Goal: Task Accomplishment & Management: Manage account settings

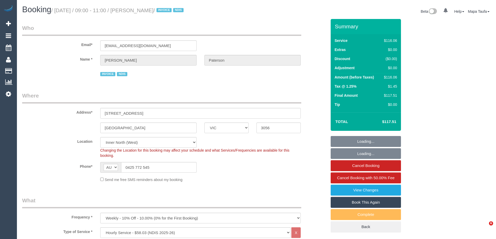
select select "VIC"
select select "number:28"
select select "number:14"
select select "number:19"
select select "number:36"
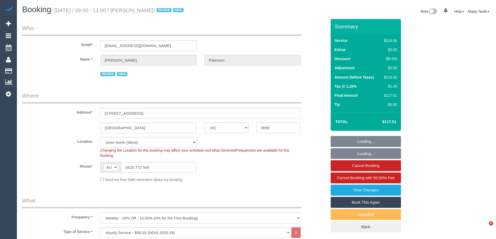
select select "number:35"
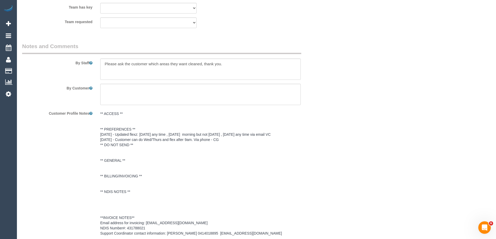
scroll to position [648, 0]
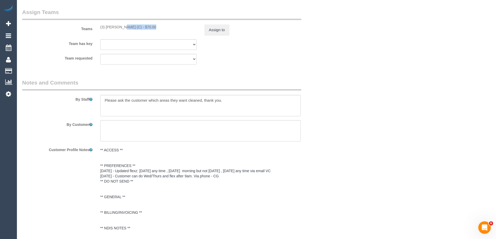
drag, startPoint x: 138, startPoint y: 27, endPoint x: 106, endPoint y: 27, distance: 31.7
click at [106, 27] on div "(3) Damian Maynes (C) - $70.00" at bounding box center [148, 26] width 96 height 5
copy div "Damian Maynes (C)"
click at [216, 29] on button "Assign to" at bounding box center [216, 29] width 25 height 11
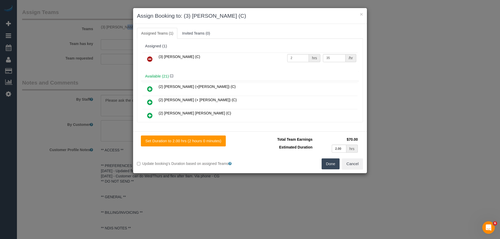
click at [150, 57] on icon at bounding box center [149, 59] width 5 height 6
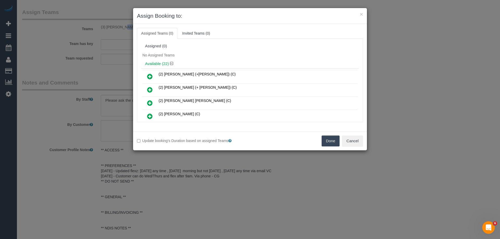
click at [330, 143] on button "Done" at bounding box center [330, 141] width 18 height 11
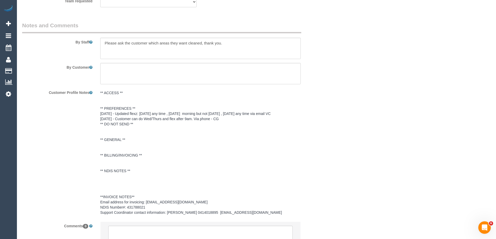
scroll to position [756, 0]
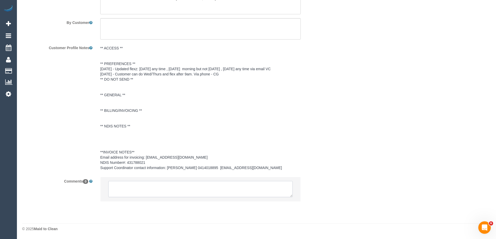
click at [129, 193] on textarea at bounding box center [200, 189] width 184 height 16
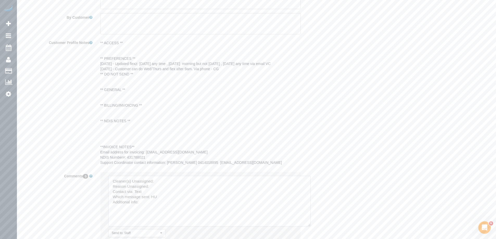
drag, startPoint x: 290, startPoint y: 195, endPoint x: 303, endPoint y: 225, distance: 32.6
click at [307, 227] on textarea at bounding box center [209, 201] width 202 height 51
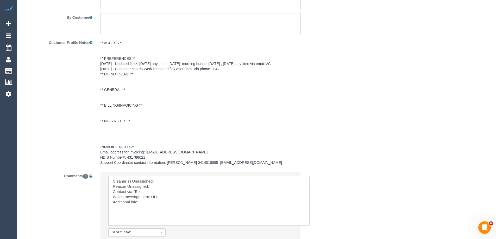
click at [183, 188] on textarea at bounding box center [208, 201] width 201 height 50
paste textarea "Damian Maynes (C)"
click at [159, 195] on textarea at bounding box center [208, 201] width 201 height 50
click at [155, 192] on textarea at bounding box center [208, 201] width 201 height 50
click at [150, 207] on textarea at bounding box center [208, 201] width 201 height 50
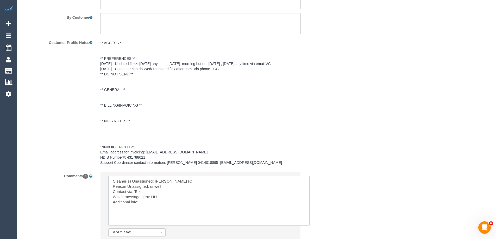
click at [155, 203] on textarea at bounding box center [208, 201] width 201 height 50
click at [152, 201] on textarea at bounding box center [208, 201] width 201 height 50
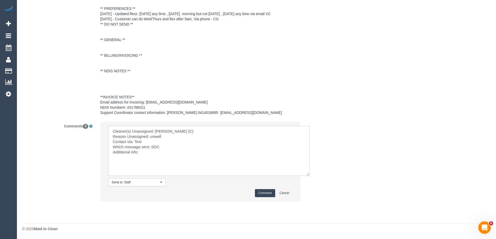
scroll to position [811, 0]
type textarea "Cleaner(s) Unassigned: Damian Maynes (C) Reason Unassigned: unwell Contact via:…"
click at [265, 194] on button "Comment" at bounding box center [265, 193] width 20 height 8
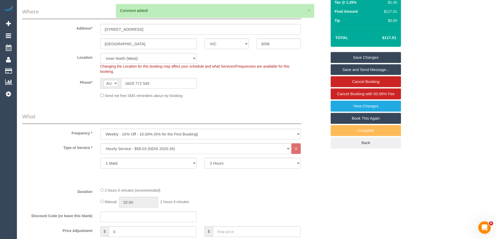
scroll to position [40, 0]
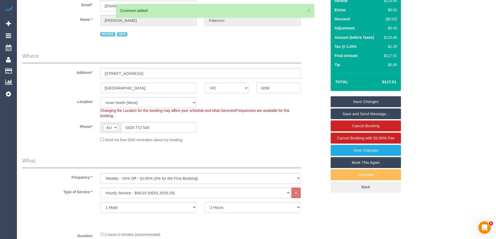
click at [366, 100] on link "Save Changes" at bounding box center [365, 101] width 70 height 11
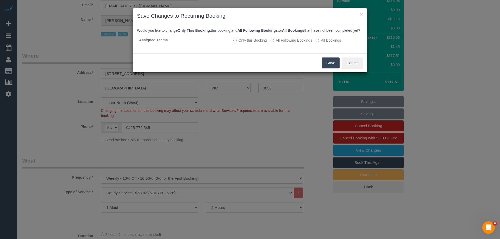
click at [329, 66] on button "Save" at bounding box center [331, 62] width 18 height 11
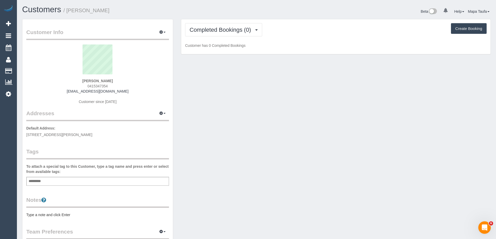
drag, startPoint x: 110, startPoint y: 85, endPoint x: 78, endPoint y: 84, distance: 32.3
click at [79, 85] on div "Paul Jones 0415347354 paulijj@gmail.com Customer since 2025" at bounding box center [97, 76] width 143 height 65
copy span "0415347354"
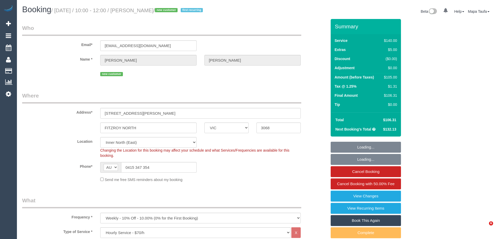
select select "VIC"
select select "number:27"
select select "number:17"
select select "number:19"
select select "number:36"
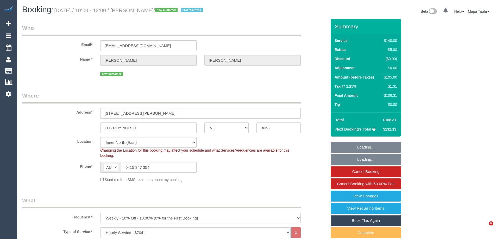
select select "number:34"
select select "number:13"
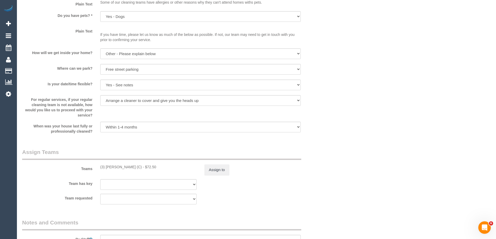
scroll to position [728, 0]
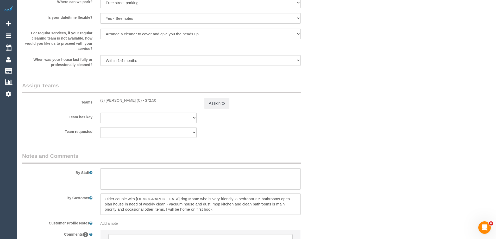
drag, startPoint x: 141, startPoint y: 100, endPoint x: 105, endPoint y: 100, distance: 36.7
click at [105, 100] on div "(3) Damian Maynes (C) - $72.50" at bounding box center [148, 100] width 96 height 5
click at [214, 101] on button "Assign to" at bounding box center [216, 103] width 25 height 11
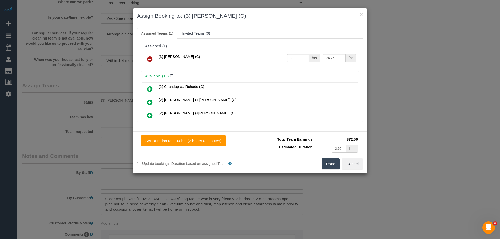
click at [150, 61] on icon at bounding box center [149, 59] width 5 height 6
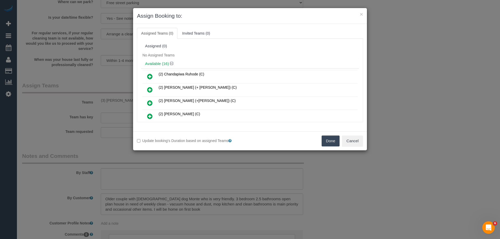
click at [327, 137] on button "Done" at bounding box center [330, 141] width 18 height 11
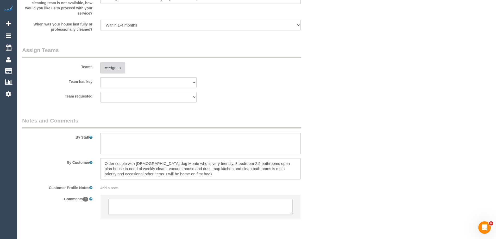
scroll to position [782, 0]
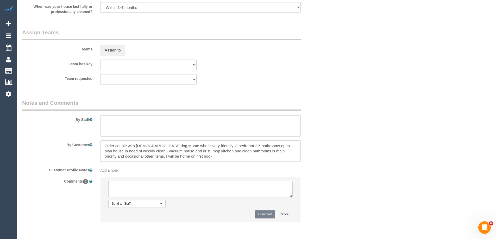
click at [138, 190] on textarea at bounding box center [200, 189] width 184 height 16
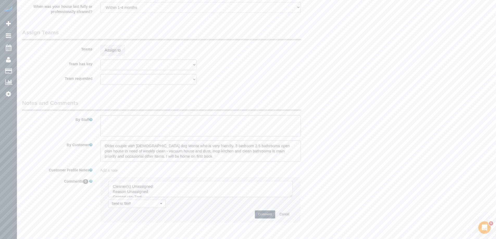
click at [303, 214] on div "Send to: Staff Nothing selected Send to: Staff Send to: Customer Send to: Team …" at bounding box center [200, 202] width 208 height 51
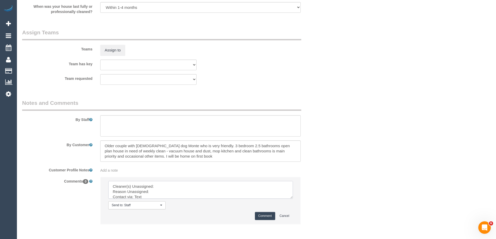
drag, startPoint x: 291, startPoint y: 198, endPoint x: 242, endPoint y: 209, distance: 49.8
click at [293, 199] on textarea at bounding box center [200, 190] width 184 height 18
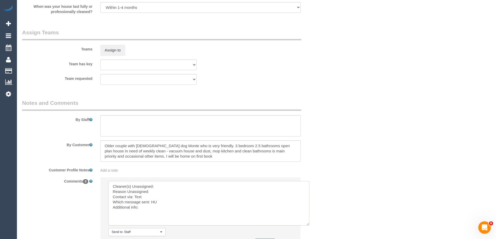
click at [172, 189] on textarea at bounding box center [208, 203] width 201 height 44
click at [165, 185] on textarea at bounding box center [208, 203] width 201 height 44
paste textarea "Damian Maynes (C) -"
click at [165, 190] on textarea at bounding box center [208, 203] width 201 height 44
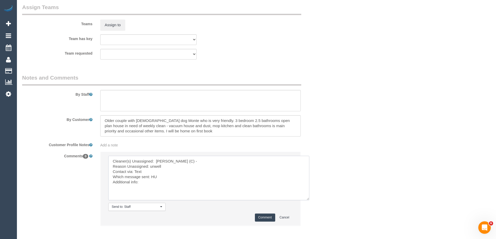
scroll to position [831, 0]
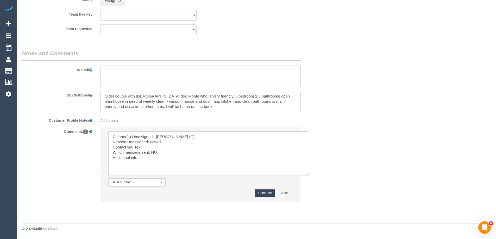
type textarea "Cleaner(s) Unassigned: Damian Maynes (C) - Reason Unassigned: unwell Contact vi…"
click at [269, 194] on button "Comment" at bounding box center [265, 193] width 20 height 8
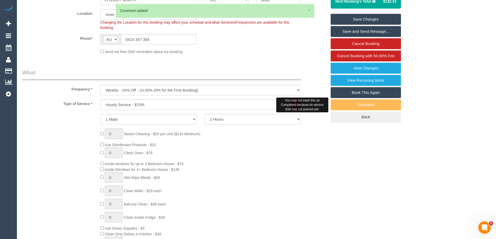
scroll to position [82, 0]
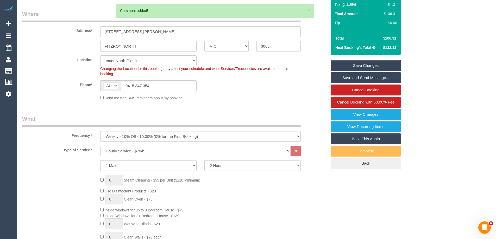
click at [380, 65] on link "Save Changes" at bounding box center [365, 65] width 70 height 11
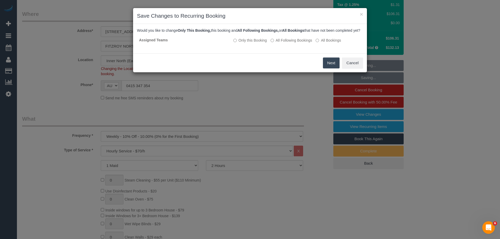
click at [327, 66] on button "Next" at bounding box center [331, 62] width 17 height 11
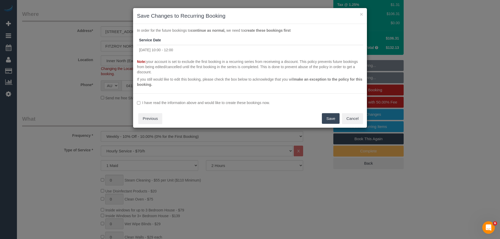
click at [261, 103] on label "I have read the information above and would like to create these bookings now." at bounding box center [250, 102] width 226 height 5
click at [329, 118] on button "Save" at bounding box center [331, 118] width 18 height 11
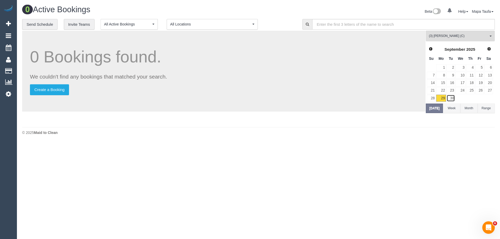
click at [449, 98] on link "30" at bounding box center [450, 98] width 9 height 7
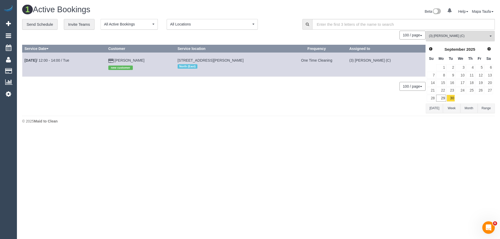
click at [439, 36] on span "(3) [PERSON_NAME] (C)" at bounding box center [457, 36] width 59 height 4
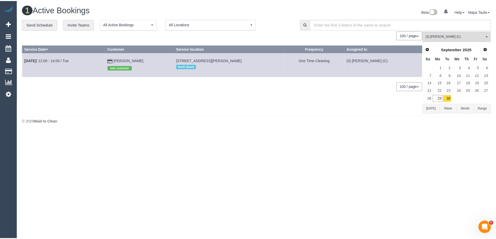
scroll to position [675, 0]
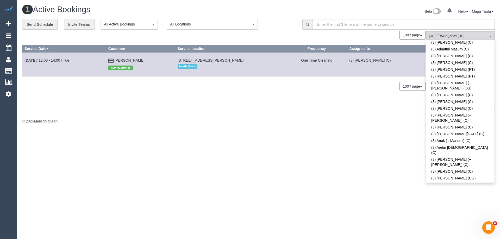
click at [373, 123] on div "© 2025 Maid to Clean" at bounding box center [258, 121] width 472 height 5
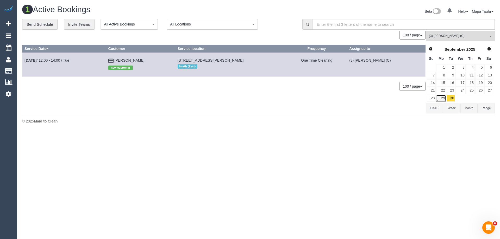
click at [443, 97] on link "29" at bounding box center [441, 98] width 10 height 7
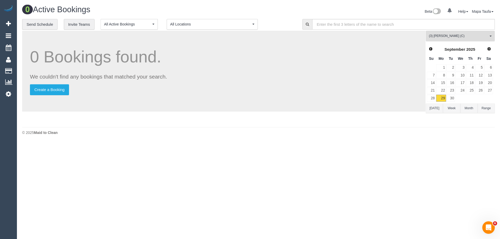
click at [453, 33] on button "(3) Damian Maynes (C) All Teams" at bounding box center [459, 36] width 69 height 11
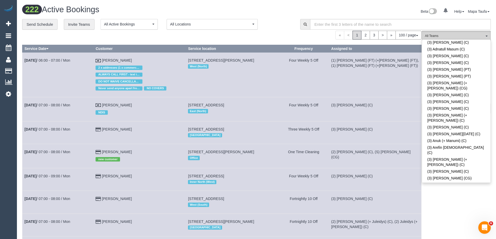
click at [446, 34] on span "All Teams" at bounding box center [454, 36] width 59 height 4
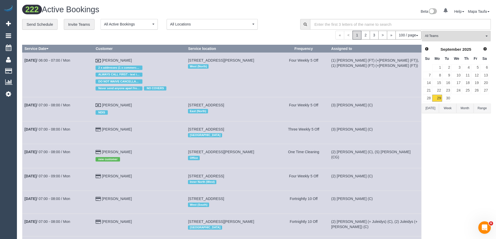
click at [444, 34] on span "All Teams" at bounding box center [454, 36] width 59 height 4
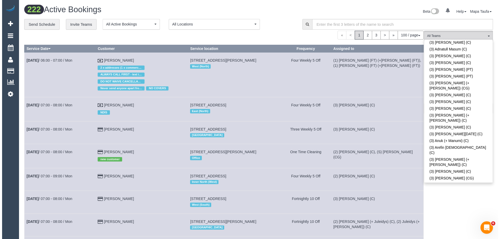
scroll to position [283, 0]
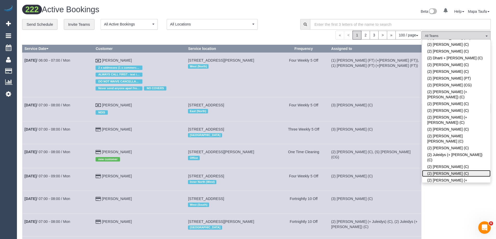
click at [440, 170] on link "(2) [PERSON_NAME] (C)" at bounding box center [456, 173] width 68 height 7
click at [286, 27] on div "**********" at bounding box center [157, 24] width 270 height 11
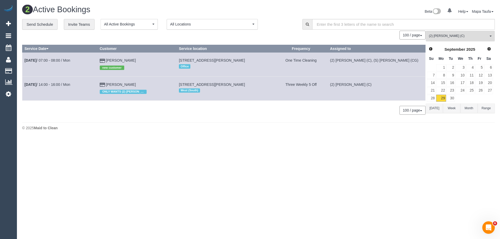
click at [448, 36] on span "(2) Kerry Welfare (C)" at bounding box center [457, 36] width 59 height 4
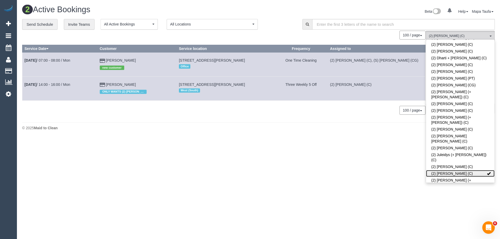
click at [451, 170] on link "(2) Kerry Welfare (C)" at bounding box center [460, 173] width 68 height 7
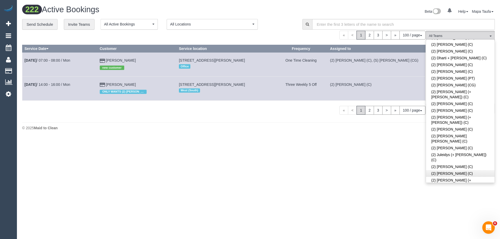
scroll to position [615, 0]
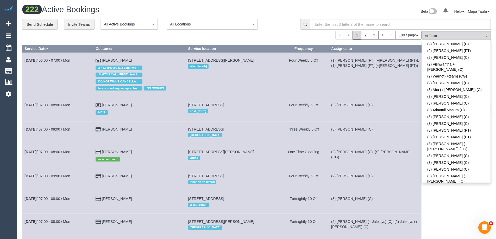
click at [451, 217] on link "(3) [PERSON_NAME] (+ [PERSON_NAME]) (C)" at bounding box center [456, 223] width 68 height 12
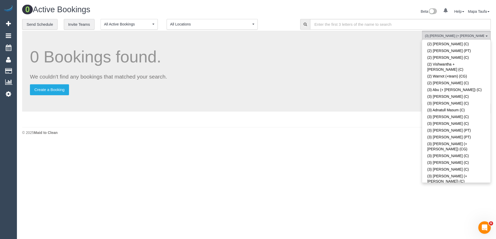
click at [285, 33] on div "0 Bookings found. We couldn't find any bookings that matched your search. Creat…" at bounding box center [221, 78] width 399 height 94
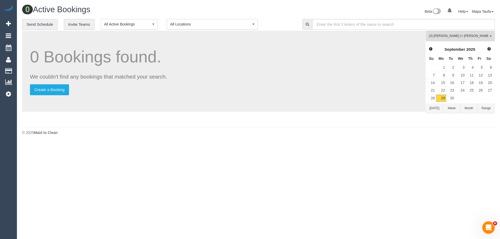
click at [429, 107] on button "[DATE]" at bounding box center [433, 109] width 17 height 10
click at [463, 33] on button "(3) Arifin (+ Fatema) (C) All Teams" at bounding box center [459, 36] width 69 height 11
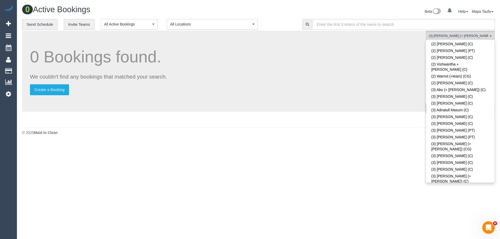
scroll to position [750, 0]
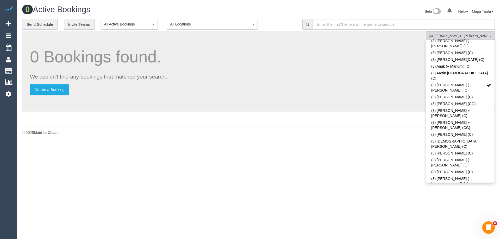
click at [345, 81] on div "0 Bookings found. We couldn't find any bookings that matched your search. Creat…" at bounding box center [223, 71] width 403 height 81
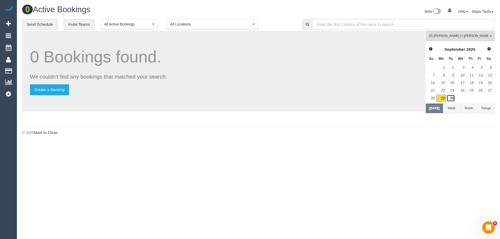
click at [453, 100] on link "30" at bounding box center [450, 98] width 9 height 7
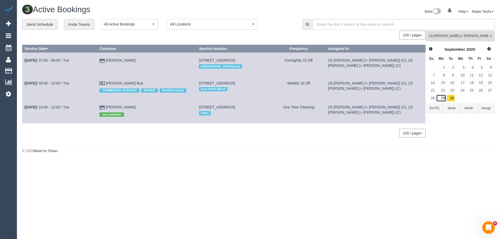
click at [445, 98] on link "29" at bounding box center [441, 98] width 10 height 7
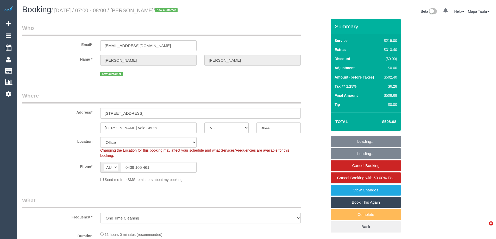
select select "VIC"
select select "number:28"
select select "number:14"
select select "number:19"
select select "number:25"
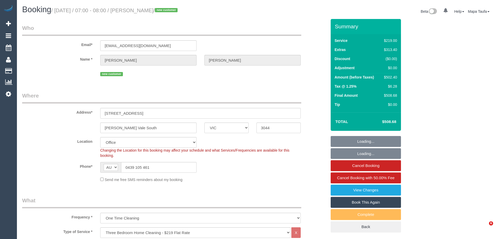
select select "object:2212"
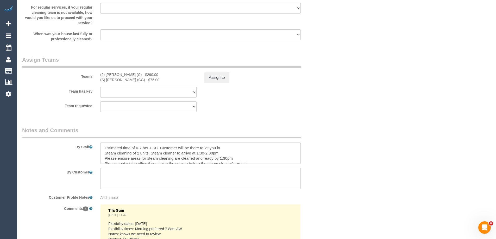
scroll to position [813, 0]
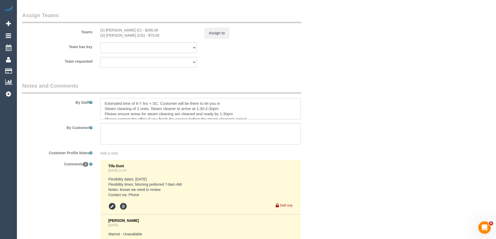
drag, startPoint x: 295, startPoint y: 107, endPoint x: 296, endPoint y: 112, distance: 5.1
click at [296, 112] on textarea at bounding box center [200, 108] width 200 height 21
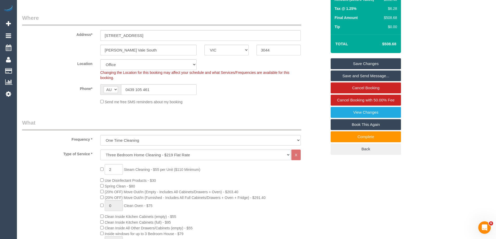
scroll to position [29, 0]
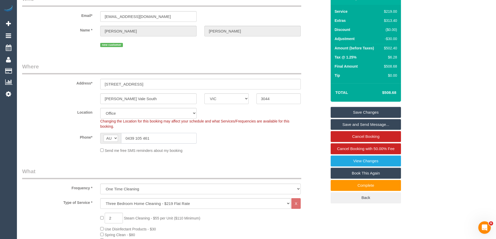
click at [172, 135] on input "0439 105 461" at bounding box center [158, 138] width 75 height 11
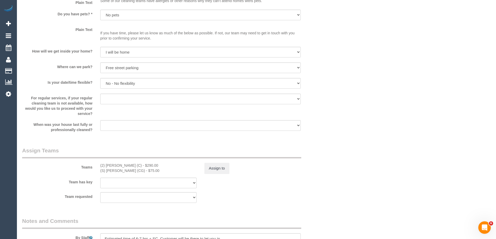
scroll to position [732, 0]
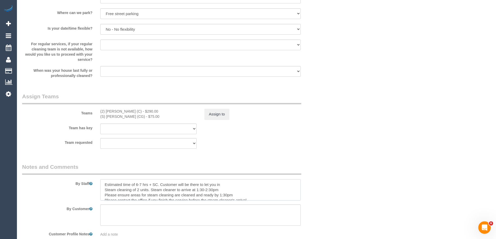
click at [185, 183] on textarea at bounding box center [200, 189] width 200 height 21
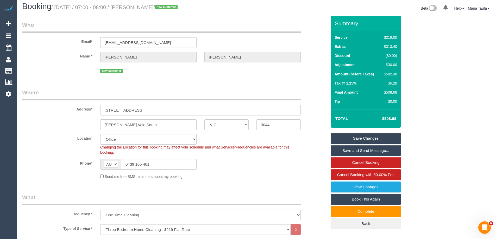
scroll to position [0, 0]
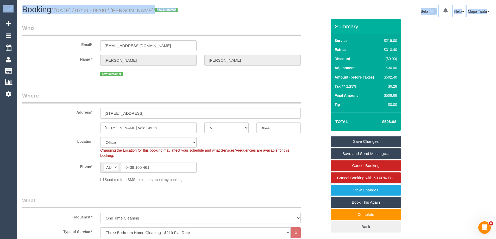
drag, startPoint x: 495, startPoint y: 27, endPoint x: 465, endPoint y: 34, distance: 31.5
click at [495, 157] on html "0 Beta Your Notifications You have 0 alerts Add Booking Bookings Active Booking…" at bounding box center [248, 119] width 496 height 239
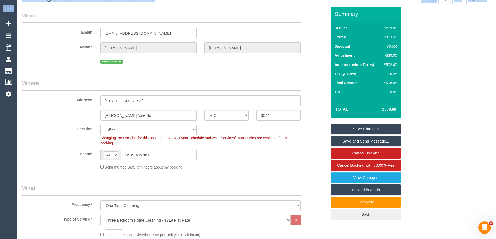
scroll to position [8, 0]
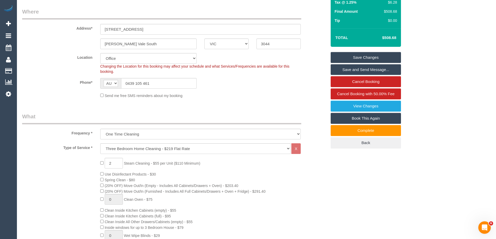
scroll to position [86, 0]
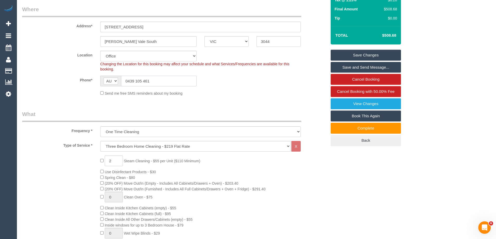
click at [159, 79] on input "0439 105 461" at bounding box center [158, 81] width 75 height 11
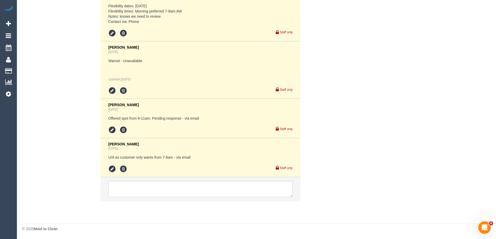
scroll to position [0, 0]
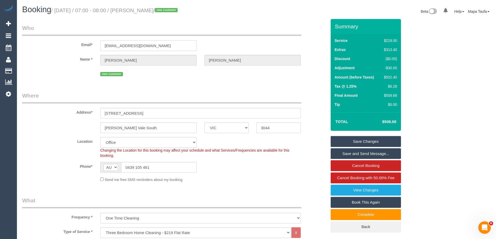
click at [141, 48] on input "jeremywebb_7@hotmail.com" at bounding box center [148, 45] width 96 height 11
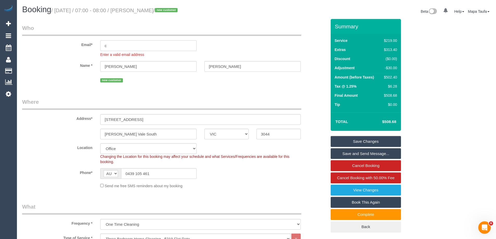
click at [115, 47] on input "c" at bounding box center [148, 45] width 96 height 11
paste input "jeremywebb_7@hotmail.com"
type input "jeremywebb_7@hotmail.com"
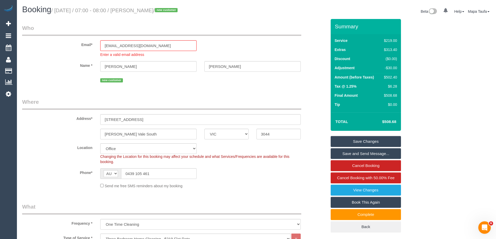
click at [232, 47] on div "Email* jeremywebb_7@hotmail.com Enter a valid email address" at bounding box center [174, 40] width 312 height 33
select select "string:stripe"
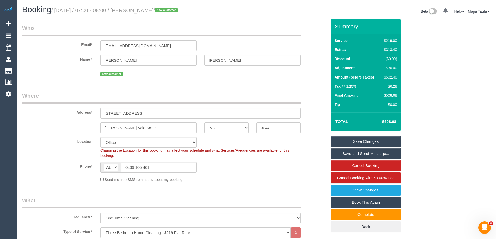
click at [170, 94] on legend "Where" at bounding box center [161, 98] width 279 height 12
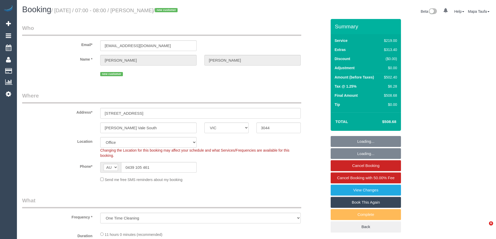
select select "VIC"
select select "object:872"
select select "number:28"
select select "number:14"
select select "number:19"
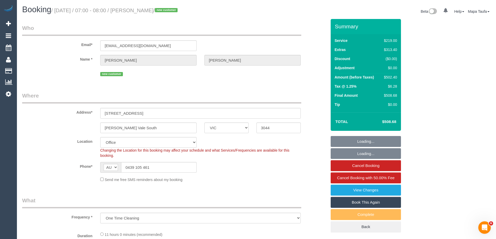
select select "number:25"
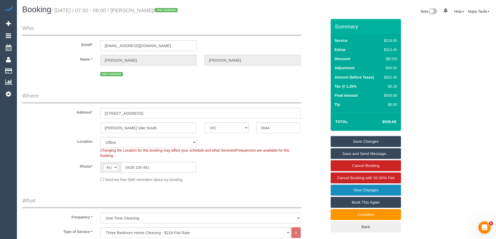
click at [365, 188] on link "View Changes" at bounding box center [365, 190] width 70 height 11
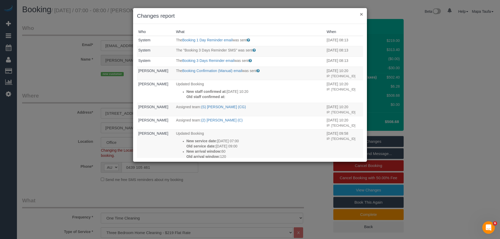
click at [361, 16] on button "×" at bounding box center [361, 13] width 3 height 5
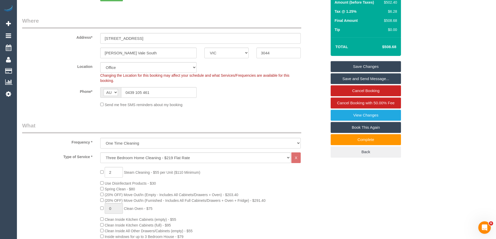
scroll to position [182, 0]
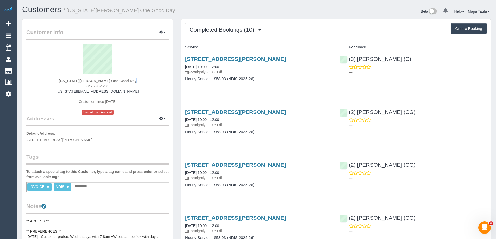
drag, startPoint x: 120, startPoint y: 84, endPoint x: 80, endPoint y: 85, distance: 40.3
click at [80, 85] on div "[US_STATE][PERSON_NAME] One Good Day 0426 982 231 [US_STATE][EMAIL_ADDRESS][DOM…" at bounding box center [97, 79] width 143 height 70
click at [105, 84] on span "0426 982 231" at bounding box center [97, 86] width 22 height 4
drag, startPoint x: 112, startPoint y: 86, endPoint x: 86, endPoint y: 87, distance: 25.2
click at [86, 87] on div "[US_STATE][PERSON_NAME] One Good Day 0426 982 231 [US_STATE][EMAIL_ADDRESS][DOM…" at bounding box center [97, 79] width 143 height 70
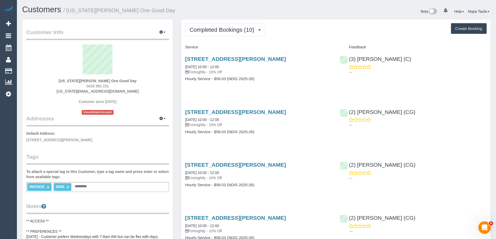
copy span "0426 982 231"
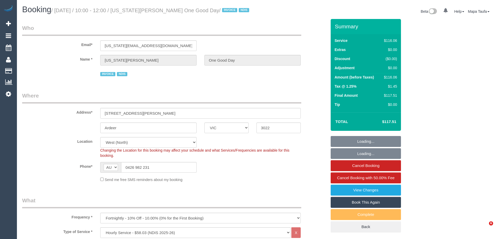
select select "VIC"
select select "object:616"
select select "number:30"
select select "number:14"
select select "number:19"
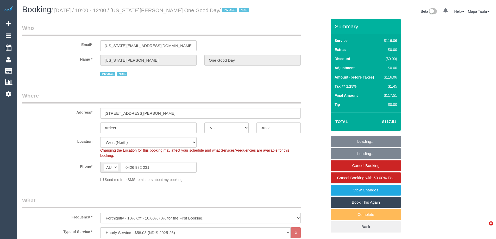
select select "number:23"
select select "number:34"
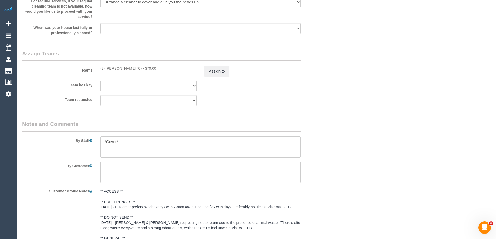
scroll to position [624, 0]
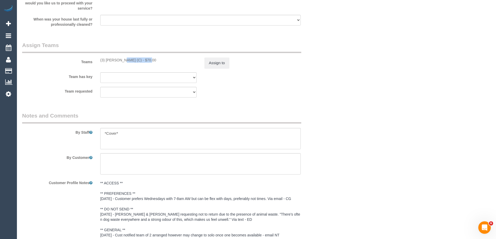
drag, startPoint x: 131, startPoint y: 62, endPoint x: 105, endPoint y: 60, distance: 25.6
click at [105, 60] on div "(3) [PERSON_NAME] (C) - $70.00" at bounding box center [148, 59] width 96 height 5
copy div "[PERSON_NAME] (C) -"
click at [219, 63] on button "Assign to" at bounding box center [216, 62] width 25 height 11
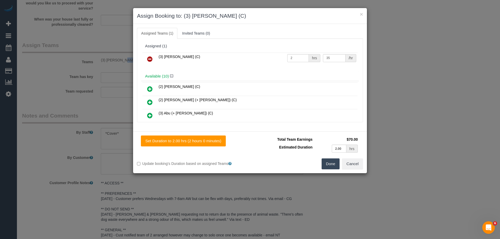
click at [145, 62] on link at bounding box center [150, 59] width 12 height 10
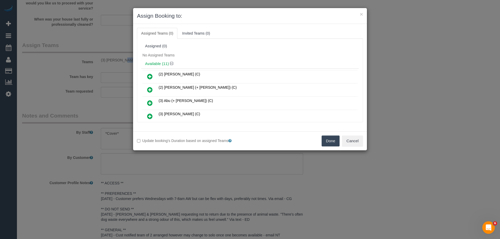
click at [334, 138] on button "Done" at bounding box center [330, 141] width 18 height 11
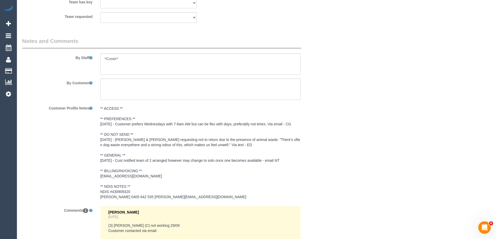
scroll to position [772, 0]
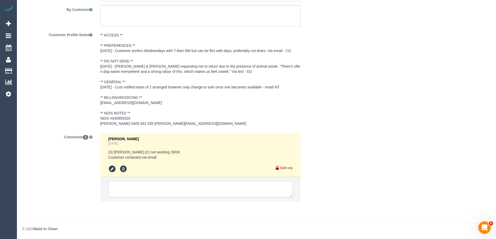
click at [142, 185] on textarea at bounding box center [200, 189] width 184 height 16
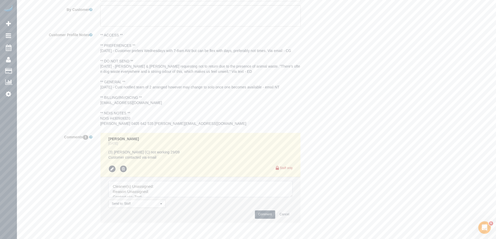
drag, startPoint x: 290, startPoint y: 194, endPoint x: 303, endPoint y: 222, distance: 30.8
click at [292, 197] on textarea at bounding box center [200, 189] width 184 height 16
click at [190, 185] on textarea at bounding box center [208, 202] width 200 height 43
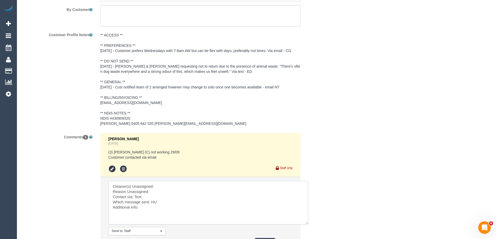
paste textarea "[PERSON_NAME] (C) -"
click at [171, 191] on textarea at bounding box center [208, 202] width 200 height 43
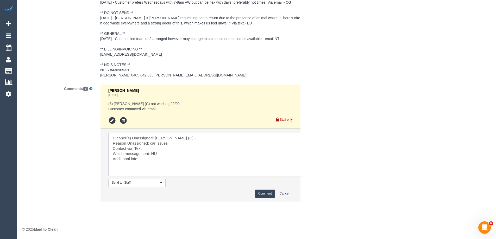
scroll to position [821, 0]
type textarea "Cleaner(s) Unassigned: [PERSON_NAME] (C) - Reason Unassigned: car issues Contac…"
click at [263, 196] on button "Comment" at bounding box center [265, 193] width 20 height 8
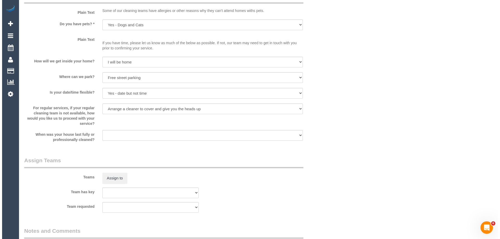
scroll to position [0, 0]
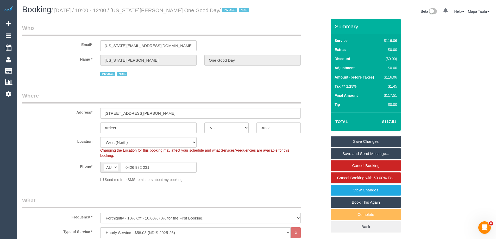
click at [356, 140] on link "Save Changes" at bounding box center [365, 141] width 70 height 11
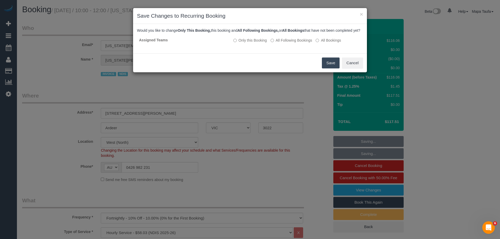
click at [327, 68] on button "Save" at bounding box center [331, 62] width 18 height 11
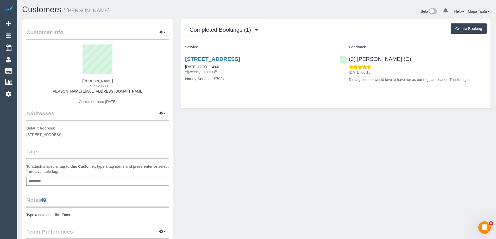
click at [230, 36] on div "Completed Bookings (1) Completed Bookings (1) Upcoming Bookings (11) Cancelled …" at bounding box center [335, 63] width 309 height 89
click at [224, 30] on span "Completed Bookings (1)" at bounding box center [221, 30] width 64 height 7
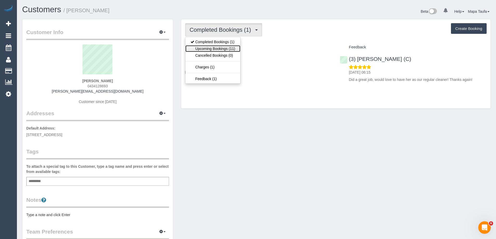
click at [225, 47] on link "Upcoming Bookings (11)" at bounding box center [212, 48] width 55 height 7
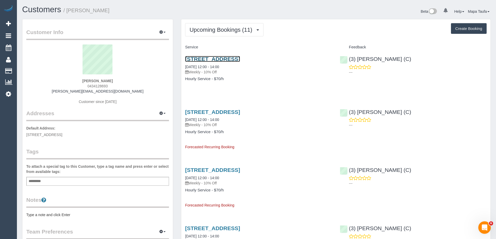
click at [220, 60] on link "3 Central Park Blvd, Deer Park, VIC 3023" at bounding box center [212, 59] width 55 height 6
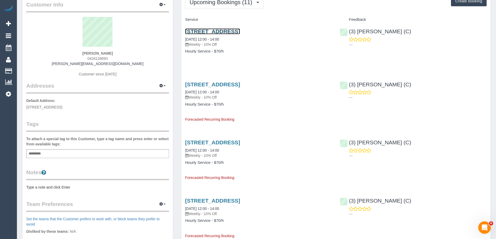
scroll to position [26, 0]
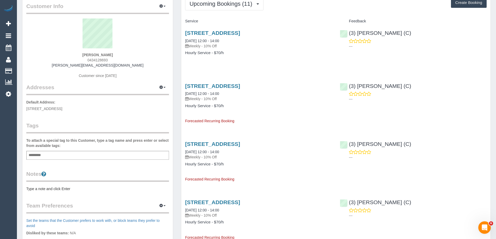
drag, startPoint x: 109, startPoint y: 61, endPoint x: 83, endPoint y: 62, distance: 26.3
click at [84, 62] on div "Chrystal McDonald 0434128693 chrystal.mcdonald2@outlook.com Customer since 2025" at bounding box center [97, 50] width 143 height 65
copy span "0434128693"
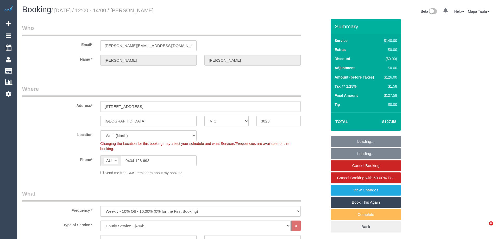
select select "VIC"
select select "object:849"
select select "number:29"
select select "number:14"
select select "number:19"
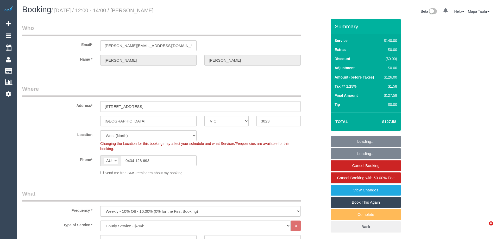
select select "number:22"
select select "number:34"
select select "number:26"
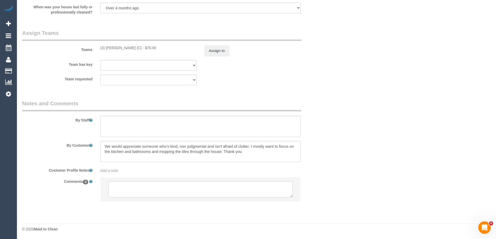
scroll to position [775, 0]
drag, startPoint x: 130, startPoint y: 48, endPoint x: 105, endPoint y: 47, distance: 24.5
click at [105, 47] on div "(3) [PERSON_NAME] (C) - $70.00" at bounding box center [148, 47] width 96 height 5
copy div "[PERSON_NAME] (C)"
click at [221, 56] on button "Assign to" at bounding box center [216, 50] width 25 height 11
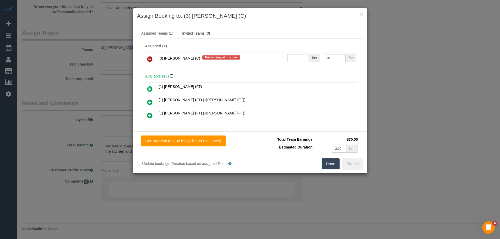
click at [151, 59] on icon at bounding box center [149, 59] width 5 height 6
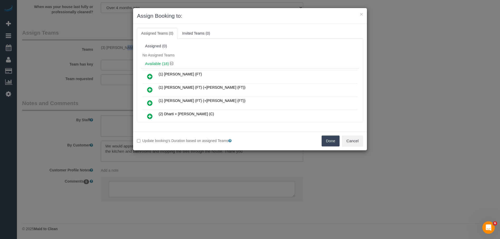
click at [332, 141] on button "Done" at bounding box center [330, 141] width 18 height 11
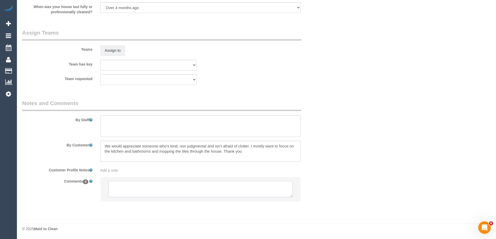
click at [184, 182] on textarea at bounding box center [200, 189] width 184 height 16
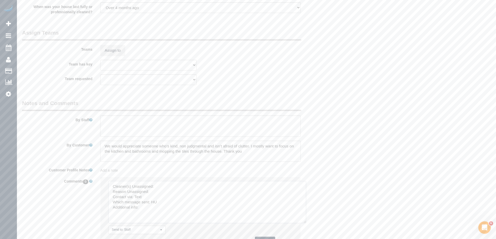
drag, startPoint x: 290, startPoint y: 196, endPoint x: 303, endPoint y: 222, distance: 29.3
click at [303, 222] on textarea at bounding box center [207, 202] width 198 height 42
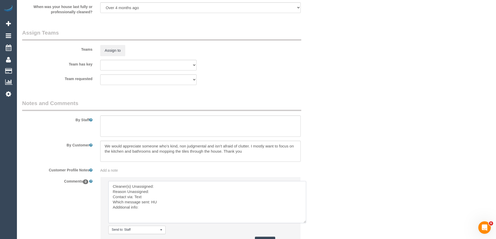
drag, startPoint x: 193, startPoint y: 188, endPoint x: 188, endPoint y: 186, distance: 5.4
click at [191, 187] on textarea at bounding box center [207, 202] width 198 height 42
paste textarea "[PERSON_NAME] (C)"
click at [162, 191] on textarea at bounding box center [207, 202] width 198 height 42
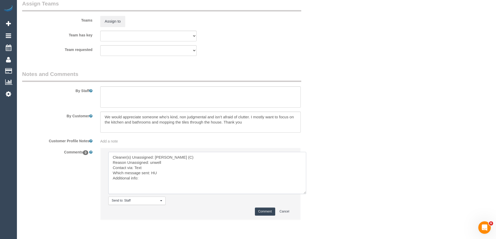
scroll to position [822, 0]
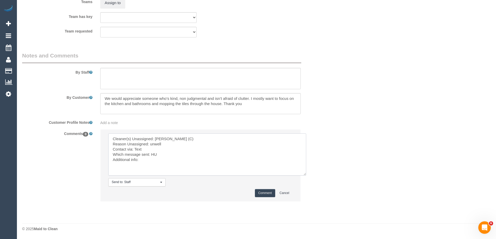
type textarea "Cleaner(s) Unassigned: Abu Bakar (C) Reason Unassigned: unwell Contact via: Tex…"
click at [265, 194] on button "Comment" at bounding box center [265, 193] width 20 height 8
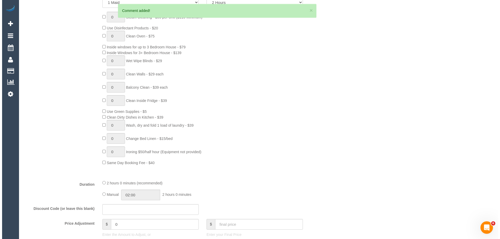
scroll to position [0, 0]
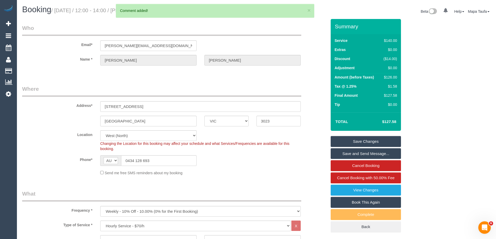
click at [349, 144] on link "Save Changes" at bounding box center [365, 141] width 70 height 11
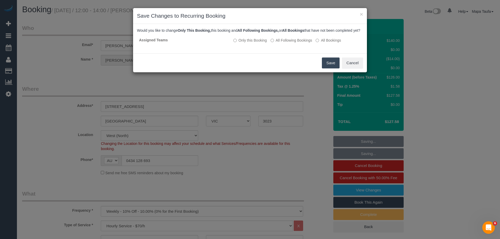
click at [327, 68] on button "Save" at bounding box center [331, 62] width 18 height 11
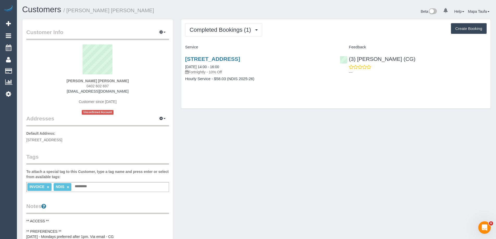
drag, startPoint x: 113, startPoint y: 86, endPoint x: 79, endPoint y: 86, distance: 33.6
click at [79, 86] on div "[PERSON_NAME] [PERSON_NAME] 0402 602 697 [EMAIL_ADDRESS][DOMAIN_NAME] Customer …" at bounding box center [97, 79] width 143 height 70
copy span "0402 602 697"
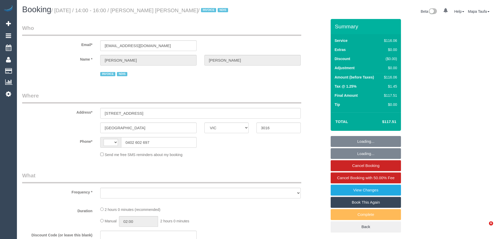
select select "VIC"
select select "object:306"
select select "string:AU"
select select "number:29"
select select "number:14"
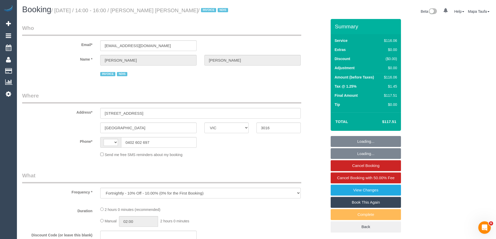
select select "number:19"
select select "number:25"
select select "number:34"
select select "number:13"
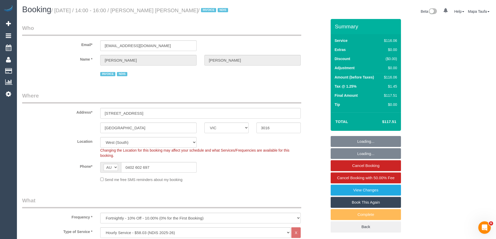
select select "object:765"
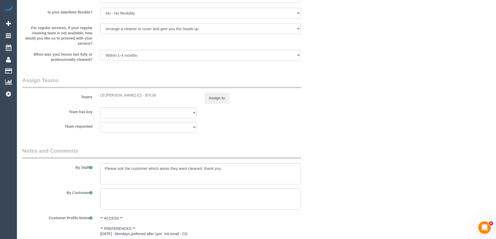
scroll to position [592, 0]
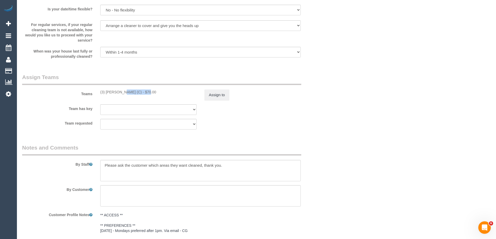
drag, startPoint x: 129, startPoint y: 92, endPoint x: 105, endPoint y: 92, distance: 23.9
click at [105, 92] on div "(3) [PERSON_NAME] (C) - $70.00" at bounding box center [148, 91] width 96 height 5
copy div "[PERSON_NAME] (C)"
click at [219, 92] on button "Assign to" at bounding box center [216, 94] width 25 height 11
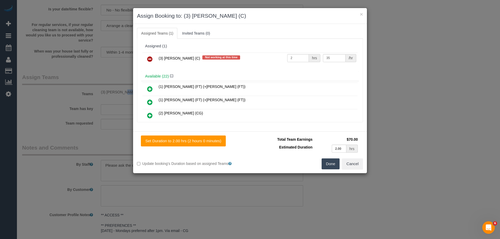
click at [149, 62] on link at bounding box center [150, 59] width 12 height 10
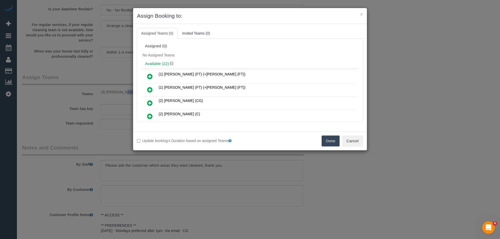
click at [334, 141] on button "Done" at bounding box center [330, 141] width 18 height 11
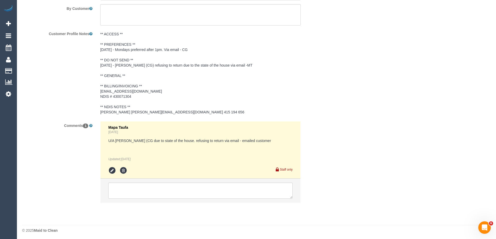
scroll to position [775, 0]
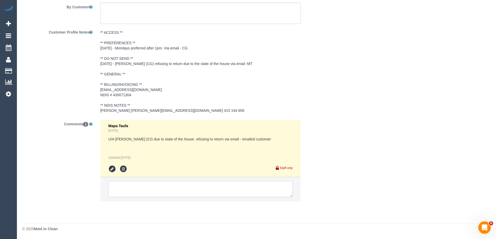
click at [128, 185] on textarea at bounding box center [200, 189] width 184 height 16
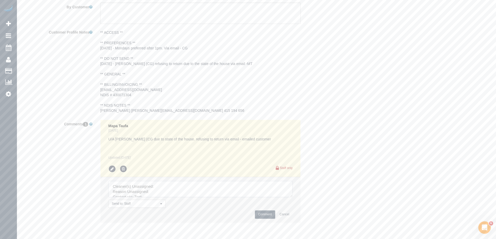
drag, startPoint x: 295, startPoint y: 207, endPoint x: 305, endPoint y: 227, distance: 22.6
click at [292, 197] on textarea at bounding box center [200, 189] width 184 height 16
click at [163, 185] on textarea at bounding box center [207, 206] width 198 height 50
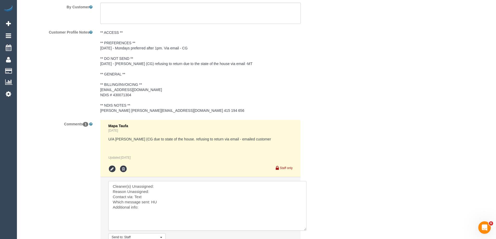
paste textarea "Abu Bakar (C)"
click at [163, 190] on textarea at bounding box center [207, 206] width 198 height 50
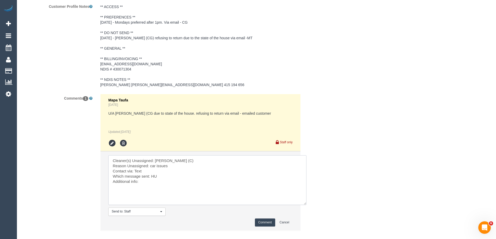
scroll to position [830, 0]
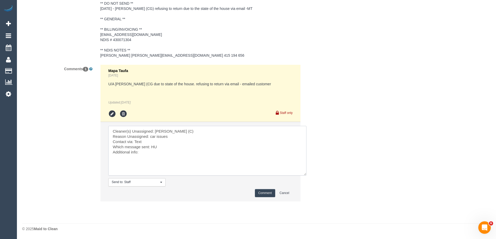
type textarea "Cleaner(s) Unassigned: Abu Bakar (C) Reason Unassigned: car issues Contact via:…"
click at [264, 196] on button "Comment" at bounding box center [265, 193] width 20 height 8
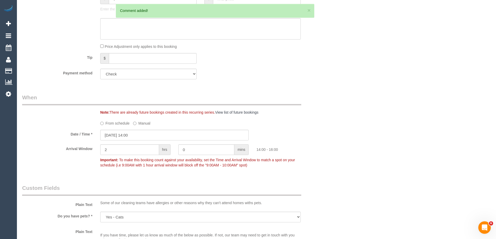
scroll to position [37, 0]
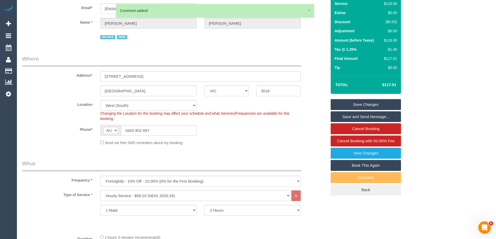
click at [386, 102] on link "Save Changes" at bounding box center [365, 104] width 70 height 11
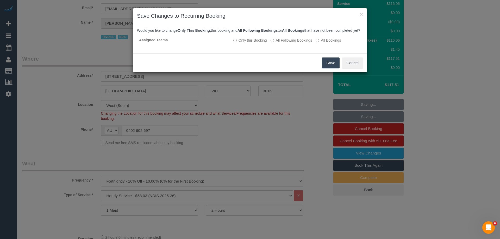
click at [332, 66] on button "Save" at bounding box center [331, 62] width 18 height 11
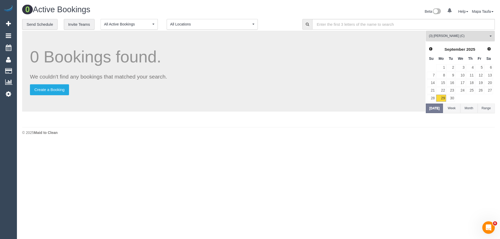
click at [448, 35] on span "(3) Abu Bakar (C)" at bounding box center [457, 36] width 59 height 4
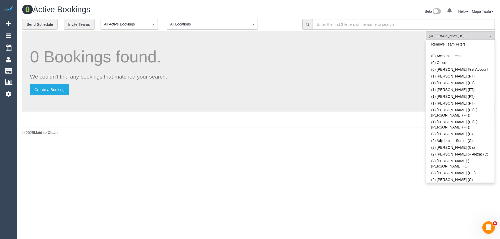
scroll to position [506, 0]
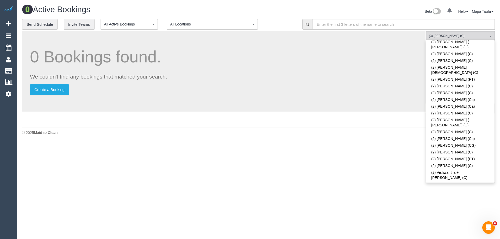
click at [439, 201] on link "(3) Abu Bakar (C)" at bounding box center [460, 204] width 68 height 7
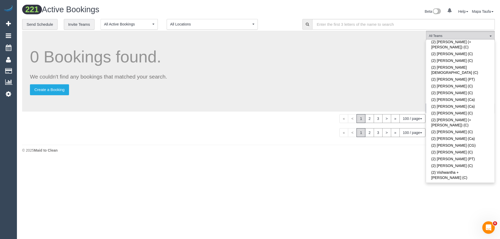
scroll to position [858, 0]
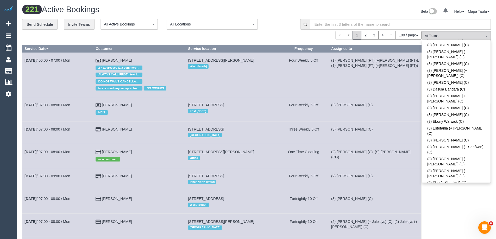
click at [285, 32] on div "« < 1 2 3 > » 100 / page 10 / page 20 / page 30 / page 40 / page 50 / page 100 …" at bounding box center [221, 35] width 399 height 9
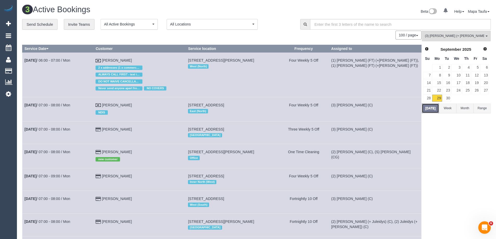
click at [432, 110] on button "[DATE]" at bounding box center [429, 109] width 17 height 10
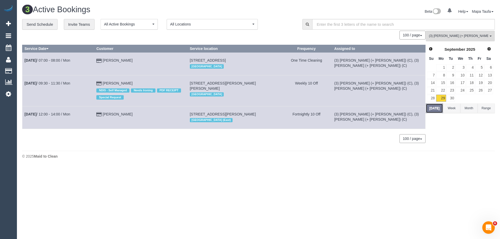
click at [432, 110] on button "[DATE]" at bounding box center [433, 109] width 17 height 10
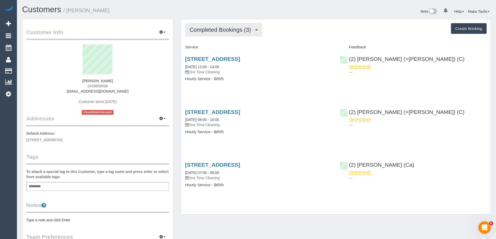
click at [200, 24] on button "Completed Bookings (3)" at bounding box center [223, 29] width 77 height 13
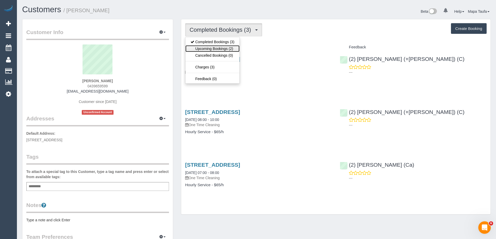
click at [210, 48] on link "Upcoming Bookings (2)" at bounding box center [212, 48] width 54 height 7
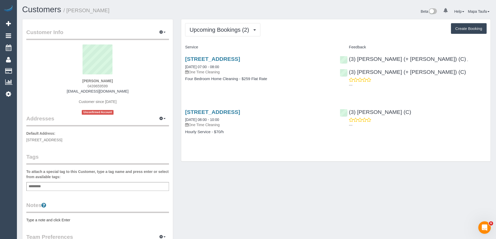
drag, startPoint x: 94, startPoint y: 87, endPoint x: 79, endPoint y: 88, distance: 15.7
click at [77, 87] on div "Anne Crowley 0439659599 acrowley@bigpond.net.au Customer since 2023 Unconfirmed…" at bounding box center [97, 79] width 143 height 70
copy span "0439659599"
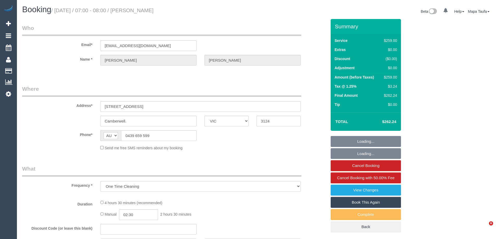
select select "VIC"
select select "object:1478"
select select "string:stripe-pm_1Na8Cf2GScqysDRVwMJ17Hvo"
select select "number:28"
select select "number:14"
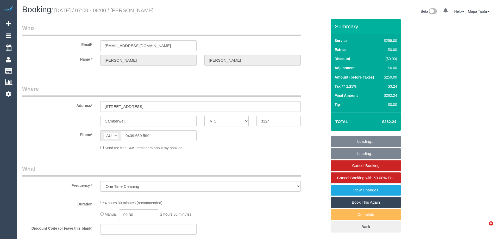
select select "number:19"
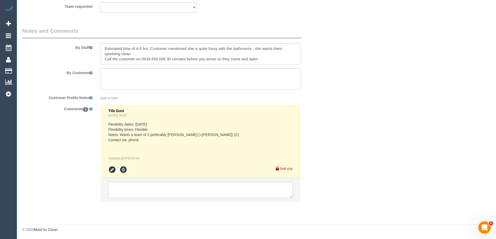
scroll to position [862, 0]
click at [130, 185] on textarea at bounding box center [200, 189] width 184 height 16
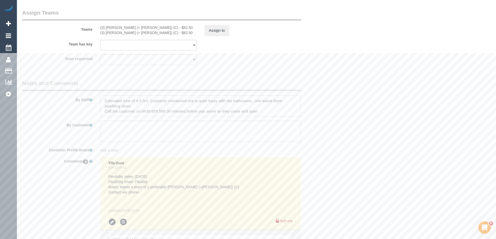
scroll to position [758, 0]
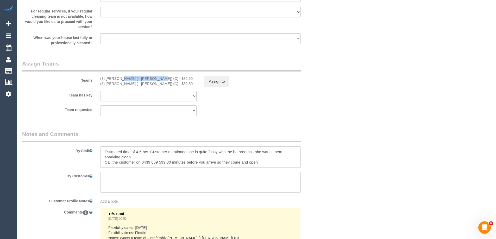
drag, startPoint x: 135, startPoint y: 78, endPoint x: 105, endPoint y: 79, distance: 29.9
click at [105, 78] on div "(3) Jay (+ Smruti) (C) - $82.50" at bounding box center [148, 78] width 96 height 5
copy div "Jay (+ Smruti) (C)"
click at [203, 78] on div "Assign to" at bounding box center [252, 81] width 104 height 11
click at [212, 82] on button "Assign to" at bounding box center [216, 81] width 25 height 11
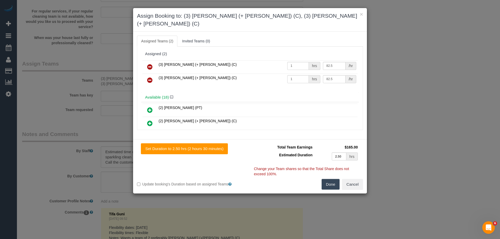
click at [152, 64] on icon at bounding box center [149, 67] width 5 height 6
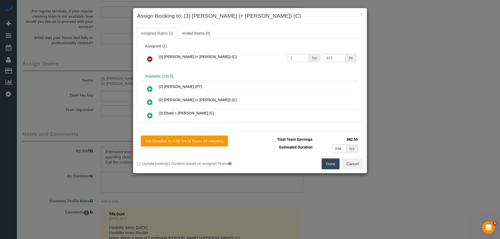
click at [152, 59] on icon at bounding box center [149, 59] width 5 height 6
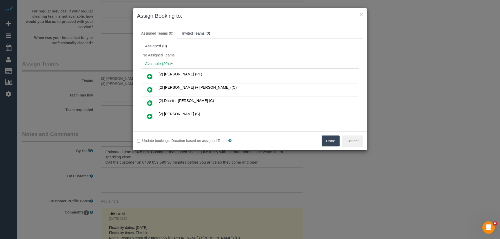
drag, startPoint x: 332, startPoint y: 143, endPoint x: 328, endPoint y: 144, distance: 4.4
click at [332, 143] on button "Done" at bounding box center [330, 141] width 18 height 11
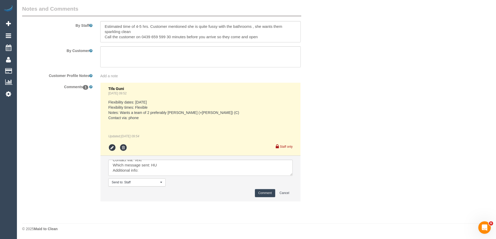
scroll to position [0, 0]
drag, startPoint x: 290, startPoint y: 174, endPoint x: 317, endPoint y: 223, distance: 56.0
click at [292, 176] on textarea at bounding box center [200, 168] width 184 height 16
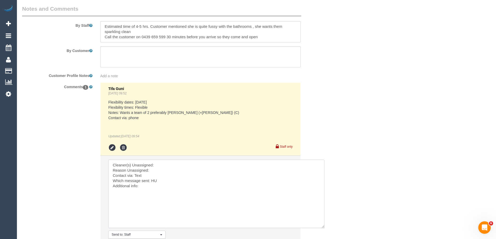
click at [170, 162] on textarea at bounding box center [216, 194] width 216 height 68
paste textarea "Jay (+ Smruti) (C)"
click at [165, 169] on textarea at bounding box center [216, 194] width 216 height 68
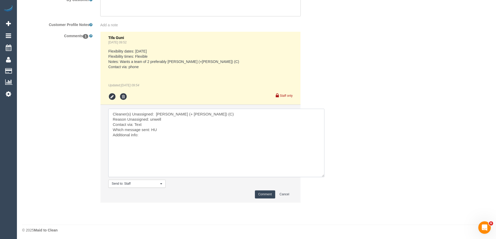
scroll to position [935, 0]
click at [152, 124] on textarea at bounding box center [216, 141] width 216 height 68
type textarea "Cleaner(s) Unassigned: Jay (+ Smruti) (C) Reason Unassigned: unwell Contact via…"
click at [264, 193] on button "Comment" at bounding box center [265, 193] width 20 height 8
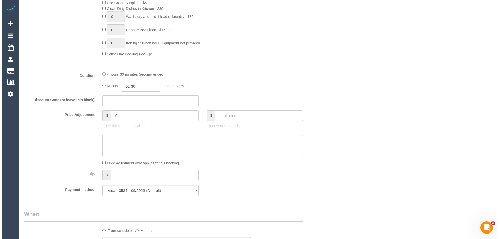
scroll to position [0, 0]
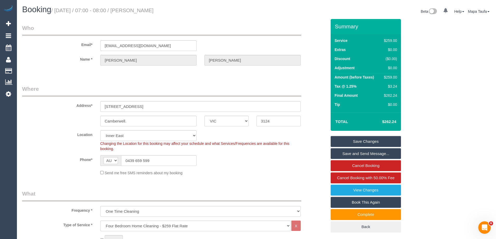
click at [354, 140] on link "Save Changes" at bounding box center [365, 141] width 70 height 11
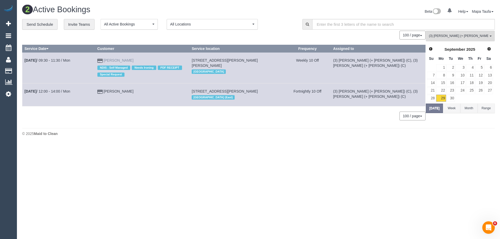
drag, startPoint x: 139, startPoint y: 59, endPoint x: 109, endPoint y: 60, distance: 29.4
click at [109, 60] on td "Mark Schurmann NDIS - Self Managed Needs Ironing PDF RECEIPT Special Request" at bounding box center [142, 68] width 94 height 31
copy link "[PERSON_NAME]"
drag, startPoint x: 148, startPoint y: 90, endPoint x: 110, endPoint y: 90, distance: 38.2
click at [108, 90] on td "Rhedyn Milecki" at bounding box center [142, 95] width 94 height 23
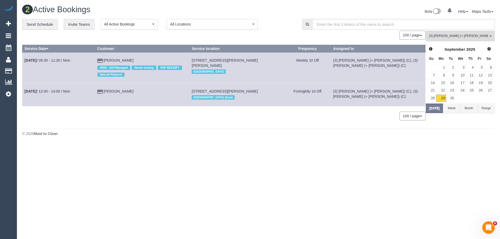
copy link "Rhedyn Milecki"
click at [440, 39] on button "(3) Jay (+ Smruti) (C) All Teams" at bounding box center [459, 36] width 69 height 11
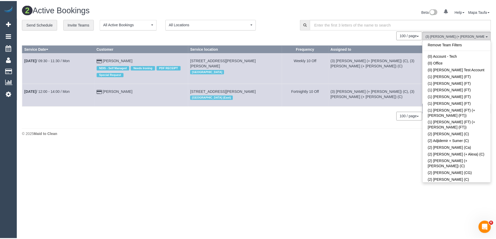
scroll to position [858, 0]
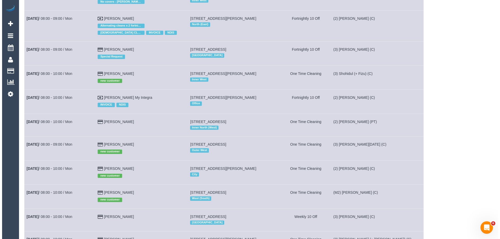
scroll to position [0, 0]
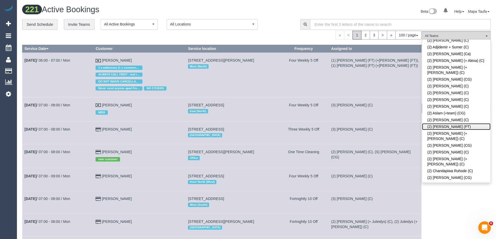
click at [451, 123] on link "(2) [PERSON_NAME] (PT)" at bounding box center [456, 126] width 68 height 7
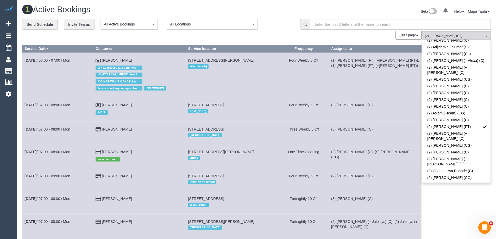
click at [279, 29] on div "**********" at bounding box center [157, 24] width 270 height 11
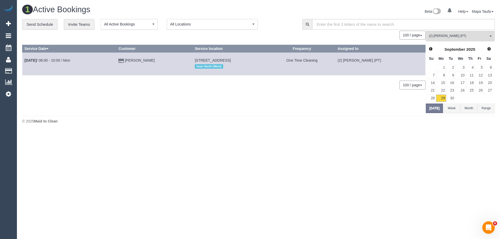
click at [445, 40] on button "(2) [PERSON_NAME] (PT) All Teams" at bounding box center [459, 36] width 69 height 11
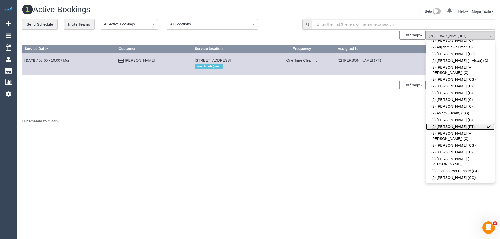
click at [455, 123] on link "(2) [PERSON_NAME] (PT)" at bounding box center [460, 126] width 68 height 7
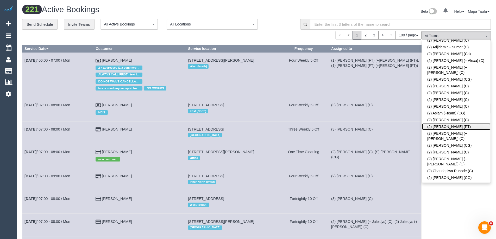
click at [448, 123] on link "(2) [PERSON_NAME] (PT)" at bounding box center [456, 126] width 68 height 7
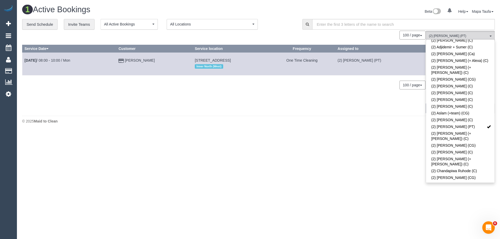
click at [293, 22] on div "**********" at bounding box center [158, 24] width 272 height 11
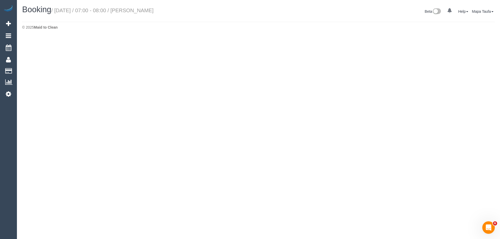
select select "VIC"
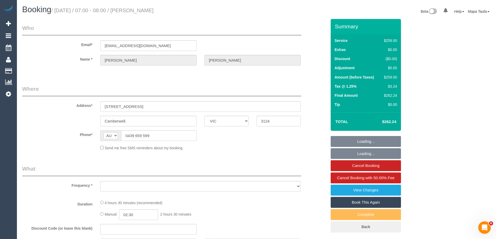
select select "string:stripe-pm_1Na8Cf2GScqysDRVwMJ17Hvo"
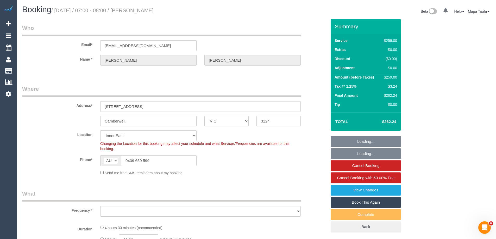
select select "object:7957"
select select "number:28"
select select "number:14"
select select "number:19"
select select "object:8869"
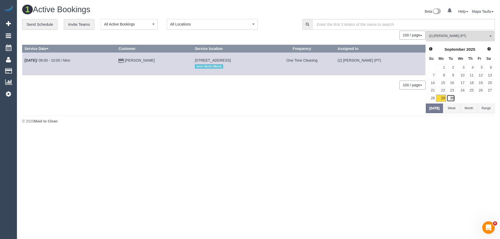
click at [452, 95] on link "30" at bounding box center [450, 98] width 9 height 7
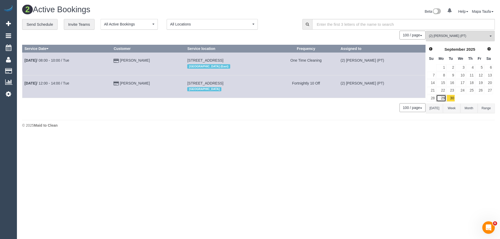
click at [442, 97] on link "29" at bounding box center [441, 98] width 10 height 7
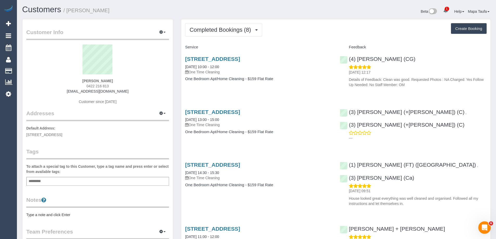
click at [199, 30] on span "Completed Bookings (8)" at bounding box center [221, 30] width 64 height 7
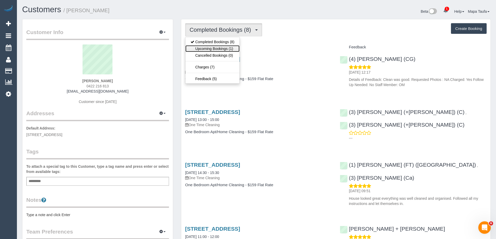
click at [207, 50] on link "Upcoming Bookings (1)" at bounding box center [212, 48] width 54 height 7
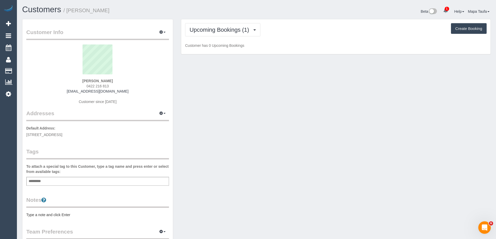
drag, startPoint x: 98, startPoint y: 87, endPoint x: 80, endPoint y: 86, distance: 17.7
click at [80, 86] on div "[PERSON_NAME] 0422 216 813 [EMAIL_ADDRESS][DOMAIN_NAME] Customer since [DATE]" at bounding box center [97, 76] width 143 height 65
copy span "0422 216 813"
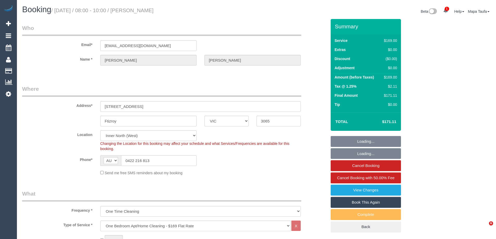
select select "VIC"
select select "number:28"
select select "number:14"
select select "number:18"
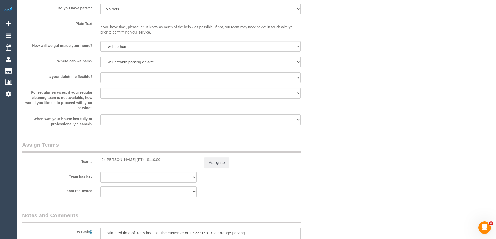
scroll to position [781, 0]
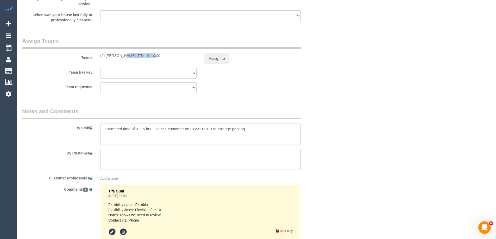
drag, startPoint x: 136, startPoint y: 55, endPoint x: 106, endPoint y: 55, distance: 30.7
click at [106, 55] on div "(2) Azwad Raza (PT) - $110.00" at bounding box center [148, 55] width 96 height 5
copy div "Azwad Raza (PT) -"
click at [212, 60] on button "Assign to" at bounding box center [216, 58] width 25 height 11
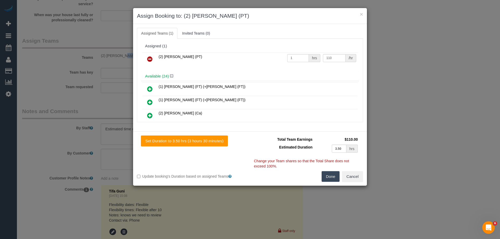
click at [153, 57] on link at bounding box center [150, 59] width 12 height 10
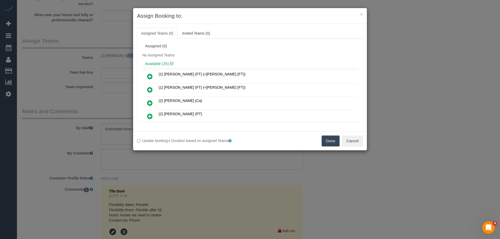
click at [333, 144] on button "Done" at bounding box center [330, 141] width 18 height 11
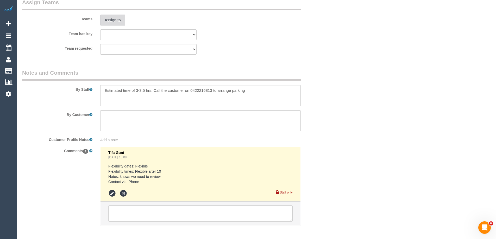
scroll to position [843, 0]
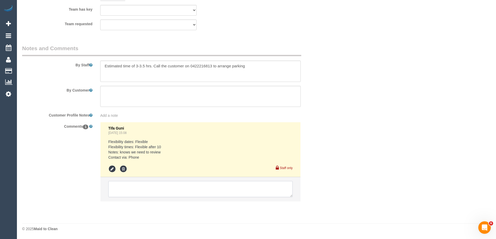
click at [125, 191] on textarea at bounding box center [200, 189] width 184 height 16
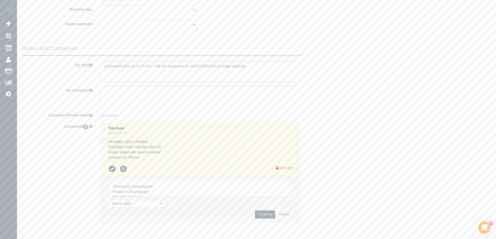
drag, startPoint x: 291, startPoint y: 194, endPoint x: 232, endPoint y: 216, distance: 62.8
click at [292, 197] on textarea at bounding box center [200, 189] width 184 height 16
click at [163, 188] on textarea at bounding box center [211, 208] width 207 height 54
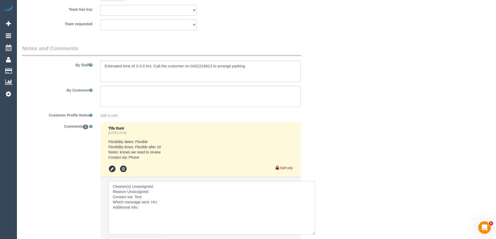
paste textarea "Azwad Raza (PT) -"
click at [159, 190] on textarea at bounding box center [211, 208] width 207 height 54
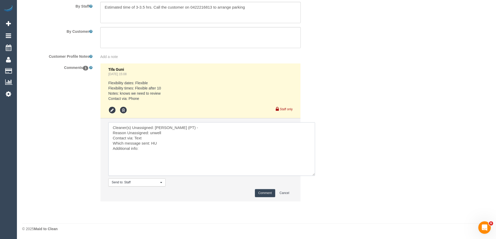
type textarea "Cleaner(s) Unassigned: Azwad Raza (PT) - Reason Unassigned: unwell Contact via:…"
click at [264, 195] on button "Comment" at bounding box center [265, 193] width 20 height 8
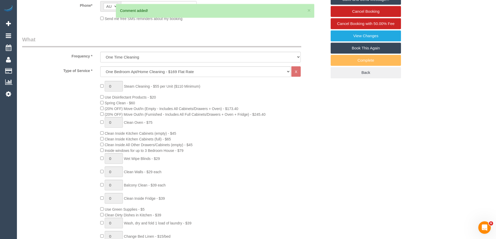
scroll to position [65, 0]
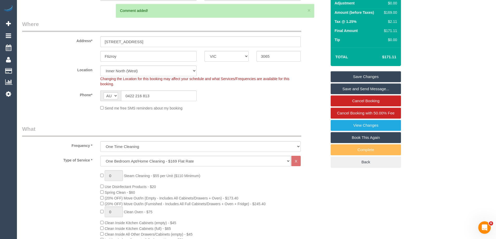
click at [378, 78] on link "Save Changes" at bounding box center [365, 76] width 70 height 11
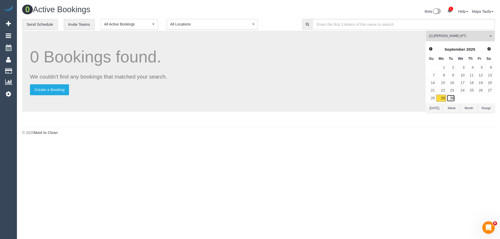
click at [453, 98] on link "30" at bounding box center [450, 98] width 9 height 7
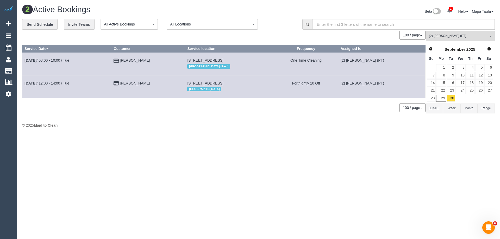
click at [432, 108] on button "Today" at bounding box center [433, 109] width 17 height 10
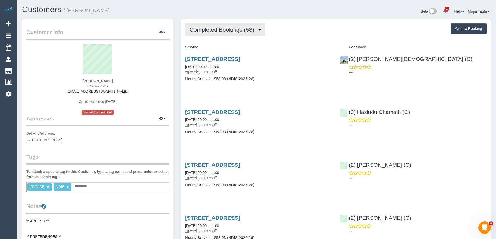
click at [214, 32] on span "Completed Bookings (58)" at bounding box center [222, 30] width 67 height 7
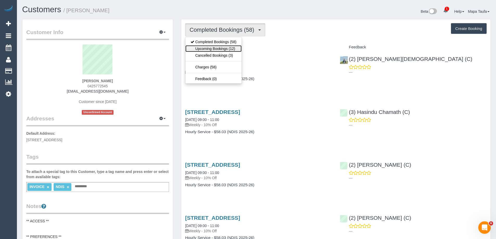
click at [219, 49] on link "Upcoming Bookings (12)" at bounding box center [213, 48] width 56 height 7
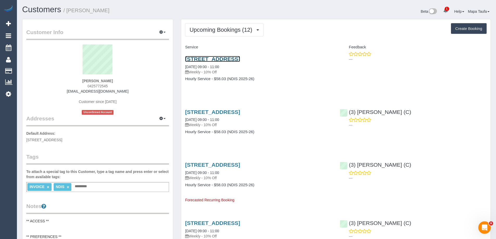
click at [223, 58] on link "[STREET_ADDRESS]" at bounding box center [212, 59] width 55 height 6
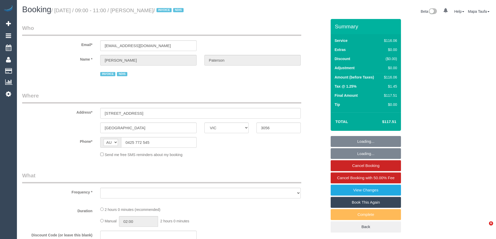
select select "VIC"
select select "number:28"
select select "number:14"
select select "number:19"
select select "number:36"
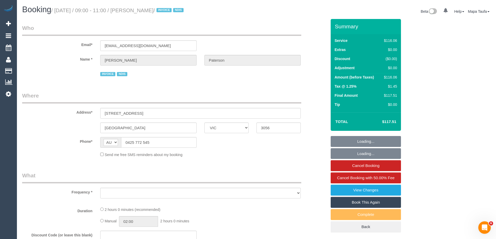
select select "number:35"
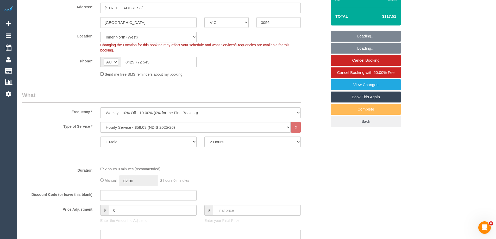
select select "object:1665"
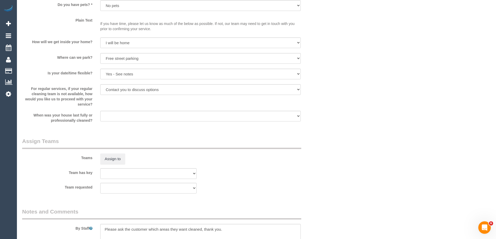
scroll to position [569, 0]
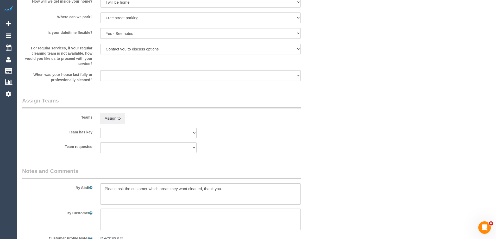
click at [152, 49] on select "Arrange a cleaner to cover and do not bother you Arrange a cleaner to cover and…" at bounding box center [200, 49] width 200 height 11
click at [127, 50] on select "Arrange a cleaner to cover and do not bother you Arrange a cleaner to cover and…" at bounding box center [200, 49] width 200 height 11
select select "number:33"
click at [100, 44] on select "Arrange a cleaner to cover and do not bother you Arrange a cleaner to cover and…" at bounding box center [200, 49] width 200 height 11
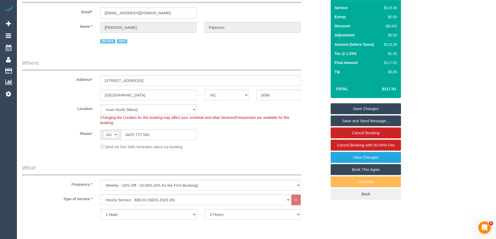
scroll to position [29, 0]
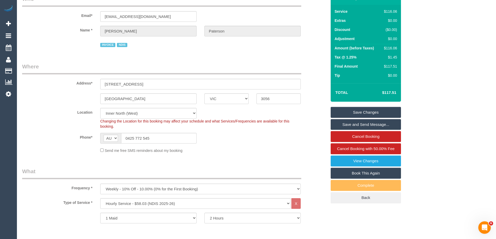
click at [355, 112] on link "Save Changes" at bounding box center [365, 112] width 70 height 11
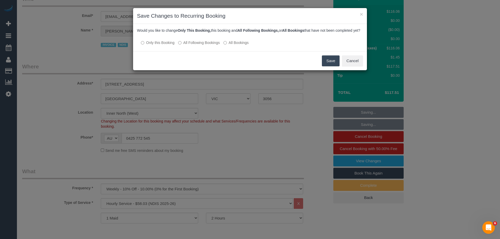
click at [191, 45] on label "All Following Bookings" at bounding box center [199, 42] width 42 height 5
click at [332, 66] on button "Save" at bounding box center [331, 60] width 18 height 11
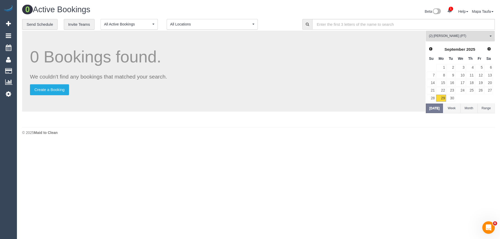
drag, startPoint x: 443, startPoint y: 35, endPoint x: 443, endPoint y: 40, distance: 4.4
click at [443, 35] on span "(2) [PERSON_NAME] (PT)" at bounding box center [457, 36] width 59 height 4
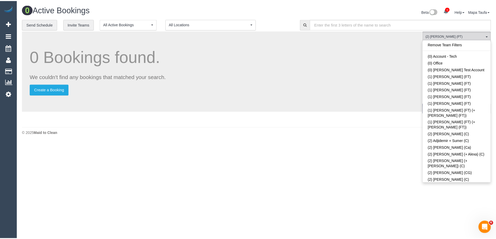
scroll to position [94, 0]
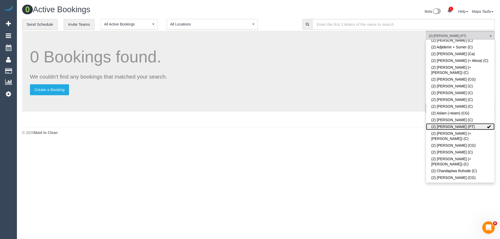
click at [444, 123] on link "(2) [PERSON_NAME] (PT)" at bounding box center [460, 126] width 68 height 7
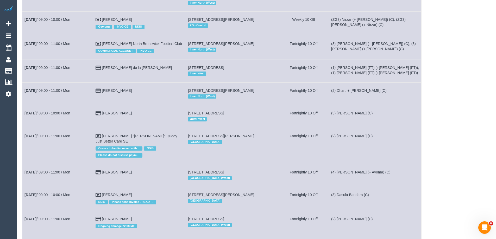
scroll to position [12, 0]
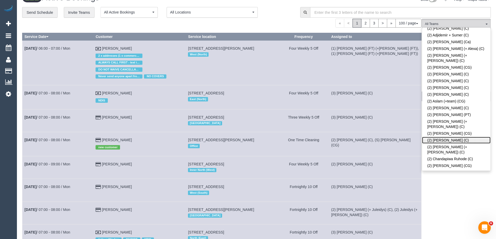
click at [444, 137] on link "(2) [PERSON_NAME] (C)" at bounding box center [456, 140] width 68 height 7
click at [274, 24] on div "« < 1 2 3 > » 100 / page 10 / page 20 / page 30 / page 40 / page 50 / page 100 …" at bounding box center [221, 23] width 399 height 9
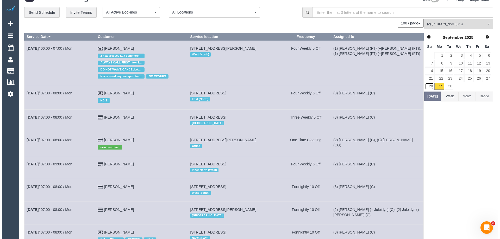
scroll to position [0, 0]
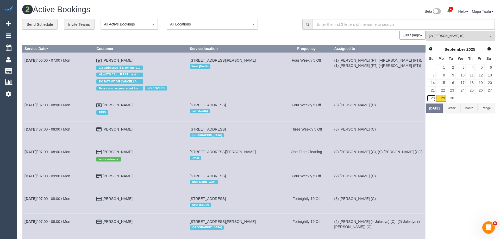
click at [430, 101] on link "28" at bounding box center [430, 98] width 9 height 7
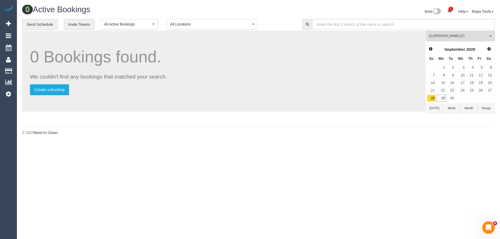
click at [436, 109] on button "Today" at bounding box center [433, 109] width 17 height 10
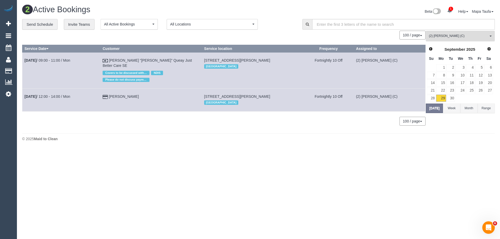
click at [447, 41] on button "(2) Catalina Fabro (C) All Teams" at bounding box center [459, 36] width 69 height 11
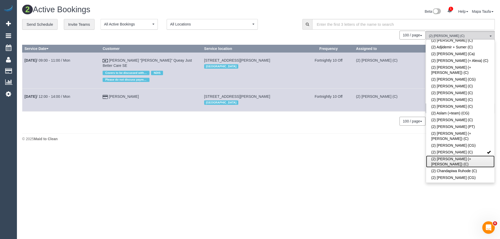
click at [448, 156] on link "(2) Chalini (+ Mayon) (C)" at bounding box center [460, 162] width 68 height 12
click at [455, 156] on link "(2) Chalini (+ Mayon) (C)" at bounding box center [460, 162] width 68 height 12
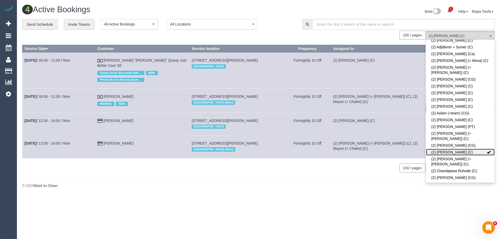
click at [452, 149] on link "(2) Catalina Fabro (C)" at bounding box center [460, 152] width 68 height 7
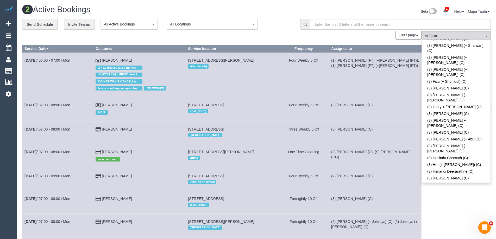
scroll to position [1244, 0]
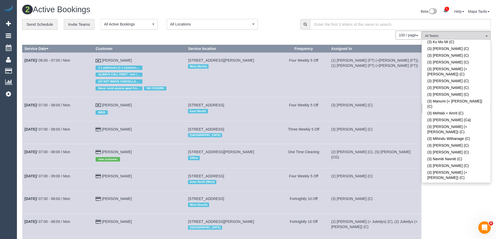
click at [278, 31] on div "100 / page 10 / page 20 / page 30 / page 40 / page 50 / page 100 / page" at bounding box center [221, 35] width 399 height 9
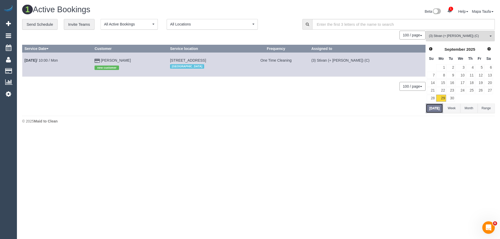
click at [432, 108] on button "Today" at bounding box center [433, 109] width 17 height 10
click at [492, 37] on button "(3) Stivan (+ Krunal) (C) All Teams" at bounding box center [459, 36] width 69 height 11
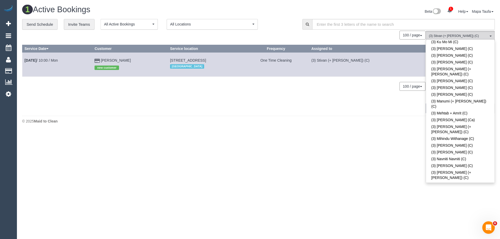
click at [375, 42] on div "0 Bookings found. We couldn't find any bookings that matched your search. Creat…" at bounding box center [223, 72] width 403 height 82
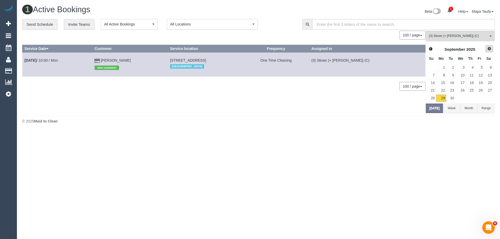
click at [487, 46] on link "Next" at bounding box center [488, 48] width 7 height 7
click at [470, 66] on link "2" at bounding box center [470, 67] width 9 height 7
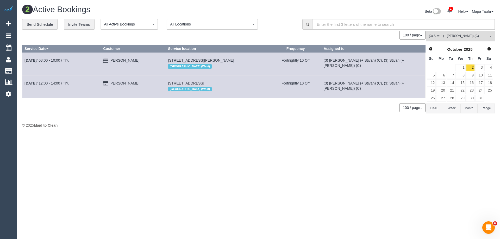
click at [456, 38] on span "(3) Stivan (+ [PERSON_NAME]) (C)" at bounding box center [457, 36] width 59 height 4
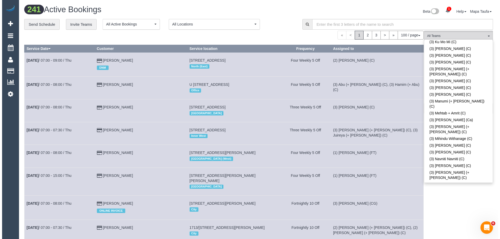
scroll to position [601, 0]
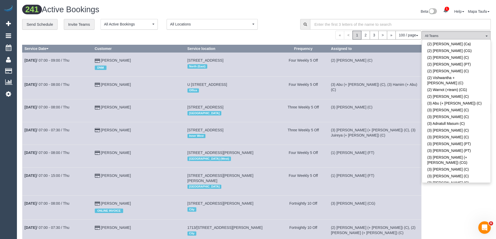
click at [446, 212] on link "(3) Anuk (+ Manumi) (C)" at bounding box center [456, 215] width 68 height 7
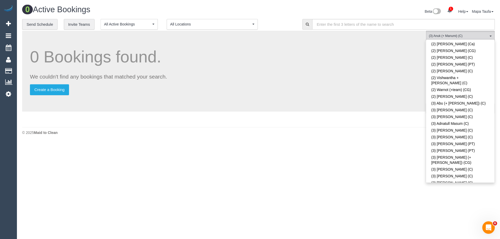
click at [330, 84] on div "0 Bookings found. We couldn't find any bookings that matched your search. Creat…" at bounding box center [223, 71] width 403 height 81
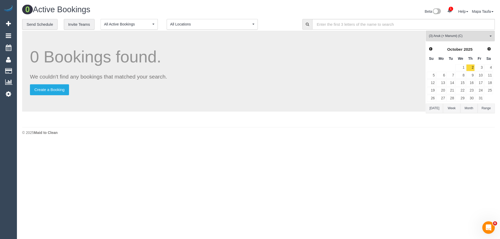
click at [437, 109] on button "Today" at bounding box center [433, 109] width 17 height 10
click at [489, 50] on span "Next" at bounding box center [489, 49] width 4 height 4
click at [489, 68] on link "4" at bounding box center [488, 67] width 9 height 7
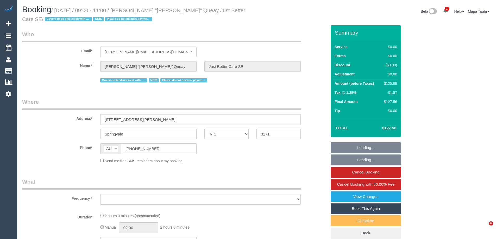
select select "VIC"
select select "120"
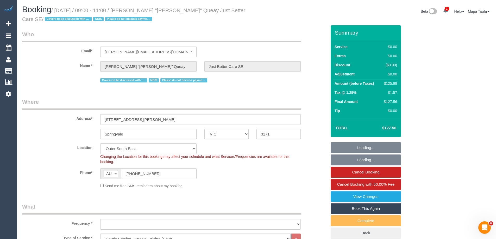
select select "object:663"
select select "number:28"
select select "number:14"
select select "number:18"
select select "number:25"
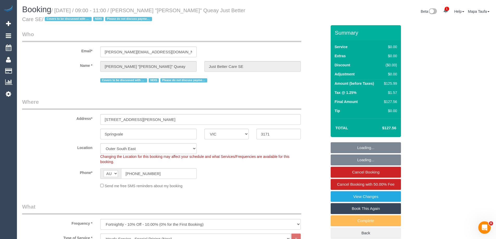
select select "number:35"
select select "number:13"
select select "object:828"
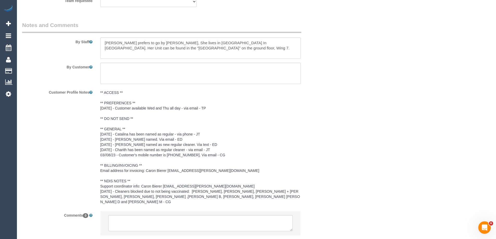
scroll to position [721, 0]
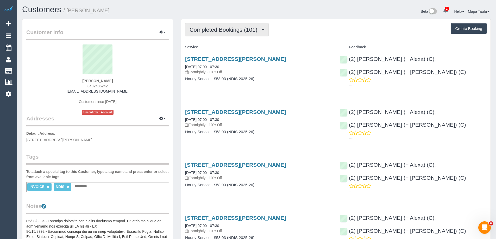
click at [247, 26] on button "Completed Bookings (101)" at bounding box center [227, 29] width 84 height 13
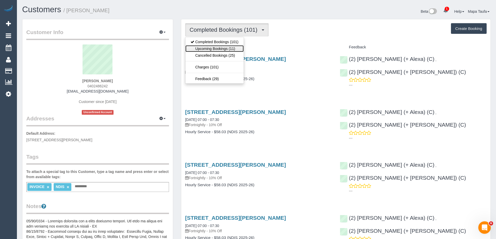
click at [229, 51] on link "Upcoming Bookings (11)" at bounding box center [214, 48] width 58 height 7
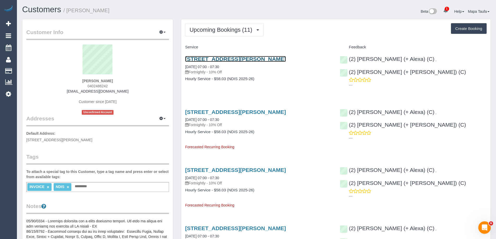
click at [236, 60] on link "2207/8 Downey Street, Melbourne, VIC 3000" at bounding box center [235, 59] width 101 height 6
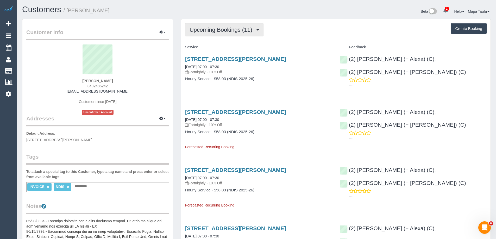
click at [204, 28] on span "Upcoming Bookings (11)" at bounding box center [221, 30] width 65 height 7
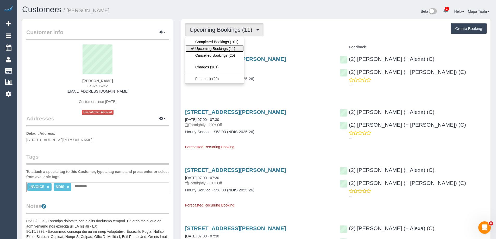
click at [216, 51] on link "Upcoming Bookings (11)" at bounding box center [214, 48] width 58 height 7
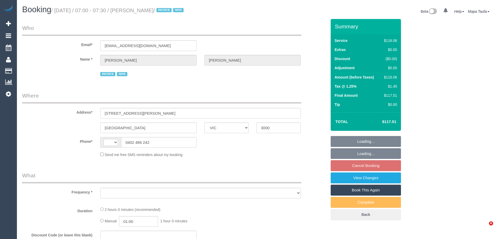
select select "VIC"
select select "string:AU"
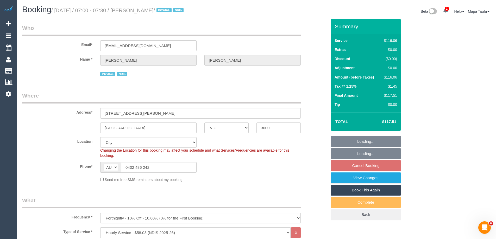
select select "object:604"
select select "number:29"
select select "number:14"
select select "number:18"
select select "number:22"
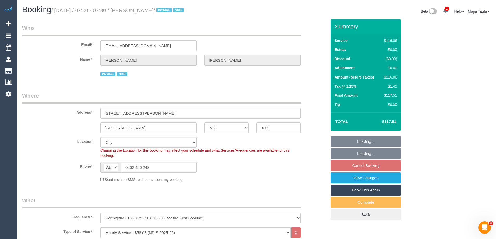
select select "number:34"
select select "number:26"
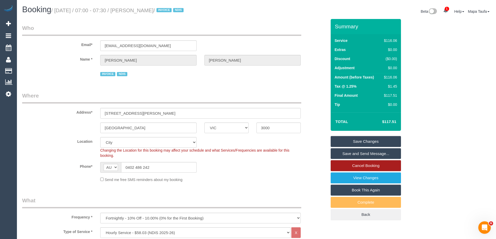
click at [367, 167] on link "Cancel Booking" at bounding box center [365, 165] width 70 height 11
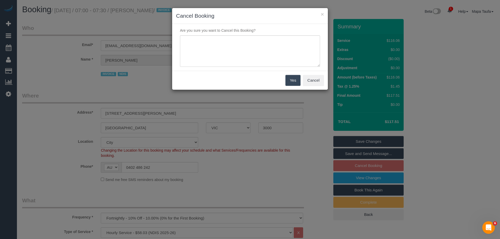
click at [246, 72] on div "Yes Cancel" at bounding box center [250, 80] width 156 height 19
click at [239, 57] on textarea at bounding box center [250, 51] width 140 height 32
type textarea "service not needed via emaiL -MT"
click at [288, 81] on button "Yes" at bounding box center [292, 80] width 15 height 11
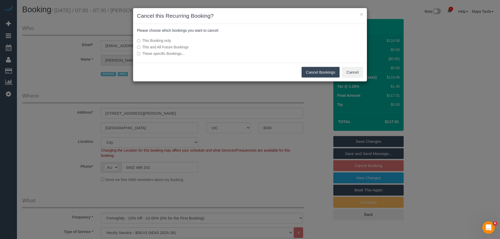
click at [323, 73] on button "Cancel Bookings" at bounding box center [320, 72] width 38 height 11
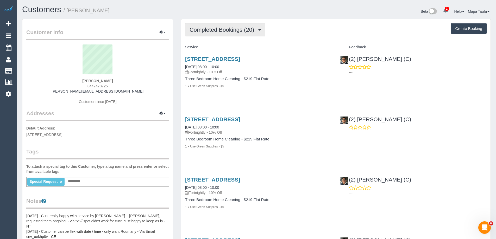
click at [218, 32] on span "Completed Bookings (20)" at bounding box center [222, 30] width 67 height 7
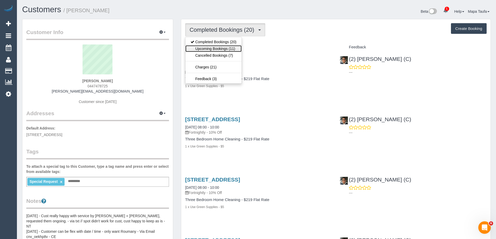
click at [229, 49] on link "Upcoming Bookings (11)" at bounding box center [213, 48] width 56 height 7
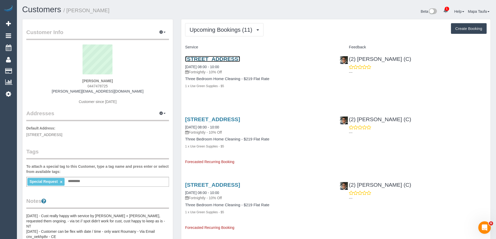
click at [214, 62] on link "58 Stead Street, Apt 204, South Melbourne, VIC 3205" at bounding box center [212, 59] width 55 height 6
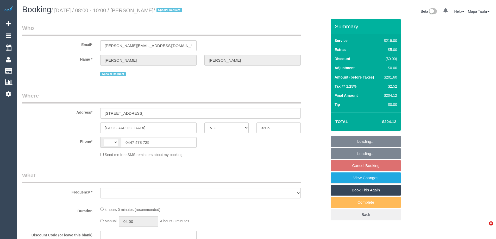
select select "VIC"
select select "string:stripe-pm_1Qcfyn2GScqysDRVSogVIlPj"
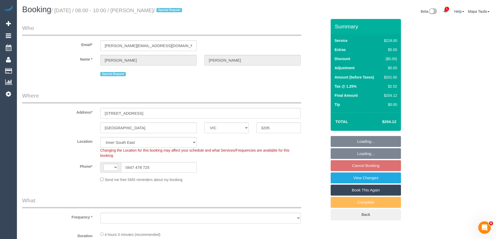
select select "string:AU"
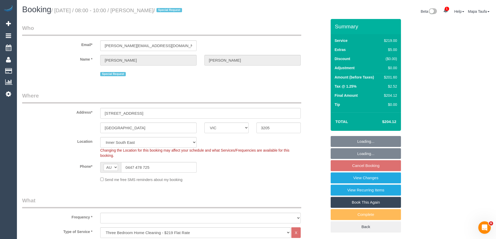
scroll to position [461, 0]
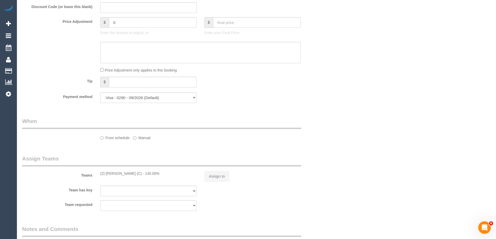
select select "object:646"
select select "number:29"
select select "number:14"
select select "number:20"
select select "number:22"
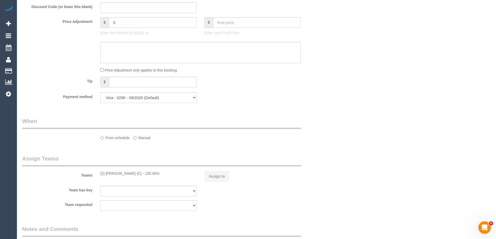
select select "number:33"
select select "number:13"
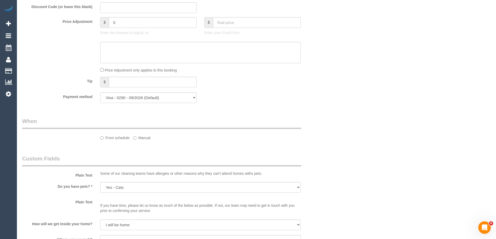
select select "object:797"
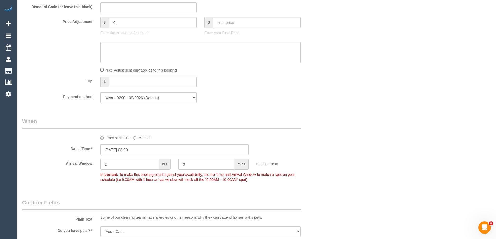
click at [121, 140] on label "From schedule" at bounding box center [114, 136] width 29 height 7
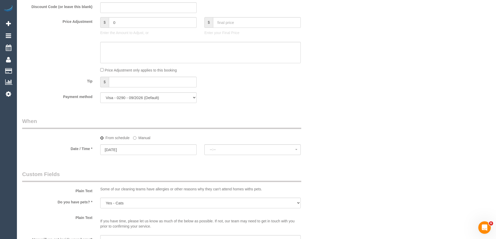
select select "spot13"
click at [224, 152] on button "--:--" at bounding box center [252, 149] width 96 height 11
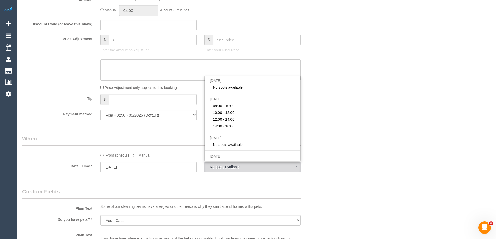
scroll to position [435, 0]
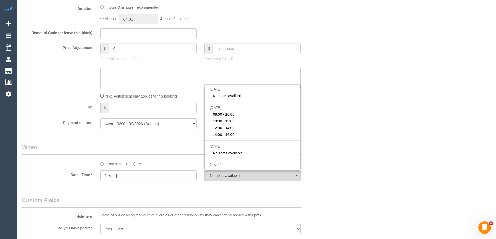
click at [149, 175] on input "01/10/2025" at bounding box center [148, 175] width 96 height 11
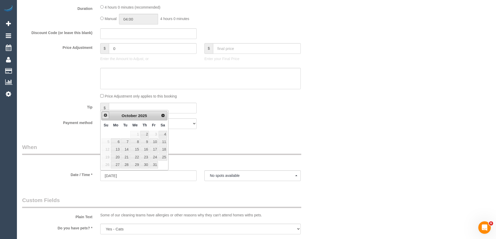
click at [104, 117] on span "Prev" at bounding box center [105, 115] width 4 height 4
click at [127, 168] on link "30" at bounding box center [125, 164] width 8 height 7
type input "30/09/2025"
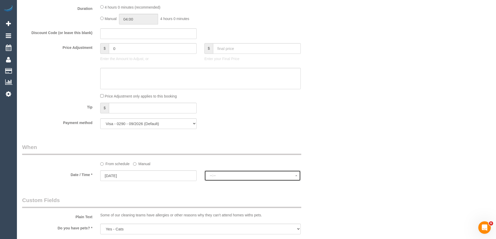
click at [236, 177] on span "--:--" at bounding box center [252, 176] width 85 height 4
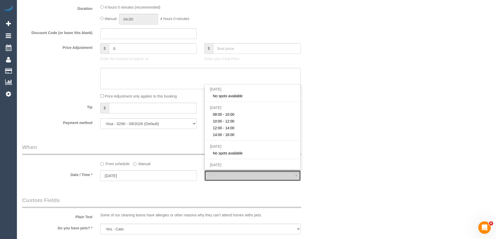
select select "spot25"
click at [150, 176] on input "30/09/2025" at bounding box center [148, 175] width 96 height 11
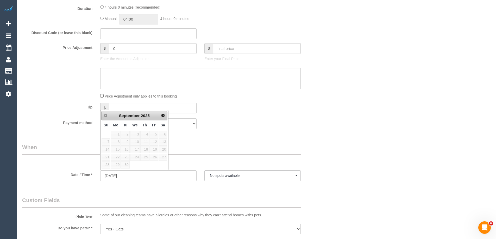
click at [164, 119] on div "Prev Next September 2025" at bounding box center [134, 115] width 66 height 9
click at [164, 118] on link "Next" at bounding box center [162, 115] width 7 height 7
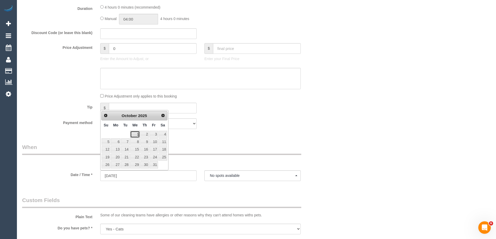
click at [138, 133] on link "1" at bounding box center [135, 134] width 10 height 7
type input "01/10/2025"
select select "spot26"
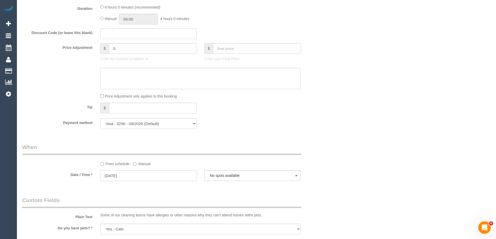
click at [152, 176] on input "01/10/2025" at bounding box center [148, 175] width 96 height 11
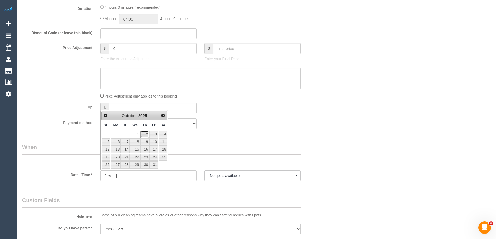
click at [146, 136] on link "2" at bounding box center [144, 134] width 9 height 7
type input "02/10/2025"
select select "spot27"
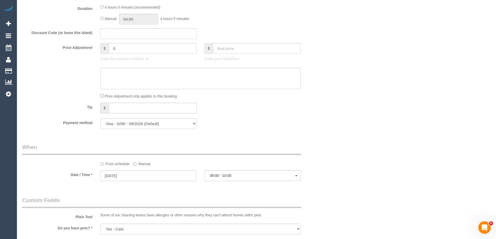
click at [211, 176] on span "08:00 - 10:00" at bounding box center [252, 176] width 85 height 4
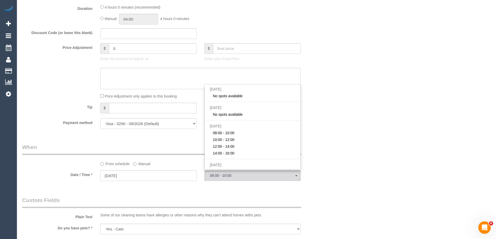
click at [383, 168] on div "Who Email* alex@pearsonplant.com Name * Alex Pearson Special Request Where Addr…" at bounding box center [256, 85] width 468 height 1003
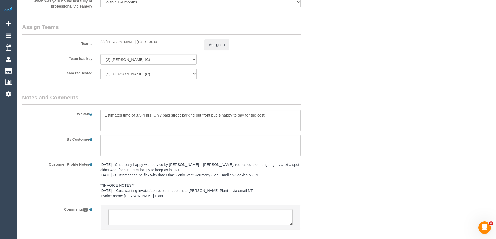
scroll to position [773, 0]
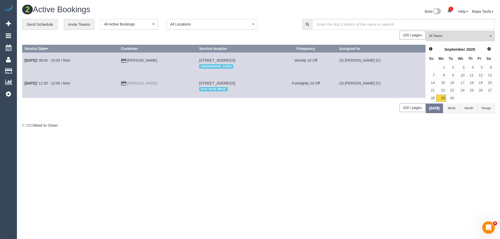
drag, startPoint x: 157, startPoint y: 83, endPoint x: 132, endPoint y: 84, distance: 25.8
click at [132, 84] on td "[PERSON_NAME]" at bounding box center [158, 86] width 78 height 23
copy link "[PERSON_NAME]"
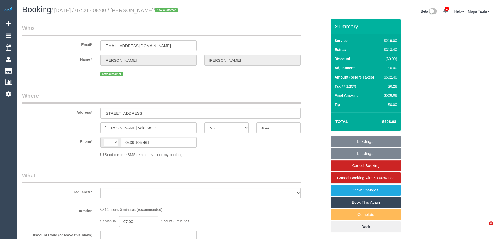
select select "VIC"
select select "string:AU"
select select "object:307"
select select "string:stripe-pm_1S0uYB2GScqysDRVlUjLOmMK"
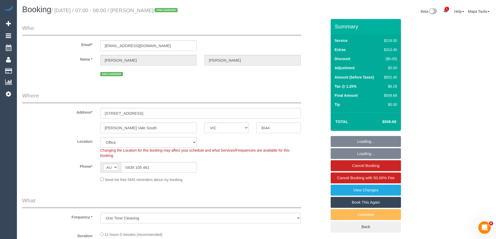
select select "object:785"
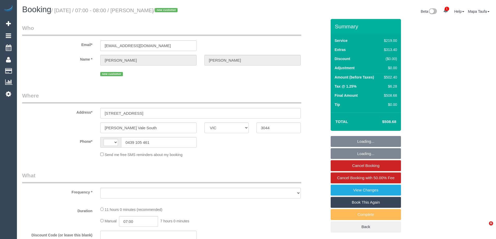
select select "VIC"
select select "object:385"
select select "string:stripe-pm_1S0uYB2GScqysDRVlUjLOmMK"
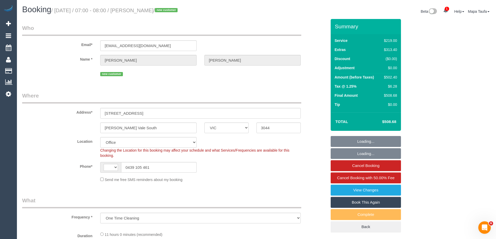
select select "string:AU"
select select "object:639"
select select "number:28"
select select "number:14"
select select "number:19"
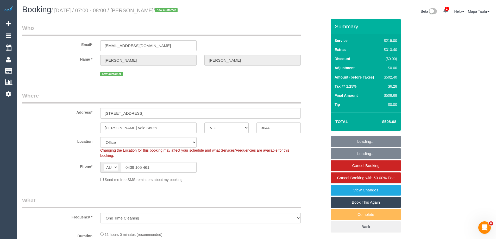
select select "number:25"
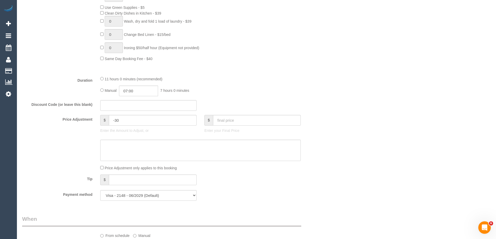
scroll to position [363, 0]
click at [125, 151] on textarea at bounding box center [200, 149] width 200 height 21
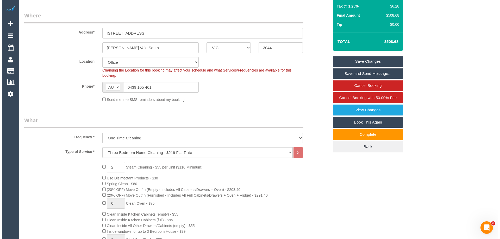
scroll to position [78, 0]
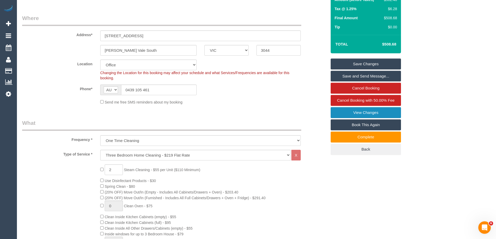
click at [364, 114] on link "View Changes" at bounding box center [365, 112] width 70 height 11
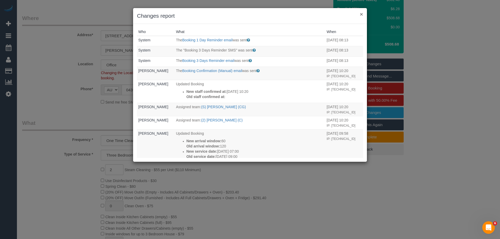
click at [361, 12] on button "×" at bounding box center [361, 13] width 3 height 5
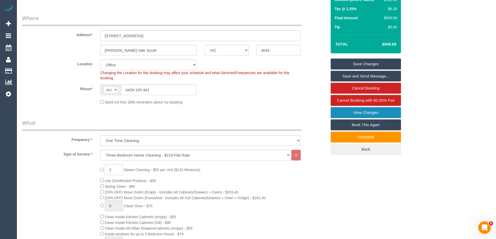
click at [373, 110] on link "View Changes" at bounding box center [365, 112] width 70 height 11
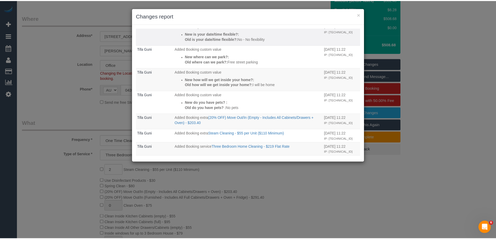
scroll to position [546, 0]
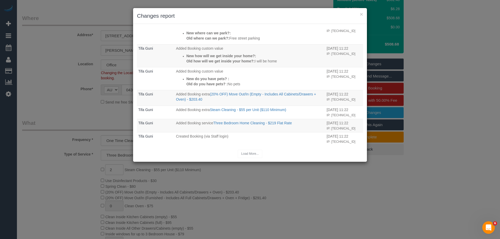
click at [363, 15] on div "× Changes report" at bounding box center [250, 16] width 234 height 16
drag, startPoint x: 358, startPoint y: 13, endPoint x: 350, endPoint y: 15, distance: 8.6
click at [359, 13] on h3 "Changes report" at bounding box center [250, 16] width 226 height 8
click at [364, 14] on div "× Changes report" at bounding box center [250, 16] width 234 height 16
click at [357, 13] on h3 "Changes report" at bounding box center [250, 16] width 226 height 8
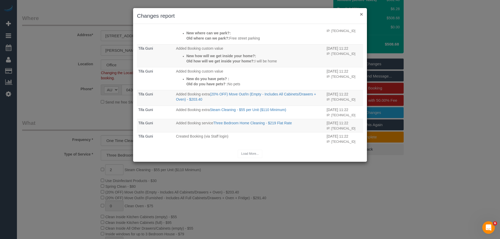
click at [360, 12] on button "×" at bounding box center [361, 13] width 3 height 5
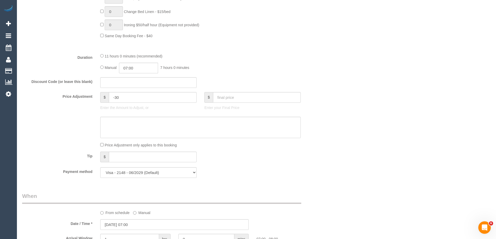
scroll to position [390, 0]
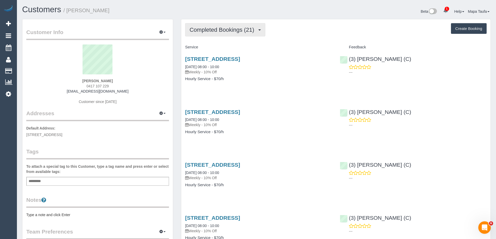
click at [216, 29] on span "Completed Bookings (21)" at bounding box center [222, 30] width 67 height 7
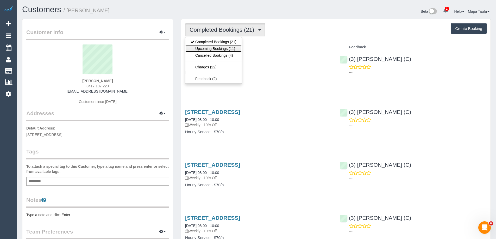
click at [221, 50] on link "Upcoming Bookings (11)" at bounding box center [213, 48] width 56 height 7
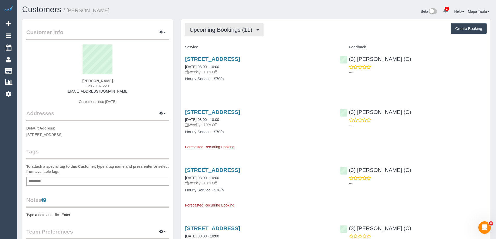
click at [202, 24] on button "Upcoming Bookings (11)" at bounding box center [224, 29] width 78 height 13
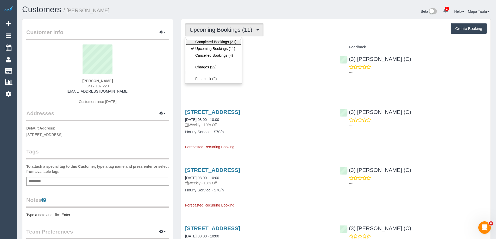
click at [223, 42] on link "Completed Bookings (21)" at bounding box center [213, 42] width 56 height 7
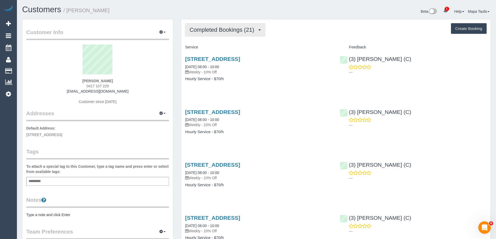
click at [225, 33] on span "Completed Bookings (21)" at bounding box center [222, 30] width 67 height 7
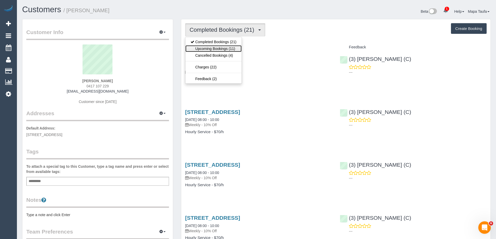
click at [223, 49] on link "Upcoming Bookings (11)" at bounding box center [213, 48] width 56 height 7
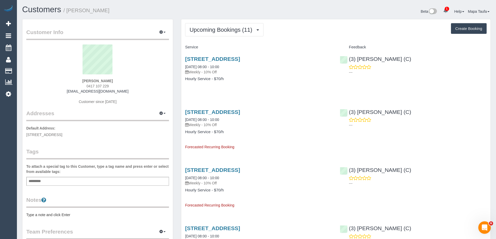
drag, startPoint x: 117, startPoint y: 86, endPoint x: 85, endPoint y: 86, distance: 31.5
click at [85, 86] on div "Emma Johnson 0417 107 229 hillemma517@gmail.com Customer since 2025" at bounding box center [97, 76] width 143 height 65
copy span "0417 107 229"
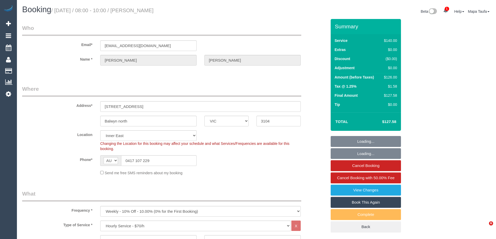
select select "VIC"
select select "number:27"
select select "number:14"
select select "number:18"
select select "number:36"
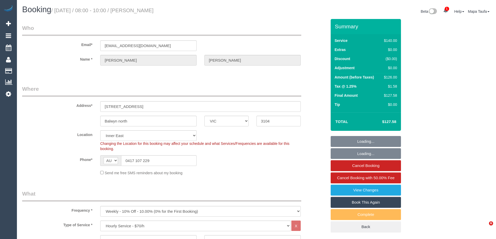
select select "number:34"
select select "number:11"
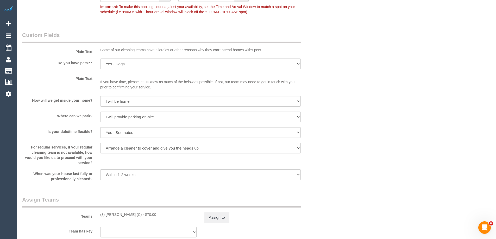
scroll to position [676, 0]
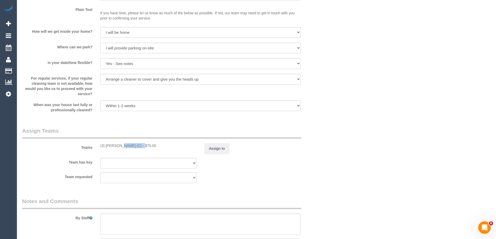
drag, startPoint x: 108, startPoint y: 145, endPoint x: 104, endPoint y: 144, distance: 3.9
click at [104, 144] on div "(3) [PERSON_NAME] (C) - $70.00" at bounding box center [148, 145] width 96 height 5
copy div "[PERSON_NAME] (C)"
click at [210, 147] on button "Assign to" at bounding box center [216, 148] width 25 height 11
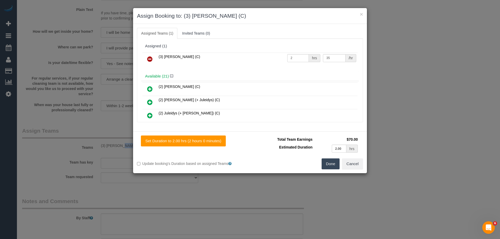
drag, startPoint x: 146, startPoint y: 60, endPoint x: 200, endPoint y: 85, distance: 59.3
click at [146, 60] on link at bounding box center [150, 59] width 12 height 10
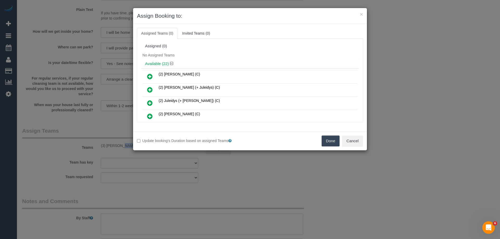
click at [328, 137] on button "Done" at bounding box center [330, 141] width 18 height 11
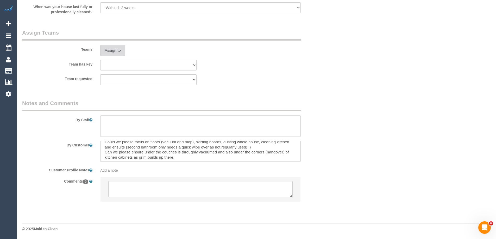
scroll to position [5, 0]
click at [116, 189] on textarea at bounding box center [200, 189] width 184 height 16
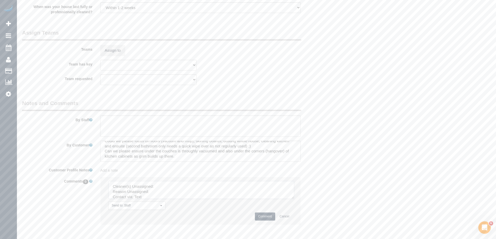
drag, startPoint x: 289, startPoint y: 194, endPoint x: 300, endPoint y: 212, distance: 20.7
click at [294, 199] on textarea at bounding box center [201, 190] width 186 height 18
click at [172, 181] on textarea at bounding box center [206, 197] width 196 height 33
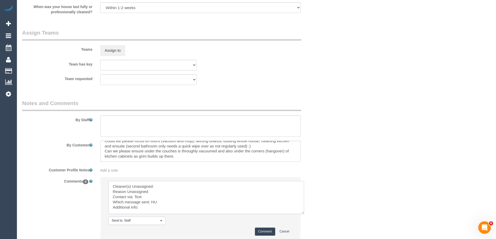
paste textarea "Luke HJ (C)"
click at [161, 193] on textarea at bounding box center [206, 197] width 196 height 33
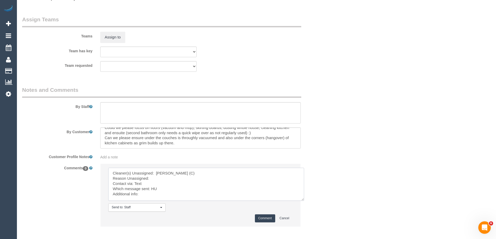
scroll to position [801, 0]
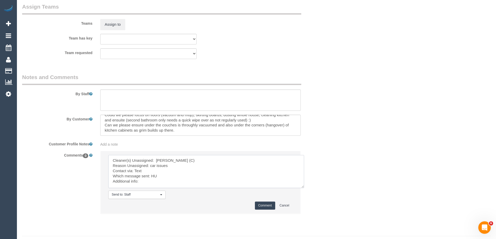
click at [154, 175] on textarea at bounding box center [206, 171] width 196 height 33
click at [141, 171] on textarea at bounding box center [206, 171] width 196 height 33
click at [143, 172] on textarea at bounding box center [206, 171] width 196 height 33
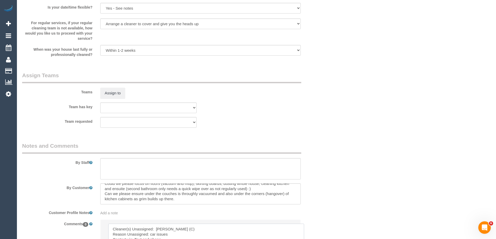
scroll to position [813, 0]
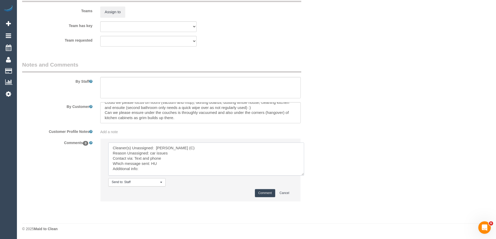
type textarea "Cleaner(s) Unassigned: Luke HJ (C) Reason Unassigned: car issues Contact via: T…"
click at [264, 193] on button "Comment" at bounding box center [265, 193] width 20 height 8
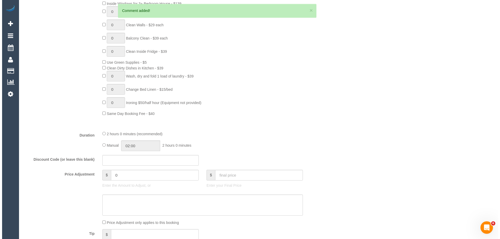
scroll to position [0, 0]
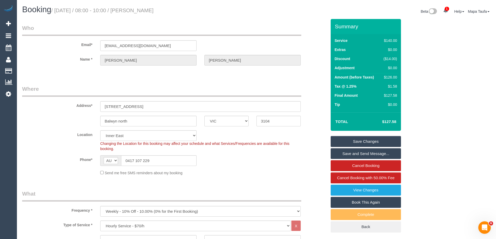
click at [353, 143] on link "Save Changes" at bounding box center [365, 141] width 70 height 11
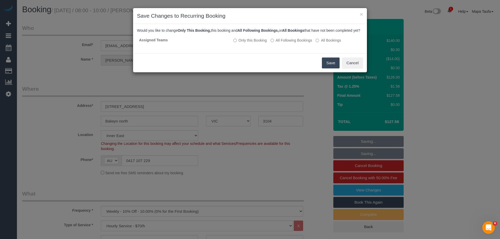
click at [328, 68] on button "Save" at bounding box center [331, 62] width 18 height 11
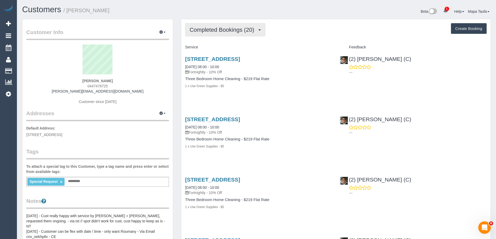
click at [231, 32] on span "Completed Bookings (20)" at bounding box center [222, 30] width 67 height 7
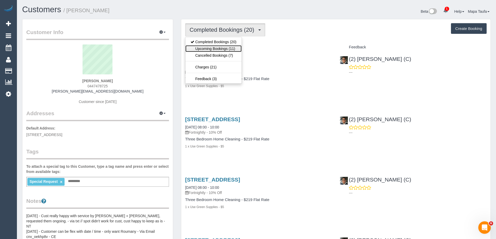
click at [222, 49] on link "Upcoming Bookings (11)" at bounding box center [213, 48] width 56 height 7
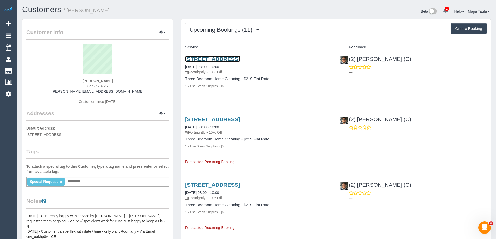
click at [223, 59] on link "[STREET_ADDRESS]" at bounding box center [212, 59] width 55 height 6
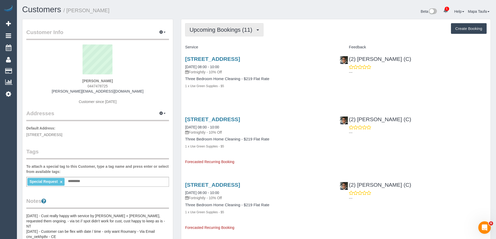
click at [242, 24] on button "Upcoming Bookings (11)" at bounding box center [224, 29] width 78 height 13
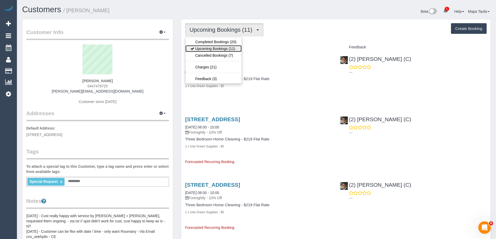
click at [221, 48] on link "Upcoming Bookings (11)" at bounding box center [213, 48] width 56 height 7
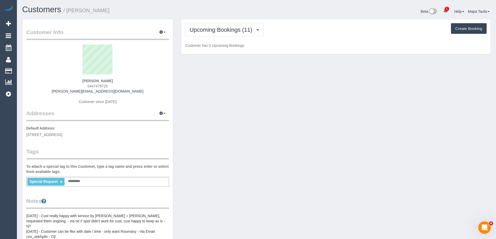
drag, startPoint x: 337, startPoint y: 35, endPoint x: 311, endPoint y: 41, distance: 26.4
click at [337, 35] on div "Upcoming Bookings (11) Completed Bookings (20) Upcoming Bookings (11) Cancelled…" at bounding box center [335, 29] width 301 height 13
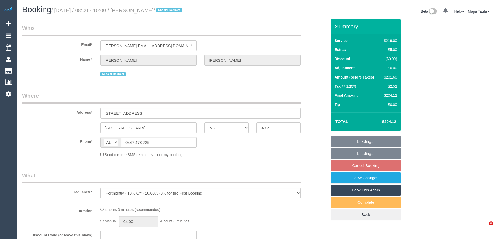
select select "VIC"
select select "string:stripe-pm_1Qcfyn2GScqysDRVSogVIlPj"
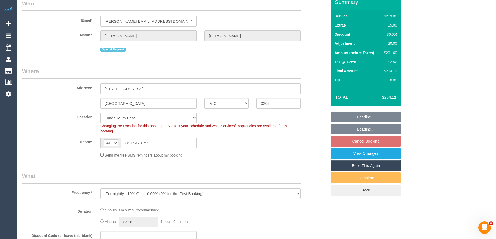
select select "object:1161"
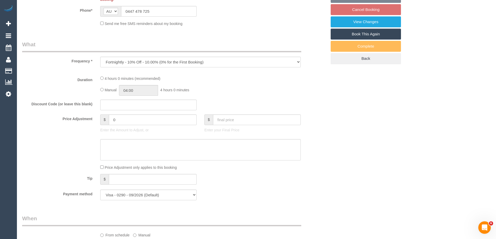
select select "number:29"
select select "number:14"
select select "number:20"
select select "number:22"
select select "number:33"
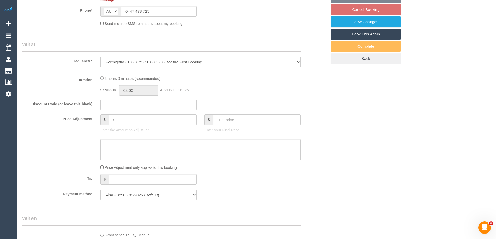
select select "number:13"
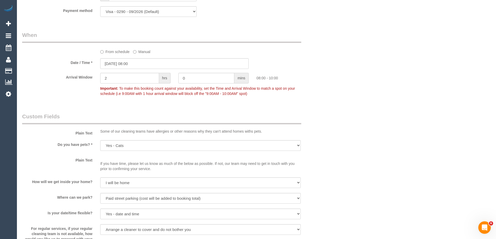
scroll to position [572, 0]
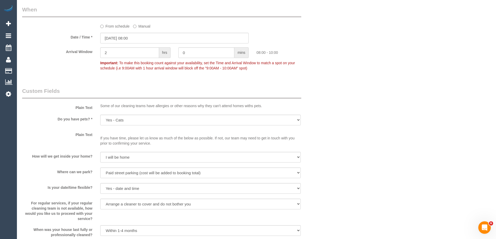
click at [119, 26] on label "From schedule" at bounding box center [114, 25] width 29 height 7
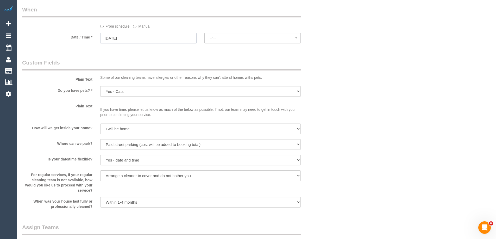
click at [140, 41] on input "01/10/2025" at bounding box center [148, 38] width 96 height 11
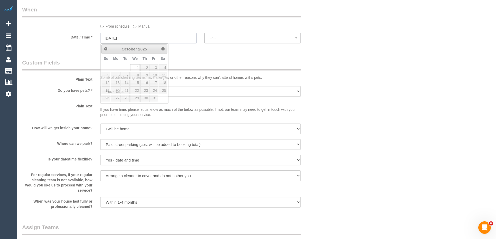
select select "spot13"
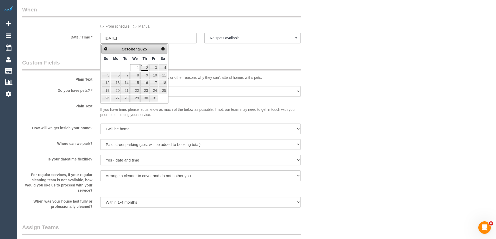
click at [148, 68] on link "2" at bounding box center [144, 67] width 9 height 7
type input "02/10/2025"
select select "spot14"
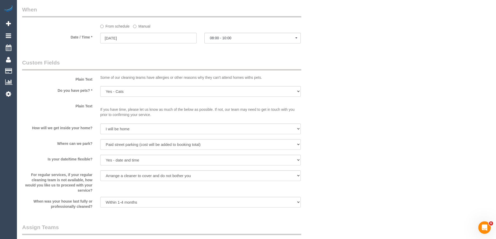
click at [228, 44] on div at bounding box center [252, 44] width 96 height 2
click at [231, 40] on span "08:00 - 10:00" at bounding box center [252, 38] width 85 height 4
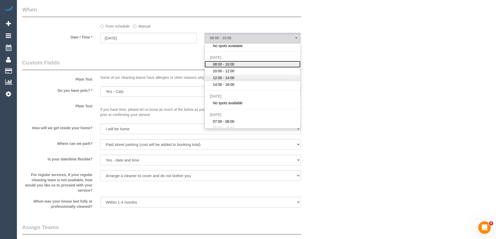
scroll to position [0, 0]
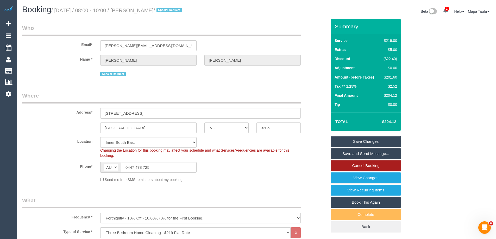
click at [360, 165] on link "Cancel Booking" at bounding box center [365, 165] width 70 height 11
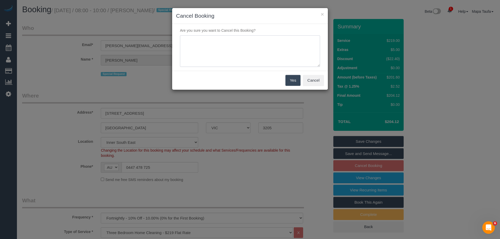
click at [232, 49] on textarea at bounding box center [250, 51] width 140 height 32
type textarea "service not needed via text -MT"
click at [293, 82] on button "Yes" at bounding box center [292, 80] width 15 height 11
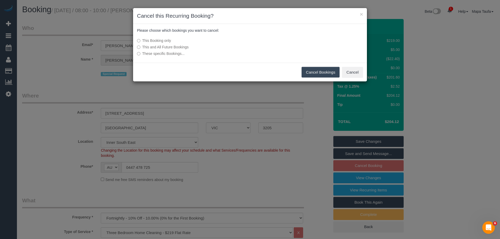
click at [304, 72] on button "Cancel Bookings" at bounding box center [320, 72] width 38 height 11
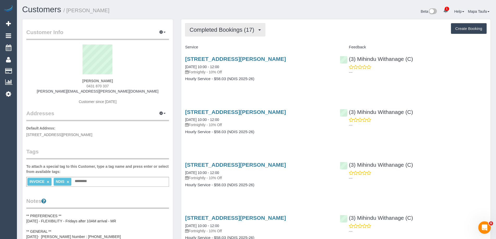
click at [241, 34] on button "Completed Bookings (17)" at bounding box center [225, 29] width 80 height 13
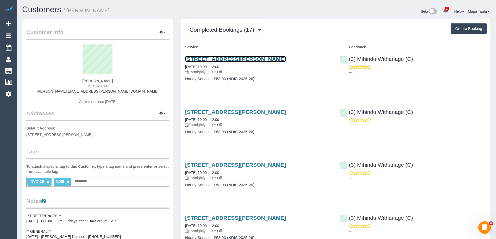
click at [209, 61] on link "4/28-30 Hutton Street, Thornbury, VIC 3071" at bounding box center [235, 59] width 101 height 6
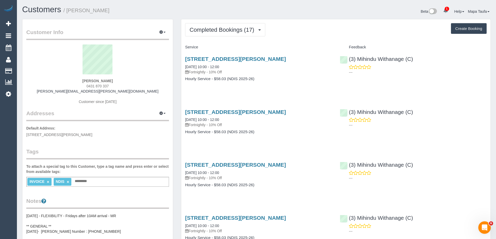
drag, startPoint x: 109, startPoint y: 82, endPoint x: 79, endPoint y: 81, distance: 30.2
click at [81, 81] on div "Brodie Ramos 0431 870 337 brodie.ramos@outlook.com Customer since 2025" at bounding box center [97, 76] width 143 height 65
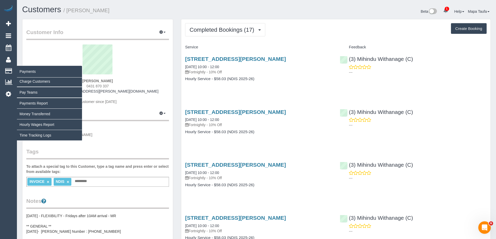
copy strong "Brodie Ramos"
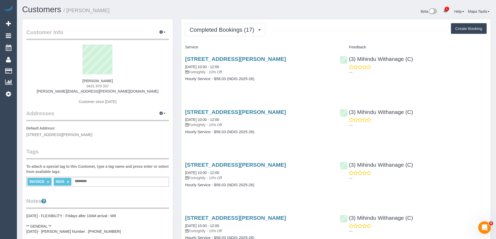
click at [124, 68] on sui-profile-pic at bounding box center [97, 61] width 135 height 34
drag, startPoint x: 100, startPoint y: 81, endPoint x: 84, endPoint y: 81, distance: 15.9
click at [84, 81] on div "Brodie Ramos 0431 870 337 brodie.ramos@outlook.com Customer since 2025" at bounding box center [97, 76] width 143 height 65
copy strong "Brodie Ramos"
drag, startPoint x: 306, startPoint y: 59, endPoint x: 183, endPoint y: 59, distance: 123.1
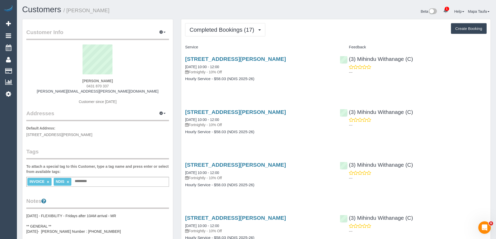
click at [183, 59] on div "4/28-30 Hutton Street, Thornbury, VIC 3071 26/09/2025 10:00 - 12:00 Fortnightly…" at bounding box center [258, 72] width 155 height 40
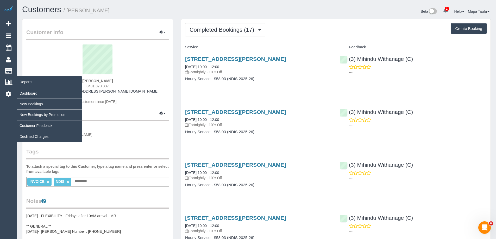
copy link "4/28-30 Hutton Street, Thornbury, VIC 3071"
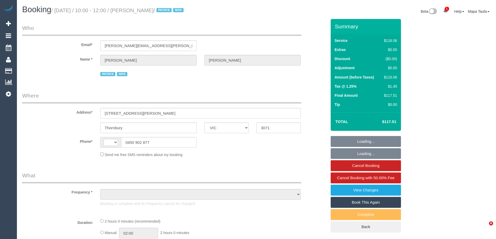
select select "VIC"
select select "number:28"
select select "number:14"
select select "number:18"
select select "number:36"
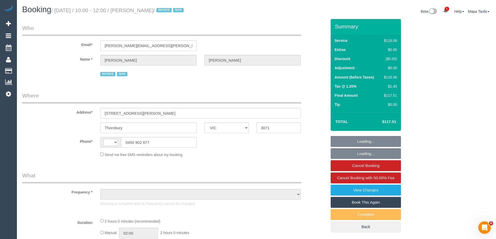
select select "number:33"
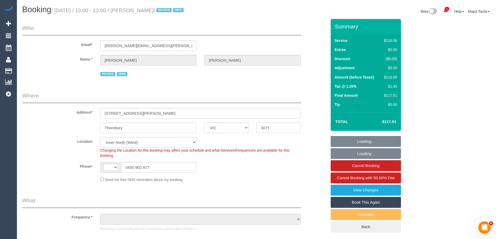
select select "string:AU"
select select "object:1653"
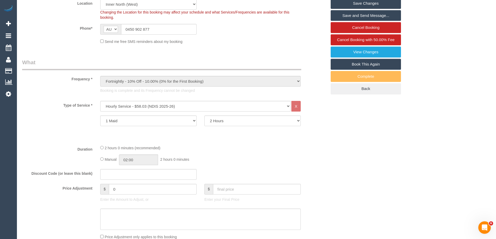
scroll to position [240, 0]
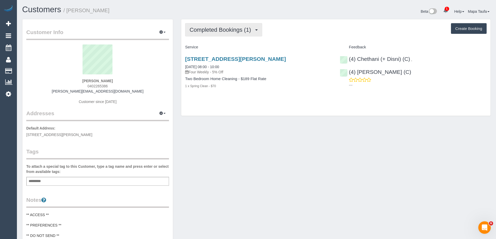
click at [226, 28] on span "Completed Bookings (1)" at bounding box center [221, 30] width 64 height 7
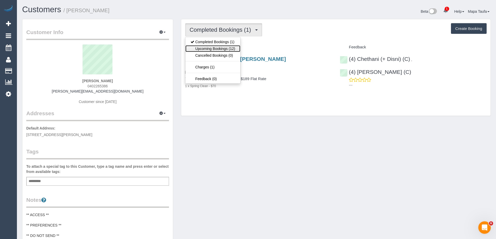
click at [229, 47] on link "Upcoming Bookings (12)" at bounding box center [212, 48] width 55 height 7
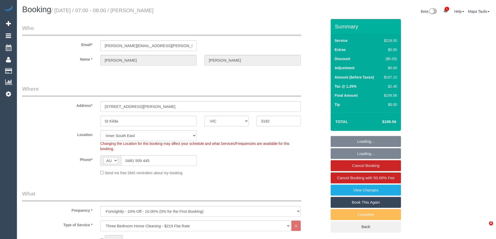
select select "VIC"
select select "string:stripe"
select select "number:28"
select select "number:14"
select select "number:18"
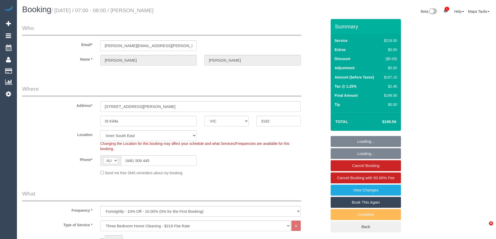
select select "number:36"
select select "number:35"
select select "number:12"
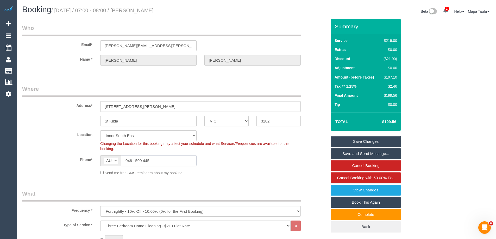
click at [151, 163] on input "0481 509 445" at bounding box center [158, 160] width 75 height 11
click at [141, 162] on input "0481 509 445" at bounding box center [158, 160] width 75 height 11
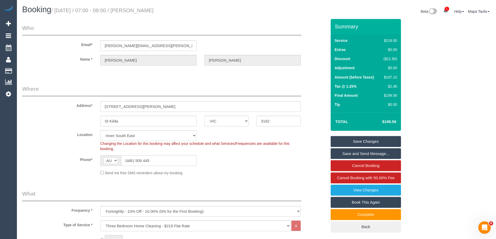
click at [141, 162] on input "0481 509 445" at bounding box center [158, 160] width 75 height 11
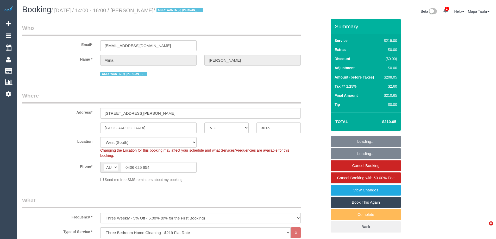
select select "VIC"
select select "number:28"
select select "number:16"
select select "number:19"
select select "number:24"
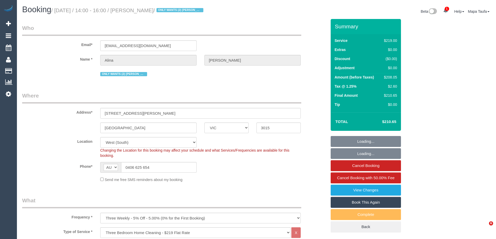
select select "number:34"
select select "number:12"
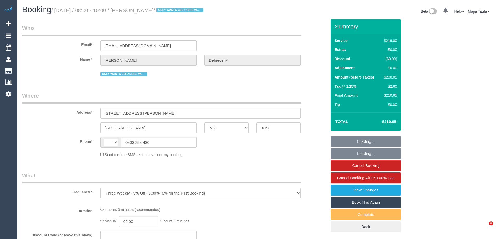
select select "VIC"
select select "string:AU"
select select "string:stripe-pm_1QSYE42GScqysDRV0aWtKGdt"
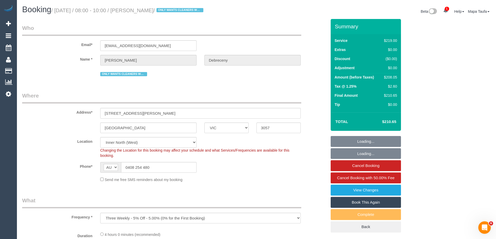
select select "object:721"
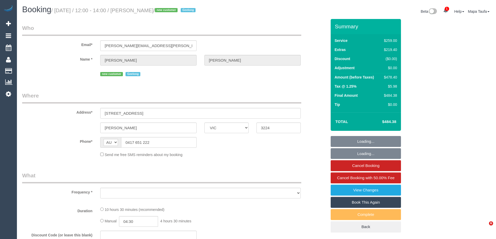
select select "VIC"
select select "string:stripe-pm_1S7Z1u2GScqysDRVbdmgQ10w"
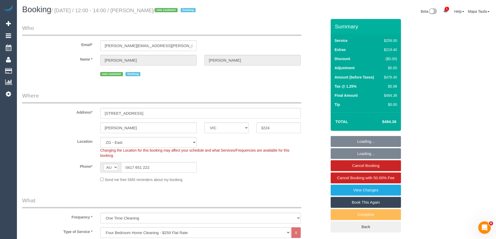
select select "object:938"
select select "number:28"
select select "number:14"
select select "number:19"
select select "number:36"
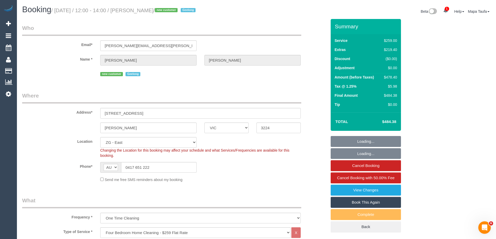
select select "number:12"
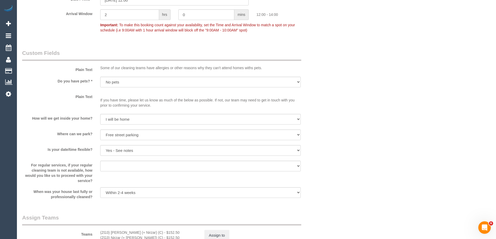
scroll to position [729, 0]
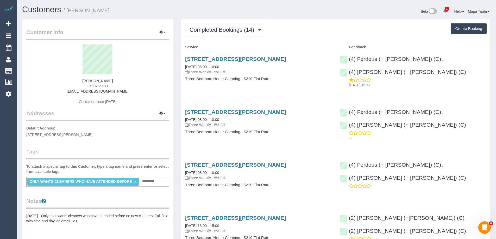
drag, startPoint x: 123, startPoint y: 87, endPoint x: 88, endPoint y: 87, distance: 35.7
click at [88, 87] on div "[PERSON_NAME] 0408254480 [EMAIL_ADDRESS][DOMAIN_NAME] Customer since [DATE]" at bounding box center [97, 76] width 143 height 65
copy span "0408254480"
click at [214, 32] on span "Completed Bookings (14)" at bounding box center [222, 30] width 67 height 7
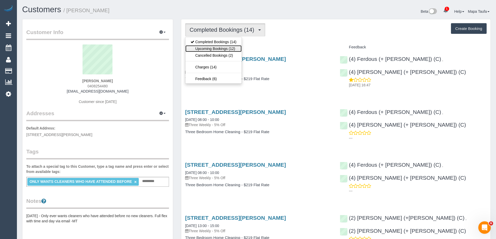
click at [217, 46] on link "Upcoming Bookings (12)" at bounding box center [213, 48] width 56 height 7
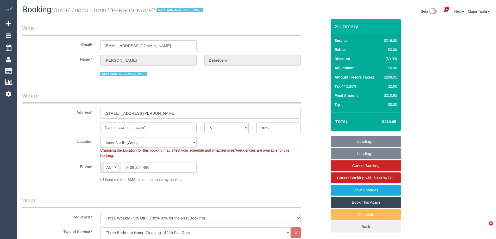
select select "VIC"
select select "string:stripe-pm_1QSYE42GScqysDRV0aWtKGdt"
select select "number:30"
select select "number:16"
select select "number:19"
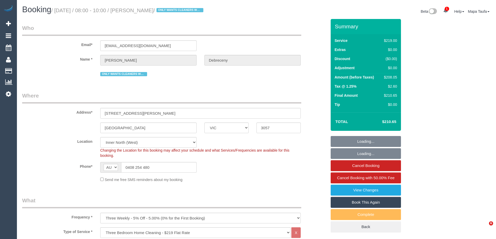
select select "number:22"
select select "number:34"
select select "number:13"
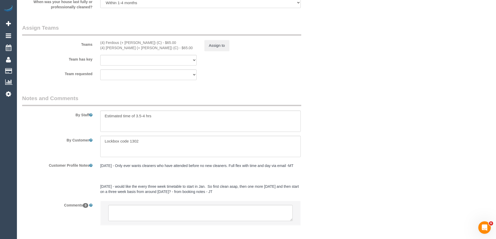
scroll to position [833, 0]
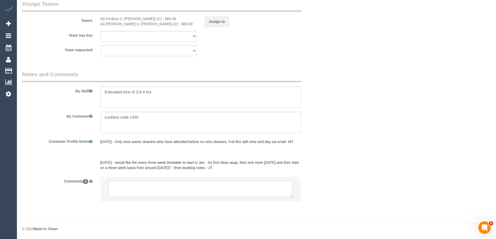
click at [132, 186] on textarea at bounding box center [200, 189] width 184 height 16
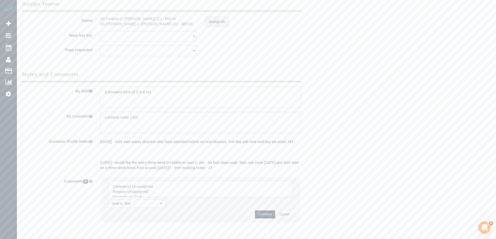
scroll to position [755, 0]
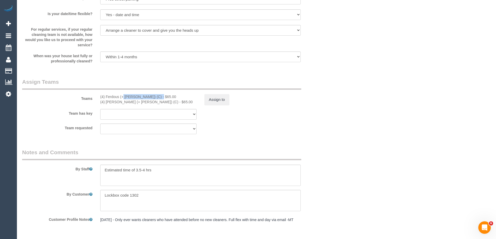
drag, startPoint x: 135, startPoint y: 96, endPoint x: 107, endPoint y: 96, distance: 28.1
click at [107, 96] on div "(4) Ferdous (+ Forkan) (C) - $65.00" at bounding box center [148, 96] width 96 height 5
click at [136, 97] on div "(4) Ferdous (+ Forkan) (C) - $65.00" at bounding box center [148, 96] width 96 height 5
drag, startPoint x: 142, startPoint y: 97, endPoint x: 106, endPoint y: 97, distance: 35.6
click at [106, 97] on div "(4) Ferdous (+ Forkan) (C) - $65.00" at bounding box center [148, 96] width 96 height 5
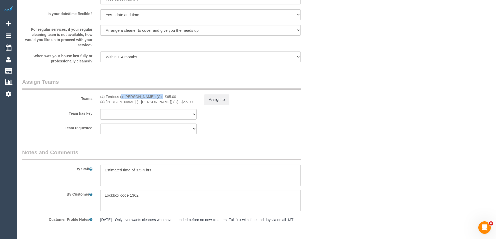
copy div "Ferdous (+ Forkan) (C"
click at [219, 99] on button "Assign to" at bounding box center [216, 99] width 25 height 11
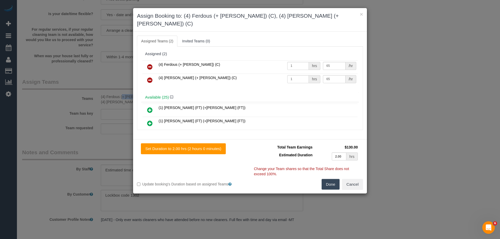
click at [333, 179] on button "Done" at bounding box center [330, 184] width 18 height 11
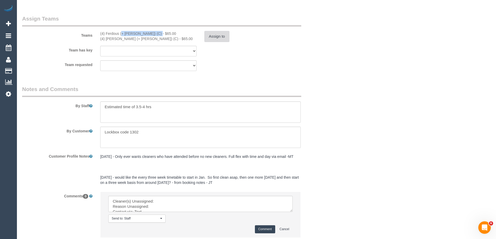
scroll to position [855, 0]
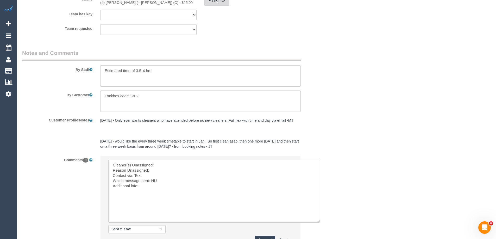
drag, startPoint x: 291, startPoint y: 175, endPoint x: 191, endPoint y: 174, distance: 100.2
click at [317, 222] on textarea at bounding box center [214, 191] width 212 height 63
click at [178, 163] on textarea at bounding box center [213, 191] width 210 height 63
paste textarea "Ferdous (+ Forkan) (C"
click at [162, 170] on textarea at bounding box center [213, 191] width 210 height 63
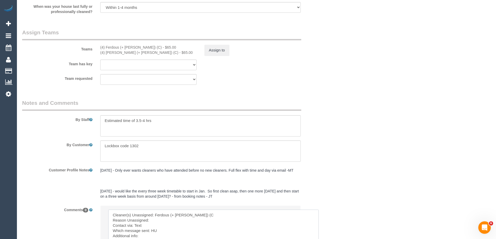
scroll to position [803, 0]
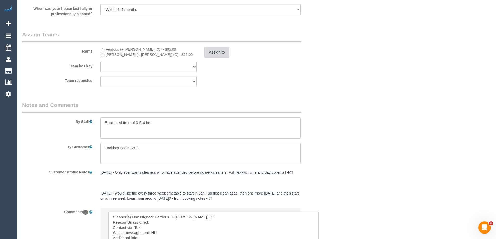
click at [209, 50] on button "Assign to" at bounding box center [216, 52] width 25 height 11
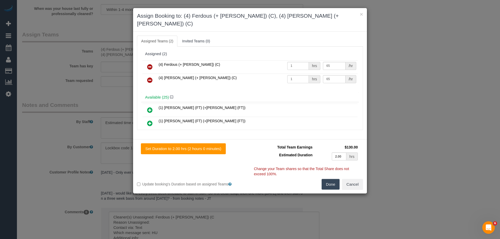
drag, startPoint x: 146, startPoint y: 53, endPoint x: 151, endPoint y: 59, distance: 7.7
click at [146, 60] on td at bounding box center [149, 66] width 15 height 13
click at [151, 64] on icon at bounding box center [149, 67] width 5 height 6
click at [151, 77] on icon at bounding box center [149, 80] width 5 height 6
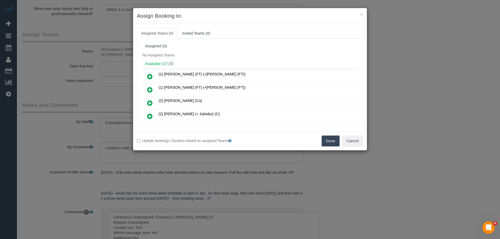
click at [335, 147] on div "Update booking's Duration based on assigned Teams Done Cancel" at bounding box center [250, 140] width 234 height 19
click at [316, 138] on div "Done Cancel" at bounding box center [308, 141] width 117 height 11
click at [317, 139] on div "Done Cancel" at bounding box center [308, 141] width 117 height 11
click at [322, 138] on div "Done Cancel" at bounding box center [308, 141] width 117 height 11
click at [323, 137] on button "Done" at bounding box center [330, 141] width 18 height 11
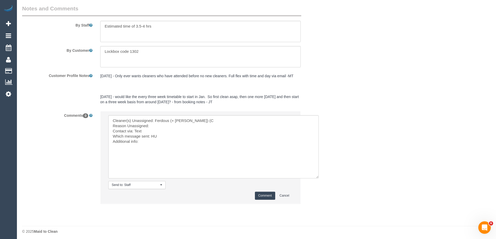
scroll to position [902, 0]
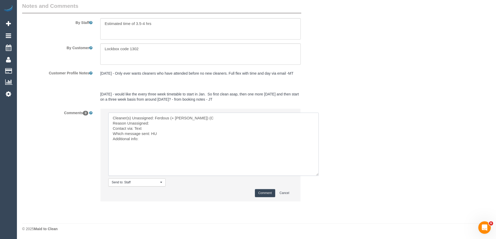
click at [158, 120] on textarea at bounding box center [213, 144] width 210 height 63
click at [159, 124] on textarea at bounding box center [213, 144] width 210 height 63
type textarea "Cleaner(s) Unassigned: Ferdous (+ Forkan) (C Reason Unassigned: poor time manag…"
click at [152, 125] on textarea at bounding box center [213, 144] width 210 height 63
click at [156, 130] on textarea at bounding box center [213, 144] width 210 height 63
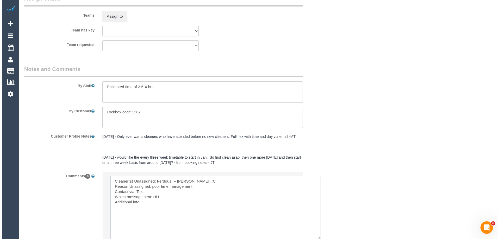
scroll to position [0, 0]
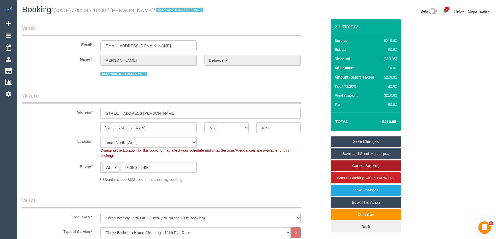
click at [376, 168] on link "Cancel Booking" at bounding box center [365, 165] width 70 height 11
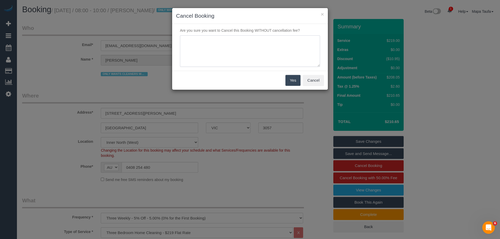
click at [215, 46] on textarea at bounding box center [250, 51] width 140 height 32
type textarea "cleaners cannot attend wants to cancel via phone - MT"
click at [294, 84] on button "Yes" at bounding box center [292, 80] width 15 height 11
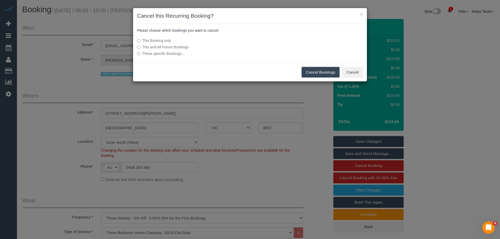
click at [317, 74] on button "Cancel Bookings" at bounding box center [320, 72] width 38 height 11
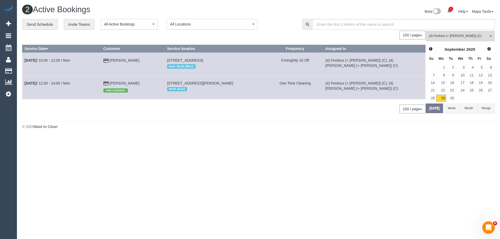
click at [448, 34] on span "(4) Ferdous (+ [PERSON_NAME]) (C)" at bounding box center [457, 36] width 59 height 4
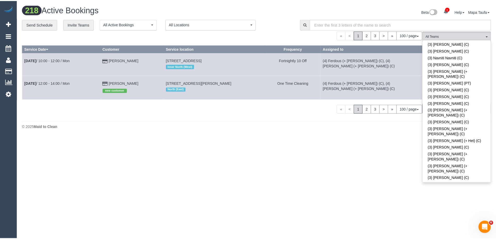
scroll to position [1568, 0]
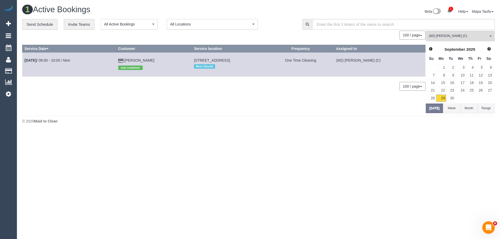
click at [215, 62] on span "[STREET_ADDRESS]" at bounding box center [212, 60] width 36 height 4
copy td "[STREET_ADDRESS]"
click at [62, 59] on link "Sep 29th / 08:00 - 10:00 / Mon" at bounding box center [47, 60] width 46 height 4
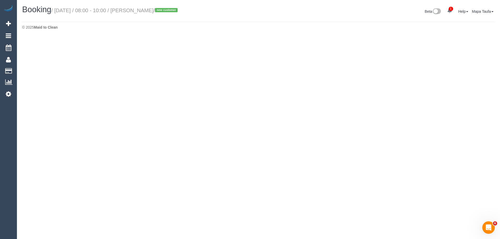
select select "VIC"
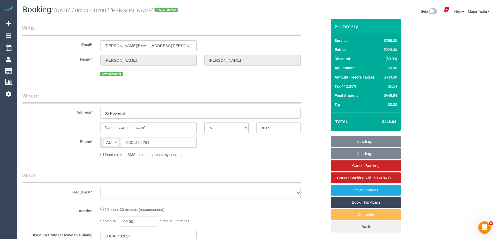
select select "string:stripe-pm_1S9FP02GScqysDRVfrcrQzOO"
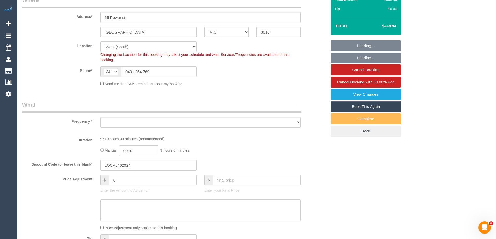
select select "object:10686"
select select "number:28"
select select "number:16"
select select "number:18"
select select "number:22"
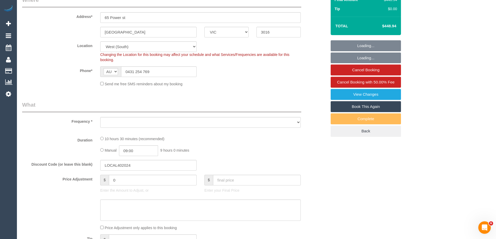
select select "number:11"
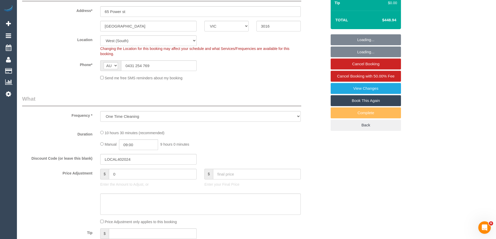
select select "object:10787"
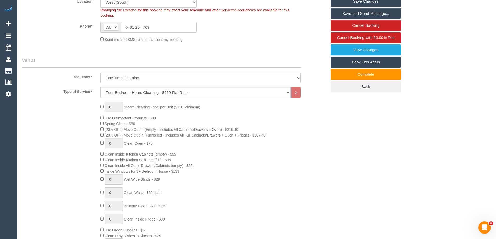
scroll to position [231, 0]
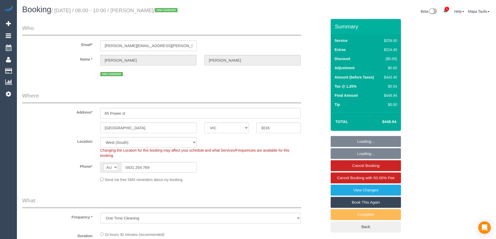
select select "VIC"
select select "number:28"
select select "number:16"
select select "number:18"
select select "number:22"
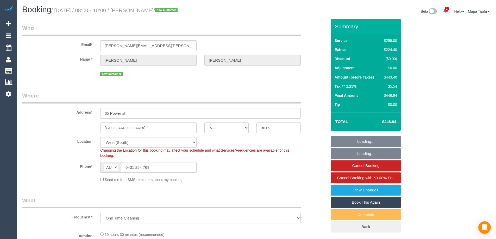
select select "number:11"
select select "object:841"
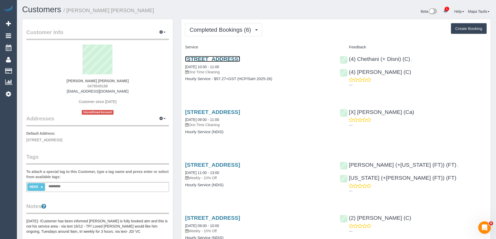
click at [211, 60] on link "[STREET_ADDRESS]" at bounding box center [212, 59] width 55 height 6
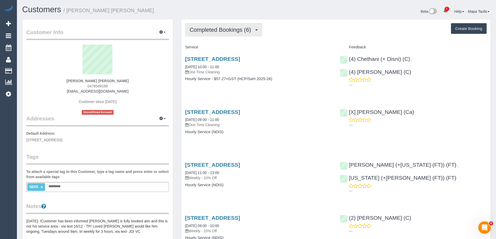
click at [208, 32] on span "Completed Bookings (6)" at bounding box center [221, 30] width 64 height 7
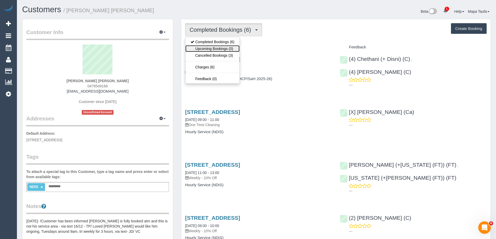
click at [213, 48] on link "Upcoming Bookings (0)" at bounding box center [212, 48] width 54 height 7
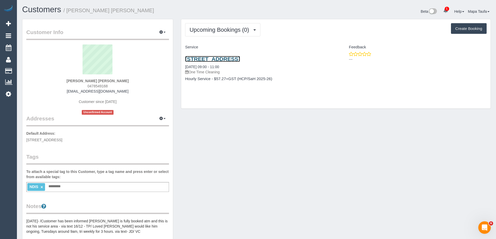
click at [225, 59] on link "6 Becket Ave, Bentleigh East, VIC 3165" at bounding box center [212, 59] width 55 height 6
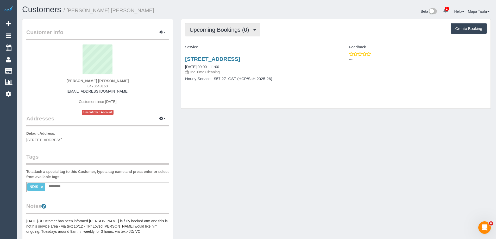
click at [203, 33] on span "Upcoming Bookings (0)" at bounding box center [220, 30] width 62 height 7
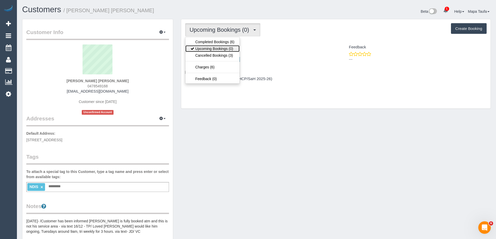
click at [209, 48] on link "Upcoming Bookings (0)" at bounding box center [212, 48] width 54 height 7
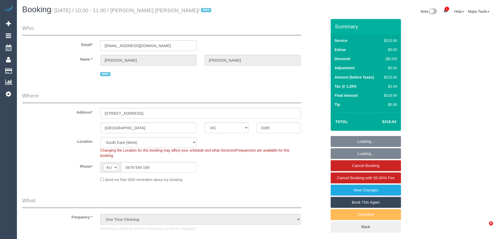
select select "VIC"
select select "2"
select select "150"
select select "number:28"
select select "number:14"
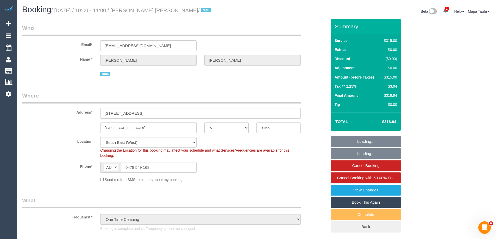
select select "number:19"
select select "number:25"
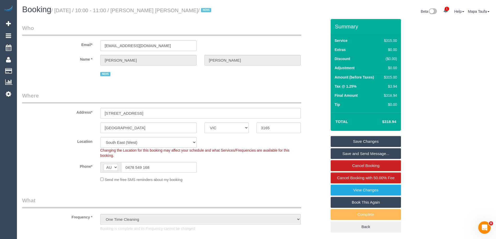
click at [365, 199] on link "Book This Again" at bounding box center [365, 202] width 70 height 11
select select "VIC"
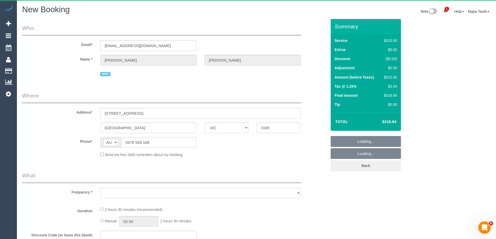
select select "string:stripe"
select select "number:28"
select select "number:14"
select select "number:19"
select select "number:25"
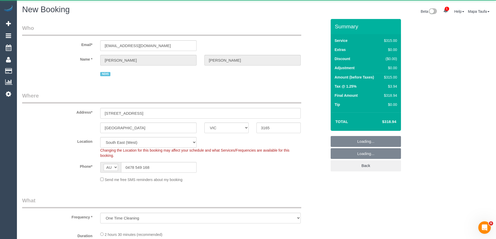
select select "object:2775"
select select "2"
select select "150"
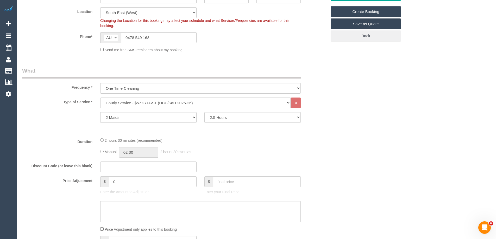
scroll to position [130, 0]
select select "object:2780"
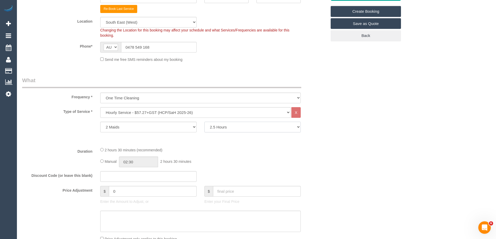
drag, startPoint x: 224, startPoint y: 129, endPoint x: 225, endPoint y: 126, distance: 2.6
click at [224, 129] on select "1 Hour 1.5 Hour 2 Hours 2.5 Hours 3 Hours 3.5 Hours 4 Hours 4.5 Hours 5 Hours 5…" at bounding box center [252, 127] width 96 height 11
select select "120"
click at [204, 122] on select "1 Hour 1.5 Hour 2 Hours 2.5 Hours 3 Hours 3.5 Hours 4 Hours 4.5 Hours 5 Hours 5…" at bounding box center [252, 127] width 96 height 11
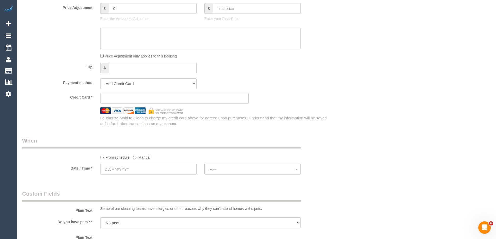
scroll to position [390, 0]
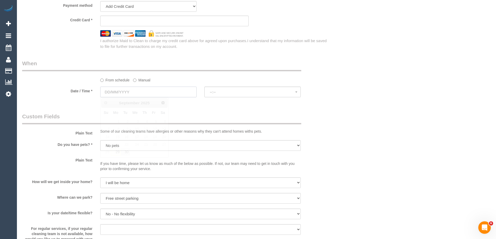
click at [146, 92] on input "text" at bounding box center [148, 92] width 96 height 11
click at [166, 103] on link "Next" at bounding box center [162, 102] width 7 height 7
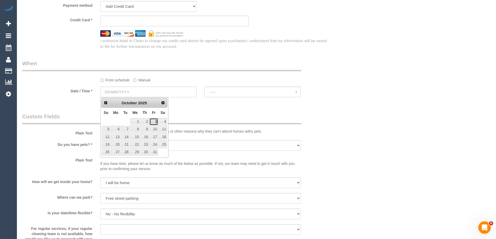
click at [156, 123] on link "3" at bounding box center [153, 121] width 8 height 7
type input "03/10/2025"
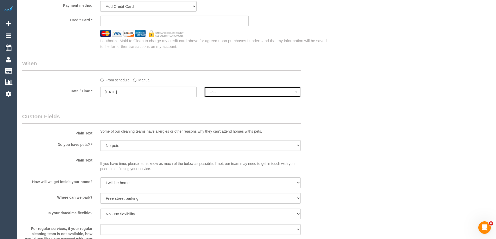
click at [258, 91] on span "--:--" at bounding box center [252, 92] width 85 height 4
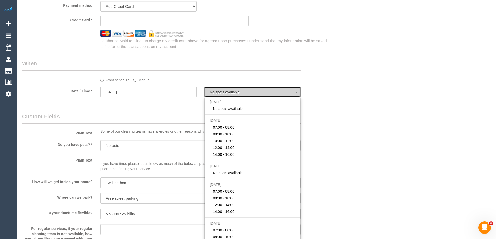
select select "spot6"
click at [139, 82] on label "Manual" at bounding box center [141, 79] width 17 height 7
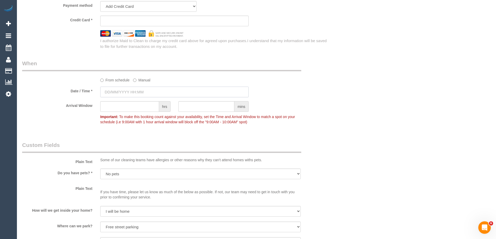
click at [137, 93] on input "text" at bounding box center [174, 92] width 148 height 11
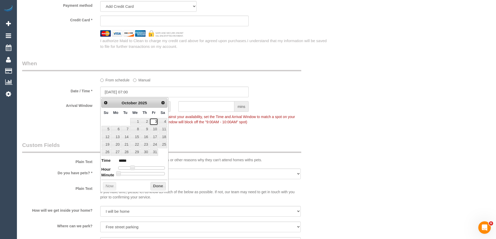
click at [151, 120] on link "3" at bounding box center [153, 121] width 8 height 7
click at [191, 87] on input "03/10/2025 07:00" at bounding box center [174, 92] width 148 height 11
click at [149, 91] on input "03/10/2025 07:00" at bounding box center [174, 92] width 148 height 11
type input "03/10/2025 08:00"
type input "*****"
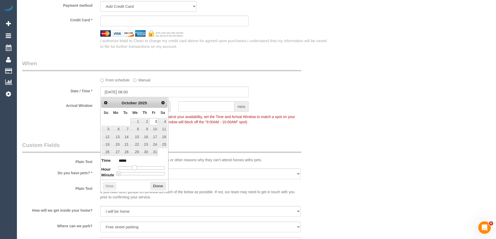
type input "03/10/2025 09:00"
type input "*****"
type input "03/10/2025 10:00"
type input "*****"
type input "03/10/2025 11:00"
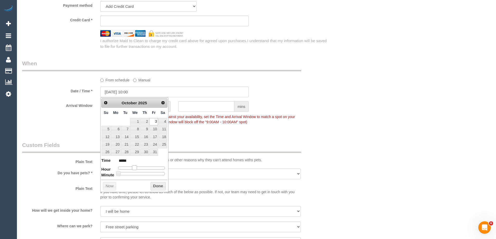
type input "*****"
type input "03/10/2025 10:00"
type input "*****"
type input "03/10/2025 09:00"
type input "*****"
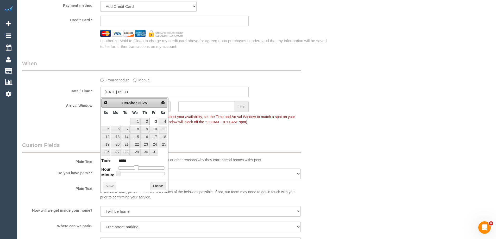
drag, startPoint x: 130, startPoint y: 167, endPoint x: 135, endPoint y: 169, distance: 5.4
click at [135, 169] on span at bounding box center [136, 167] width 5 height 5
click at [158, 185] on button "Done" at bounding box center [157, 186] width 15 height 8
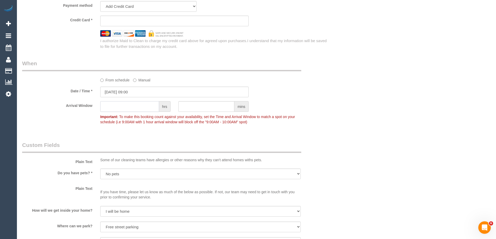
click at [124, 106] on input "text" at bounding box center [129, 106] width 59 height 11
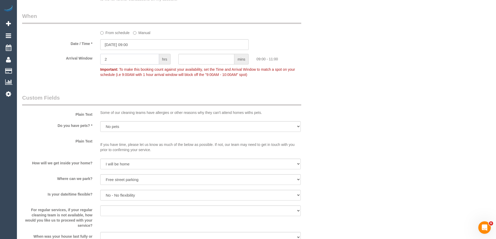
scroll to position [312, 0]
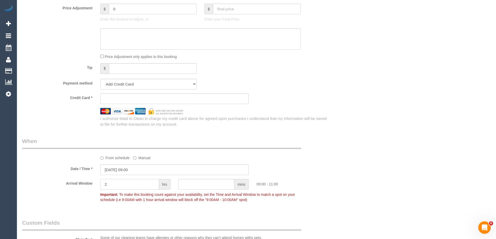
type input "2"
click at [146, 81] on select "Add Credit Card Cash Check Paypal" at bounding box center [148, 84] width 96 height 11
select select "string:check"
click at [100, 79] on select "Add Credit Card Cash Check Paypal" at bounding box center [148, 84] width 96 height 11
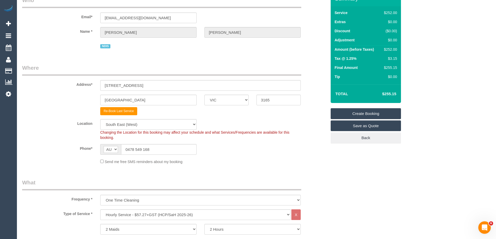
scroll to position [19, 0]
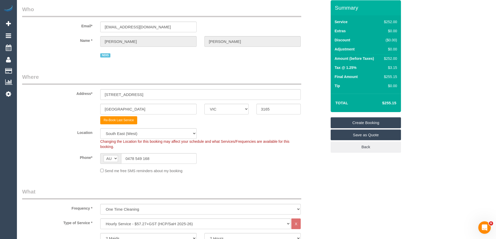
click at [357, 120] on link "Create Booking" at bounding box center [365, 122] width 70 height 11
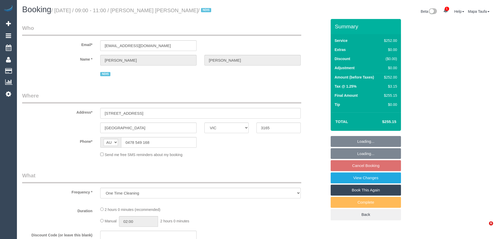
select select "VIC"
select select "number:28"
select select "number:14"
select select "number:19"
select select "number:25"
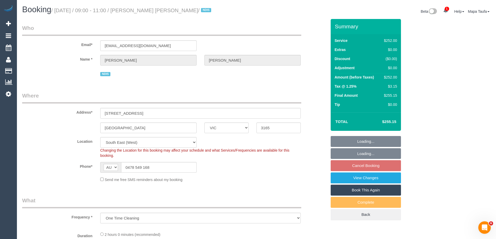
select select "2"
select select "120"
select select "object:1271"
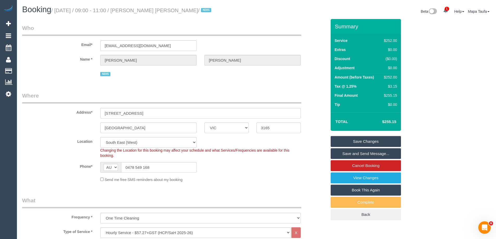
scroll to position [677, 0]
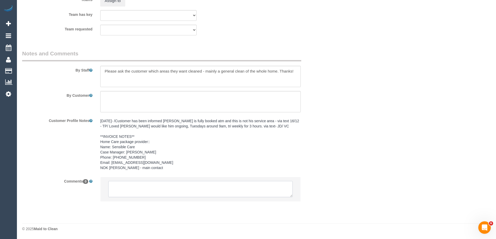
click at [134, 186] on textarea at bounding box center [200, 189] width 184 height 16
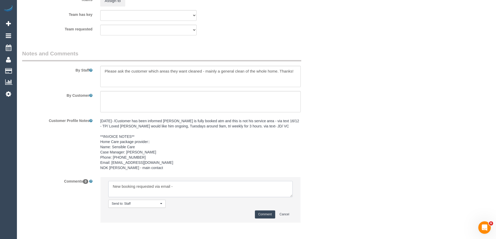
scroll to position [2, 0]
type textarea "New booking requested via email - Wanted service asap - 9am-11am arrival. knows…"
click at [269, 214] on button "Comment" at bounding box center [265, 214] width 20 height 8
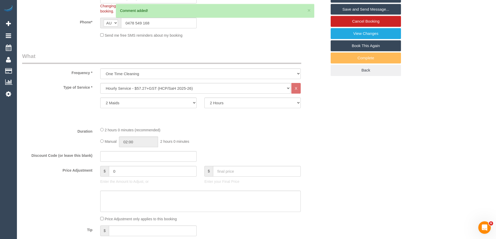
scroll to position [95, 0]
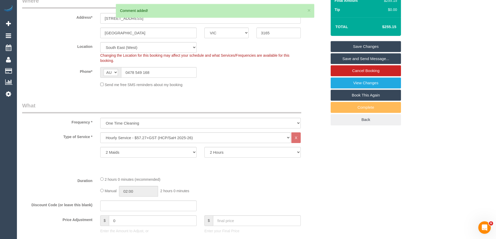
click at [381, 45] on link "Save Changes" at bounding box center [365, 46] width 70 height 11
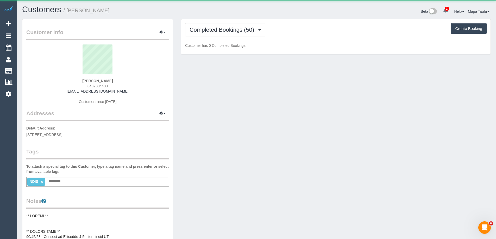
drag, startPoint x: 120, startPoint y: 82, endPoint x: 71, endPoint y: 80, distance: 50.0
click at [73, 80] on div "[PERSON_NAME] 0437304409 [EMAIL_ADDRESS][DOMAIN_NAME] Customer since [DATE]" at bounding box center [97, 76] width 143 height 65
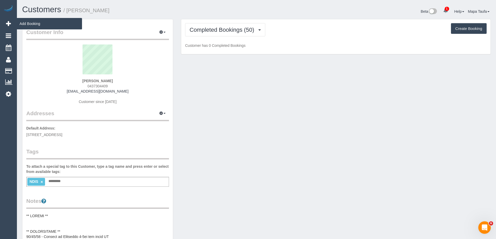
copy strong "[PERSON_NAME]"
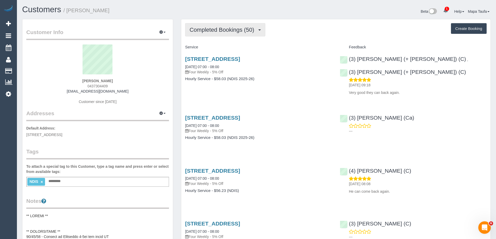
drag, startPoint x: 236, startPoint y: 22, endPoint x: 233, endPoint y: 26, distance: 5.5
click at [233, 26] on button "Completed Bookings (50)" at bounding box center [225, 29] width 80 height 13
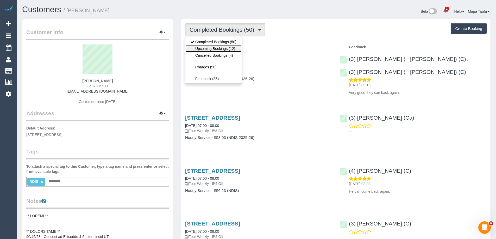
click at [221, 47] on link "Upcoming Bookings (12)" at bounding box center [213, 48] width 56 height 7
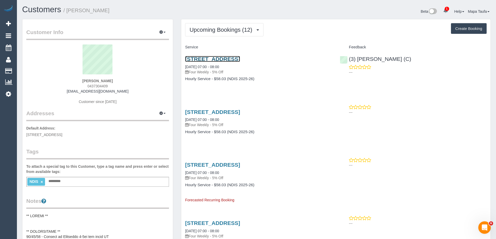
click at [220, 56] on link "[STREET_ADDRESS]" at bounding box center [212, 59] width 55 height 6
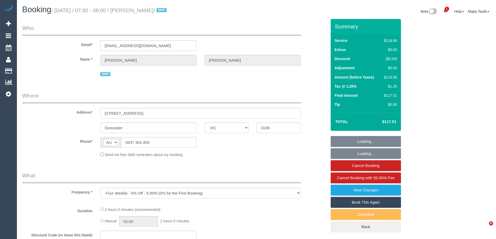
select select "VIC"
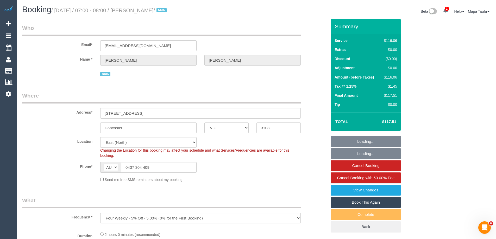
select select "object:1109"
select select "number:28"
select select "number:14"
select select "number:19"
select select "number:22"
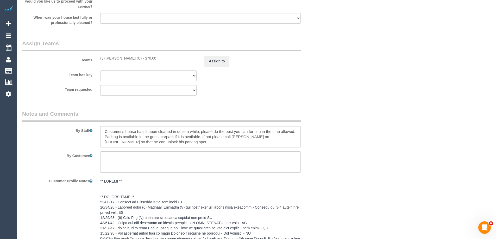
scroll to position [615, 0]
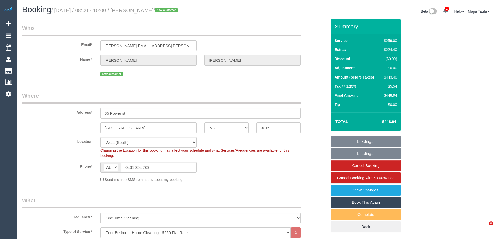
select select "VIC"
select select "number:28"
select select "number:16"
select select "number:18"
select select "number:22"
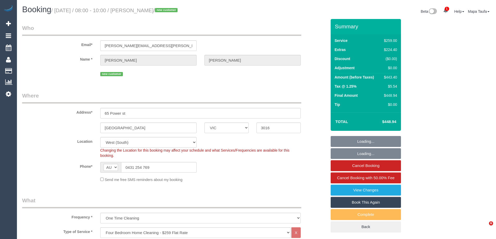
select select "number:11"
select select "object:841"
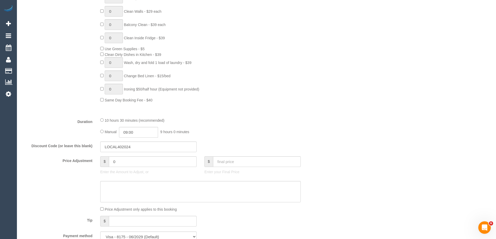
scroll to position [319, 0]
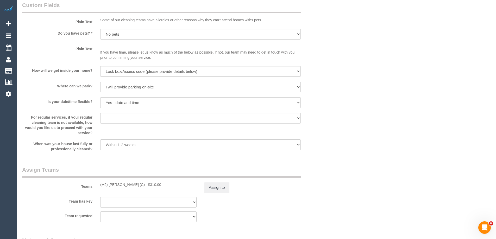
scroll to position [762, 0]
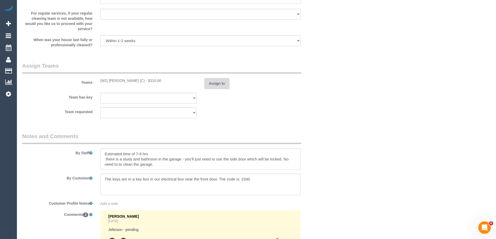
click at [220, 89] on button "Assign to" at bounding box center [216, 83] width 25 height 11
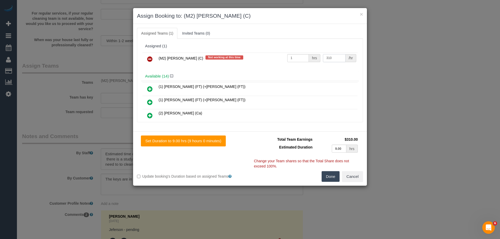
drag, startPoint x: 314, startPoint y: 57, endPoint x: 247, endPoint y: 55, distance: 67.2
click at [291, 56] on tr "(M2) [PERSON_NAME] (C) Not working at this time 1 hrs 310 /hr" at bounding box center [249, 59] width 215 height 13
type input "345"
click at [329, 176] on button "Done" at bounding box center [330, 176] width 18 height 11
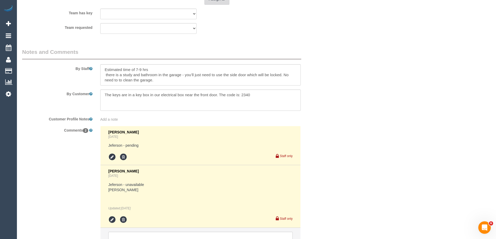
scroll to position [897, 0]
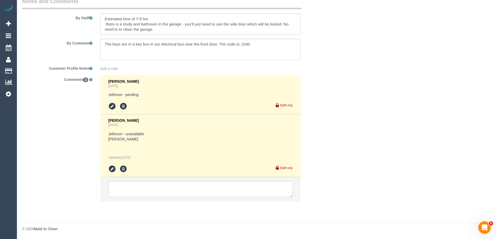
click at [156, 178] on li at bounding box center [200, 189] width 200 height 24
click at [155, 184] on textarea at bounding box center [200, 189] width 184 height 16
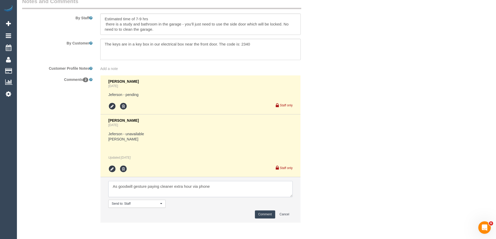
type textarea "As goodwill gesture paying cleaner extra hour via phone"
click at [261, 214] on button "Comment" at bounding box center [265, 214] width 20 height 8
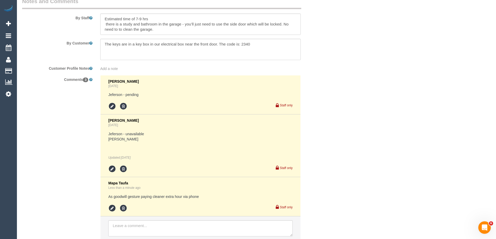
drag, startPoint x: 493, startPoint y: 203, endPoint x: 491, endPoint y: 178, distance: 25.3
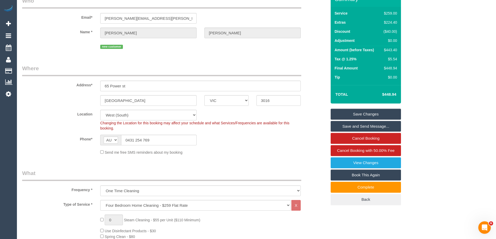
scroll to position [23, 0]
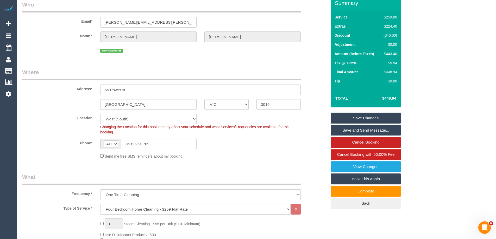
click at [372, 119] on link "Save Changes" at bounding box center [365, 118] width 70 height 11
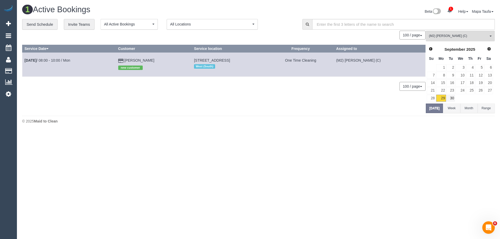
click at [435, 114] on div "1 Active Bookings Beta 1 Your Notifications You have 0 alerts × You have 4 to c…" at bounding box center [258, 65] width 483 height 131
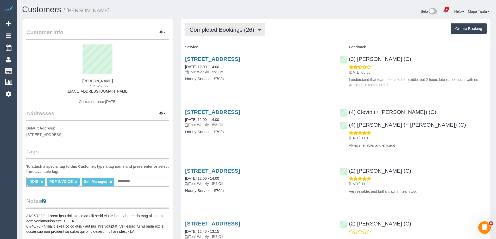
click at [236, 29] on span "Completed Bookings (26)" at bounding box center [222, 30] width 67 height 7
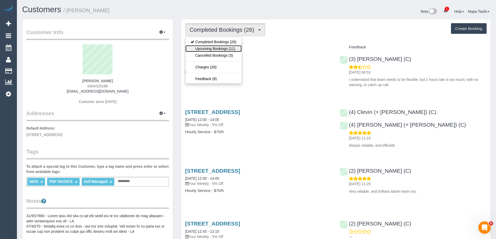
click at [232, 48] on link "Upcoming Bookings (11)" at bounding box center [213, 48] width 56 height 7
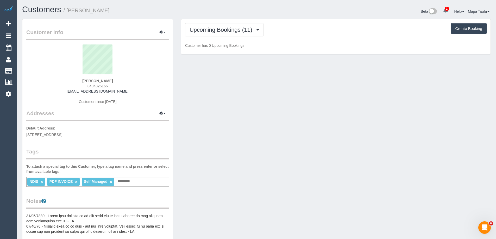
click at [322, 33] on div "Upcoming Bookings (11) Completed Bookings (26) Upcoming Bookings (11) Cancelled…" at bounding box center [335, 29] width 301 height 13
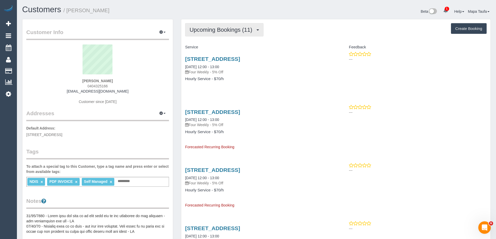
click at [237, 33] on button "Upcoming Bookings (11)" at bounding box center [224, 29] width 78 height 13
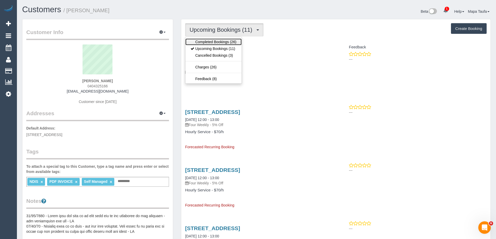
click at [231, 43] on link "Completed Bookings (26)" at bounding box center [213, 42] width 56 height 7
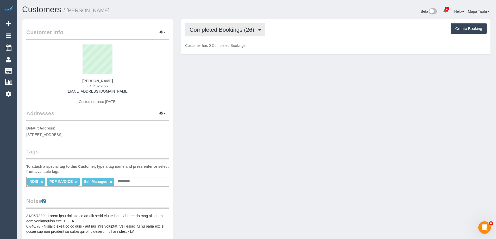
click at [233, 34] on button "Completed Bookings (26)" at bounding box center [225, 29] width 80 height 13
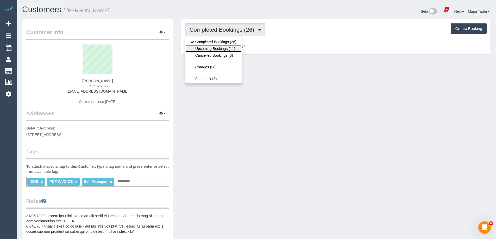
click at [230, 48] on link "Upcoming Bookings (11)" at bounding box center [213, 48] width 56 height 7
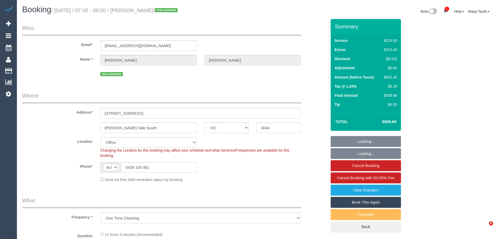
select select "VIC"
select select "string:stripe-pm_1S0uYB2GScqysDRVlUjLOmMK"
select select "number:28"
select select "number:14"
select select "number:19"
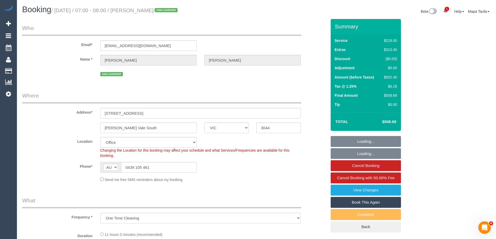
select select "number:25"
select select "object:881"
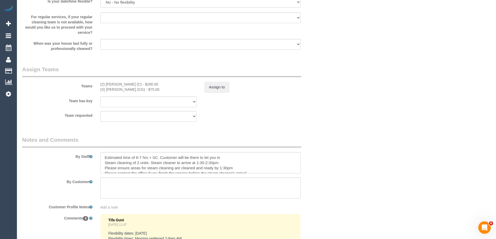
scroll to position [765, 0]
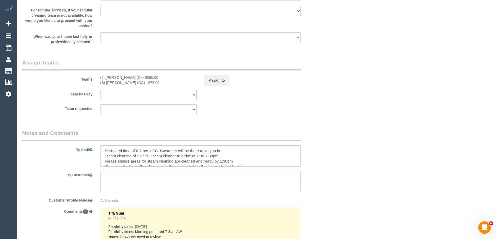
drag, startPoint x: 496, startPoint y: 136, endPoint x: 481, endPoint y: 44, distance: 93.5
click at [300, 143] on div "By Staff" at bounding box center [174, 147] width 312 height 37
click at [326, 147] on div "By Staff" at bounding box center [174, 147] width 312 height 37
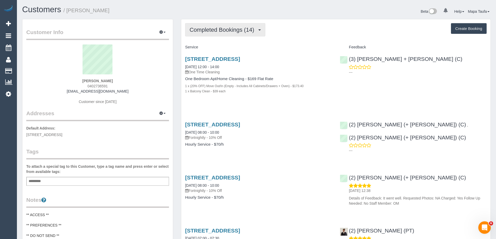
click at [222, 29] on span "Completed Bookings (14)" at bounding box center [222, 30] width 67 height 7
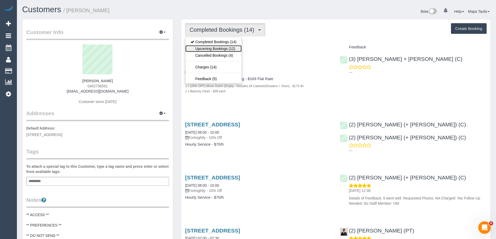
click at [231, 49] on link "Upcoming Bookings (12)" at bounding box center [213, 48] width 56 height 7
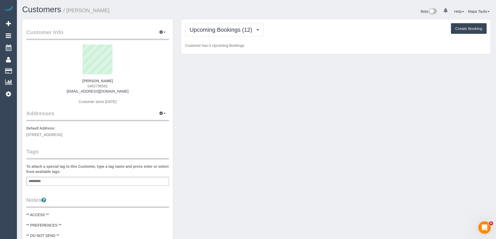
click at [374, 44] on p "Customer has 0 Upcoming Bookings" at bounding box center [335, 45] width 301 height 5
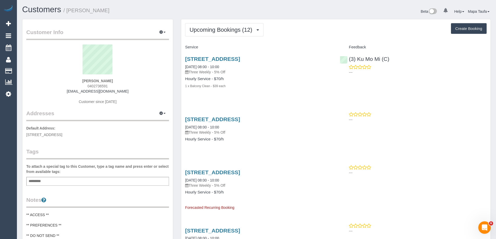
drag, startPoint x: 326, startPoint y: 118, endPoint x: 184, endPoint y: 114, distance: 142.1
click at [184, 114] on div "2506/687 La Trobe Street, Docklands, VIC 3008 13/10/2025 08:00 - 10:00 Three We…" at bounding box center [258, 132] width 155 height 40
click at [229, 24] on button "Upcoming Bookings (12)" at bounding box center [224, 29] width 78 height 13
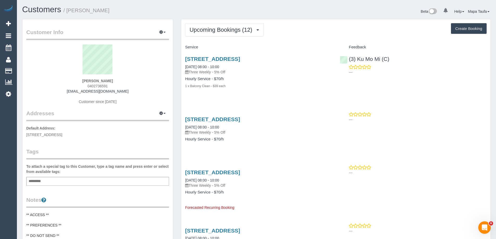
drag, startPoint x: 321, startPoint y: 121, endPoint x: 183, endPoint y: 117, distance: 137.7
click at [183, 117] on div "2506/687 La Trobe Street, Docklands, VIC 3008 13/10/2025 08:00 - 10:00 Three We…" at bounding box center [258, 132] width 155 height 40
copy link "2506/687 La Trobe Street, Docklands, VIC 3008"
click at [235, 33] on span "Upcoming Bookings (12)" at bounding box center [221, 30] width 65 height 7
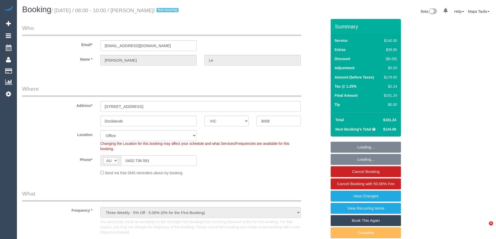
select select "VIC"
select select "number:28"
select select "number:14"
select select "number:20"
select select "number:23"
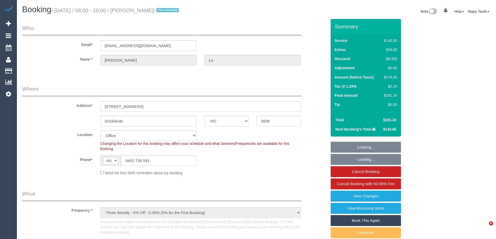
select select "number:34"
select select "number:12"
select select "object:920"
select select "string:stripe-pm_1RTPOD2GScqysDRVaeuPveAc"
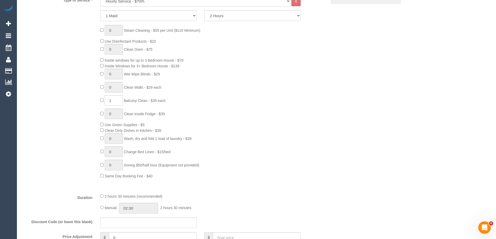
scroll to position [223, 0]
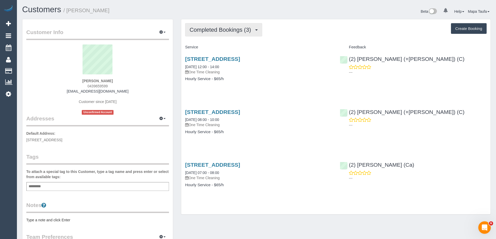
click at [227, 33] on span "Completed Bookings (3)" at bounding box center [221, 30] width 64 height 7
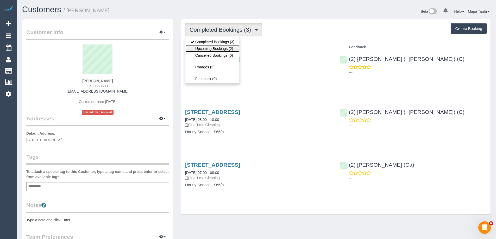
click at [218, 47] on link "Upcoming Bookings (2)" at bounding box center [212, 48] width 54 height 7
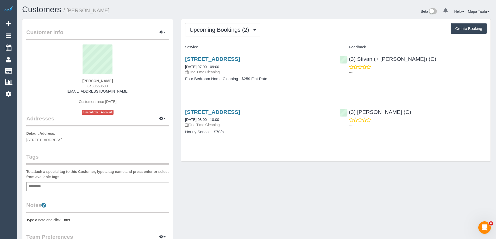
drag, startPoint x: 97, startPoint y: 86, endPoint x: 86, endPoint y: 86, distance: 10.9
click at [86, 86] on div "Anne Crowley 0439659599 acrowley@bigpond.net.au Customer since 2023 Unconfirmed…" at bounding box center [97, 79] width 143 height 70
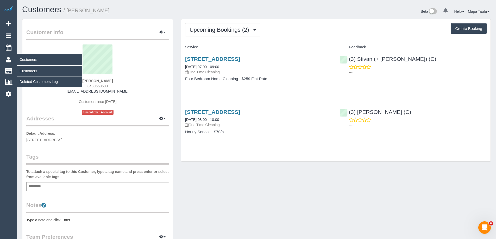
copy span "0439659599"
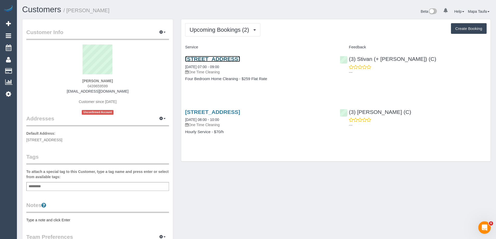
click at [231, 60] on link "2 Fermanagh Road, Camberwell., VIC 3124" at bounding box center [212, 59] width 55 height 6
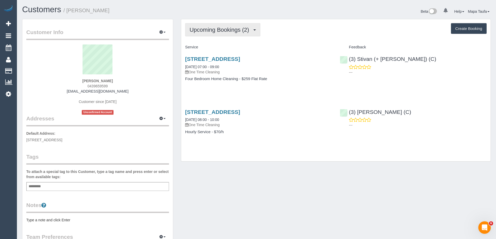
click at [234, 30] on span "Upcoming Bookings (2)" at bounding box center [220, 30] width 62 height 7
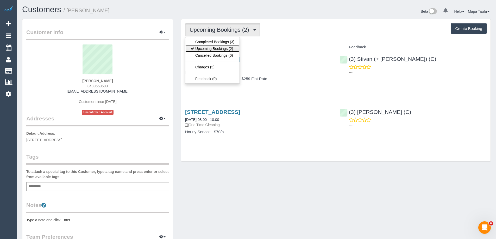
click at [229, 48] on link "Upcoming Bookings (2)" at bounding box center [212, 48] width 54 height 7
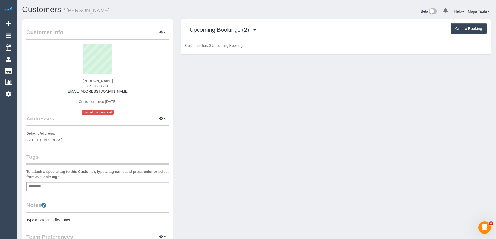
click at [384, 29] on div "Upcoming Bookings (2) Completed Bookings (3) Upcoming Bookings (2) Cancelled Bo…" at bounding box center [335, 29] width 301 height 13
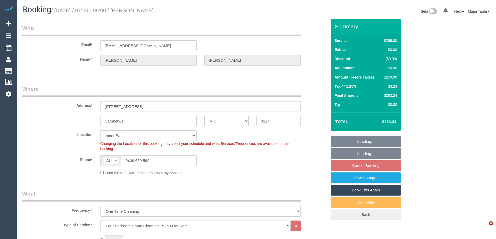
select select "VIC"
select select "number:28"
select select "number:14"
select select "number:19"
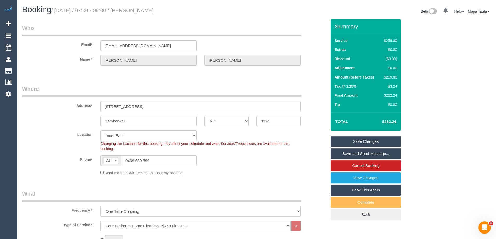
click at [137, 162] on input "0439 659 599" at bounding box center [158, 160] width 75 height 11
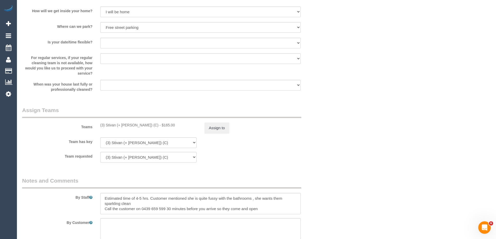
scroll to position [812, 0]
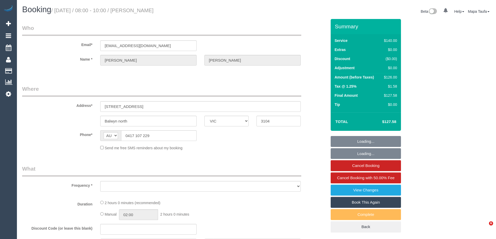
select select "VIC"
select select "object:565"
select select "string:stripe-pm_1R34VN2GScqysDRVoISr927C"
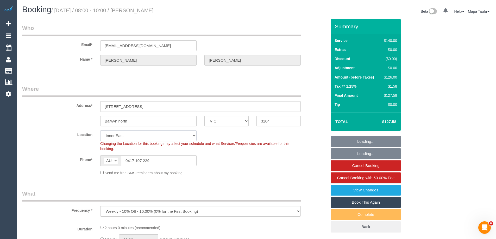
drag, startPoint x: 159, startPoint y: 136, endPoint x: 158, endPoint y: 147, distance: 11.6
click at [159, 136] on select "Office [GEOGRAPHIC_DATA] (North) East (South) [GEOGRAPHIC_DATA] (East) [GEOGRAP…" at bounding box center [148, 135] width 96 height 11
select select "object:586"
click at [158, 155] on sui-booking-location "Location [GEOGRAPHIC_DATA] (North) East (South) [GEOGRAPHIC_DATA] (East) [GEOGR…" at bounding box center [174, 152] width 304 height 45
click at [158, 162] on input "0417 107 229" at bounding box center [158, 160] width 75 height 11
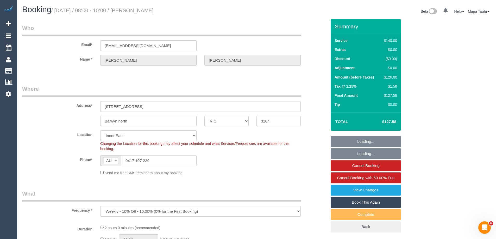
select select "number:27"
select select "number:14"
select select "number:18"
select select "number:36"
select select "number:34"
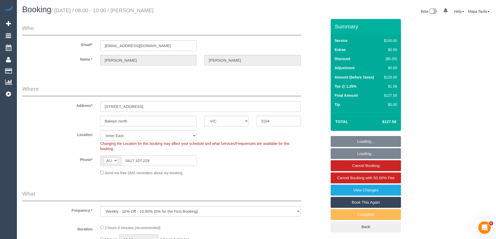
select select "number:11"
click at [158, 162] on input "0417 107 229" at bounding box center [158, 160] width 75 height 11
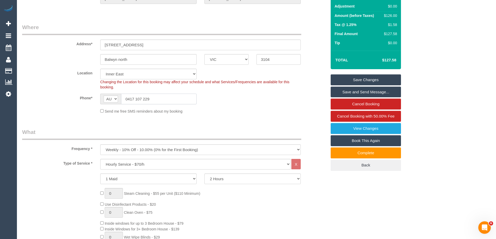
scroll to position [53, 0]
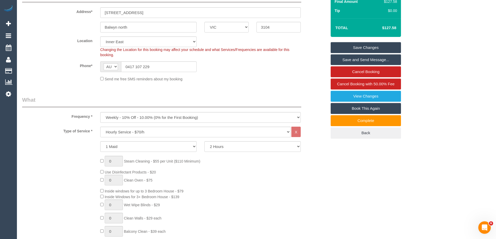
scroll to position [102, 0]
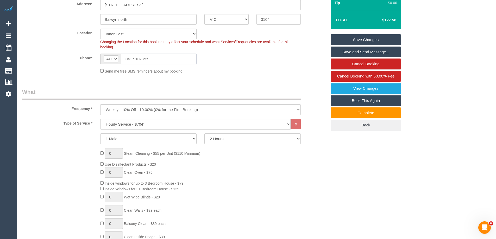
click at [178, 60] on input "0417 107 229" at bounding box center [158, 59] width 75 height 11
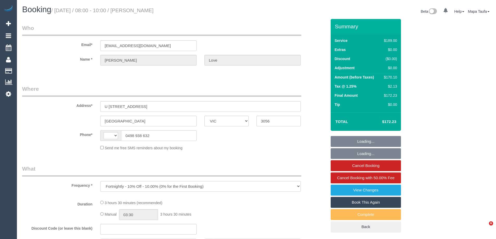
select select "VIC"
select select "string:AU"
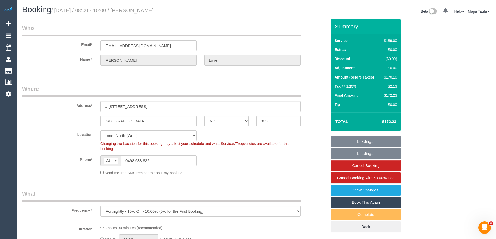
select select "number:28"
select select "number:14"
select select "number:19"
select select "number:22"
select select "number:34"
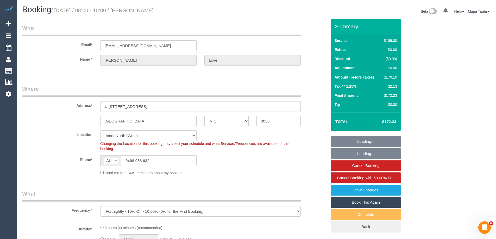
select select "number:26"
select select "object:1618"
select select "string:stripe-pm_1RWl7f2GScqysDRVAgIJIyyr"
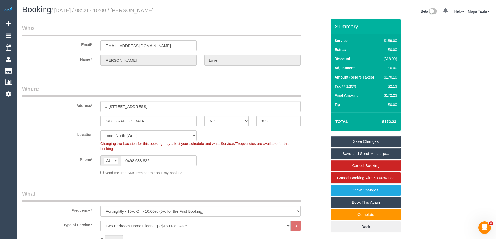
click at [138, 166] on sui-booking-location "Location [GEOGRAPHIC_DATA] (North) East (South) [GEOGRAPHIC_DATA] (East) [GEOGR…" at bounding box center [174, 152] width 304 height 45
click at [138, 166] on sui-booking-location "Location Office City East (North) East (South) Inner East Inner North (East) In…" at bounding box center [174, 152] width 304 height 45
click at [139, 164] on input "0498 938 632" at bounding box center [158, 160] width 75 height 11
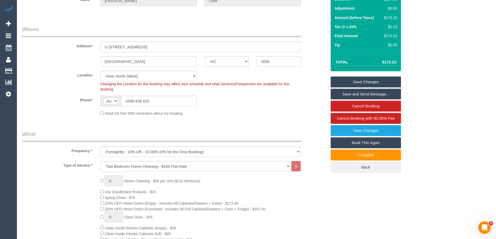
scroll to position [52, 0]
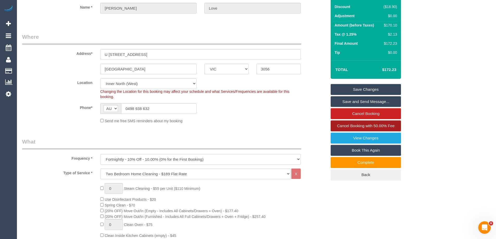
click at [370, 125] on span "Cancel Booking with 50.00% Fee" at bounding box center [365, 126] width 57 height 4
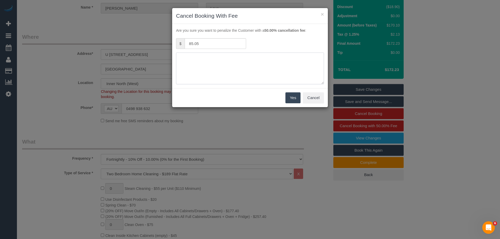
click at [260, 64] on textarea at bounding box center [250, 69] width 148 height 32
click at [237, 60] on textarea at bounding box center [250, 69] width 148 height 32
click at [227, 68] on textarea at bounding box center [250, 69] width 148 height 32
type textarea "forgot about service - not in melbourne via phone -MT"
click at [290, 95] on button "Yes" at bounding box center [292, 97] width 15 height 11
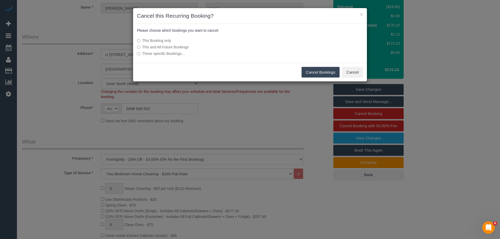
click at [320, 71] on button "Cancel Bookings" at bounding box center [320, 72] width 38 height 11
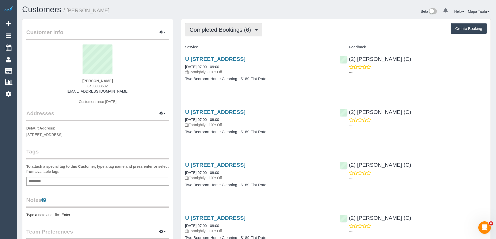
click at [226, 24] on button "Completed Bookings (6)" at bounding box center [223, 29] width 77 height 13
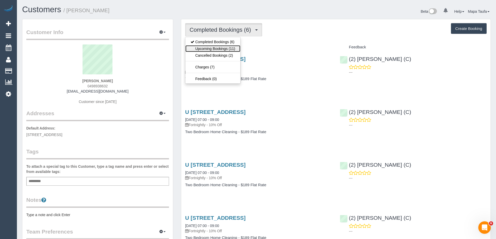
click at [216, 52] on link "Upcoming Bookings (11)" at bounding box center [212, 48] width 55 height 7
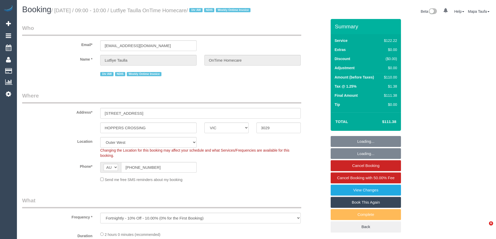
select select "VIC"
select select "number:28"
select select "number:14"
select select "number:19"
select select "number:25"
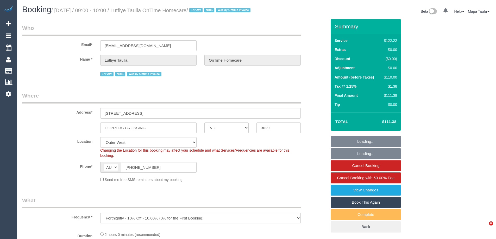
select select "number:35"
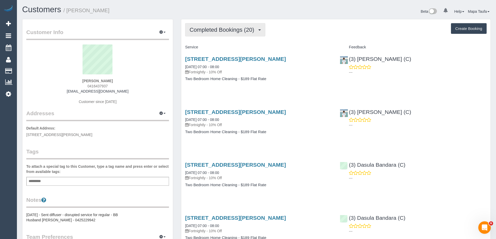
click at [219, 32] on span "Completed Bookings (20)" at bounding box center [222, 30] width 67 height 7
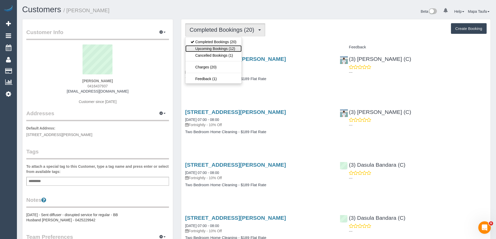
click at [223, 50] on link "Upcoming Bookings (12)" at bounding box center [213, 48] width 56 height 7
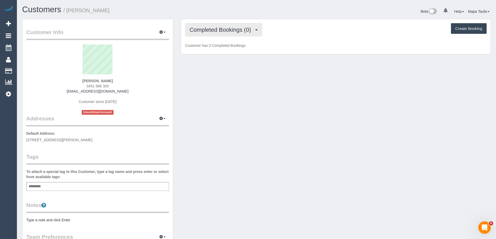
click at [211, 30] on span "Completed Bookings (0)" at bounding box center [221, 30] width 64 height 7
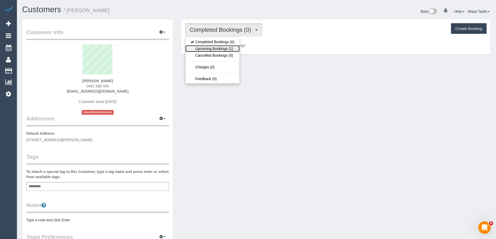
click at [204, 48] on link "Upcoming Bookings (1)" at bounding box center [212, 48] width 54 height 7
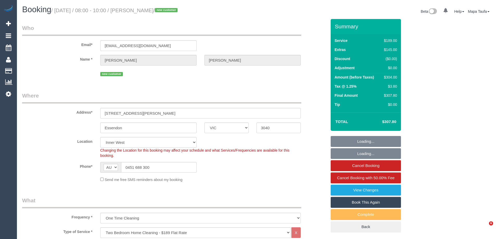
select select "VIC"
select select "number:27"
select select "number:14"
select select "number:19"
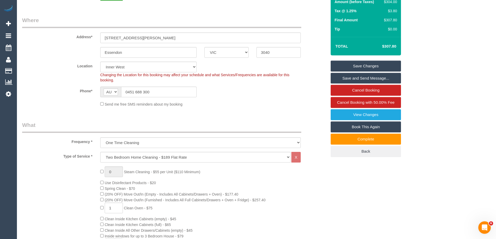
scroll to position [78, 0]
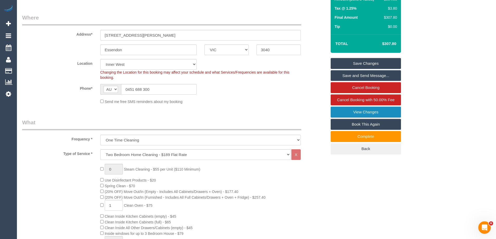
click at [373, 115] on link "View Changes" at bounding box center [365, 112] width 70 height 11
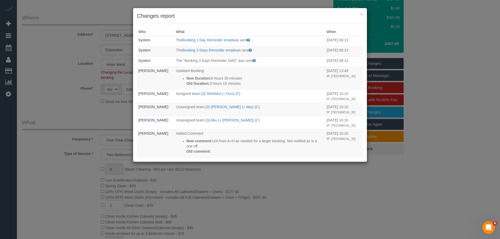
click at [465, 80] on div "× Changes report Who What When System The Booking 1 Day Reminder email was sent…" at bounding box center [250, 119] width 500 height 239
click at [362, 16] on button "×" at bounding box center [361, 13] width 3 height 5
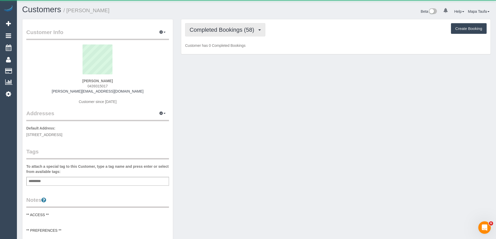
click at [207, 32] on span "Completed Bookings (58)" at bounding box center [222, 30] width 67 height 7
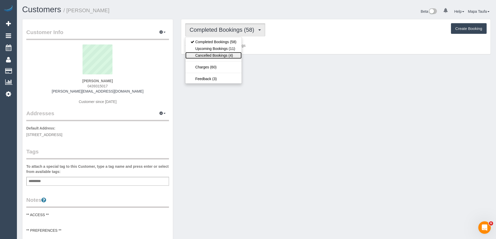
click at [213, 56] on link "Cancelled Bookings (4)" at bounding box center [213, 55] width 56 height 7
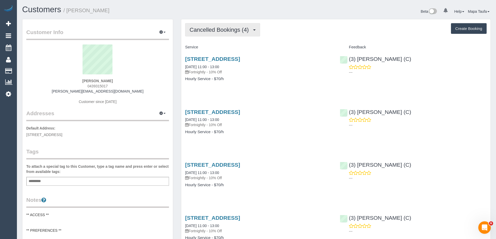
click at [212, 36] on button "Cancelled Bookings (4)" at bounding box center [222, 29] width 75 height 13
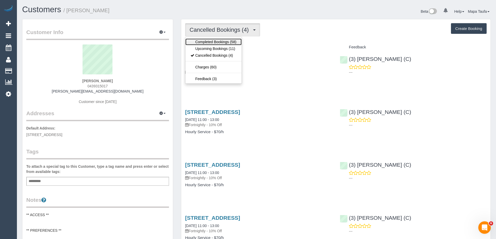
click at [213, 44] on link "Completed Bookings (58)" at bounding box center [213, 42] width 56 height 7
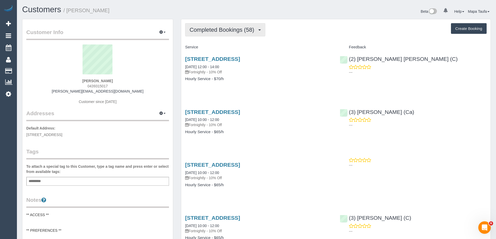
click at [202, 24] on button "Completed Bookings (58)" at bounding box center [225, 29] width 80 height 13
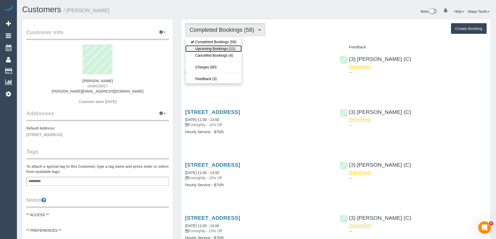
click at [210, 47] on link "Upcoming Bookings (11)" at bounding box center [213, 48] width 56 height 7
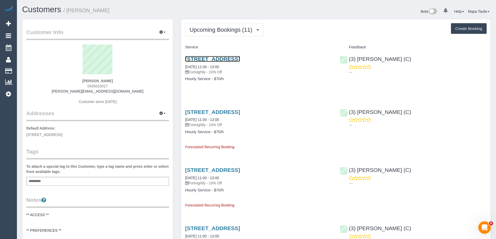
click at [192, 59] on link "67 Shamrock Street, Brunswick West, VIC 3055" at bounding box center [212, 59] width 55 height 6
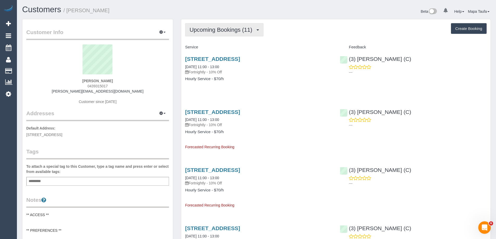
click at [202, 28] on span "Upcoming Bookings (11)" at bounding box center [221, 30] width 65 height 7
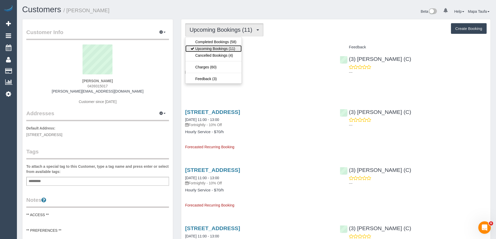
click at [205, 46] on link "Upcoming Bookings (11)" at bounding box center [213, 48] width 56 height 7
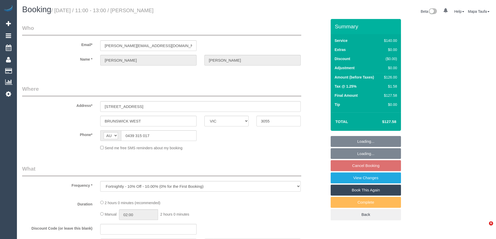
select select "VIC"
select select "number:27"
select select "number:16"
select select "number:19"
select select "number:24"
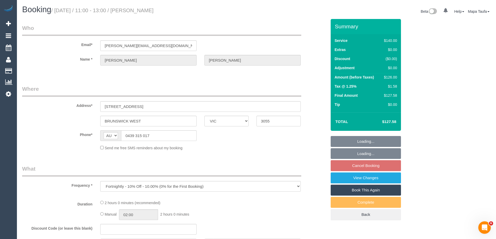
select select "number:34"
select select "number:13"
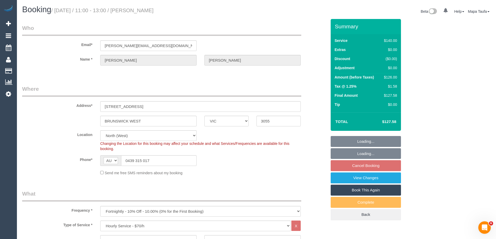
select select "object:859"
select select "string:stripe-pm_1N2w3z2GScqysDRVSHYNQiPi"
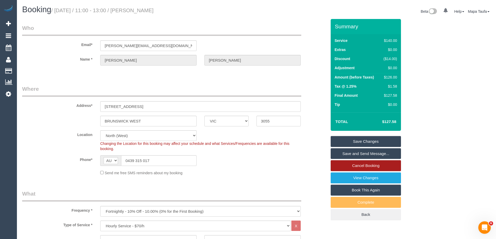
click at [348, 166] on link "Cancel Booking" at bounding box center [365, 165] width 70 height 11
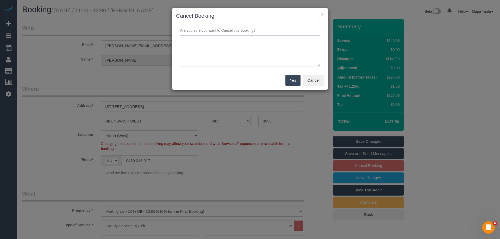
click at [217, 50] on textarea at bounding box center [250, 51] width 140 height 32
type textarea "service not needed via text -MT"
click at [298, 82] on button "Yes" at bounding box center [292, 80] width 15 height 11
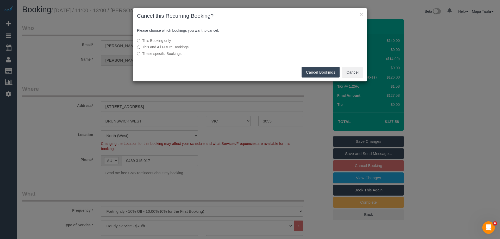
click at [310, 74] on button "Cancel Bookings" at bounding box center [320, 72] width 38 height 11
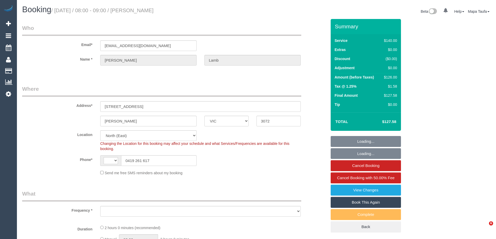
select select "VIC"
select select "string:AU"
select select "string:stripe-pm_1PWzkH2GScqysDRViKg2S0Rx"
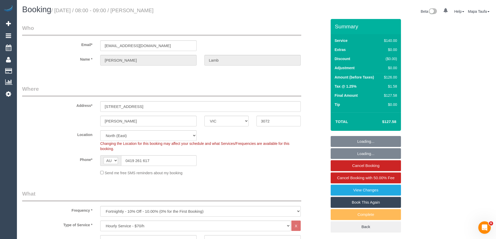
select select "object:2912"
click at [154, 162] on input "0419 261 617" at bounding box center [158, 160] width 75 height 11
select select "number:28"
select select "number:14"
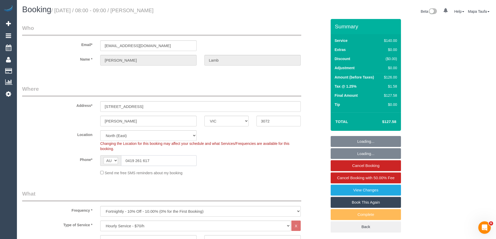
select select "number:19"
select select "number:36"
select select "number:34"
select select "number:11"
click at [154, 162] on input "0419 261 617" at bounding box center [158, 160] width 75 height 11
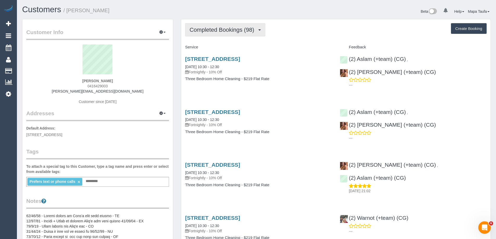
click at [228, 31] on span "Completed Bookings (98)" at bounding box center [222, 30] width 67 height 7
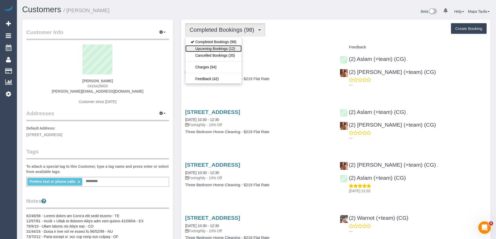
click at [230, 47] on link "Upcoming Bookings (12)" at bounding box center [213, 48] width 56 height 7
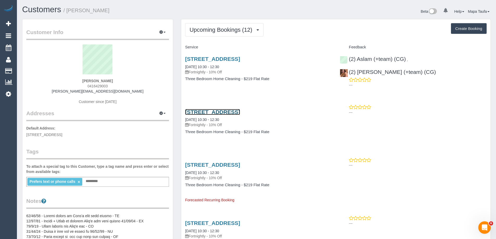
click at [212, 114] on link "52a Leinster Grove, Thornbury, VIC 3071" at bounding box center [212, 112] width 55 height 6
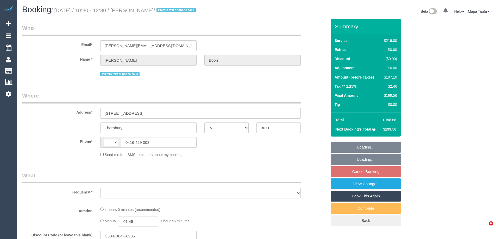
select select "VIC"
select select "number:32"
select select "number:35"
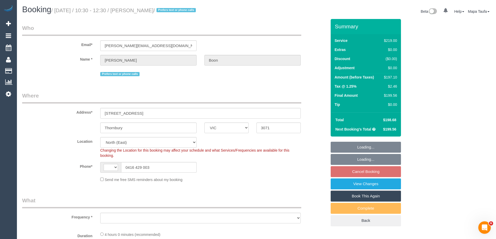
select select "string:AU"
select select "object:722"
select select "string:stripe-pm_1Q1gZF2GScqysDRVbjgigklW"
select select "object:823"
select select "22760"
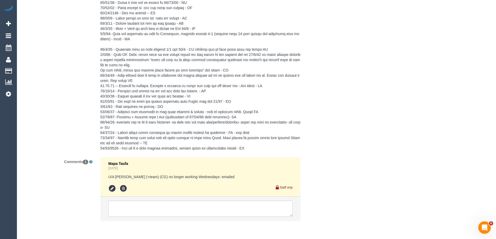
scroll to position [1014, 0]
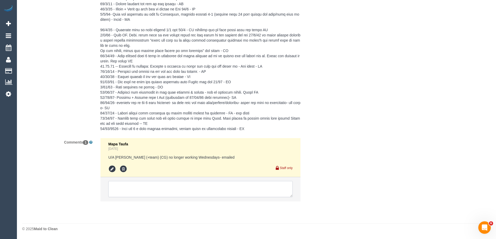
click at [170, 183] on textarea at bounding box center [200, 189] width 184 height 16
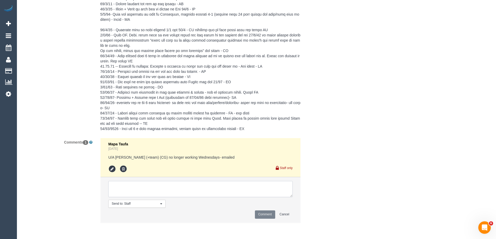
type textarea "o"
paste textarea "Can do any time on Wednesday or Friday"
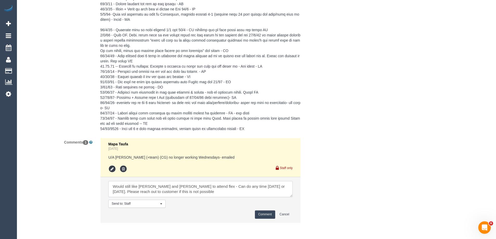
drag, startPoint x: 201, startPoint y: 187, endPoint x: 201, endPoint y: 191, distance: 4.0
click at [201, 188] on textarea at bounding box center [200, 189] width 184 height 16
click at [201, 191] on textarea at bounding box center [200, 189] width 184 height 16
paste textarea "cnv_1fgtffa0"
type textarea "Would still like Maria and Aslam to attend flex - Can do any time on Wednesday …"
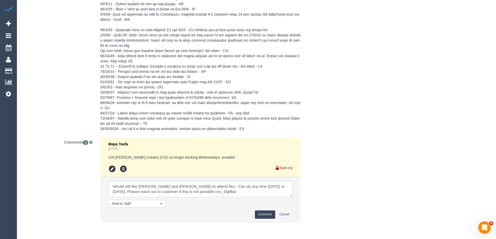
click at [262, 210] on li "Send to: Staff Nothing selected Send to: Staff Send to: Customer Send to: Team …" at bounding box center [200, 199] width 200 height 45
click at [264, 212] on button "Comment" at bounding box center [265, 214] width 20 height 8
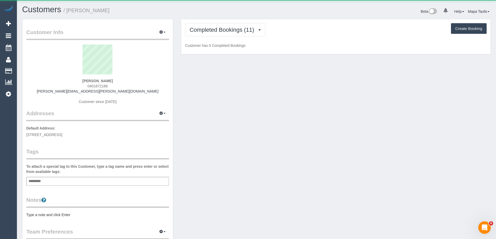
drag, startPoint x: 81, startPoint y: 82, endPoint x: 67, endPoint y: 82, distance: 13.5
click at [67, 82] on div "Angela Micheletto 0401672186 angela.micheletto@gmail.com Customer since 2019" at bounding box center [97, 76] width 143 height 65
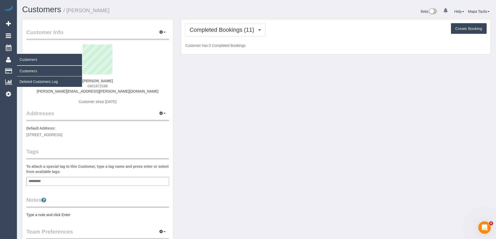
copy strong "Angela Micheletto"
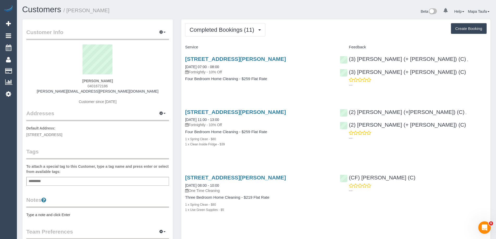
click at [127, 87] on div "Angela Micheletto 0401672186 angela.micheletto@gmail.com Customer since 2019" at bounding box center [97, 76] width 143 height 65
drag, startPoint x: 120, startPoint y: 87, endPoint x: 79, endPoint y: 86, distance: 41.6
click at [79, 86] on div "Angela Micheletto 0401672186 angela.micheletto@gmail.com Customer since 2019" at bounding box center [97, 76] width 143 height 65
copy span "0401672186"
click at [215, 31] on span "Completed Bookings (11)" at bounding box center [222, 30] width 67 height 7
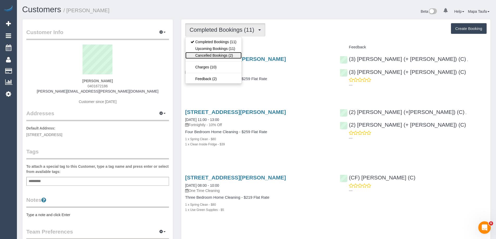
click at [215, 53] on link "Cancelled Bookings (2)" at bounding box center [213, 55] width 56 height 7
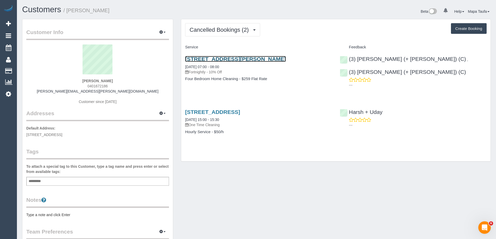
click at [215, 58] on link "33 Gordon Grove, Northcote, VIC 3070" at bounding box center [235, 59] width 101 height 6
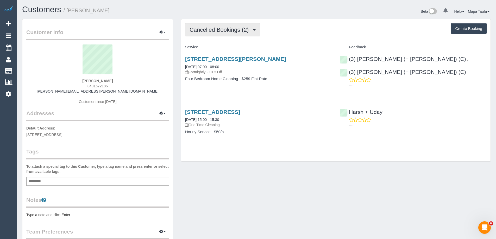
click at [222, 34] on button "Cancelled Bookings (2)" at bounding box center [222, 29] width 75 height 13
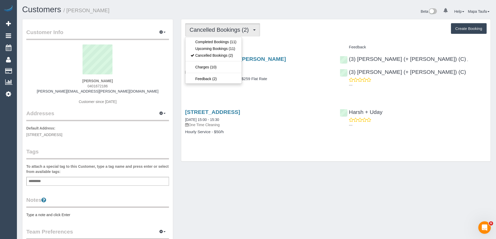
click at [265, 50] on div "Service" at bounding box center [258, 47] width 155 height 9
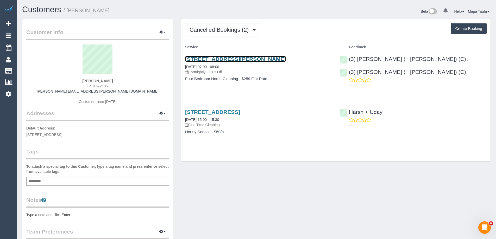
click at [240, 57] on link "33 Gordon Grove, Northcote, VIC 3070" at bounding box center [235, 59] width 101 height 6
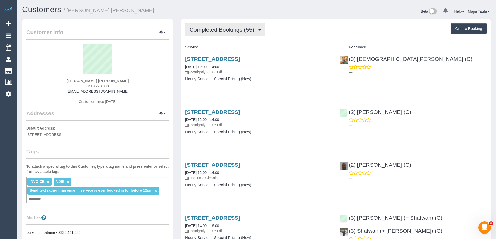
click at [233, 32] on span "Completed Bookings (55)" at bounding box center [222, 30] width 67 height 7
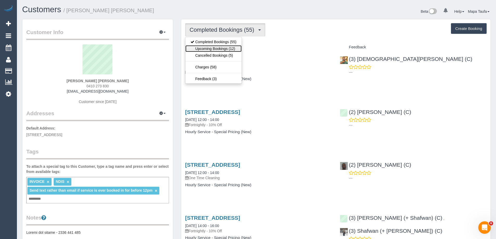
click at [220, 49] on link "Upcoming Bookings (12)" at bounding box center [213, 48] width 56 height 7
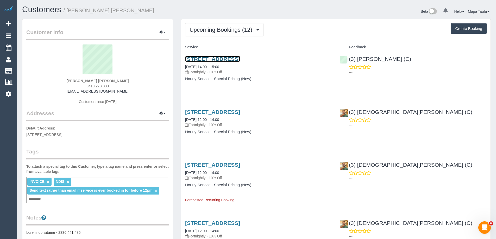
click at [204, 58] on link "[STREET_ADDRESS]" at bounding box center [212, 59] width 55 height 6
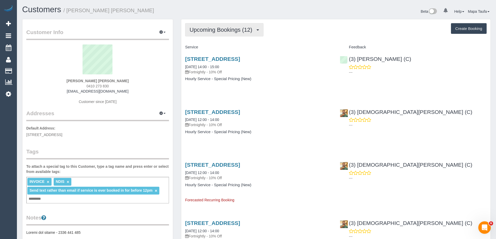
click at [225, 33] on button "Upcoming Bookings (12)" at bounding box center [224, 29] width 78 height 13
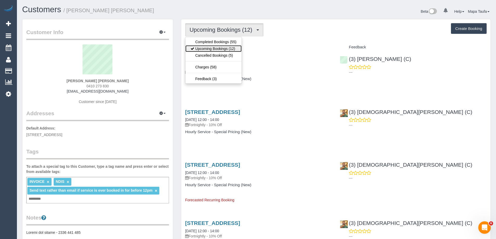
click at [220, 47] on link "Upcoming Bookings (12)" at bounding box center [213, 48] width 56 height 7
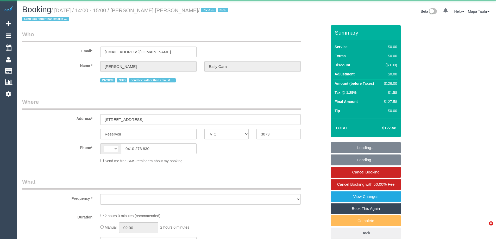
select select "VIC"
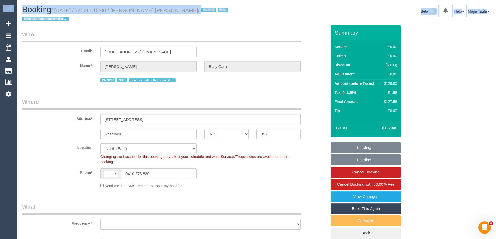
drag, startPoint x: 499, startPoint y: 88, endPoint x: 497, endPoint y: 85, distance: 4.3
click at [495, 119] on html "0 Beta Your Notifications You have 0 alerts Add Booking Bookings Active Booking…" at bounding box center [248, 119] width 496 height 239
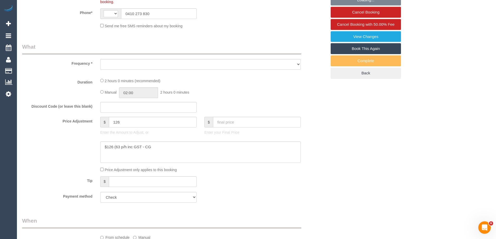
scroll to position [132, 0]
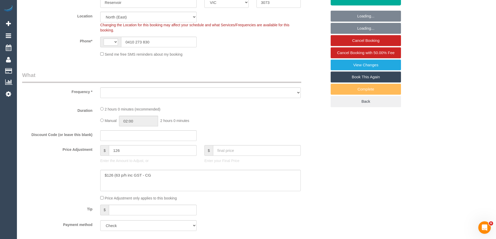
select select "string:AU"
select select "object:288"
select select "120"
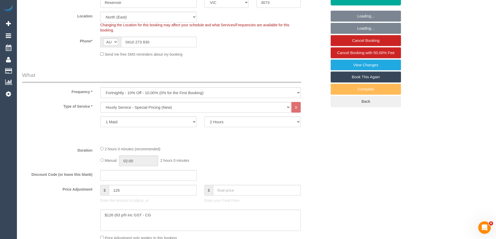
select select "number:27"
select select "number:14"
select select "number:19"
select select "number:25"
select select "number:35"
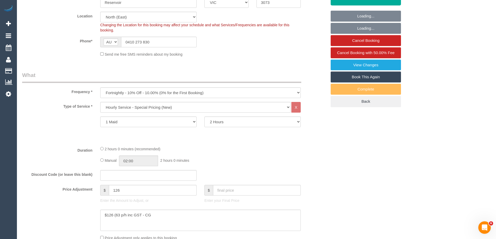
select select "object:1494"
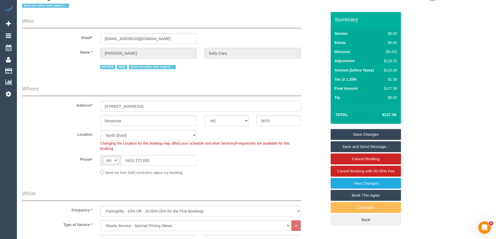
scroll to position [26, 0]
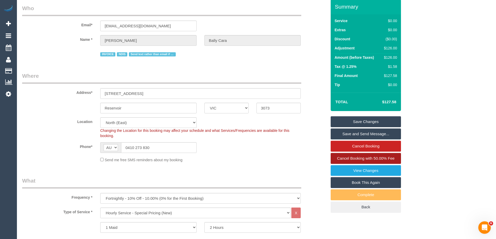
click at [380, 158] on span "Cancel Booking with 50.00% Fee" at bounding box center [365, 158] width 57 height 4
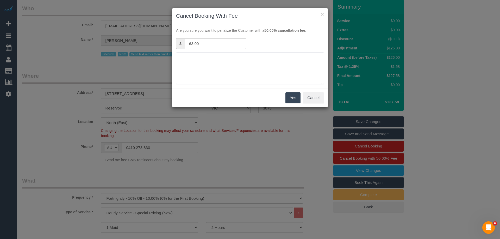
click at [208, 71] on textarea at bounding box center [250, 69] width 148 height 32
click at [224, 62] on textarea at bounding box center [250, 69] width 148 height 32
type textarea "service not needed via text -MT"
click at [289, 96] on button "Yes" at bounding box center [292, 97] width 15 height 11
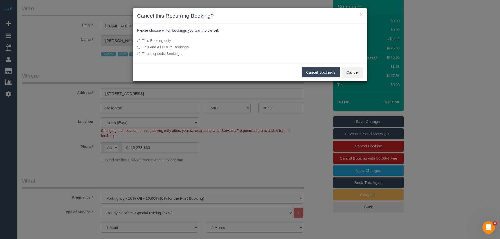
drag, startPoint x: 313, startPoint y: 74, endPoint x: 299, endPoint y: 70, distance: 15.0
click at [313, 74] on button "Cancel Bookings" at bounding box center [320, 72] width 38 height 11
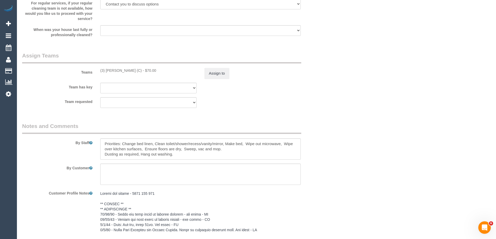
scroll to position [624, 0]
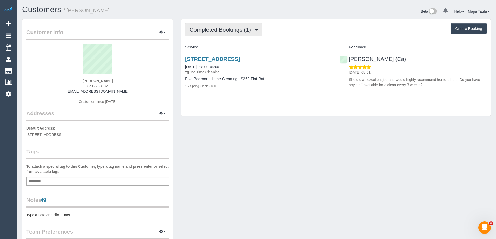
click at [209, 31] on span "Completed Bookings (1)" at bounding box center [221, 30] width 64 height 7
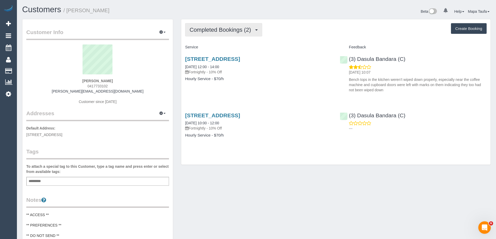
click at [219, 36] on div "Completed Bookings (2) Completed Bookings (2) Upcoming Bookings (11) Cancelled …" at bounding box center [335, 92] width 309 height 146
click at [218, 31] on span "Completed Bookings (2)" at bounding box center [221, 30] width 64 height 7
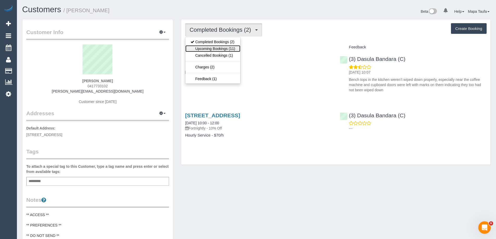
click at [224, 48] on link "Upcoming Bookings (11)" at bounding box center [212, 48] width 55 height 7
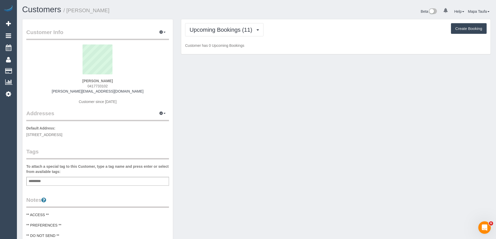
click at [336, 36] on div "Upcoming Bookings (11) Completed Bookings (2) Upcoming Bookings (11) Cancelled …" at bounding box center [335, 29] width 301 height 13
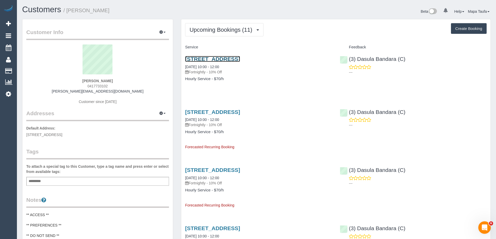
click at [234, 57] on link "Unit G07, 29 Serpells Road, Templestowe, VIC 3106" at bounding box center [212, 59] width 55 height 6
drag, startPoint x: 117, startPoint y: 86, endPoint x: 87, endPoint y: 86, distance: 29.9
click at [87, 86] on div "David ABZATZ 0417733102 david.abzatz@gmail.com Customer since 2025" at bounding box center [97, 76] width 143 height 65
copy span "0417733102"
click at [268, 91] on div "Unit G07, 29 Serpells Road, Templestowe, VIC 3106 29/09/2025 10:00 - 12:00 Fort…" at bounding box center [258, 72] width 155 height 40
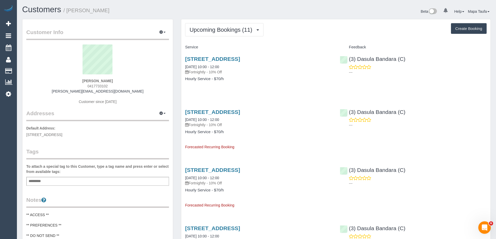
drag, startPoint x: 120, startPoint y: 85, endPoint x: 86, endPoint y: 84, distance: 33.3
click at [86, 84] on div "David ABZATZ 0417733102 david.abzatz@gmail.com Customer since 2025" at bounding box center [97, 76] width 143 height 65
copy span "0417733102"
drag, startPoint x: 128, startPoint y: 92, endPoint x: 78, endPoint y: 92, distance: 50.5
click at [77, 92] on div "David ABZATZ 0417733102 david.abzatz@gmail.com Customer since 2025" at bounding box center [97, 76] width 143 height 65
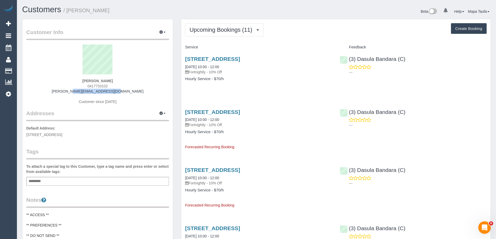
copy link "david.abzatz@gmail.com"
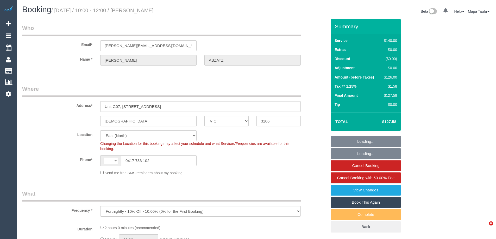
select select "VIC"
select select "number:27"
select select "number:14"
select select "number:19"
select select "number:24"
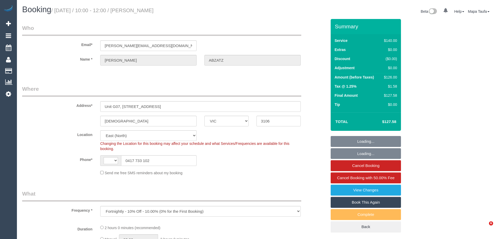
select select "number:35"
select select "number:11"
select select "object:685"
select select "string:AU"
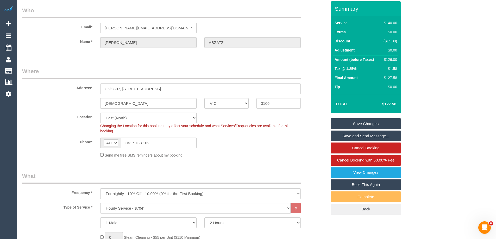
scroll to position [26, 0]
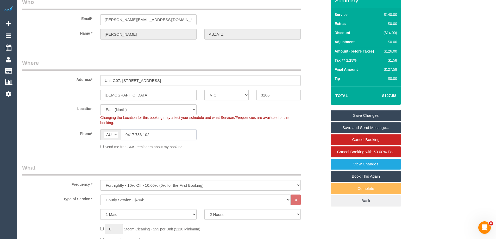
click at [170, 137] on input "0417 733 102" at bounding box center [158, 134] width 75 height 11
click at [169, 132] on input "0417 733 102" at bounding box center [158, 134] width 75 height 11
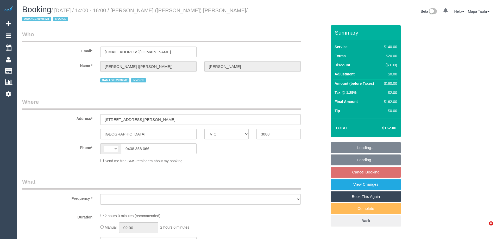
select select "VIC"
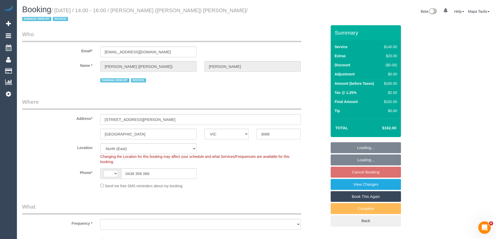
select select "string:AU"
select select "object:581"
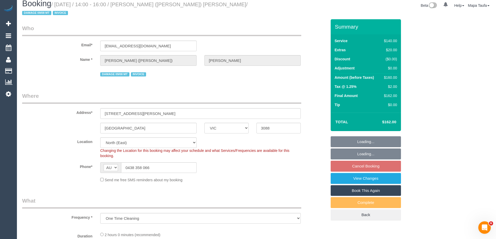
select select "number:30"
select select "number:14"
select select "number:19"
select select "number:23"
select select "number:12"
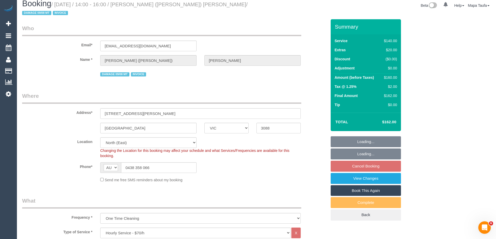
select select "object:1529"
select select "string:stripe-pm_1SAhba2GScqysDRV1oODc1v9"
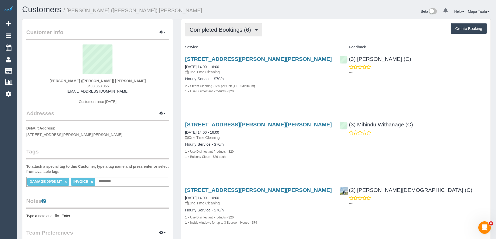
click at [239, 28] on span "Completed Bookings (6)" at bounding box center [221, 30] width 64 height 7
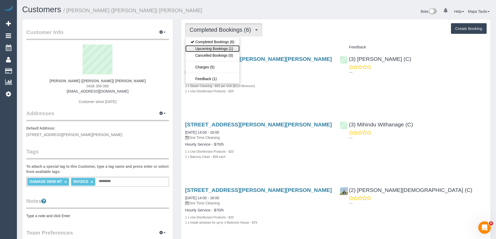
click at [233, 46] on link "Upcoming Bookings (1)" at bounding box center [212, 48] width 54 height 7
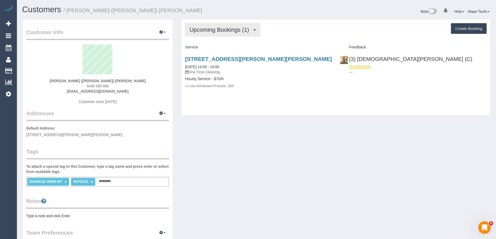
click at [227, 26] on button "Upcoming Bookings (1)" at bounding box center [222, 29] width 75 height 13
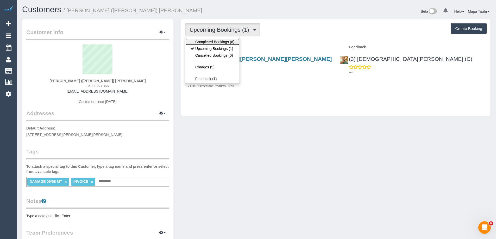
click at [222, 40] on link "Completed Bookings (6)" at bounding box center [212, 42] width 54 height 7
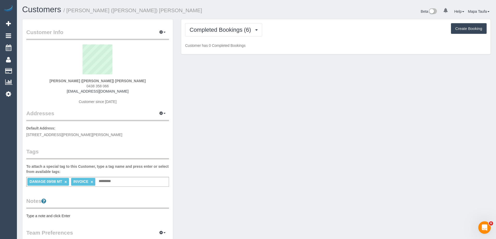
click at [225, 43] on p "Customer has 0 Completed Bookings" at bounding box center [335, 45] width 301 height 5
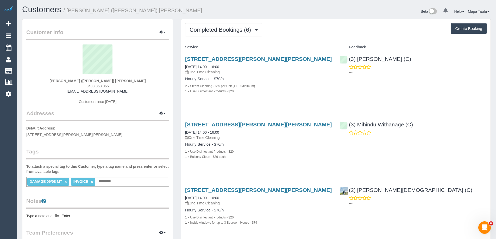
drag, startPoint x: 225, startPoint y: 110, endPoint x: 176, endPoint y: 117, distance: 49.1
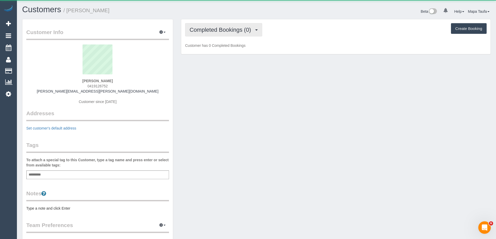
click at [213, 29] on span "Completed Bookings (0)" at bounding box center [221, 30] width 64 height 7
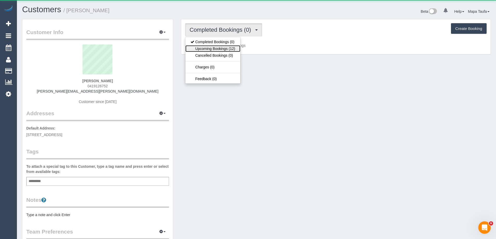
click at [220, 46] on link "Upcoming Bookings (12)" at bounding box center [212, 48] width 55 height 7
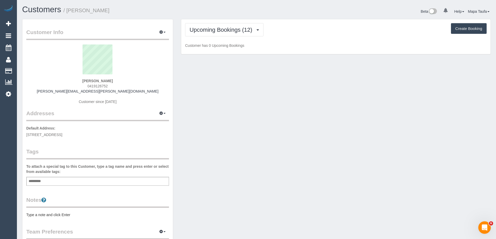
click at [255, 12] on div "Customers / Helen Collyer" at bounding box center [137, 10] width 238 height 11
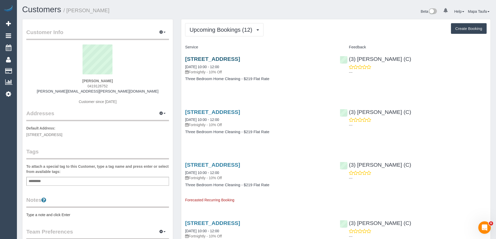
drag, startPoint x: 296, startPoint y: 56, endPoint x: 186, endPoint y: 56, distance: 110.1
click at [186, 56] on h3 "24, Pinewood Ave, Ringwood East, VIC 3135" at bounding box center [258, 59] width 147 height 6
copy link "24, Pinewood Ave, Ringwood East, VIC 3135"
click at [307, 81] on div "24, Pinewood Ave, Ringwood East, VIC 3135 02/10/2025 10:00 - 12:00 Fortnightly …" at bounding box center [258, 72] width 155 height 40
click at [240, 57] on link "24, Pinewood Ave, Ringwood East, VIC 3135" at bounding box center [212, 59] width 55 height 6
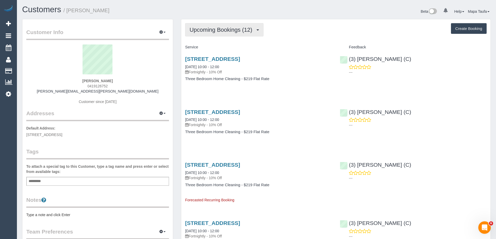
click at [236, 33] on button "Upcoming Bookings (12)" at bounding box center [224, 29] width 78 height 13
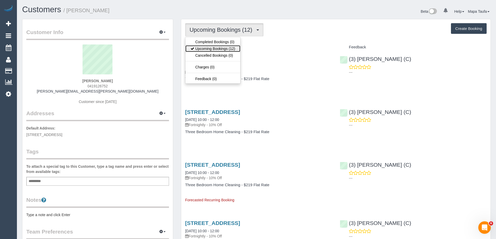
click at [229, 48] on link "Upcoming Bookings (12)" at bounding box center [212, 48] width 55 height 7
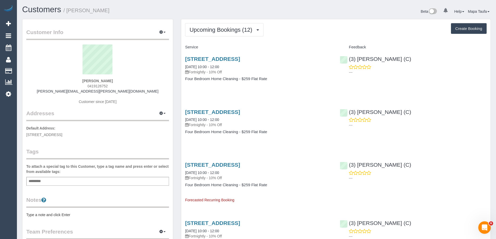
click at [124, 79] on div "Helen Collyer 0419126752 collyer.helen@gmail.com Customer since 2025" at bounding box center [97, 76] width 143 height 65
drag, startPoint x: 125, startPoint y: 96, endPoint x: 67, endPoint y: 89, distance: 58.1
click at [67, 89] on div "Helen Collyer 0419126752 collyer.helen@gmail.com Customer since 2025" at bounding box center [97, 76] width 143 height 65
copy div "collyer.helen@gmail.com"
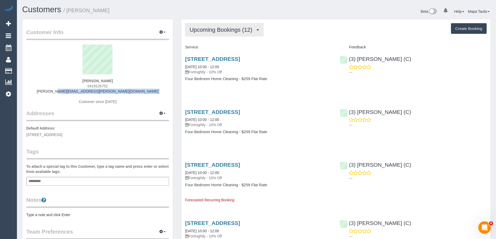
click at [212, 33] on button "Upcoming Bookings (12)" at bounding box center [224, 29] width 78 height 13
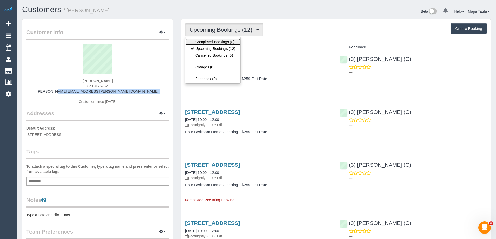
click at [214, 45] on link "Completed Bookings (0)" at bounding box center [212, 42] width 55 height 7
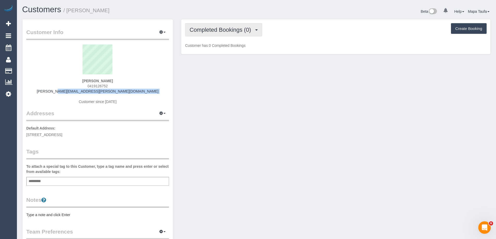
click at [223, 31] on span "Completed Bookings (0)" at bounding box center [221, 30] width 64 height 7
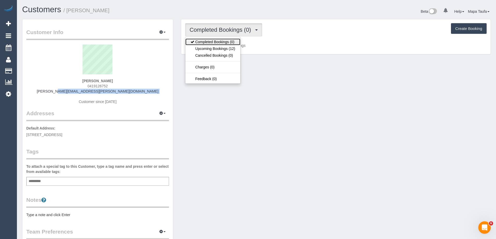
click at [219, 45] on link "Completed Bookings (0)" at bounding box center [212, 42] width 55 height 7
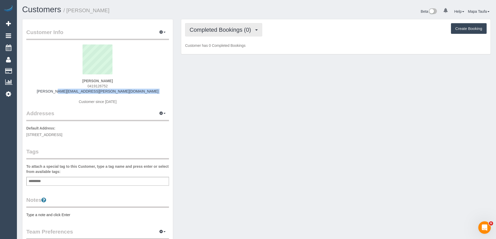
click at [228, 36] on button "Completed Bookings (0)" at bounding box center [223, 29] width 77 height 13
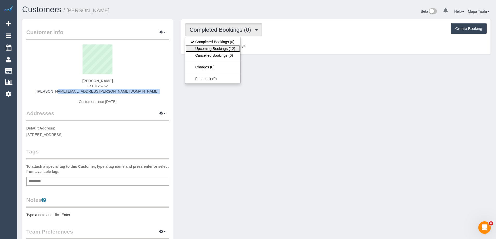
click at [226, 48] on link "Upcoming Bookings (12)" at bounding box center [212, 48] width 55 height 7
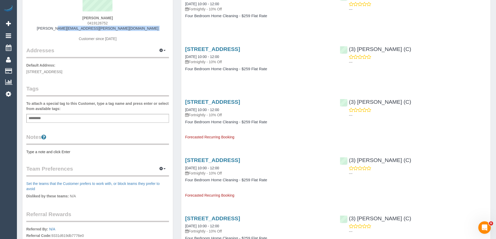
scroll to position [130, 0]
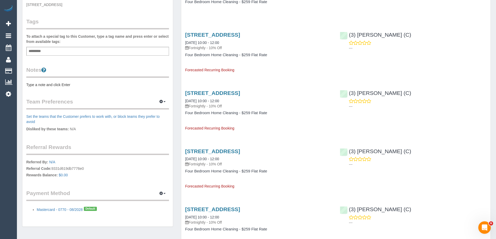
click at [75, 86] on pre "Type a note and click Enter" at bounding box center [97, 84] width 143 height 5
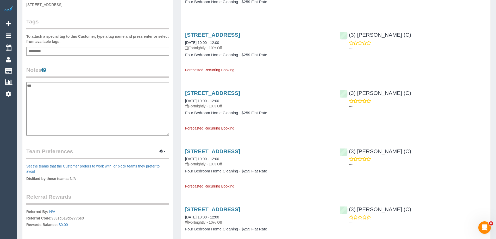
type textarea "**********"
drag, startPoint x: 56, startPoint y: 116, endPoint x: 24, endPoint y: 110, distance: 33.0
click at [24, 110] on div "Customer Info Edit Contact Info Send Message Email Preferences Special Sales Ta…" at bounding box center [97, 82] width 150 height 387
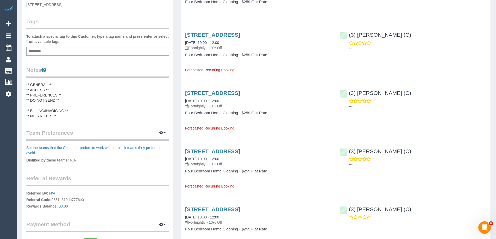
click at [65, 104] on pre "** GENERAL ** ** ACCESS ** ** PREFERENCES ** ** DO NOT SEND ** ** BILLING/INVOI…" at bounding box center [97, 100] width 143 height 36
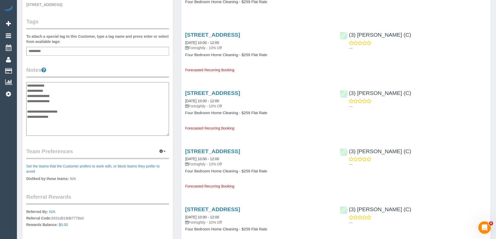
drag, startPoint x: 48, startPoint y: 114, endPoint x: 31, endPoint y: 110, distance: 17.3
click at [32, 111] on textarea "**********" at bounding box center [97, 109] width 143 height 54
type textarea "**********"
click at [96, 67] on legend "Notes" at bounding box center [97, 72] width 143 height 12
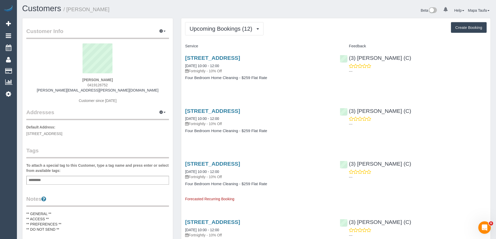
scroll to position [0, 0]
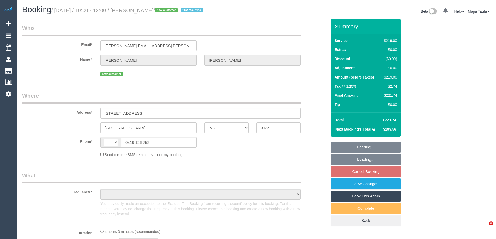
select select "VIC"
select select "string:stripe-pm_1SBR5v2GScqysDRVuq3ah3JH"
select select "string:AU"
select select "object:789"
select select "number:27"
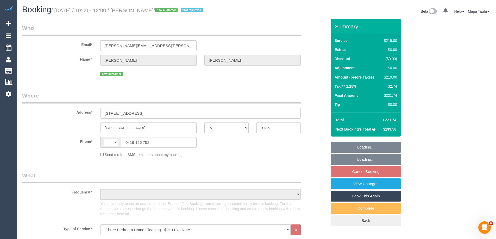
select select "number:14"
select select "number:19"
select select "number:23"
select select "number:34"
select select "number:12"
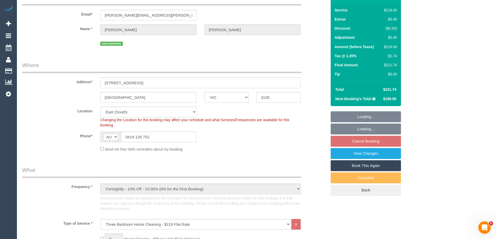
select select "object:1253"
select select "spot1"
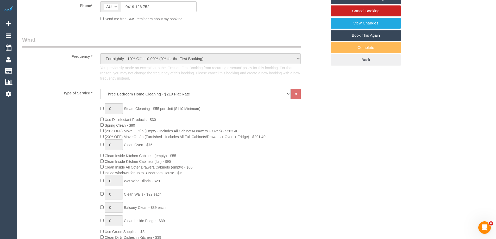
scroll to position [163, 0]
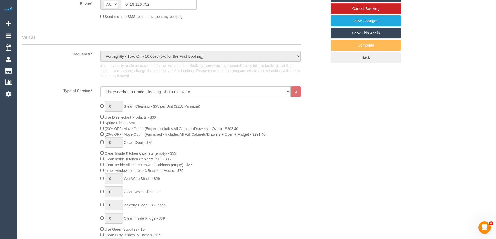
click at [223, 92] on select "Hourly Service - $70/h Hourly Service - $65/h Hourly Service - $60/h Hourly Ser…" at bounding box center [195, 91] width 190 height 11
select select "213"
click at [100, 86] on select "Hourly Service - $70/h Hourly Service - $65/h Hourly Service - $60/h Hourly Ser…" at bounding box center [195, 91] width 190 height 11
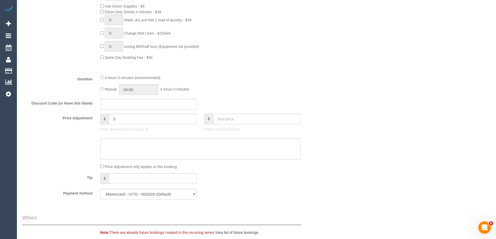
scroll to position [449, 0]
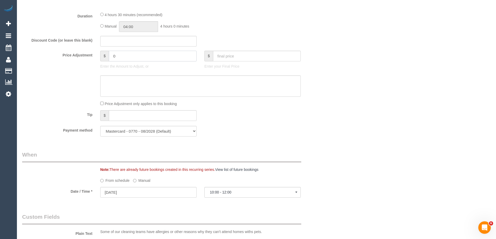
drag, startPoint x: 124, startPoint y: 55, endPoint x: 65, endPoint y: 52, distance: 58.4
click at [83, 52] on div "Price Adjustment $ 0 Enter the Amount to Adjust, or $ Enter your Final Price" at bounding box center [174, 61] width 312 height 21
type input "-1"
select select "spot15"
type input "-10"
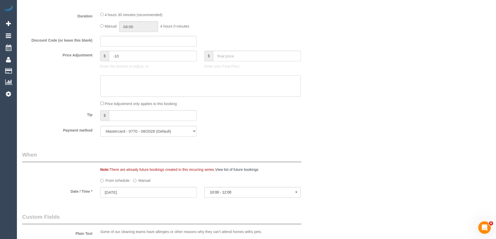
click at [124, 78] on textarea at bounding box center [200, 85] width 200 height 21
type textarea "skipping one bedroom - MT"
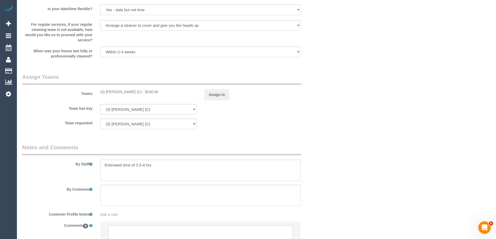
scroll to position [798, 0]
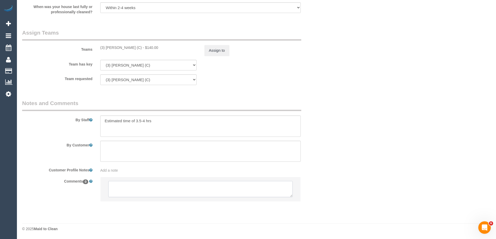
click at [144, 191] on textarea at bounding box center [200, 189] width 184 height 16
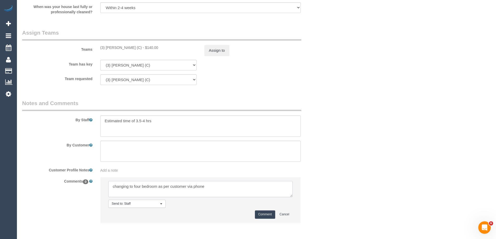
type textarea "changing to four bedroom as per customer via phone"
click at [264, 215] on button "Comment" at bounding box center [265, 214] width 20 height 8
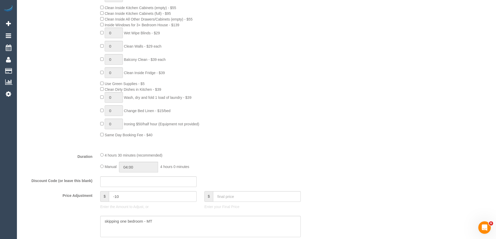
scroll to position [312, 0]
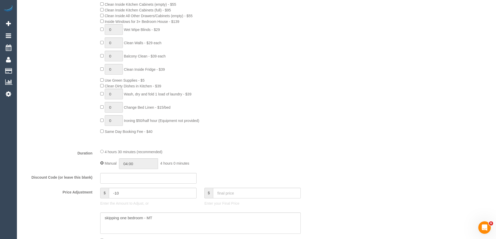
type input "04:30"
click at [361, 145] on div "Who Email* collyer.helen@gmail.com Name * Helen Collyer new customer Where Addr…" at bounding box center [256, 226] width 468 height 1039
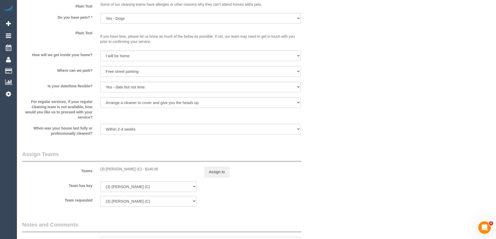
scroll to position [692, 0]
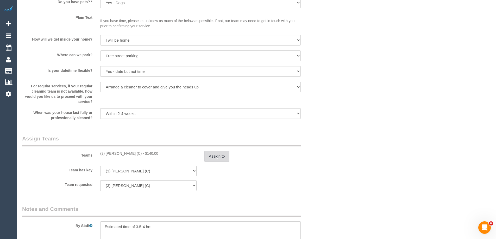
click at [220, 160] on button "Assign to" at bounding box center [216, 156] width 25 height 11
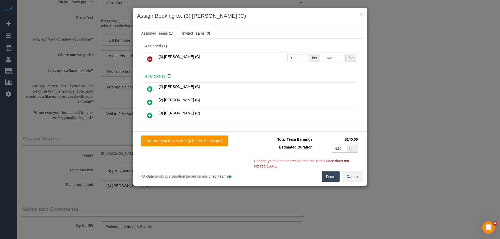
drag, startPoint x: 328, startPoint y: 60, endPoint x: 271, endPoint y: 54, distance: 56.9
click at [299, 57] on tr "(3) Denuwan Lamahewa (C) 1 hrs 140 /hr" at bounding box center [249, 59] width 215 height 13
type input "160"
click at [329, 172] on button "Done" at bounding box center [330, 176] width 18 height 11
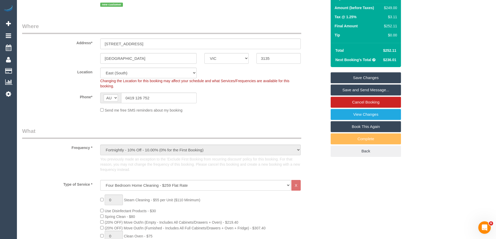
scroll to position [93, 0]
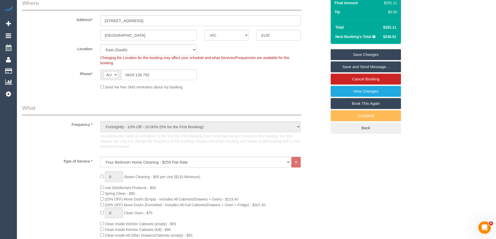
click at [376, 53] on link "Save Changes" at bounding box center [365, 54] width 70 height 11
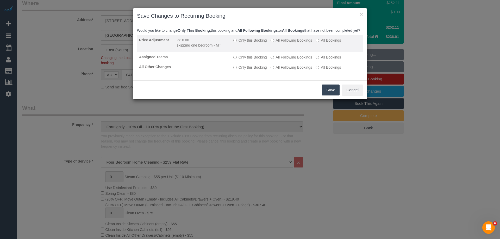
click at [286, 43] on label "All Following Bookings" at bounding box center [291, 40] width 42 height 5
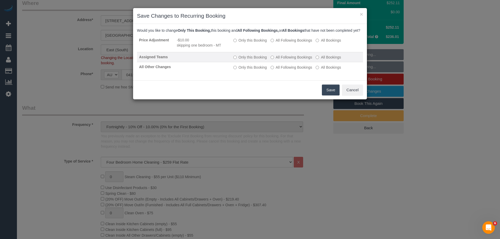
click at [281, 60] on label "All Following Bookings" at bounding box center [291, 57] width 42 height 5
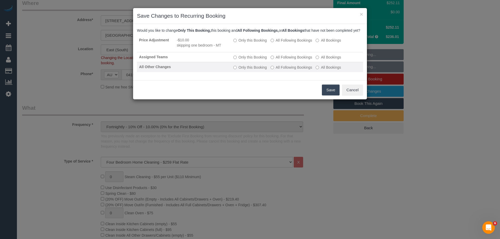
click at [282, 69] on td "Only this Booking All Following Bookings All Bookings" at bounding box center [297, 67] width 132 height 10
click at [285, 70] on label "All Following Bookings" at bounding box center [291, 67] width 42 height 5
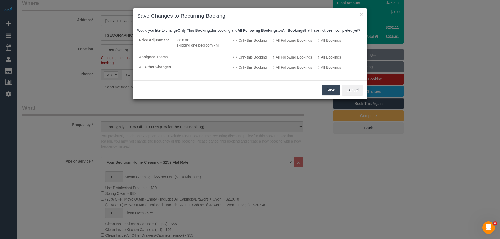
click at [327, 91] on button "Save" at bounding box center [331, 90] width 18 height 11
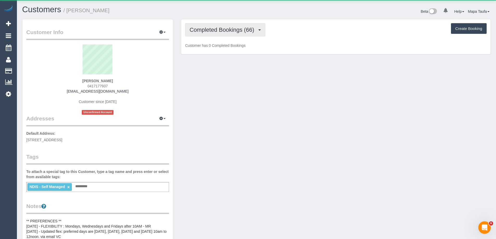
click at [217, 25] on button "Completed Bookings (66)" at bounding box center [225, 29] width 80 height 13
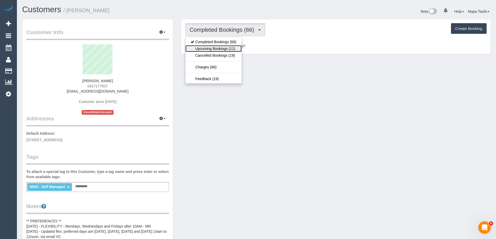
click at [222, 48] on link "Upcoming Bookings (11)" at bounding box center [213, 48] width 56 height 7
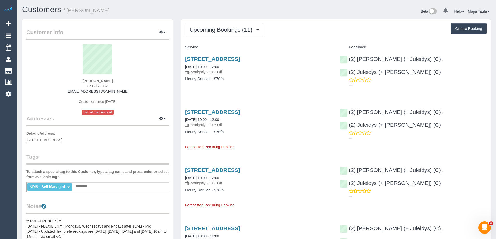
click at [294, 82] on div "13 Eddy Street, Camberwell, VIC 3124 29/09/2025 10:00 - 12:00 Fortnightly - 10%…" at bounding box center [258, 72] width 155 height 40
drag, startPoint x: 95, startPoint y: 82, endPoint x: 75, endPoint y: 81, distance: 19.6
click at [75, 81] on div "Alessandra Centorame 0417177937 acentorame@live.com Customer since 2022 Unconfi…" at bounding box center [97, 79] width 143 height 70
copy strong "Alessandra Centorame"
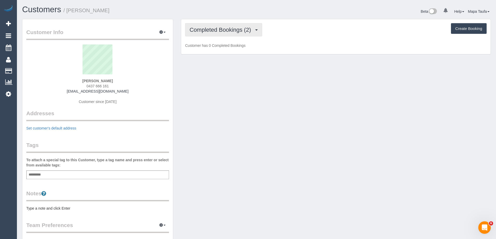
click at [214, 30] on span "Completed Bookings (2)" at bounding box center [221, 30] width 64 height 7
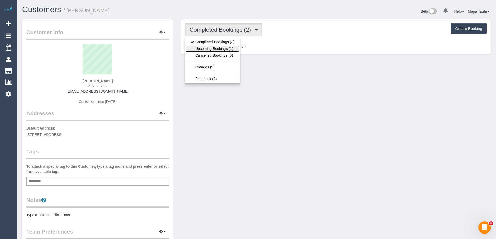
click at [216, 49] on link "Upcoming Bookings (1)" at bounding box center [212, 48] width 54 height 7
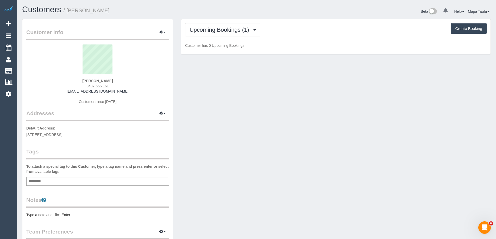
click at [317, 39] on div "Upcoming Bookings (1) Completed Bookings (2) Upcoming Bookings (1) Cancelled Bo…" at bounding box center [335, 36] width 309 height 35
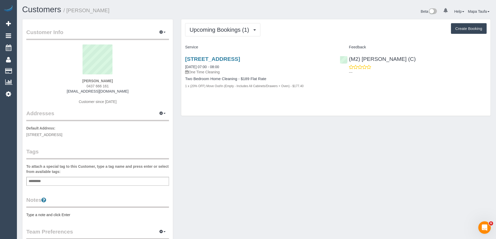
click at [223, 62] on div "[STREET_ADDRESS] [DATE] 07:00 - 08:00 One Time Cleaning" at bounding box center [258, 65] width 147 height 19
click at [235, 58] on link "[STREET_ADDRESS]" at bounding box center [212, 59] width 55 height 6
click at [228, 31] on span "Upcoming Bookings (1)" at bounding box center [220, 30] width 62 height 7
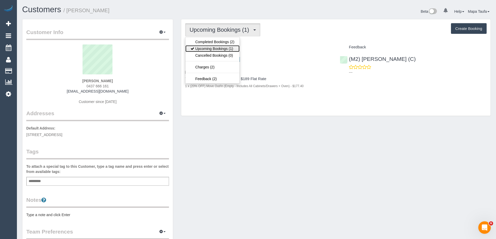
click at [224, 46] on link "Upcoming Bookings (1)" at bounding box center [212, 48] width 54 height 7
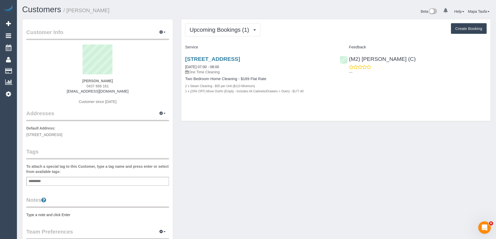
click at [235, 55] on div "190 Bank Street, South Melbourne, VIC 3205 01/10/2025 07:00 - 08:00 One Time Cl…" at bounding box center [258, 78] width 155 height 53
click at [240, 58] on link "190 Bank Street, South Melbourne, VIC 3205" at bounding box center [212, 59] width 55 height 6
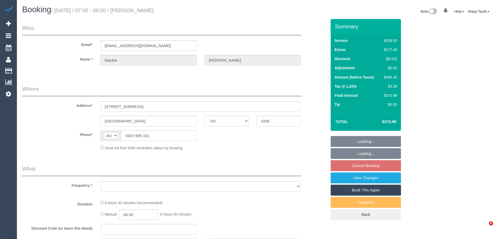
select select "VIC"
select select "string:stripe-pm_1RKDlb2GScqysDRVSwT3ubmh"
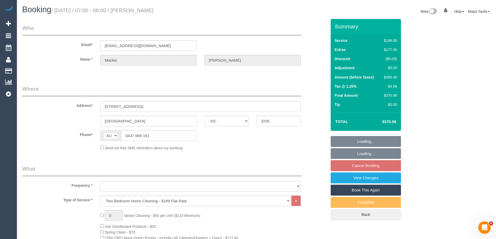
select select "object:650"
select select "number:29"
select select "number:14"
select select "number:20"
select select "number:25"
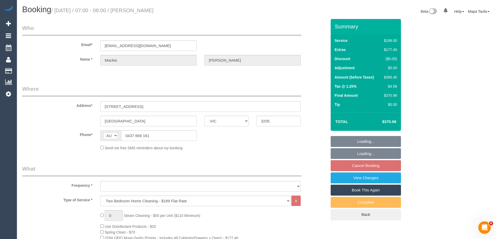
select select "number:33"
select select "number:13"
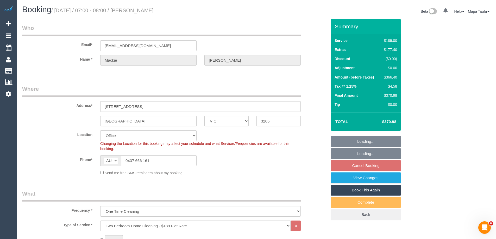
select select "object:801"
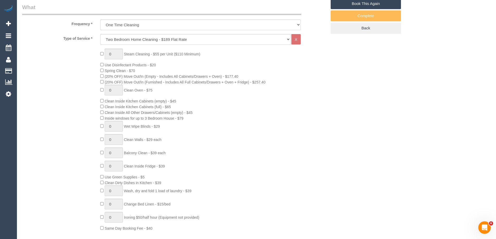
scroll to position [234, 0]
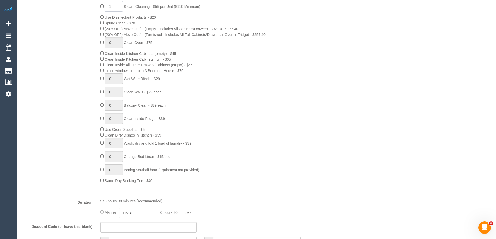
click at [109, 7] on input "1" at bounding box center [114, 6] width 18 height 11
type input "2"
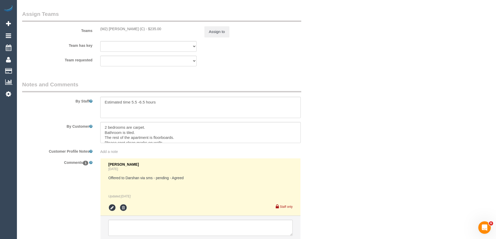
scroll to position [846, 0]
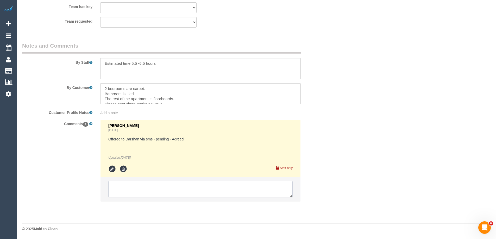
click at [126, 186] on textarea at bounding box center [200, 189] width 184 height 16
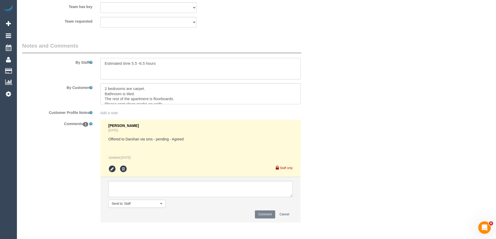
click at [163, 65] on textarea at bounding box center [200, 68] width 200 height 21
type textarea "Estimated time 5.5 -6.5 hours - 2x bedrooms to be steam cleaned"
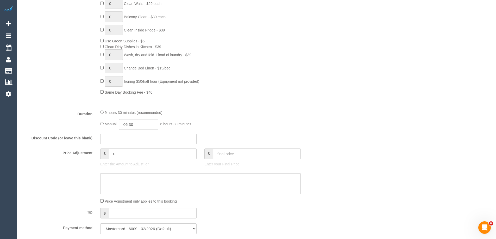
scroll to position [326, 0]
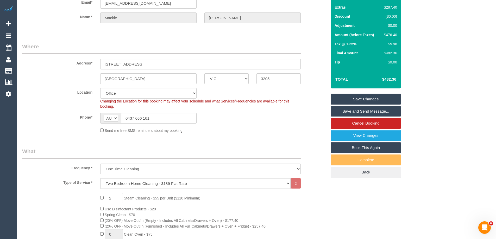
drag, startPoint x: 460, startPoint y: 52, endPoint x: 451, endPoint y: 61, distance: 13.3
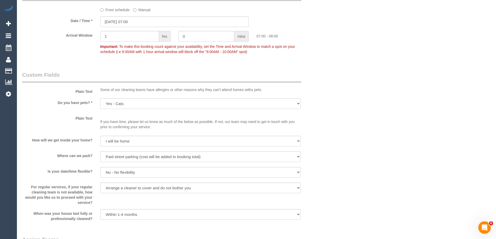
scroll to position [723, 0]
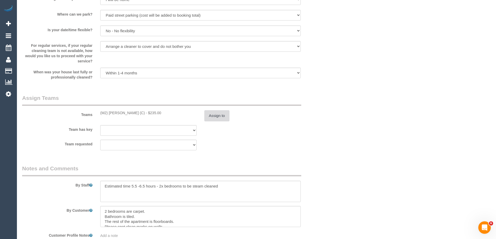
click at [212, 118] on button "Assign to" at bounding box center [216, 115] width 25 height 11
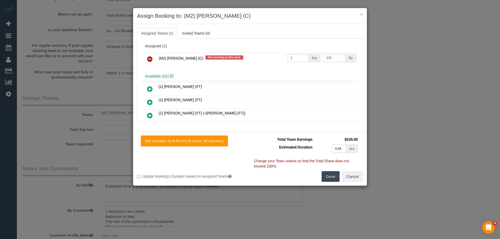
drag, startPoint x: 330, startPoint y: 59, endPoint x: 287, endPoint y: 58, distance: 42.9
click at [300, 59] on tr "(M2) Darshan Gevariya (C) Not working at this time 1 hrs 235 /hr" at bounding box center [249, 59] width 215 height 13
type input "305"
click at [330, 176] on button "Done" at bounding box center [330, 176] width 18 height 11
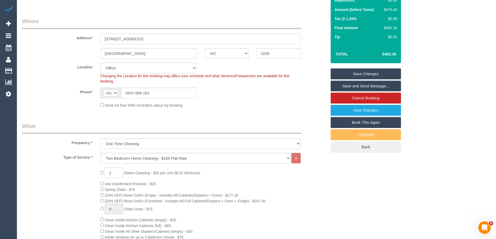
scroll to position [66, 0]
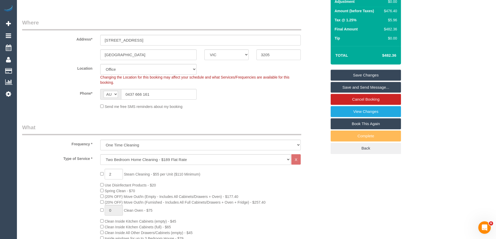
click at [356, 72] on link "Save Changes" at bounding box center [365, 75] width 70 height 11
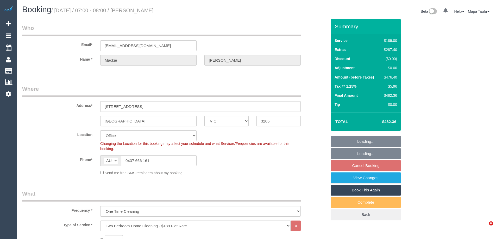
select select "VIC"
select select "object:801"
select select "string:stripe-pm_1RKDlb2GScqysDRVSwT3ubmh"
select select "number:29"
select select "number:14"
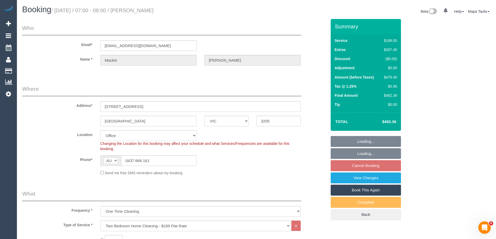
select select "number:20"
select select "number:25"
select select "number:33"
select select "number:13"
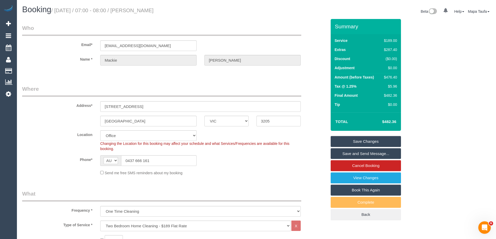
click at [392, 153] on link "Save and Send Message..." at bounding box center [365, 153] width 70 height 11
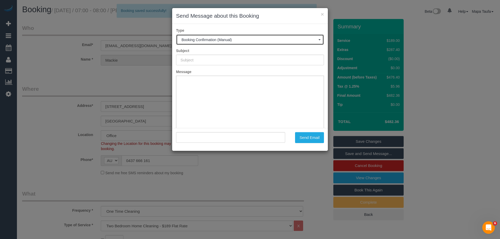
click at [220, 36] on button "Booking Confirmation (Manual)" at bounding box center [250, 39] width 148 height 11
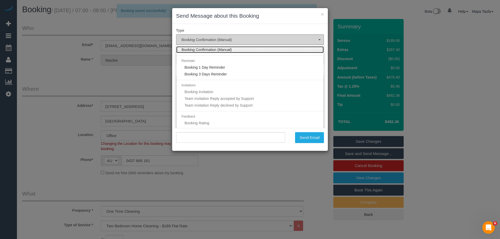
type input "Booking Confirmed"
type input ""Mackie Simmons" <mackiesimmons01@gmail.com>"
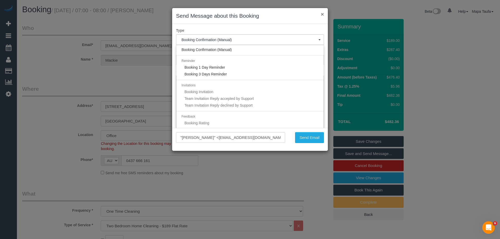
click at [321, 16] on button "×" at bounding box center [322, 13] width 3 height 5
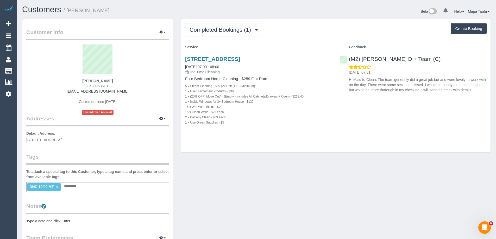
click at [232, 102] on small "1 x Inside Windows for 3+ Bedroom House - $139" at bounding box center [219, 102] width 68 height 4
drag, startPoint x: 123, startPoint y: 82, endPoint x: 80, endPoint y: 82, distance: 43.2
click at [80, 82] on div "[PERSON_NAME] 0409950513 [EMAIL_ADDRESS][DOMAIN_NAME] Customer since [DATE] Unc…" at bounding box center [97, 79] width 143 height 70
copy strong "[PERSON_NAME]"
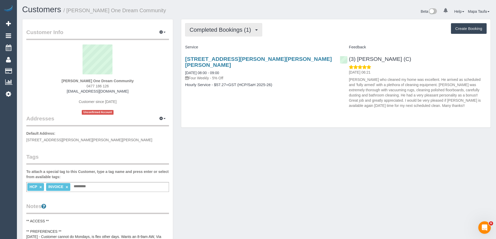
click at [208, 30] on span "Completed Bookings (1)" at bounding box center [221, 30] width 64 height 7
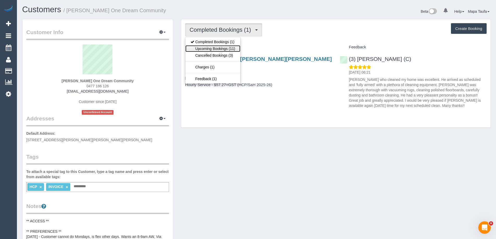
click at [217, 50] on link "Upcoming Bookings (11)" at bounding box center [212, 48] width 55 height 7
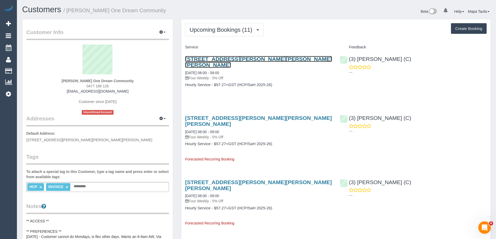
click at [195, 58] on link "[STREET_ADDRESS][PERSON_NAME][PERSON_NAME][PERSON_NAME]" at bounding box center [258, 62] width 147 height 12
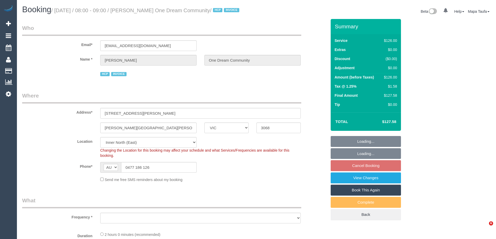
select select "VIC"
select select "object:1520"
select select "120"
select select "number:28"
select select "number:14"
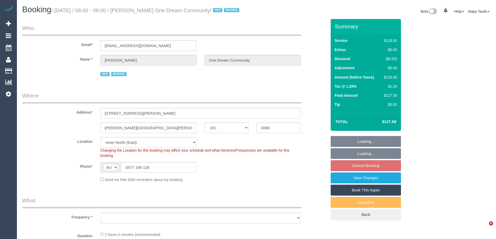
select select "number:19"
select select "number:36"
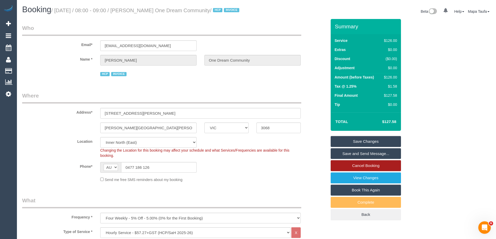
click at [378, 171] on link "Cancel Booking" at bounding box center [365, 165] width 70 height 11
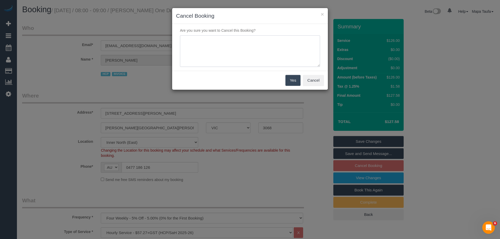
click at [227, 47] on textarea at bounding box center [250, 51] width 140 height 32
type textarea "services not needed via email -MT"
click at [287, 81] on button "Yes" at bounding box center [292, 80] width 15 height 11
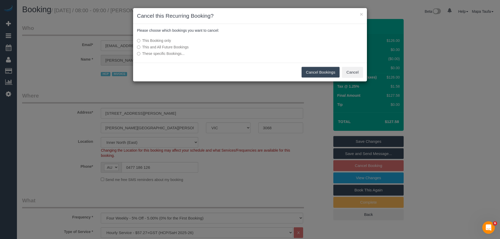
click at [175, 47] on label "This and All Future Bookings" at bounding box center [211, 46] width 148 height 5
click at [322, 70] on button "Cancel Bookings" at bounding box center [320, 72] width 38 height 11
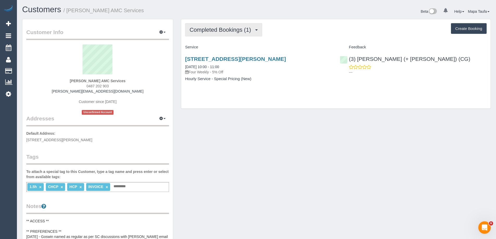
click at [236, 33] on button "Completed Bookings (1)" at bounding box center [223, 29] width 77 height 13
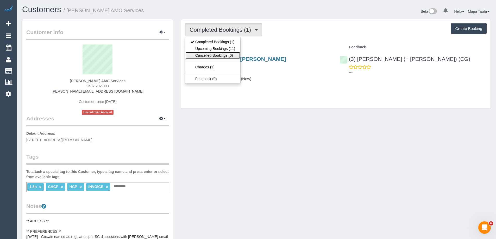
click at [234, 53] on link "Cancelled Bookings (0)" at bounding box center [212, 55] width 55 height 7
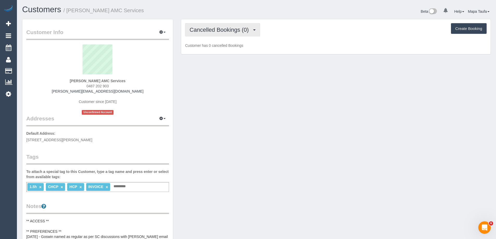
click at [228, 29] on span "Cancelled Bookings (0)" at bounding box center [220, 30] width 62 height 7
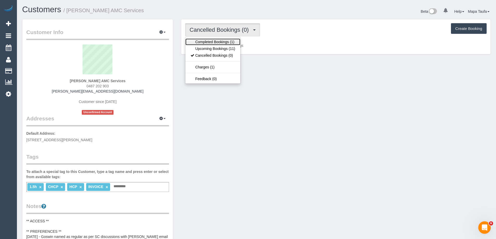
click at [232, 44] on link "Completed Bookings (1)" at bounding box center [212, 42] width 55 height 7
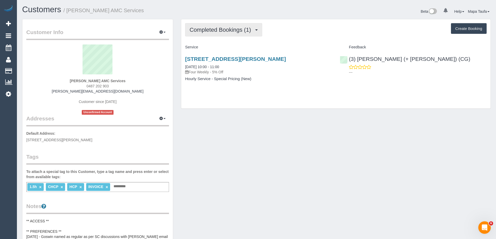
click at [236, 33] on button "Completed Bookings (1)" at bounding box center [223, 29] width 77 height 13
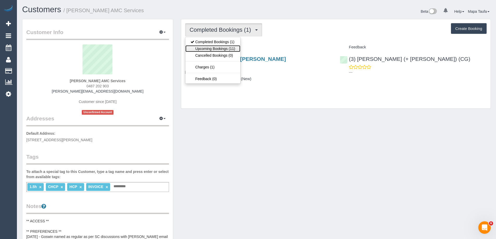
click at [234, 46] on link "Upcoming Bookings (11)" at bounding box center [212, 48] width 55 height 7
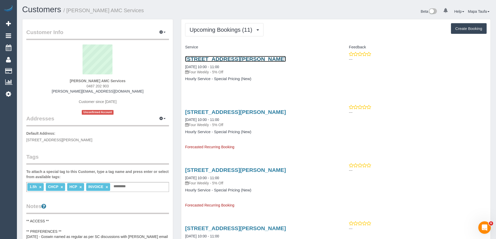
click at [246, 57] on link "[STREET_ADDRESS][PERSON_NAME]" at bounding box center [235, 59] width 101 height 6
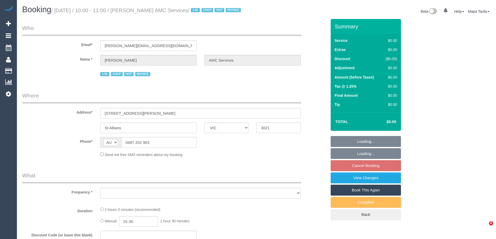
select select "VIC"
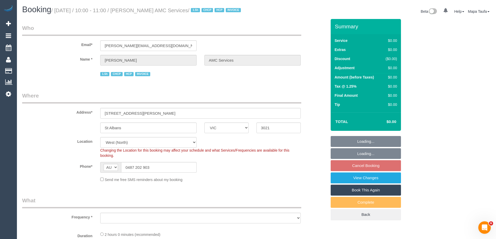
select select "120"
select select "number:28"
select select "number:14"
select select "number:19"
select select "number:25"
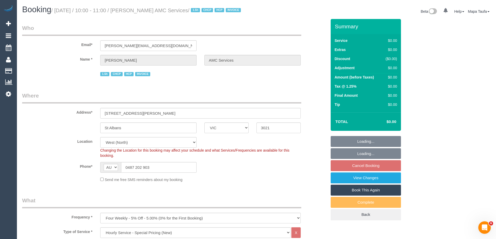
select select "object:1408"
click at [284, 101] on legend "Where" at bounding box center [161, 98] width 279 height 12
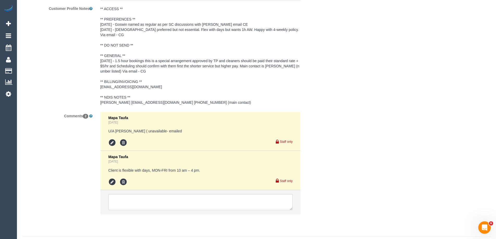
scroll to position [804, 0]
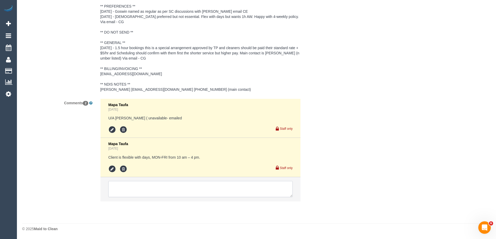
click at [140, 184] on textarea at bounding box center [200, 189] width 184 height 16
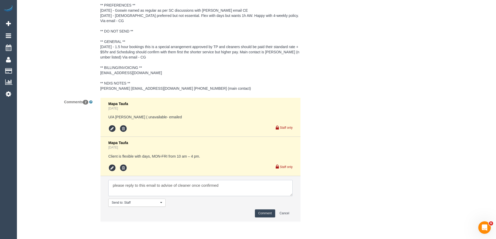
paste textarea "cnv_qh7o4r3"
type textarea "please reply to this email to advise of cleaner once confirmed cnv_qh7o4r3"
click at [268, 214] on button "Comment" at bounding box center [265, 213] width 20 height 8
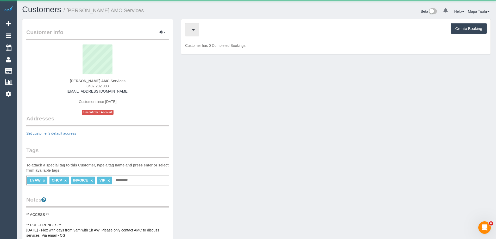
click at [199, 23] on button "button" at bounding box center [192, 29] width 14 height 13
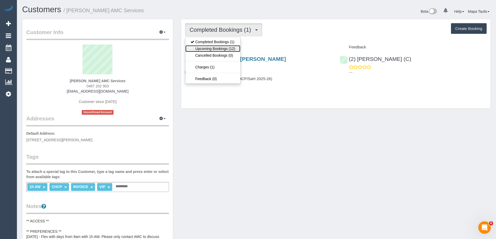
click at [211, 48] on link "Upcoming Bookings (12)" at bounding box center [212, 48] width 55 height 7
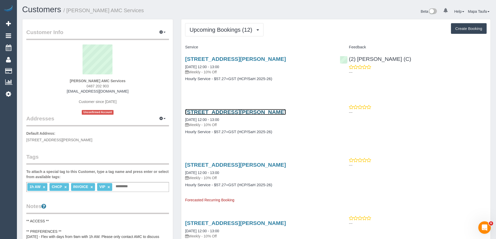
click at [200, 110] on link "28 Burt Street, Altona, VIC 3018" at bounding box center [235, 112] width 101 height 6
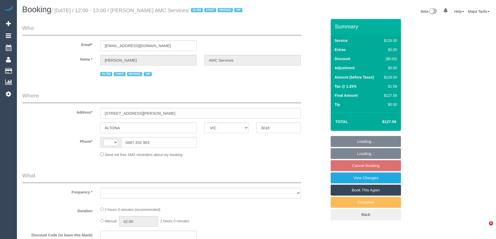
select select "VIC"
select select "120"
select select "number:28"
select select "number:14"
select select "number:19"
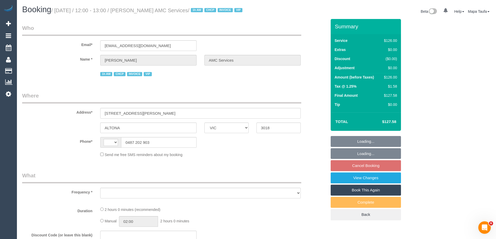
select select "number:24"
select select "number:35"
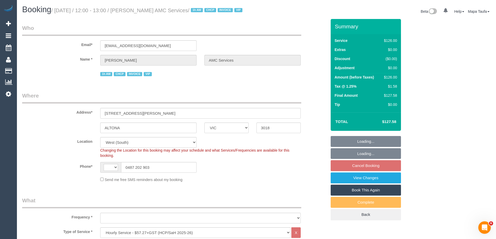
select select "string:AU"
select select "object:1253"
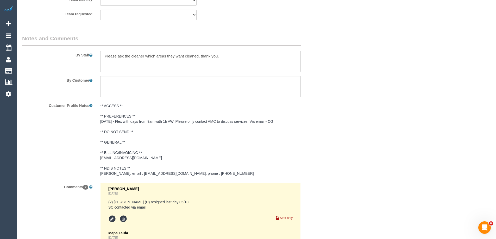
scroll to position [788, 0]
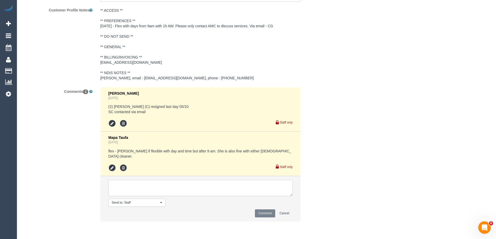
click at [171, 186] on textarea at bounding box center [200, 188] width 184 height 16
paste textarea "cnv_qhiaikv"
type textarea "cnv_qhiaikv please reply to email to advise of new cleaner"
click at [263, 211] on button "Comment" at bounding box center [265, 213] width 20 height 8
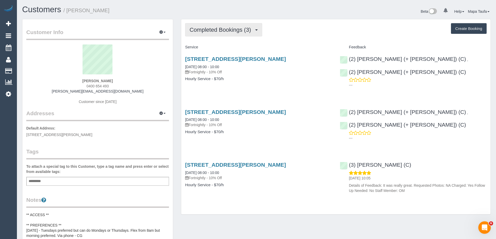
click at [231, 34] on button "Completed Bookings (3)" at bounding box center [223, 29] width 77 height 13
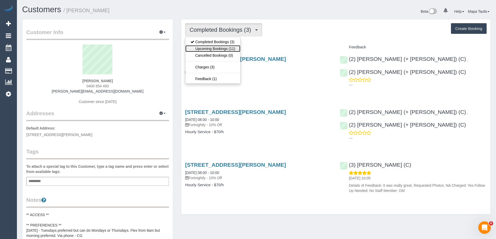
click at [232, 46] on link "Upcoming Bookings (11)" at bounding box center [212, 48] width 55 height 7
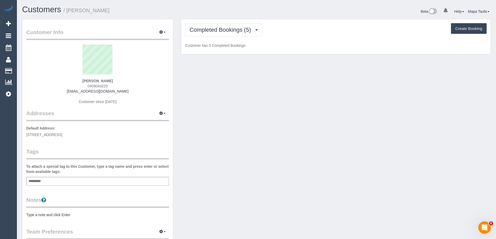
click at [232, 37] on div "Completed Bookings (5) Completed Bookings (5) Upcoming Bookings (11) Cancelled …" at bounding box center [335, 36] width 309 height 35
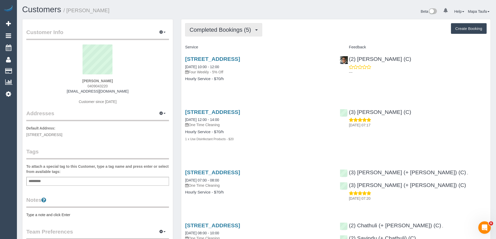
click at [229, 33] on span "Completed Bookings (5)" at bounding box center [221, 30] width 64 height 7
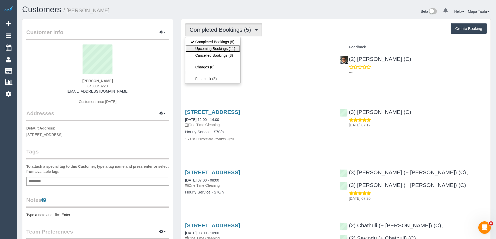
click at [228, 48] on link "Upcoming Bookings (11)" at bounding box center [212, 48] width 55 height 7
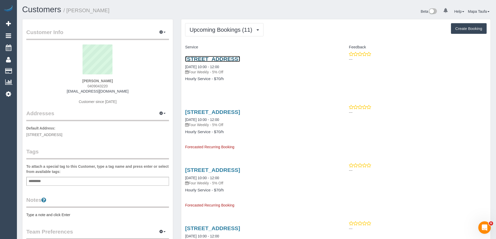
click at [240, 60] on link "[STREET_ADDRESS]" at bounding box center [212, 59] width 55 height 6
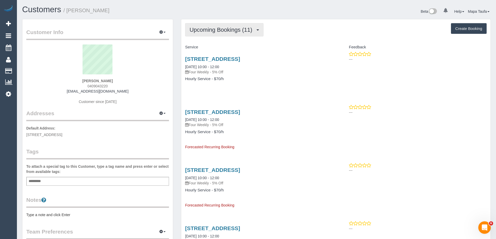
click at [209, 29] on span "Upcoming Bookings (11)" at bounding box center [221, 30] width 65 height 7
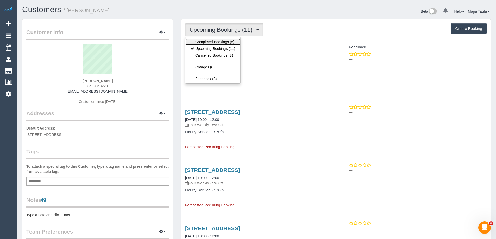
click at [210, 39] on link "Completed Bookings (5)" at bounding box center [212, 42] width 55 height 7
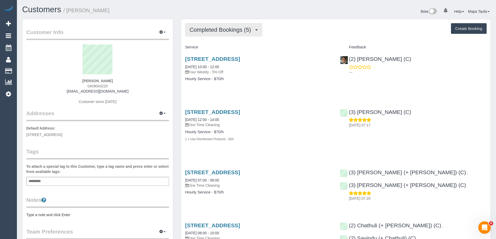
click at [211, 32] on span "Completed Bookings (5)" at bounding box center [221, 30] width 64 height 7
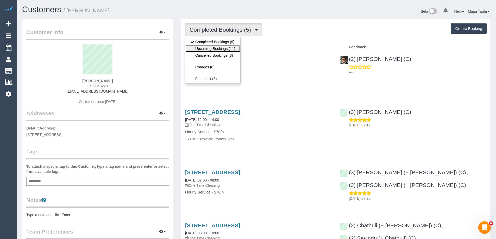
click at [216, 50] on link "Upcoming Bookings (11)" at bounding box center [212, 48] width 55 height 7
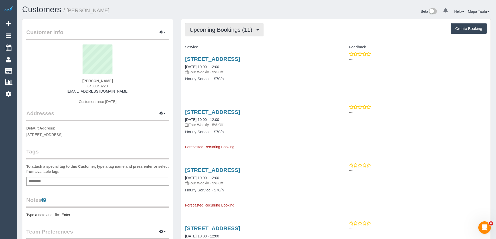
click at [210, 35] on button "Upcoming Bookings (11)" at bounding box center [224, 29] width 78 height 13
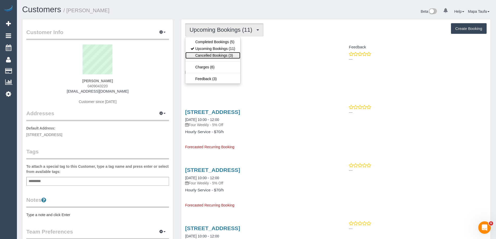
click at [212, 56] on link "Cancelled Bookings (3)" at bounding box center [212, 55] width 55 height 7
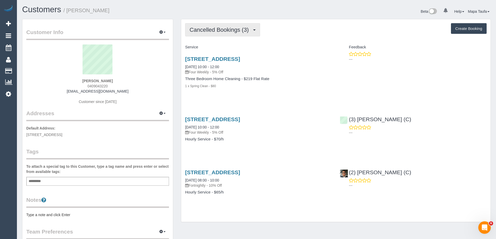
click at [203, 30] on span "Cancelled Bookings (3)" at bounding box center [220, 30] width 62 height 7
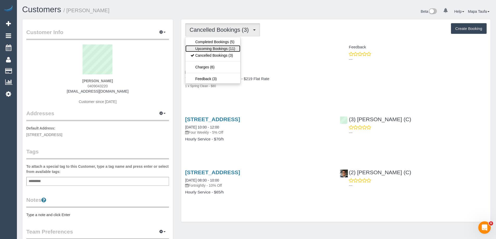
click at [209, 46] on link "Upcoming Bookings (11)" at bounding box center [212, 48] width 55 height 7
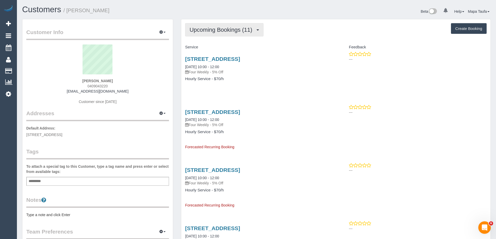
click at [195, 27] on span "Upcoming Bookings (11)" at bounding box center [221, 30] width 65 height 7
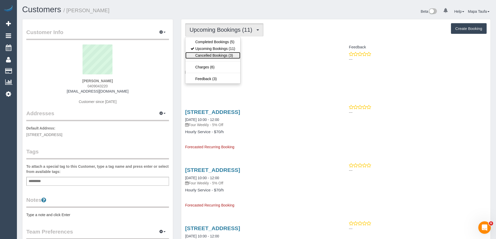
click at [213, 58] on link "Cancelled Bookings (3)" at bounding box center [212, 55] width 55 height 7
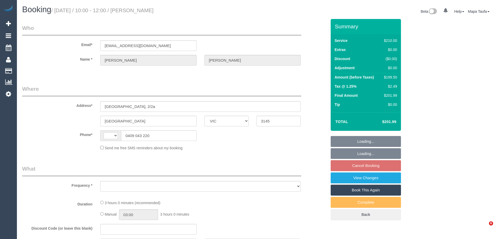
select select "VIC"
select select "string:stripe-pm_1PpgA22GScqysDRVotncbrGS"
select select "number:27"
select select "number:14"
select select "number:19"
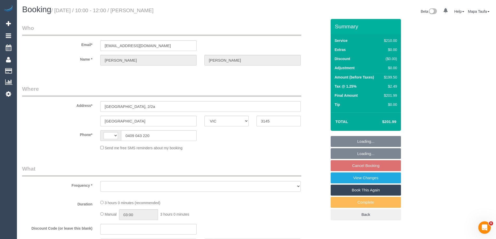
select select "number:25"
select select "number:33"
select select "number:12"
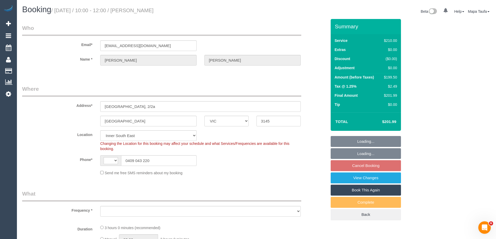
select select "string:AU"
select select "object:839"
select select "180"
select select "spot3"
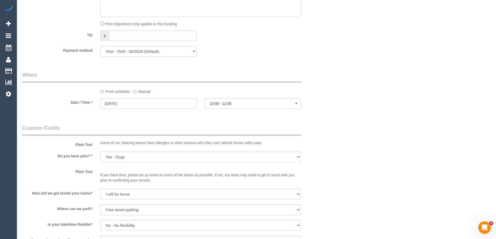
scroll to position [434, 0]
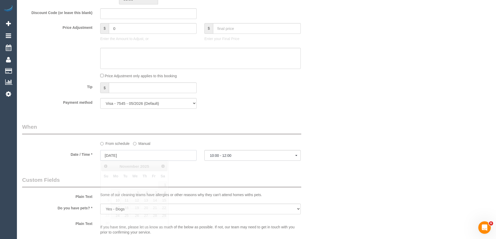
click at [130, 156] on input "10/11/2025" at bounding box center [148, 155] width 96 height 11
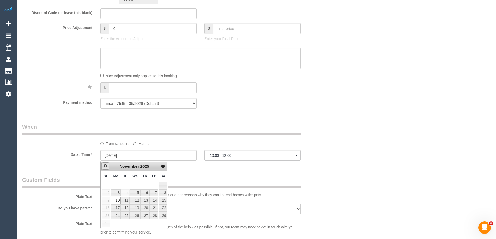
click at [102, 168] on link "Prev" at bounding box center [105, 165] width 7 height 7
click at [136, 186] on span "1" at bounding box center [135, 185] width 10 height 7
click at [393, 164] on div "Who Email* crabaut@gmail.com Name * Corey Rabaut Where Address* Oak Grove, 2/2a…" at bounding box center [256, 59] width 468 height 948
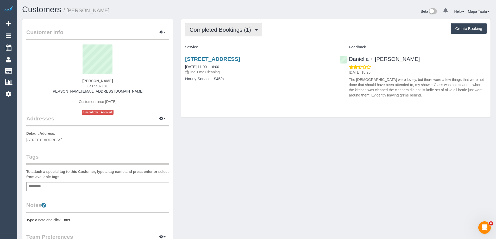
click at [203, 29] on span "Completed Bookings (1)" at bounding box center [221, 30] width 64 height 7
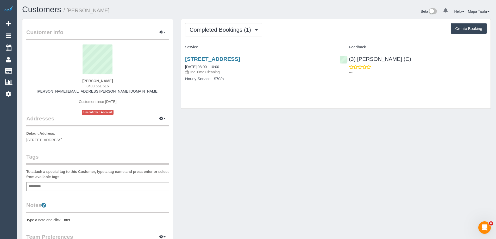
click at [199, 22] on div "Completed Bookings (1) Completed Bookings (1) Upcoming Bookings (0) Cancelled B…" at bounding box center [335, 63] width 309 height 89
click at [206, 30] on span "Completed Bookings (1)" at bounding box center [221, 30] width 64 height 7
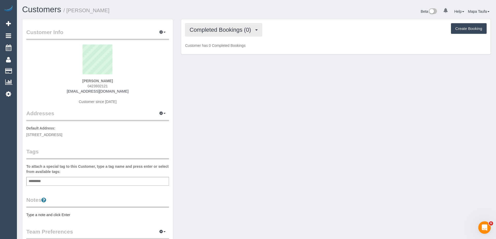
click at [202, 35] on button "Completed Bookings (0)" at bounding box center [223, 29] width 77 height 13
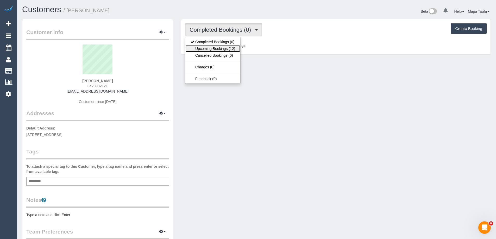
click at [205, 49] on link "Upcoming Bookings (12)" at bounding box center [212, 48] width 55 height 7
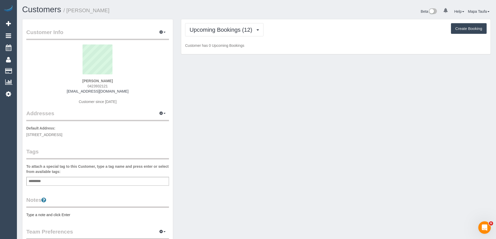
click at [208, 10] on h1 "Customers / [PERSON_NAME]" at bounding box center [137, 9] width 230 height 9
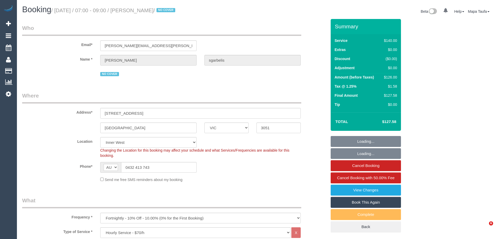
select select "VIC"
select select "number:28"
select select "number:14"
select select "number:19"
select select "number:36"
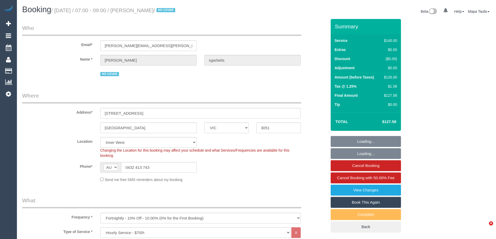
select select "number:35"
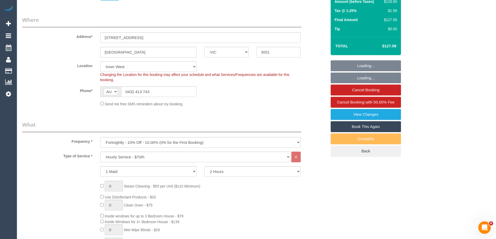
scroll to position [78, 0]
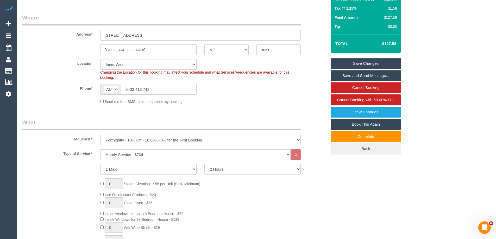
click at [152, 89] on input "0432 413 743" at bounding box center [158, 89] width 75 height 11
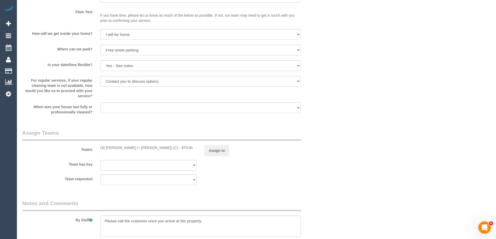
scroll to position [695, 0]
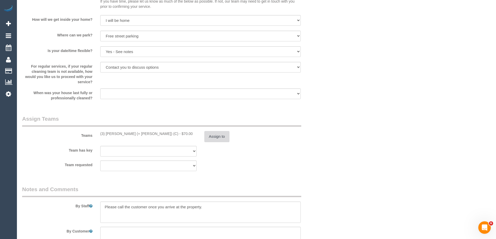
click at [220, 136] on button "Assign to" at bounding box center [216, 136] width 25 height 11
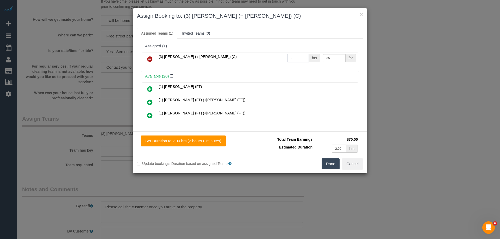
drag, startPoint x: 279, startPoint y: 55, endPoint x: 252, endPoint y: 53, distance: 26.9
click at [261, 54] on tr "(3) Tatiana (+ Felipe) (C) 2 hrs 35 /hr" at bounding box center [249, 59] width 215 height 13
type input "1"
type input "79"
click at [322, 165] on button "Done" at bounding box center [330, 163] width 18 height 11
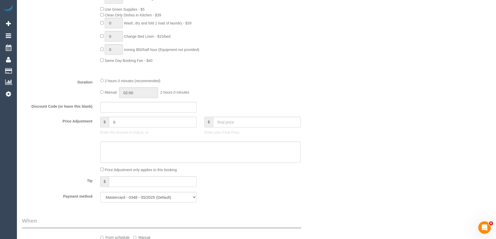
scroll to position [349, 0]
drag, startPoint x: 120, startPoint y: 119, endPoint x: 90, endPoint y: 114, distance: 30.5
click at [109, 117] on input "0" at bounding box center [153, 119] width 88 height 11
type input "9"
click at [136, 150] on textarea at bounding box center [200, 149] width 200 height 21
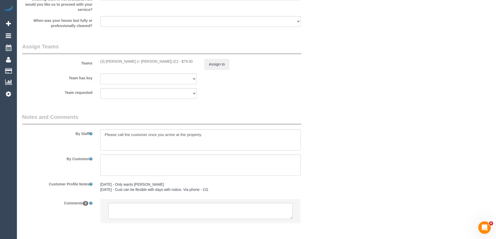
scroll to position [783, 0]
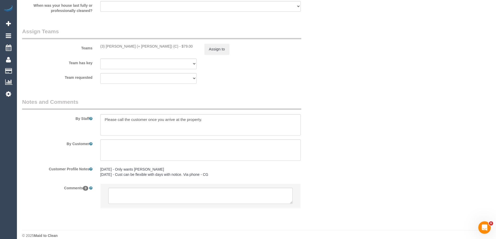
type textarea "added for parking via email -MT"
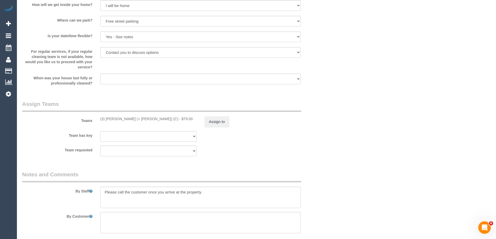
scroll to position [705, 0]
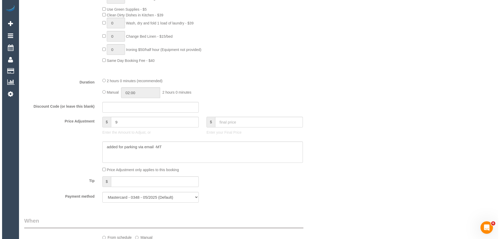
scroll to position [0, 0]
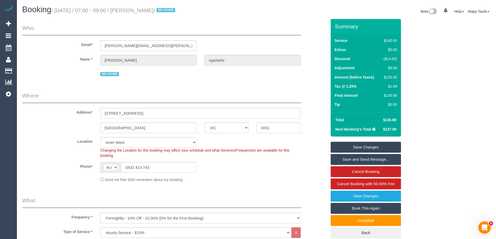
click at [367, 146] on link "Save Changes" at bounding box center [365, 147] width 70 height 11
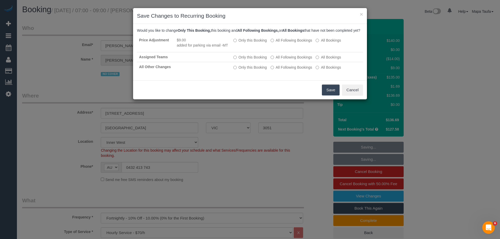
drag, startPoint x: 330, startPoint y: 94, endPoint x: 327, endPoint y: 95, distance: 2.9
click at [330, 94] on button "Save" at bounding box center [331, 90] width 18 height 11
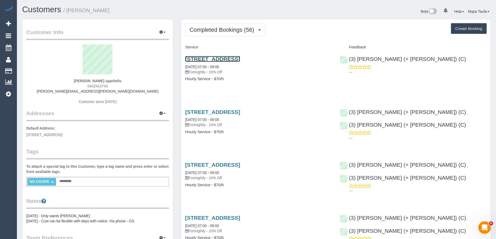
drag, startPoint x: 202, startPoint y: 111, endPoint x: 200, endPoint y: 60, distance: 51.0
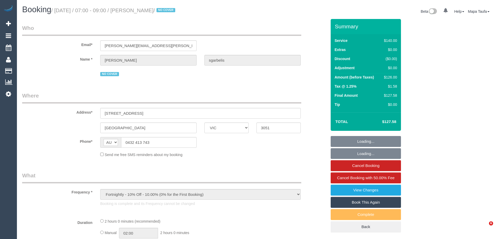
select select "VIC"
select select "string:stripe-pm_1McMPj2GScqysDRVOcjWbBps"
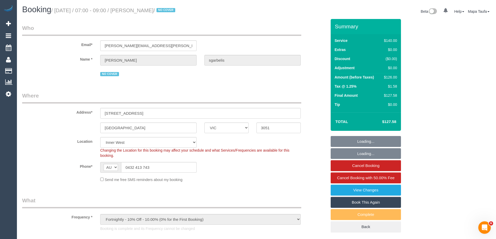
select select "object:884"
select select "number:28"
select select "number:14"
select select "number:19"
select select "number:36"
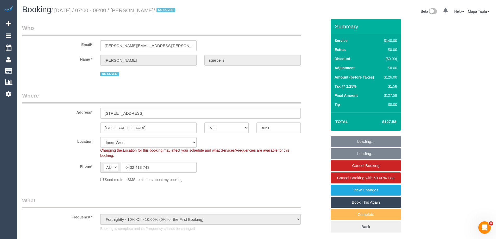
select select "number:35"
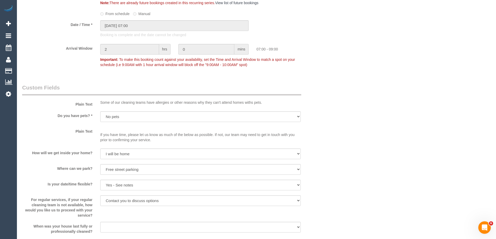
scroll to position [344, 0]
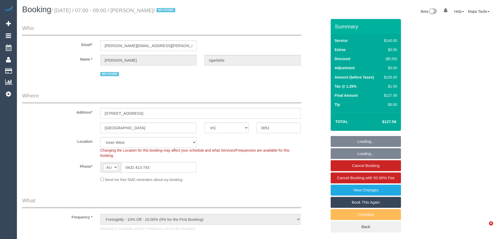
select select "VIC"
select select "number:28"
select select "number:14"
select select "number:19"
select select "number:36"
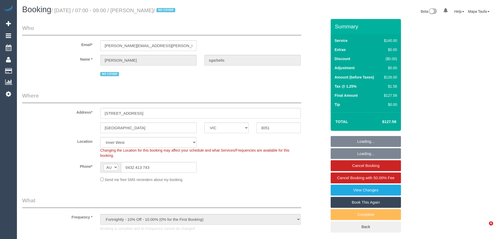
select select "number:35"
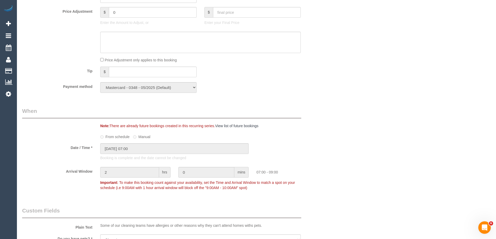
scroll to position [598, 0]
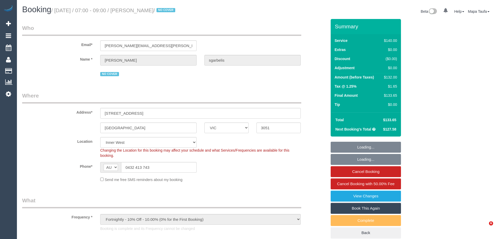
select select "VIC"
select select "number:28"
select select "number:14"
select select "number:19"
select select "number:36"
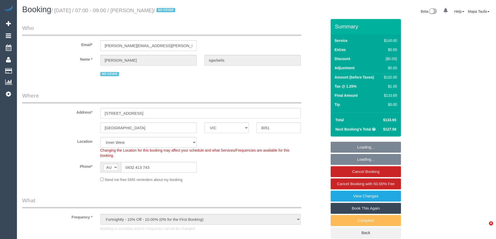
select select "number:35"
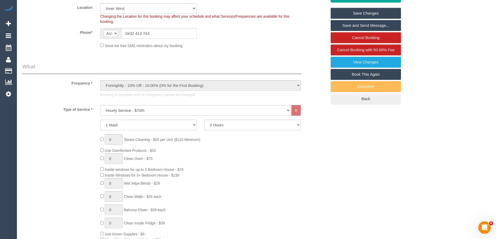
scroll to position [62, 0]
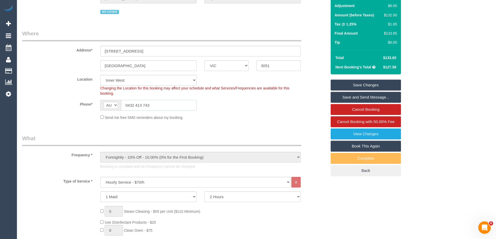
click at [141, 108] on input "0432 413 743" at bounding box center [158, 105] width 75 height 11
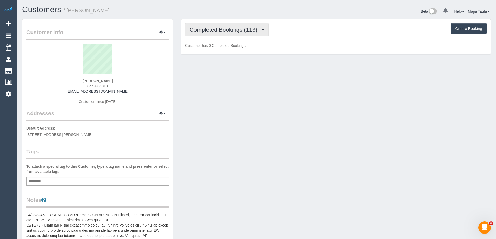
drag, startPoint x: 234, startPoint y: 34, endPoint x: 235, endPoint y: 38, distance: 4.6
click at [234, 33] on button "Completed Bookings (113)" at bounding box center [227, 29] width 84 height 13
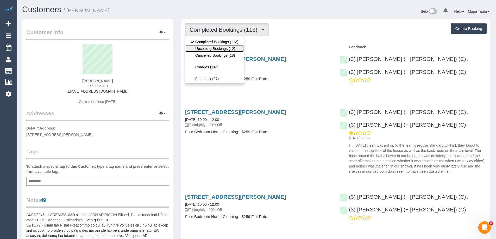
click at [235, 47] on link "Upcoming Bookings (12)" at bounding box center [214, 48] width 58 height 7
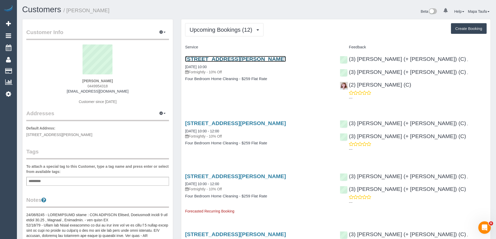
click at [230, 57] on link "50 Taplin Street, Fitzroy North, VIC 3068" at bounding box center [235, 59] width 101 height 6
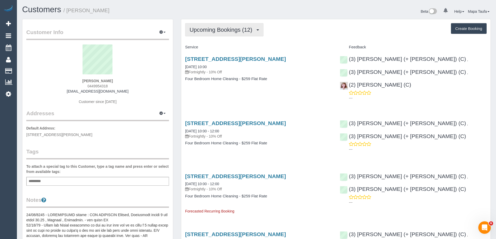
click at [195, 32] on span "Upcoming Bookings (12)" at bounding box center [221, 30] width 65 height 7
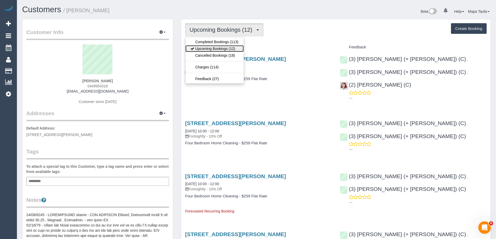
click at [198, 47] on link "Upcoming Bookings (12)" at bounding box center [214, 48] width 58 height 7
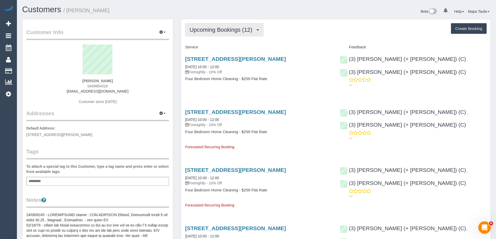
click at [225, 30] on span "Upcoming Bookings (12)" at bounding box center [221, 30] width 65 height 7
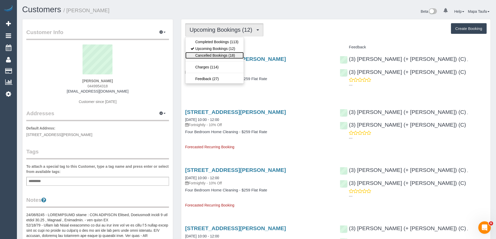
click at [214, 55] on link "Cancelled Bookings (18)" at bounding box center [214, 55] width 58 height 7
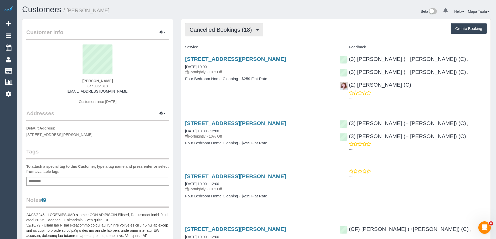
click at [219, 30] on span "Cancelled Bookings (18)" at bounding box center [221, 30] width 65 height 7
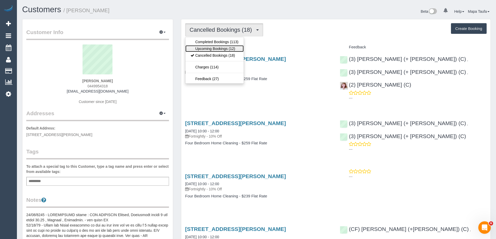
click at [215, 50] on link "Upcoming Bookings (12)" at bounding box center [214, 48] width 58 height 7
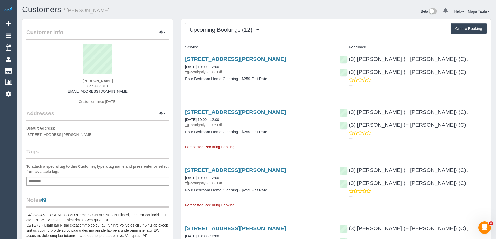
click at [97, 13] on small "/ Catherine Mcgovern" at bounding box center [86, 11] width 46 height 6
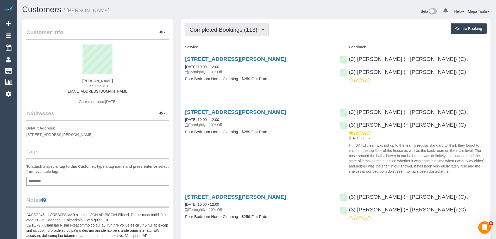
click at [213, 34] on button "Completed Bookings (113)" at bounding box center [227, 29] width 84 height 13
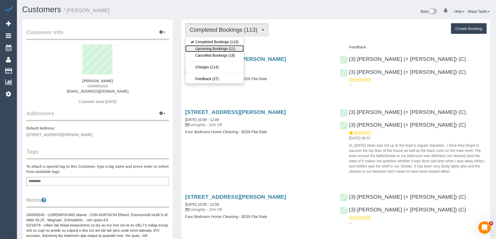
click at [208, 48] on link "Upcoming Bookings (11)" at bounding box center [214, 48] width 58 height 7
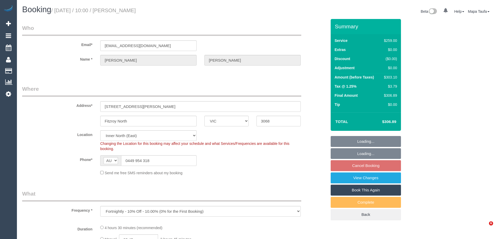
select select "VIC"
select select "object:564"
select select "string:stripe-pm_1KJ4L02GScqysDRV5zh1ioYv"
select select "number:29"
select select "number:16"
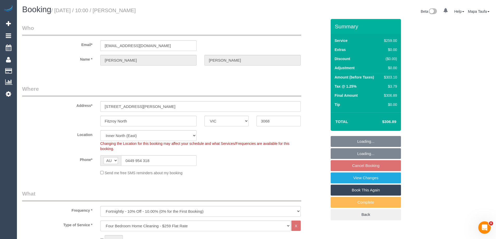
select select "number:19"
select select "number:34"
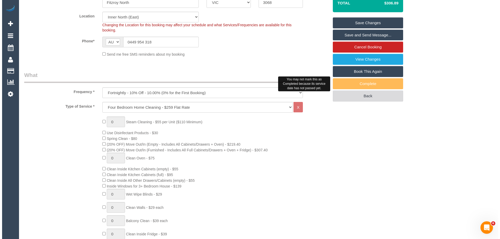
scroll to position [93, 0]
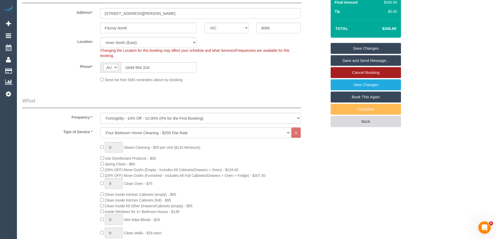
click at [370, 73] on link "Cancel Booking" at bounding box center [365, 72] width 70 height 11
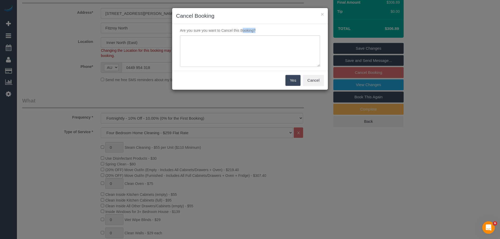
click at [235, 67] on div "Are you sure you want to Cancel this Booking?" at bounding box center [250, 47] width 156 height 47
click at [216, 52] on textarea at bounding box center [250, 51] width 140 height 32
type textarea "s"
type textarea "service not needed via email MT"
click at [287, 82] on button "Yes" at bounding box center [292, 80] width 15 height 11
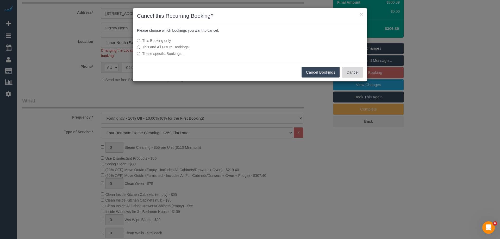
click at [353, 74] on button "Cancel" at bounding box center [352, 72] width 21 height 11
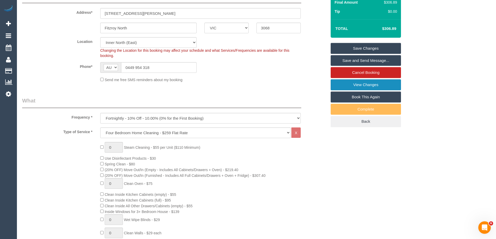
click at [368, 86] on link "View Changes" at bounding box center [365, 84] width 70 height 11
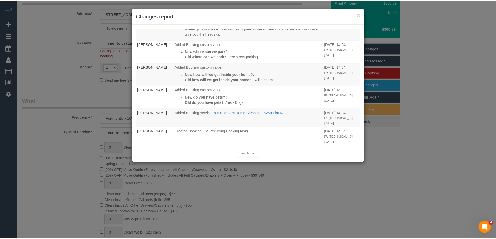
scroll to position [379, 0]
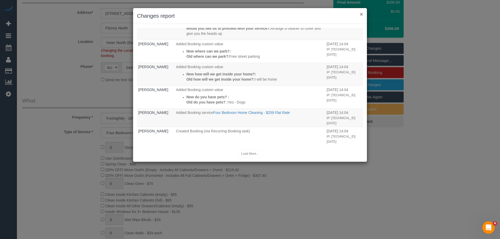
click at [362, 13] on button "×" at bounding box center [361, 13] width 3 height 5
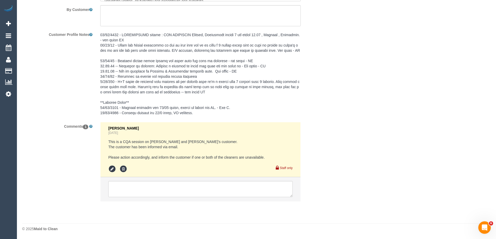
scroll to position [109, 0]
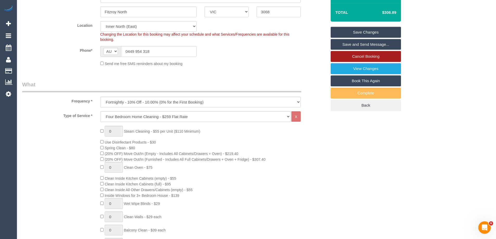
click at [378, 54] on link "Cancel Booking" at bounding box center [365, 56] width 70 height 11
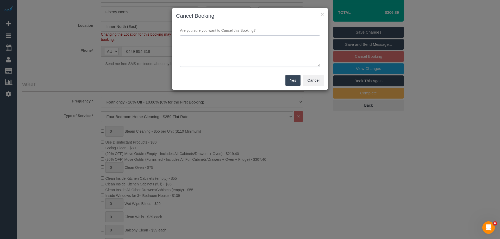
click at [226, 61] on textarea at bounding box center [250, 51] width 140 height 32
paste textarea "catherinemcgovern@email.com"
type textarea "catherinemcgovern@email.com"
type textarea "service not needed via emaiL -mt"
click at [289, 81] on button "Yes" at bounding box center [292, 80] width 15 height 11
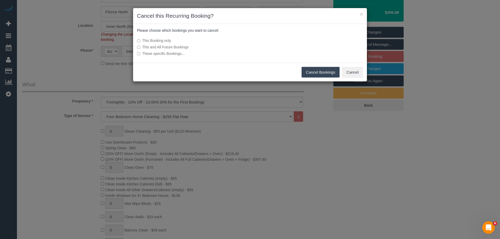
click at [306, 74] on button "Cancel Bookings" at bounding box center [320, 72] width 38 height 11
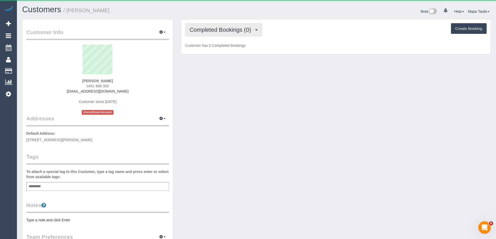
click at [222, 33] on span "Completed Bookings (0)" at bounding box center [221, 30] width 64 height 7
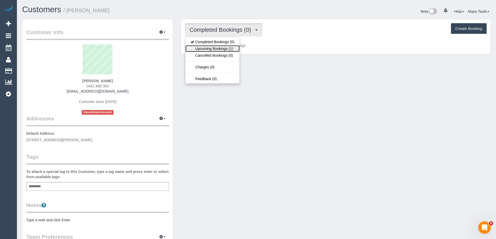
click at [215, 49] on link "Upcoming Bookings (1)" at bounding box center [212, 48] width 54 height 7
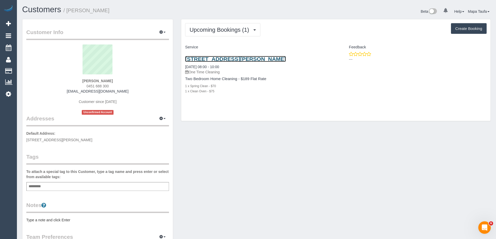
click at [226, 56] on link "[STREET_ADDRESS][PERSON_NAME]" at bounding box center [235, 59] width 101 height 6
drag, startPoint x: 83, startPoint y: 87, endPoint x: 73, endPoint y: 87, distance: 10.1
click at [74, 87] on div "Yanik Anthony 0451 688 300 yanikanthony@gmail.com Customer since 2025 Unconfirm…" at bounding box center [97, 79] width 143 height 70
copy span "0451 688 300"
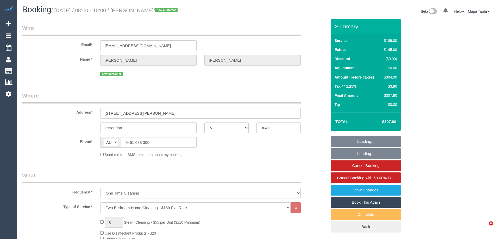
select select "VIC"
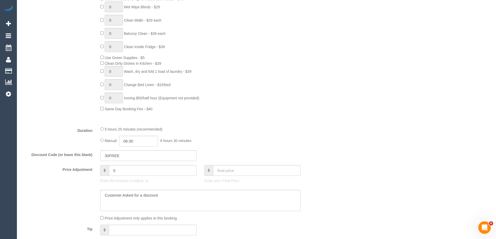
select select "object:841"
select select "string:stripe-pm_1S7nRU2GScqysDRVYB8Veyqs"
select select "number:27"
select select "number:14"
select select "number:19"
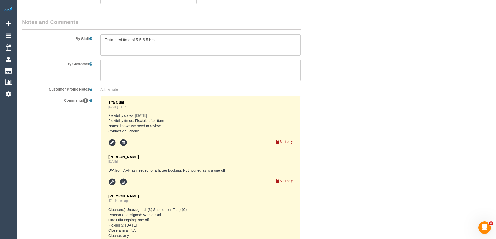
drag, startPoint x: 499, startPoint y: 25, endPoint x: 6, endPoint y: 1, distance: 494.1
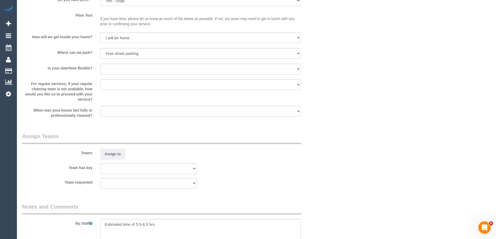
scroll to position [965, 0]
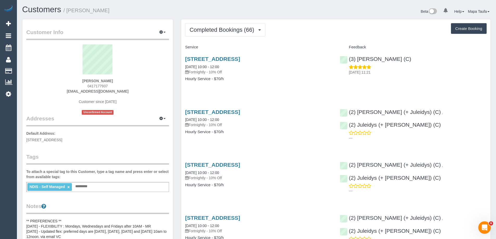
drag, startPoint x: 120, startPoint y: 86, endPoint x: 89, endPoint y: 86, distance: 31.2
click at [89, 86] on div "[PERSON_NAME] 0417177937 [EMAIL_ADDRESS][DOMAIN_NAME] Customer since [DATE] Unc…" at bounding box center [97, 79] width 143 height 70
click at [133, 86] on div "[PERSON_NAME] 0417177937 [EMAIL_ADDRESS][DOMAIN_NAME] Customer since [DATE] Unc…" at bounding box center [97, 79] width 143 height 70
drag, startPoint x: 106, startPoint y: 85, endPoint x: 78, endPoint y: 85, distance: 27.8
click at [78, 85] on div "[PERSON_NAME] 0417177937 [EMAIL_ADDRESS][DOMAIN_NAME] Customer since [DATE] Unc…" at bounding box center [97, 79] width 143 height 70
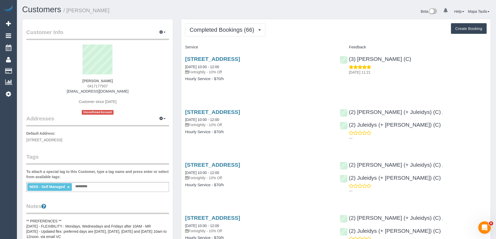
copy span "0417177937"
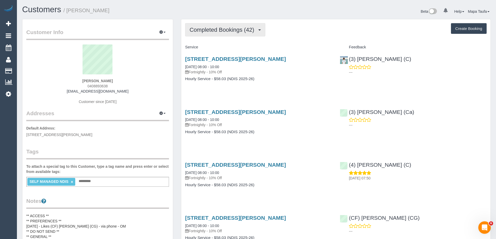
click at [241, 34] on button "Completed Bookings (42)" at bounding box center [225, 29] width 80 height 13
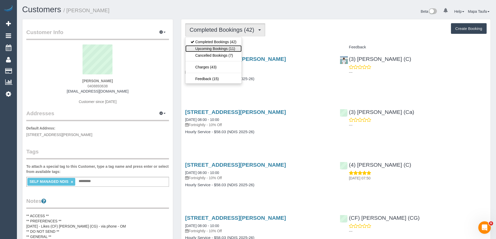
click at [226, 49] on link "Upcoming Bookings (11)" at bounding box center [213, 48] width 56 height 7
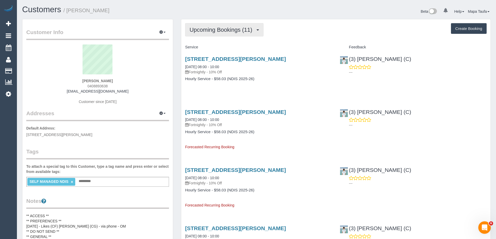
click at [216, 29] on span "Upcoming Bookings (11)" at bounding box center [221, 30] width 65 height 7
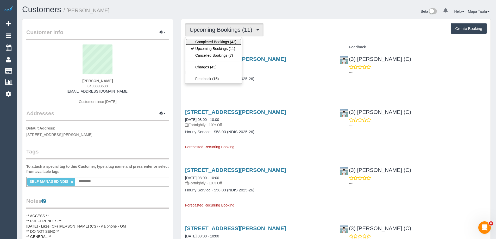
click at [214, 41] on link "Completed Bookings (42)" at bounding box center [213, 42] width 56 height 7
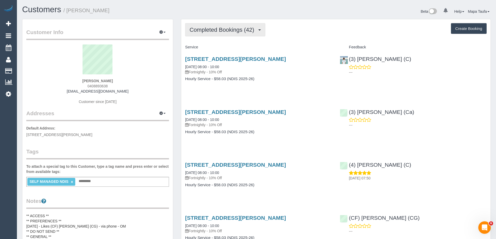
click at [218, 29] on span "Completed Bookings (42)" at bounding box center [222, 30] width 67 height 7
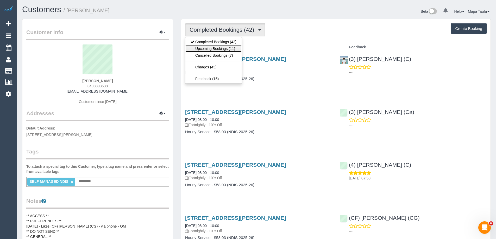
click at [211, 45] on link "Upcoming Bookings (11)" at bounding box center [213, 48] width 56 height 7
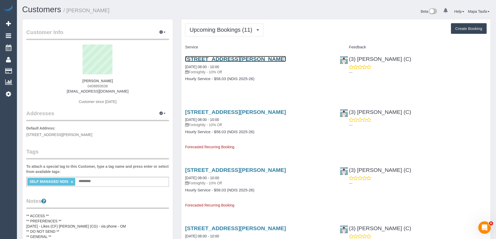
click at [215, 58] on link "6 Paul Avenue, Box Hill North, VIC 3129" at bounding box center [235, 59] width 101 height 6
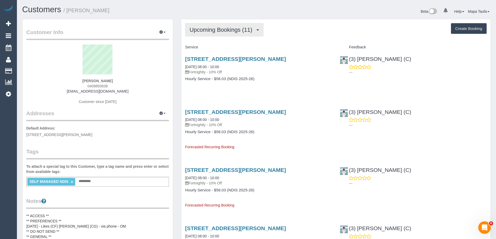
click at [213, 27] on span "Upcoming Bookings (11)" at bounding box center [221, 30] width 65 height 7
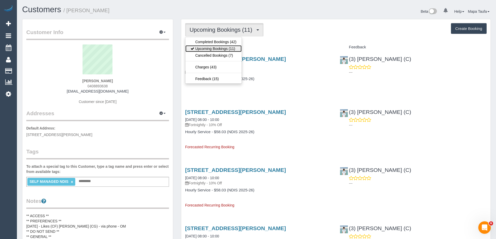
click at [214, 50] on link "Upcoming Bookings (11)" at bounding box center [213, 48] width 56 height 7
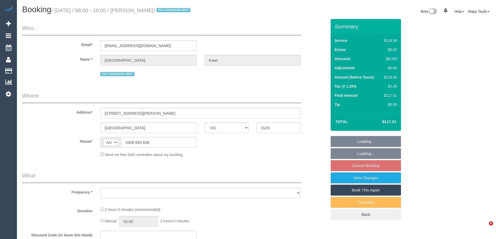
select select "VIC"
select select "object:537"
select select "string:stripe-pm_1Rjt182GScqysDRVd9mYAh9c"
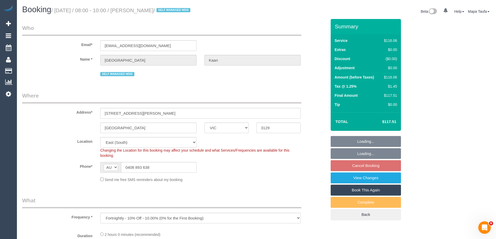
select select "object:997"
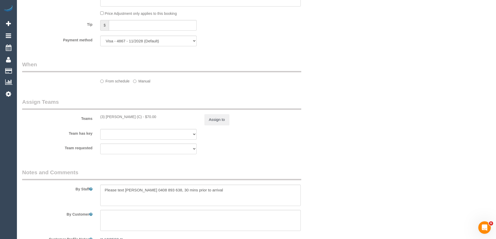
select select "number:28"
select select "number:14"
select select "number:18"
select select "number:24"
select select "number:34"
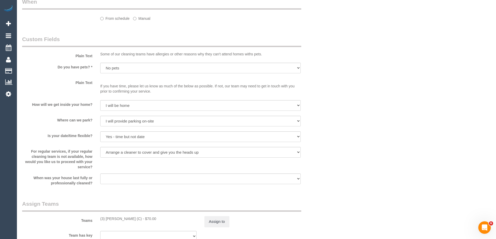
select select "spot1"
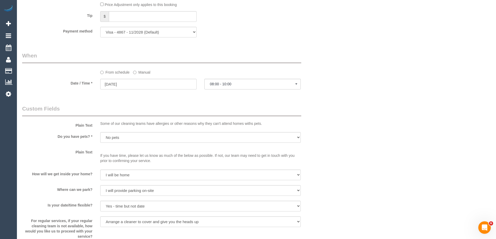
scroll to position [321, 0]
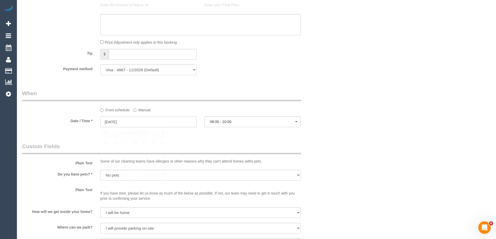
click at [160, 117] on input "02/10/2025" at bounding box center [148, 122] width 96 height 11
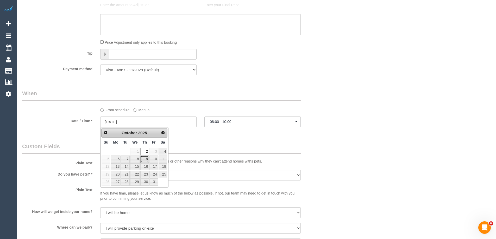
click at [145, 160] on link "9" at bounding box center [144, 159] width 9 height 7
type input "09/10/2025"
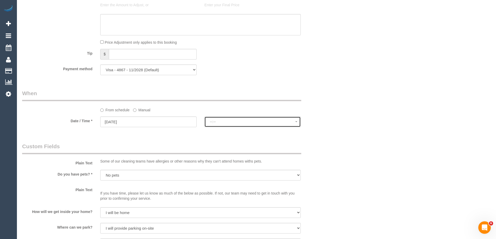
click at [234, 122] on span "--:--" at bounding box center [252, 122] width 85 height 4
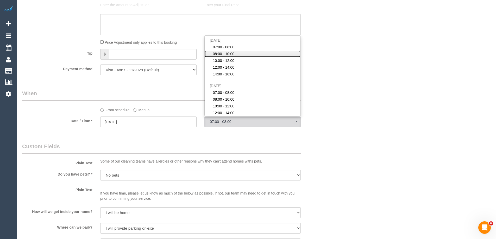
click at [235, 53] on link "08:00 - 10:00" at bounding box center [252, 53] width 96 height 7
select select "spot16"
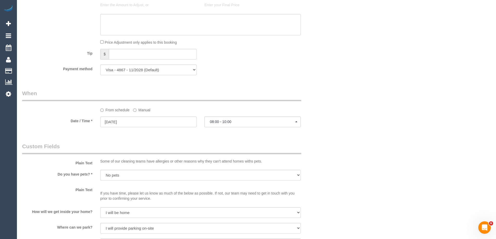
click at [384, 95] on div "Who Email* serey.sok@gmail.com Name * Florence Kaan SELF MANAGED NDIS Where Add…" at bounding box center [256, 144] width 468 height 893
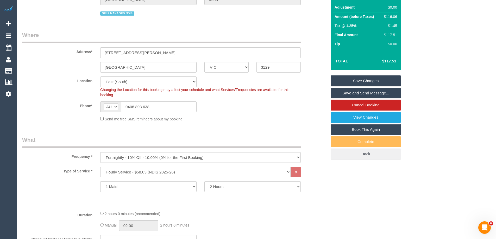
scroll to position [0, 0]
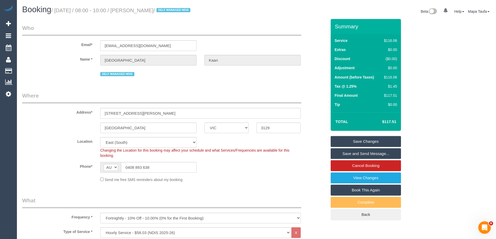
click at [234, 170] on div "Phone* AF AL DZ AD AO AI AQ AG AR AM AW AU AT AZ BS BH BD BB BY BE BZ BJ BM BT …" at bounding box center [174, 167] width 312 height 11
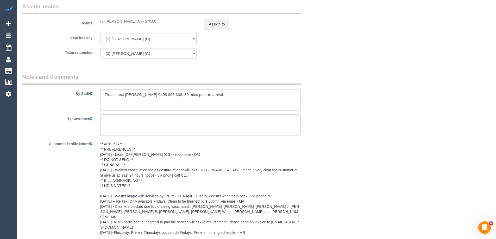
scroll to position [685, 0]
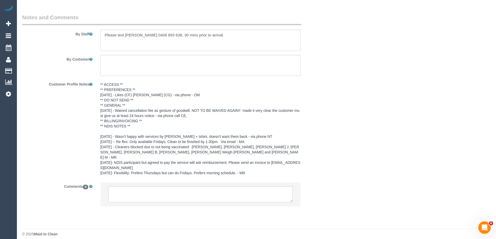
click at [151, 182] on li at bounding box center [200, 194] width 200 height 24
click at [169, 198] on li at bounding box center [200, 194] width 200 height 24
click at [166, 191] on textarea at bounding box center [200, 194] width 184 height 16
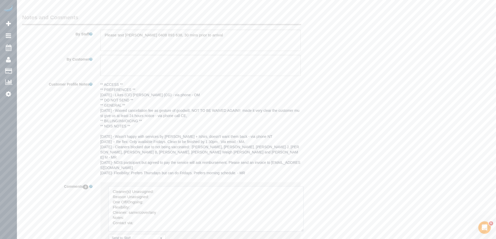
drag, startPoint x: 289, startPoint y: 195, endPoint x: 296, endPoint y: 222, distance: 27.8
click at [299, 224] on textarea at bounding box center [205, 208] width 195 height 45
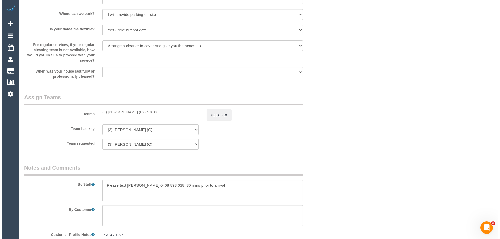
scroll to position [503, 0]
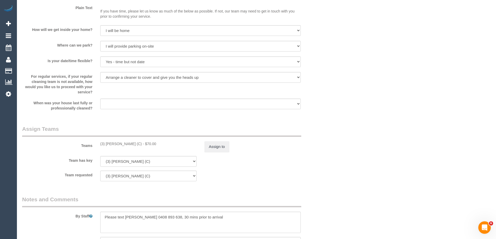
drag, startPoint x: 151, startPoint y: 146, endPoint x: 106, endPoint y: 141, distance: 44.8
click at [106, 141] on div "(3) Himasha Amarasinghe (C) - $70.00" at bounding box center [148, 143] width 96 height 5
copy div "Himasha Amarasinghe (C)"
click at [213, 146] on button "Assign to" at bounding box center [216, 146] width 25 height 11
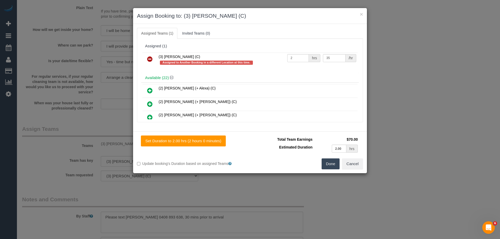
click at [151, 57] on icon at bounding box center [149, 59] width 5 height 6
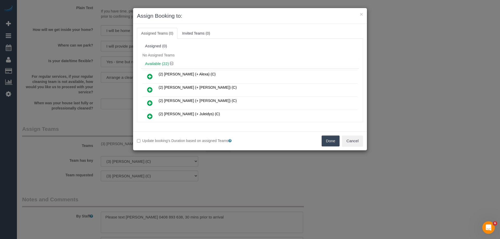
click at [333, 140] on button "Done" at bounding box center [330, 141] width 18 height 11
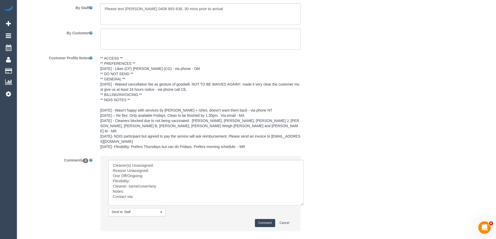
scroll to position [736, 0]
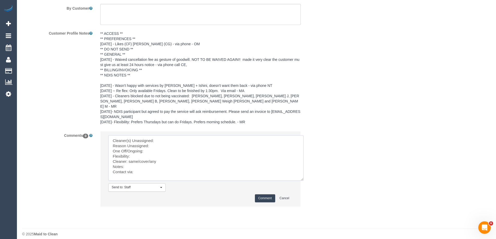
click at [163, 135] on textarea at bounding box center [205, 158] width 195 height 46
paste textarea "Himasha Amarasinghe (C)"
click at [161, 139] on textarea at bounding box center [205, 158] width 195 height 46
click at [142, 145] on textarea at bounding box center [205, 158] width 195 height 46
click at [144, 144] on textarea at bounding box center [205, 158] width 195 height 46
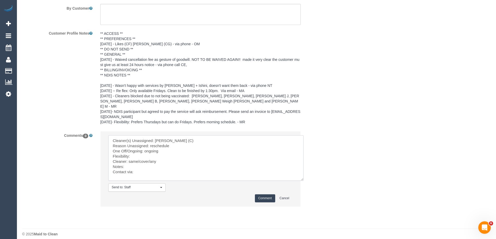
click at [138, 151] on textarea at bounding box center [205, 158] width 195 height 46
drag, startPoint x: 150, startPoint y: 156, endPoint x: 128, endPoint y: 155, distance: 21.4
click at [128, 155] on textarea at bounding box center [205, 158] width 195 height 46
click at [139, 171] on textarea at bounding box center [205, 158] width 195 height 46
type textarea "Cleaner(s) Unassigned: Himasha Amarasinghe (C) Reason Unassigned: reschedule On…"
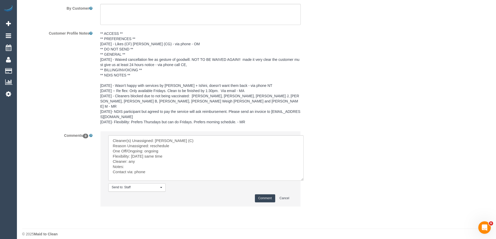
click at [261, 196] on button "Comment" at bounding box center [265, 198] width 20 height 8
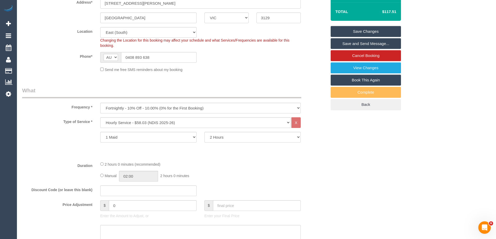
scroll to position [80, 0]
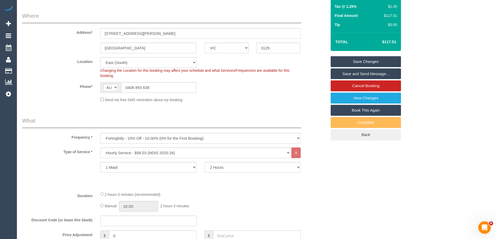
click at [360, 64] on link "Save Changes" at bounding box center [365, 61] width 70 height 11
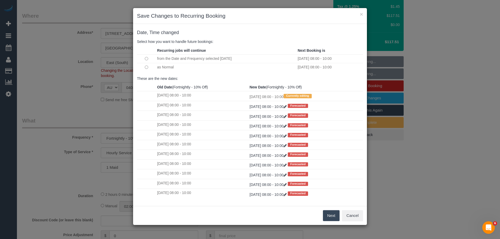
click at [333, 214] on button "Next" at bounding box center [331, 215] width 17 height 11
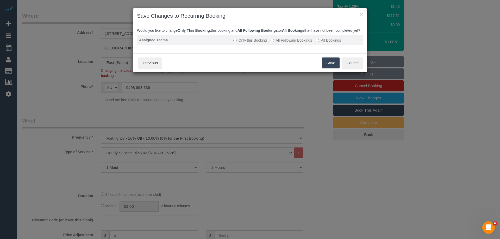
click at [291, 43] on label "All Following Bookings" at bounding box center [291, 40] width 42 height 5
click at [334, 68] on button "Save" at bounding box center [331, 62] width 18 height 11
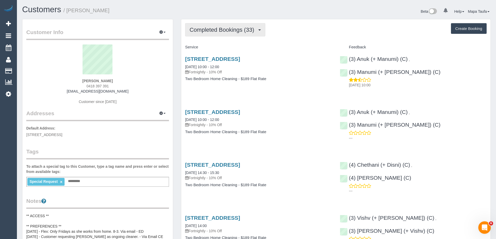
click at [243, 35] on button "Completed Bookings (33)" at bounding box center [225, 29] width 80 height 13
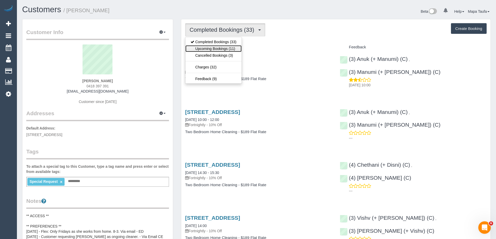
click at [234, 47] on link "Upcoming Bookings (11)" at bounding box center [213, 48] width 56 height 7
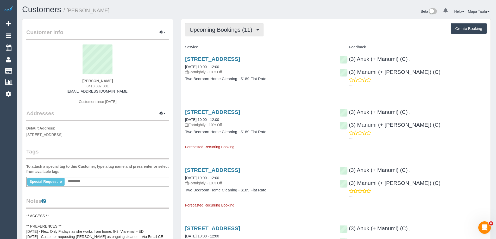
click at [247, 29] on span "Upcoming Bookings (11)" at bounding box center [221, 30] width 65 height 7
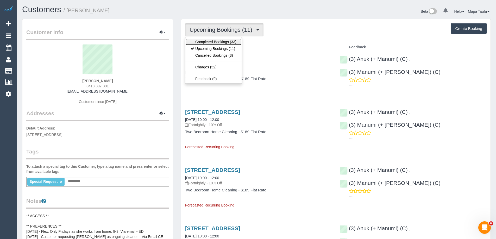
click at [229, 43] on link "Completed Bookings (33)" at bounding box center [213, 42] width 56 height 7
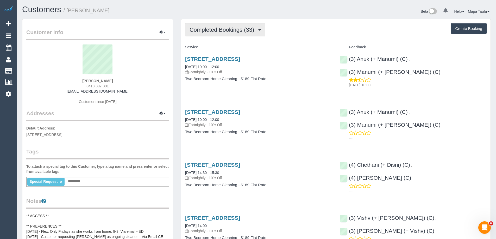
click at [223, 30] on span "Completed Bookings (33)" at bounding box center [222, 30] width 67 height 7
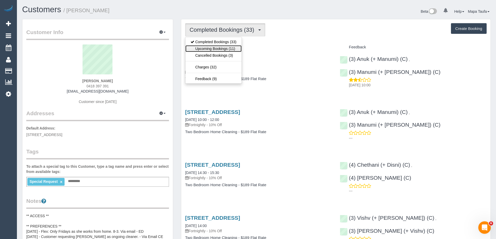
click at [218, 47] on link "Upcoming Bookings (11)" at bounding box center [213, 48] width 56 height 7
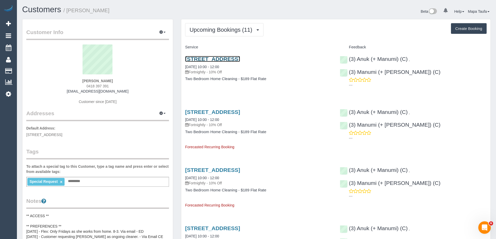
click at [202, 57] on link "16 Albion Street, Caulfield South, VIC 3162" at bounding box center [212, 59] width 55 height 6
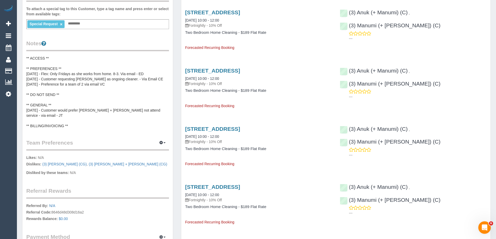
scroll to position [182, 0]
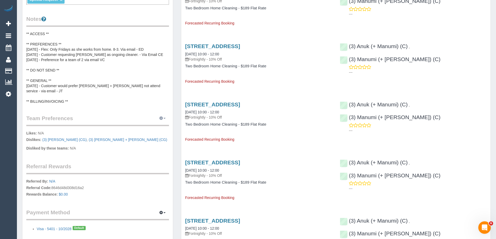
click at [160, 117] on icon "button" at bounding box center [161, 118] width 4 height 3
click at [132, 125] on link "Manage Preferences" at bounding box center [146, 128] width 44 height 7
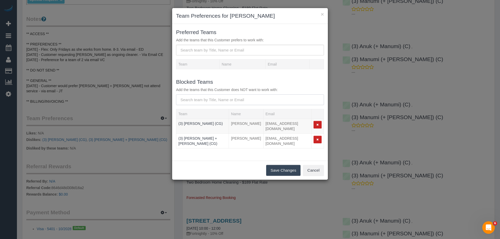
click at [200, 101] on input "text" at bounding box center [250, 99] width 148 height 11
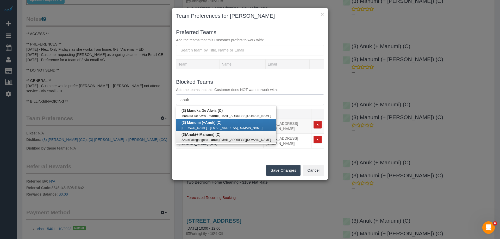
type input "anuk"
click at [211, 134] on b "(3) Anuk (+ Manumi) (C)" at bounding box center [200, 134] width 39 height 4
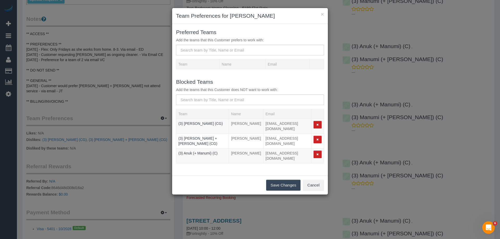
click at [289, 181] on button "Save Changes" at bounding box center [283, 185] width 34 height 11
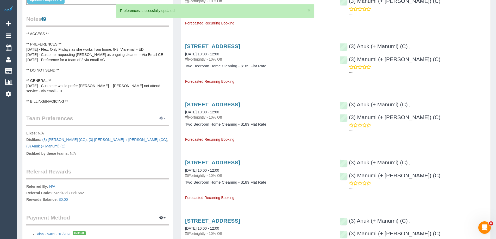
click at [162, 116] on button "button" at bounding box center [162, 118] width 13 height 8
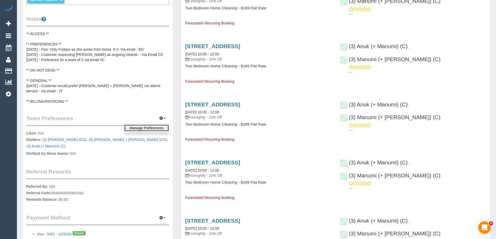
click at [151, 125] on link "Manage Preferences" at bounding box center [146, 128] width 44 height 7
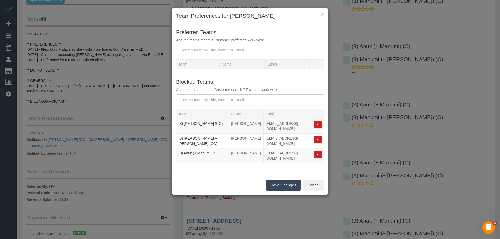
click at [221, 102] on input "text" at bounding box center [250, 99] width 148 height 11
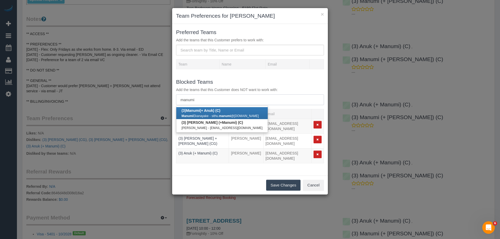
type input "manumi"
click at [215, 114] on small "sithu. manumi @gmail.com" at bounding box center [235, 116] width 47 height 4
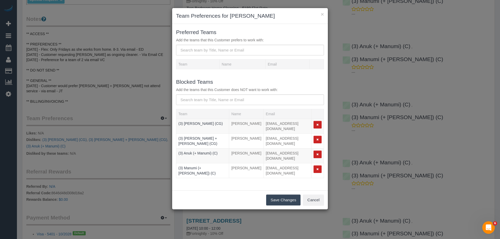
click at [282, 196] on button "Save Changes" at bounding box center [283, 200] width 34 height 11
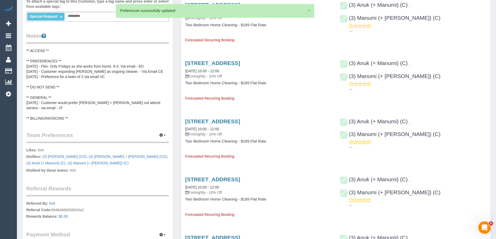
scroll to position [156, 0]
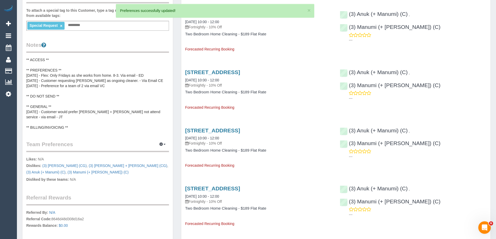
click at [92, 66] on pre "** ACCESS ** ** PREFERENCES ** 3/9/25 - Flex: Only Fridays as she works from ho…" at bounding box center [97, 93] width 143 height 73
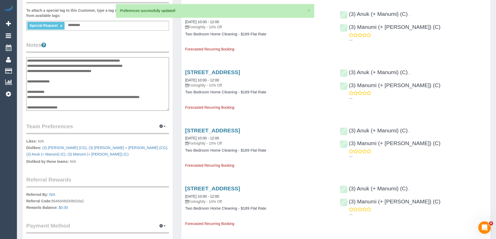
scroll to position [0, 0]
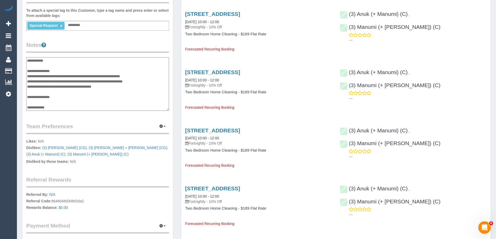
click at [63, 96] on textarea "**********" at bounding box center [97, 84] width 143 height 54
type textarea "**********"
drag, startPoint x: 484, startPoint y: 133, endPoint x: 431, endPoint y: 132, distance: 53.9
click at [431, 132] on div "(3) Anuk (+ Manumi) (C) , (3) Manumi (+ Anuk) (C) ---" at bounding box center [413, 142] width 155 height 39
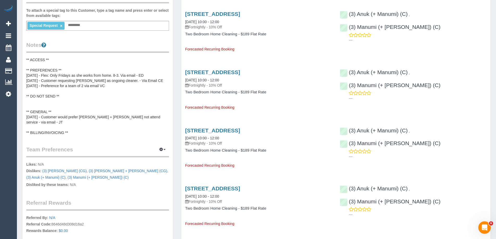
copy link "Manumi (+ Anuk) (C)"
click at [42, 101] on pre "** ACCESS ** ** PREFERENCES ** 3/9/25 - Flex: Only Fridays as she works from ho…" at bounding box center [97, 96] width 143 height 78
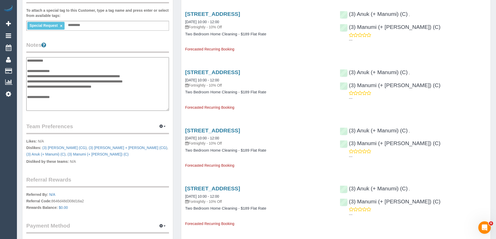
scroll to position [26, 0]
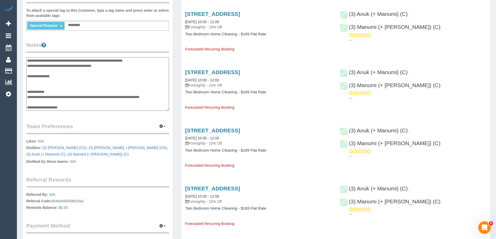
click at [33, 78] on textarea "**********" at bounding box center [97, 84] width 143 height 54
type textarea "**********"
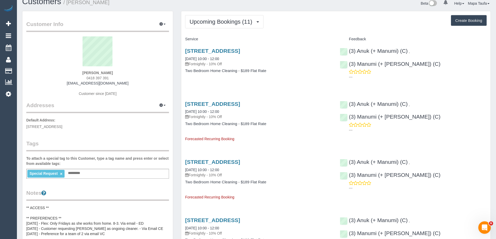
scroll to position [0, 0]
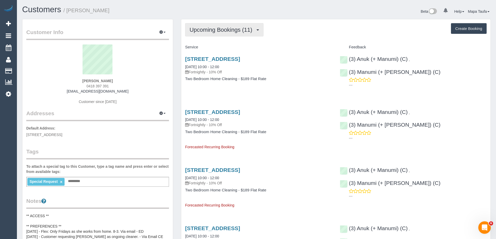
click at [225, 31] on span "Upcoming Bookings (11)" at bounding box center [221, 30] width 65 height 7
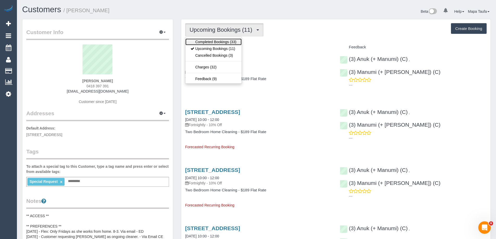
click at [220, 44] on link "Completed Bookings (33)" at bounding box center [213, 42] width 56 height 7
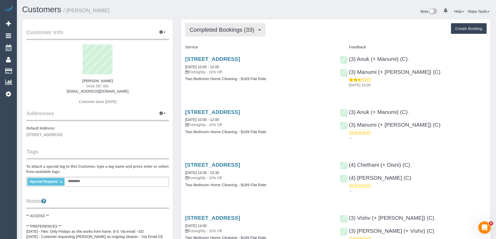
click at [211, 30] on span "Completed Bookings (33)" at bounding box center [222, 30] width 67 height 7
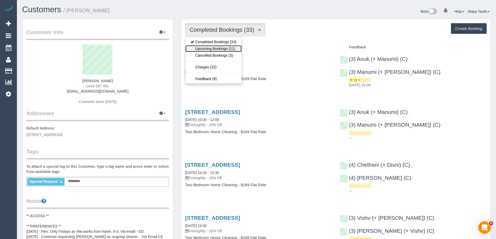
click at [207, 48] on link "Upcoming Bookings (11)" at bounding box center [213, 48] width 56 height 7
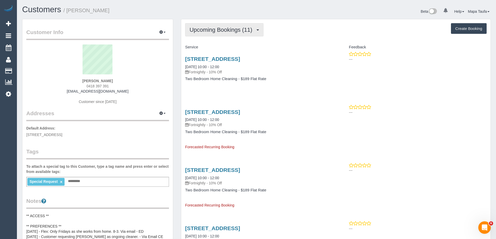
click at [238, 25] on button "Upcoming Bookings (11)" at bounding box center [224, 29] width 78 height 13
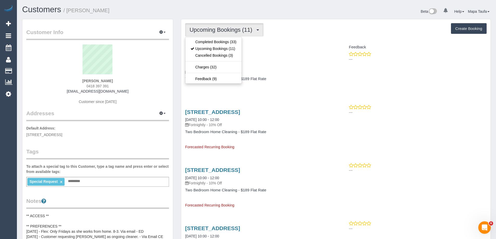
click at [311, 33] on div "Upcoming Bookings (11) Completed Bookings (33) Upcoming Bookings (11) Cancelled…" at bounding box center [335, 29] width 301 height 13
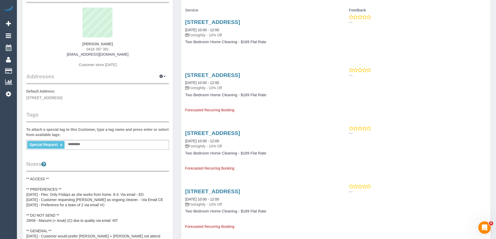
scroll to position [104, 0]
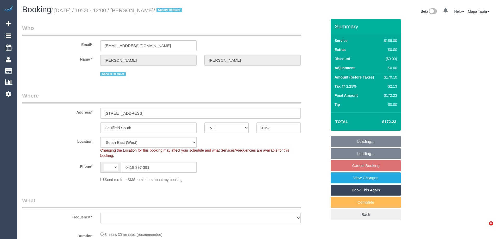
select select "VIC"
select select "string:stripe-pm_1P8C0W2GScqysDRVnNkbz5gt"
select select "string:AU"
select select "object:548"
select select "number:27"
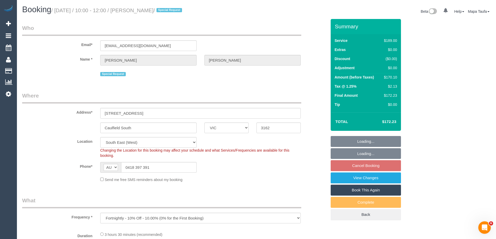
select select "number:14"
select select "number:19"
select select "number:24"
select select "number:11"
select select "spot3"
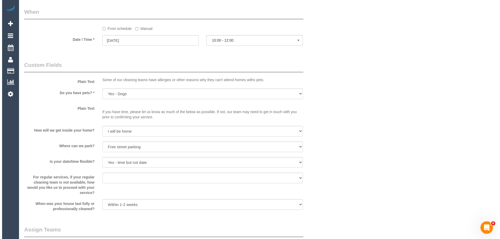
scroll to position [731, 0]
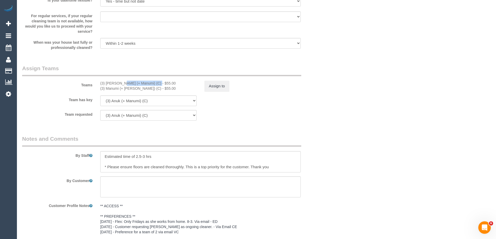
drag, startPoint x: 140, startPoint y: 82, endPoint x: 106, endPoint y: 82, distance: 34.1
click at [106, 82] on div "(3) [PERSON_NAME] (+ Manumi) (C) - $55.00" at bounding box center [148, 83] width 96 height 5
copy div "Anuk (+ Manumi) (C)"
click at [209, 83] on button "Assign to" at bounding box center [216, 86] width 25 height 11
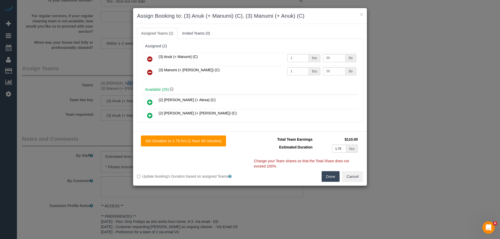
click at [151, 59] on icon at bounding box center [149, 59] width 5 height 6
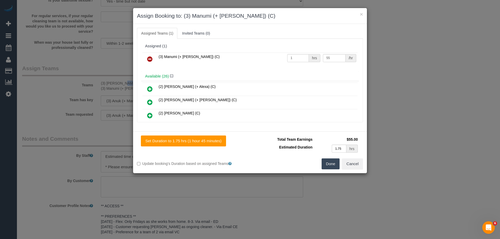
click at [151, 59] on icon at bounding box center [149, 59] width 5 height 6
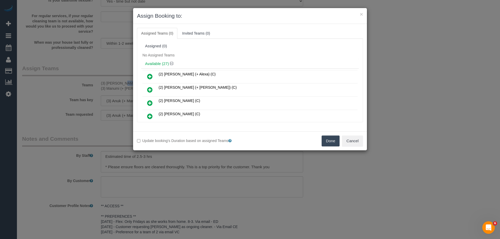
click at [327, 141] on button "Done" at bounding box center [330, 141] width 18 height 11
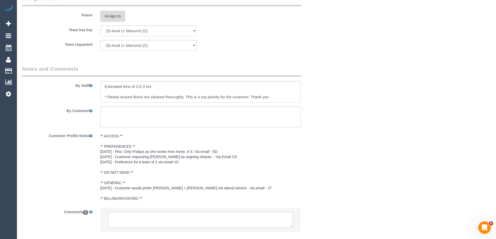
scroll to position [832, 0]
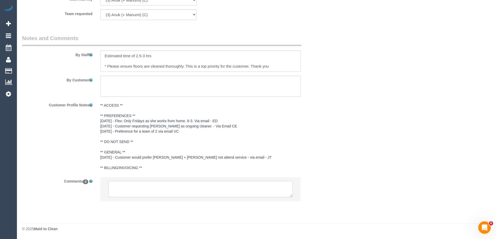
click at [139, 189] on textarea at bounding box center [200, 189] width 184 height 16
paste textarea "Anuk (+ Manumi) (C)"
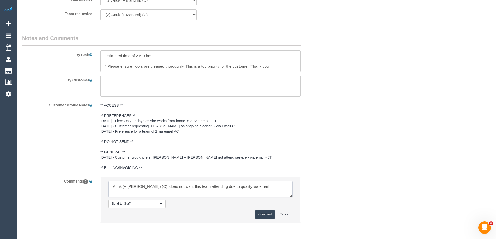
type textarea "Anuk (+ Manumi) (C) does not want this team attending due to quality via email"
click at [261, 217] on button "Comment" at bounding box center [265, 214] width 20 height 8
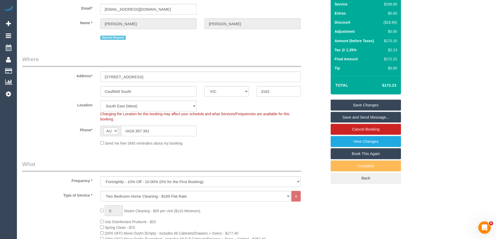
scroll to position [29, 0]
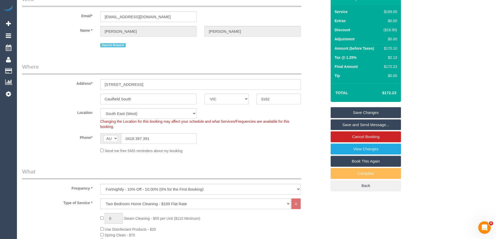
click at [374, 113] on link "Save Changes" at bounding box center [365, 112] width 70 height 11
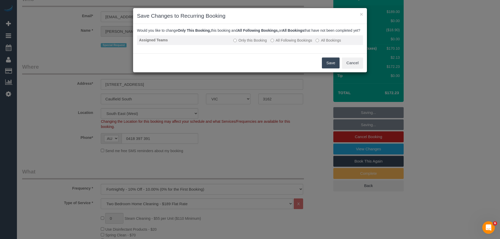
click at [299, 43] on label "All Following Bookings" at bounding box center [291, 40] width 42 height 5
click at [330, 68] on button "Save" at bounding box center [331, 62] width 18 height 11
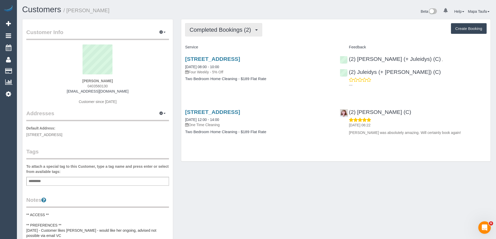
click at [212, 23] on button "Completed Bookings (2)" at bounding box center [223, 29] width 77 height 13
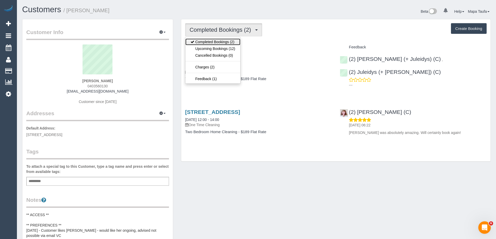
click at [219, 44] on link "Completed Bookings (2)" at bounding box center [212, 42] width 55 height 7
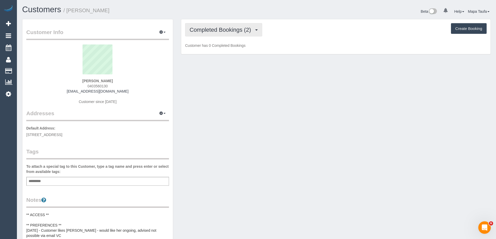
click at [215, 28] on span "Completed Bookings (2)" at bounding box center [221, 30] width 64 height 7
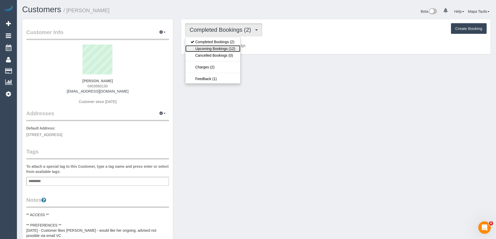
click at [219, 46] on link "Upcoming Bookings (12)" at bounding box center [212, 48] width 55 height 7
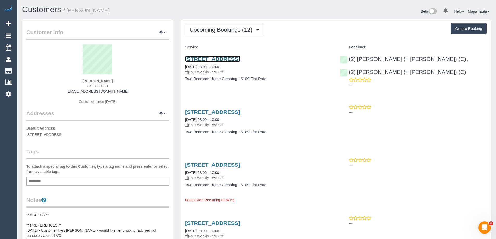
click at [214, 59] on link "[STREET_ADDRESS]" at bounding box center [212, 59] width 55 height 6
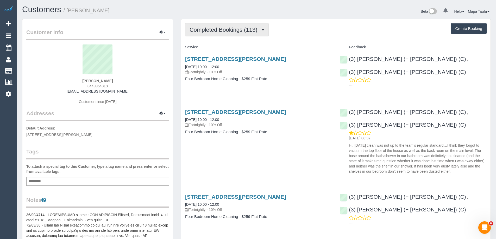
click at [244, 35] on button "Completed Bookings (113)" at bounding box center [227, 29] width 84 height 13
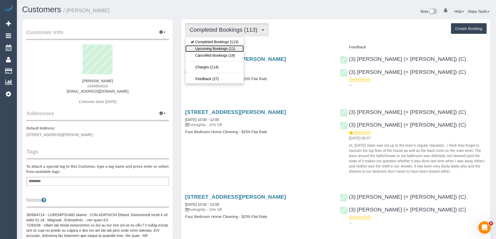
click at [227, 50] on link "Upcoming Bookings (11)" at bounding box center [214, 48] width 58 height 7
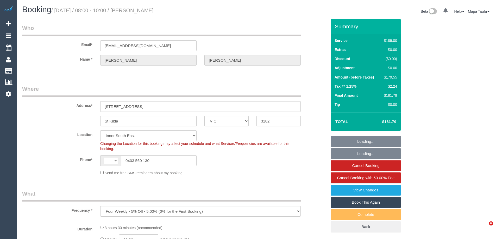
select select "VIC"
select select "string:AU"
select select "number:27"
select select "number:14"
select select "number:20"
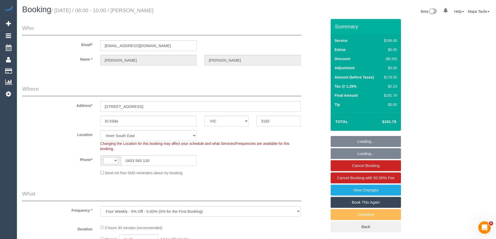
select select "number:24"
select select "number:34"
select select "number:12"
select select "object:1409"
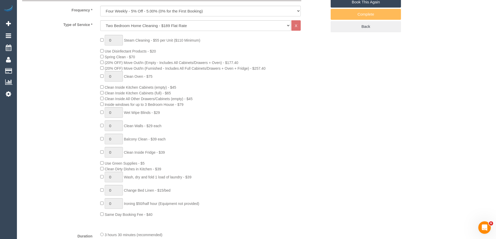
select select "string:stripe-pm_1RnG672GScqysDRV0be2gRkd"
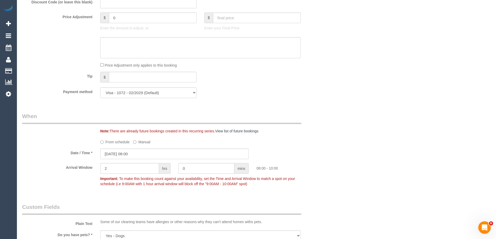
scroll to position [444, 0]
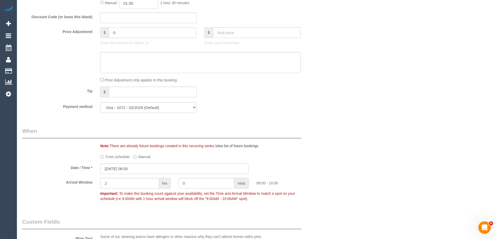
drag, startPoint x: 113, startPoint y: 33, endPoint x: 76, endPoint y: 32, distance: 37.0
click at [81, 31] on div "Price Adjustment $ 0 Enter the Amount to Adjust, or $ Enter your Final Price" at bounding box center [174, 37] width 312 height 21
type input "5.22"
click at [117, 59] on textarea at bounding box center [200, 62] width 200 height 21
type textarea "5.22 added for parking via email -MT"
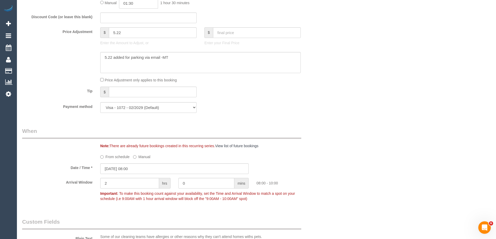
click at [429, 79] on div "Who Email* [EMAIL_ADDRESS][DOMAIN_NAME] Name * [PERSON_NAME] Where Address* [ST…" at bounding box center [256, 99] width 468 height 1049
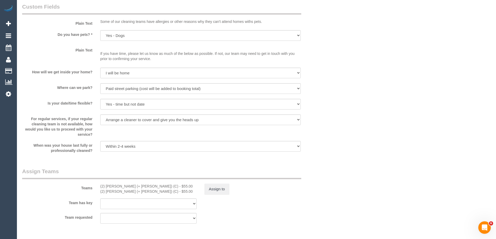
scroll to position [730, 0]
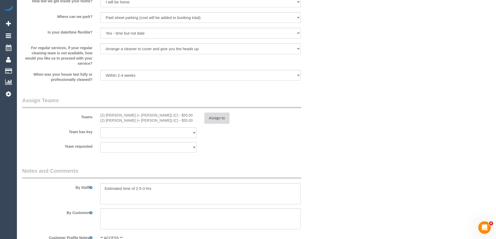
click at [216, 120] on button "Assign to" at bounding box center [216, 118] width 25 height 11
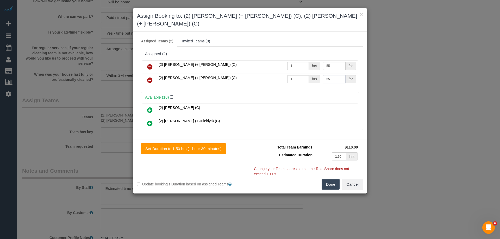
drag, startPoint x: 333, startPoint y: 72, endPoint x: 295, endPoint y: 67, distance: 38.8
click at [307, 74] on tr "(2) [PERSON_NAME] (+ [PERSON_NAME]) (C) 1 hrs 55 /hr" at bounding box center [249, 80] width 215 height 13
type input "60.22"
click at [325, 179] on button "Done" at bounding box center [330, 184] width 18 height 11
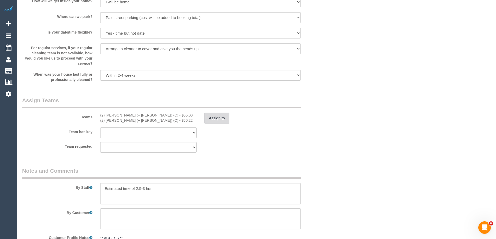
scroll to position [847, 0]
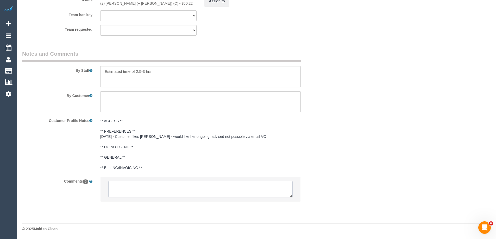
click at [140, 186] on textarea at bounding box center [200, 189] width 184 height 16
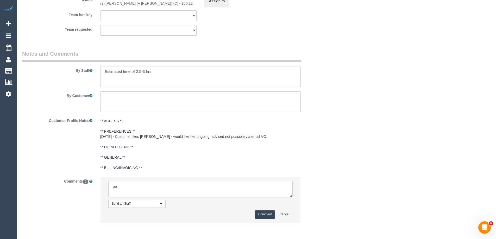
type textarea "p"
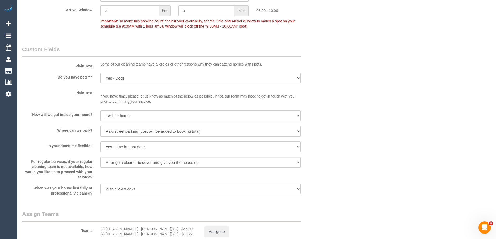
scroll to position [561, 0]
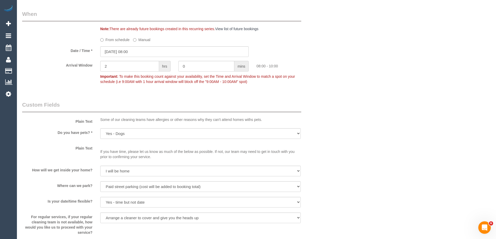
drag, startPoint x: 495, startPoint y: 132, endPoint x: 482, endPoint y: 14, distance: 118.6
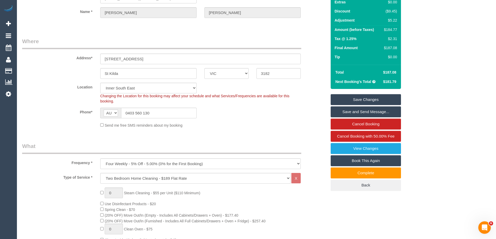
scroll to position [12, 0]
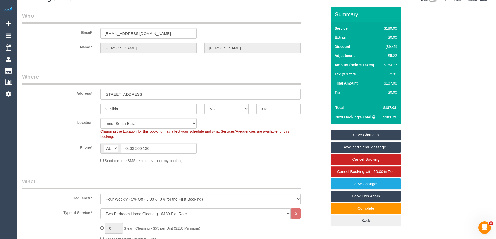
click at [373, 135] on link "Save Changes" at bounding box center [365, 135] width 70 height 11
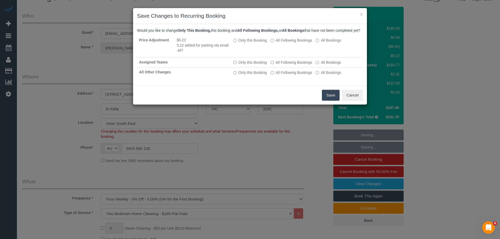
click at [329, 101] on button "Save" at bounding box center [331, 95] width 18 height 11
